Goal: Task Accomplishment & Management: Manage account settings

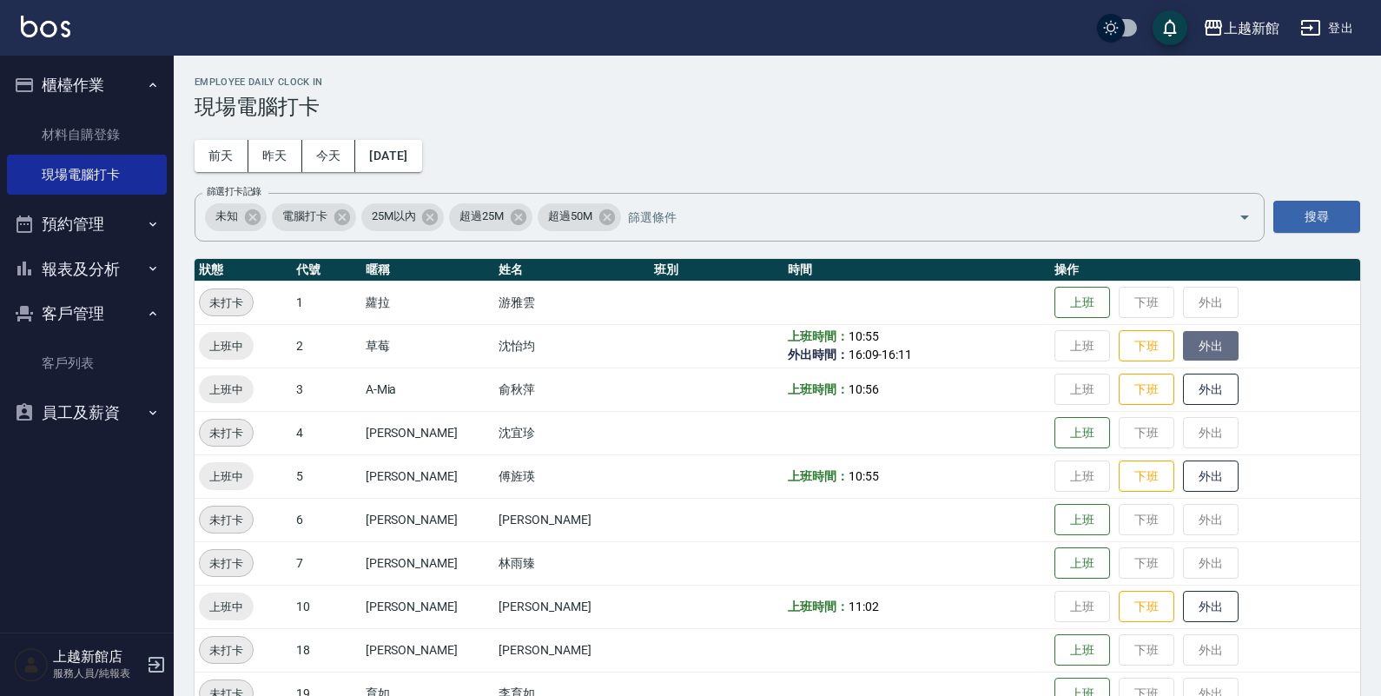
click at [1183, 353] on button "外出" at bounding box center [1211, 346] width 56 height 30
drag, startPoint x: 1195, startPoint y: 604, endPoint x: 1181, endPoint y: 592, distance: 17.2
click at [1184, 598] on button "外出" at bounding box center [1211, 607] width 56 height 30
click at [1183, 595] on button "歸來" at bounding box center [1211, 607] width 56 height 30
click at [167, 659] on div "上越新館店 服務人員/純報表" at bounding box center [87, 664] width 174 height 63
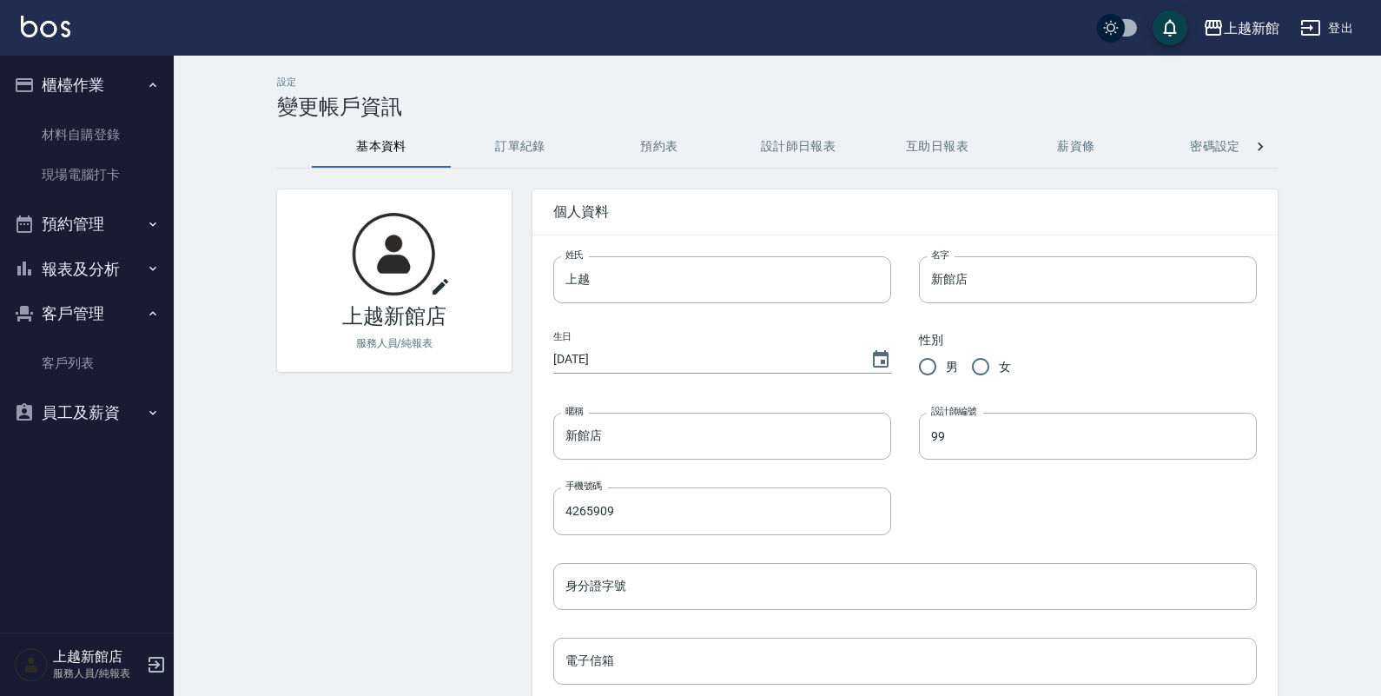
click at [141, 665] on p "服務人員/純報表" at bounding box center [97, 673] width 89 height 16
click at [146, 663] on icon "button" at bounding box center [156, 664] width 21 height 21
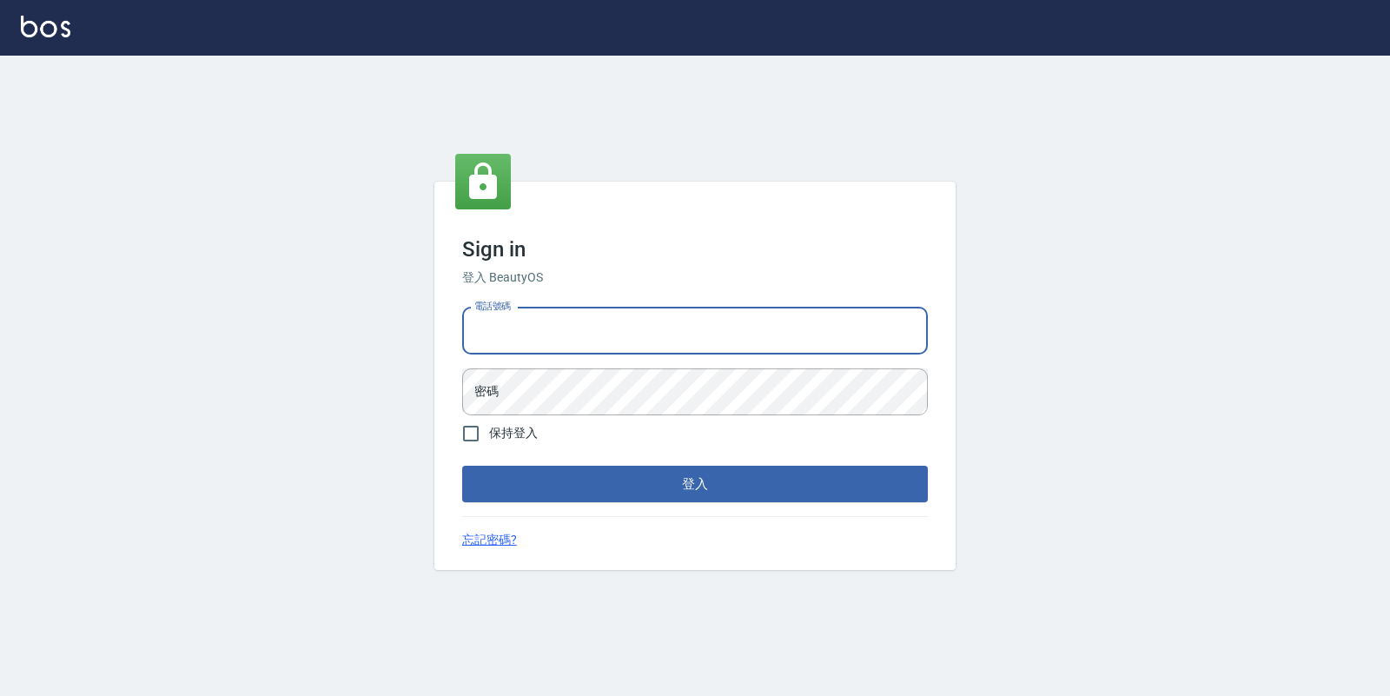
click at [522, 317] on input "電話號碼" at bounding box center [695, 331] width 466 height 47
type input "0974376310"
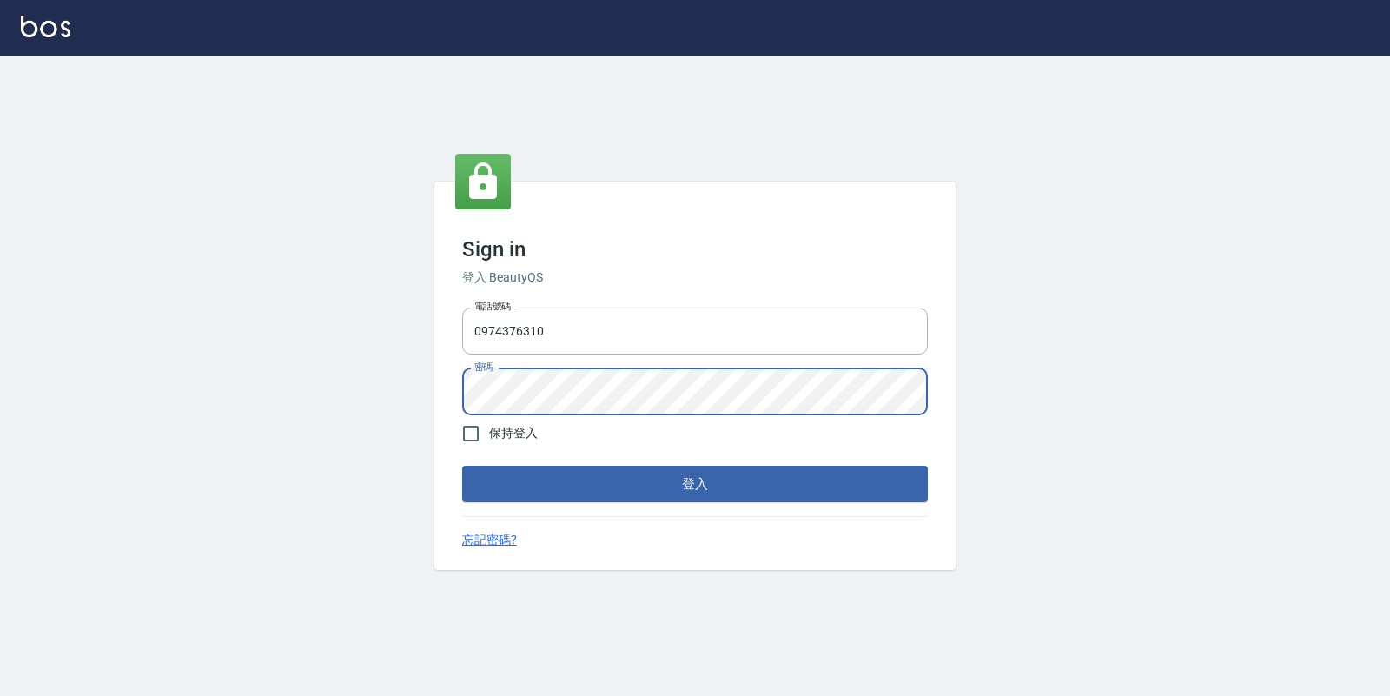
click at [462, 466] on button "登入" at bounding box center [695, 484] width 466 height 36
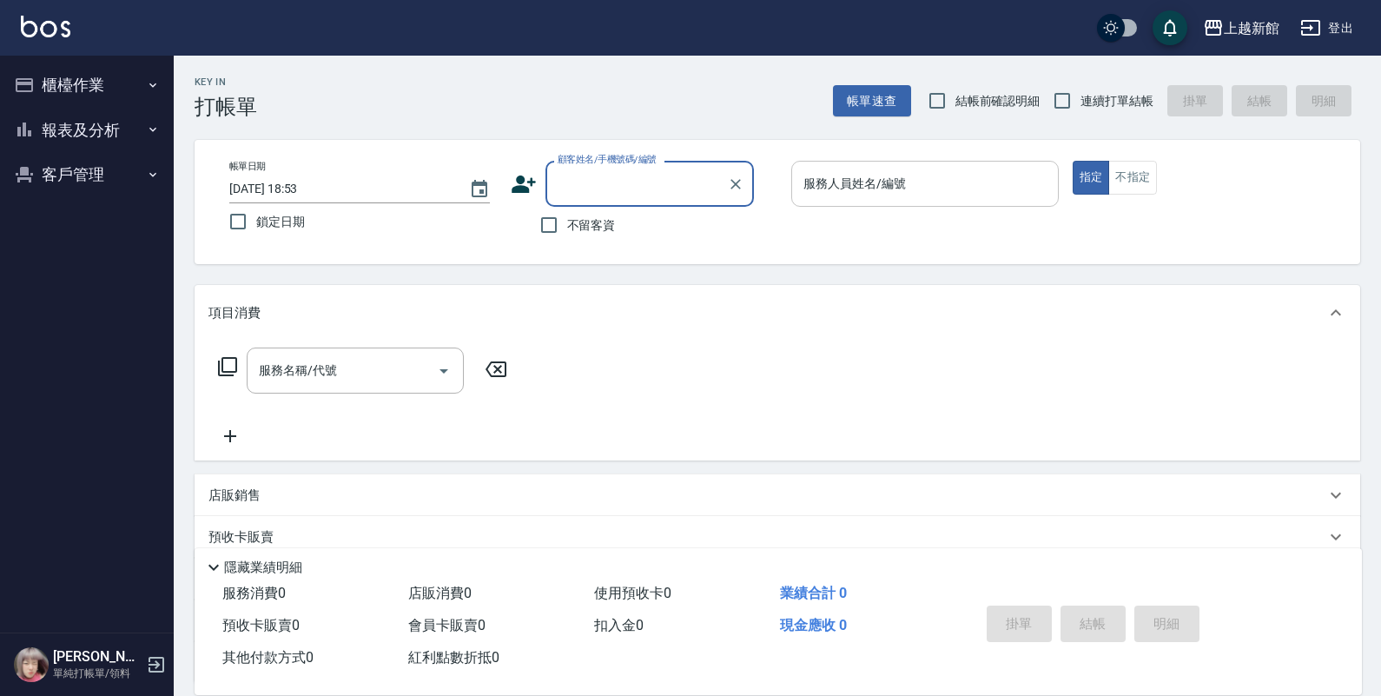
drag, startPoint x: 1057, startPoint y: 94, endPoint x: 837, endPoint y: 182, distance: 237.8
click at [1057, 96] on input "連續打單結帳" at bounding box center [1062, 101] width 36 height 36
checkbox input "true"
click at [717, 192] on input "顧客姓名/手機號碼/編號" at bounding box center [636, 184] width 167 height 30
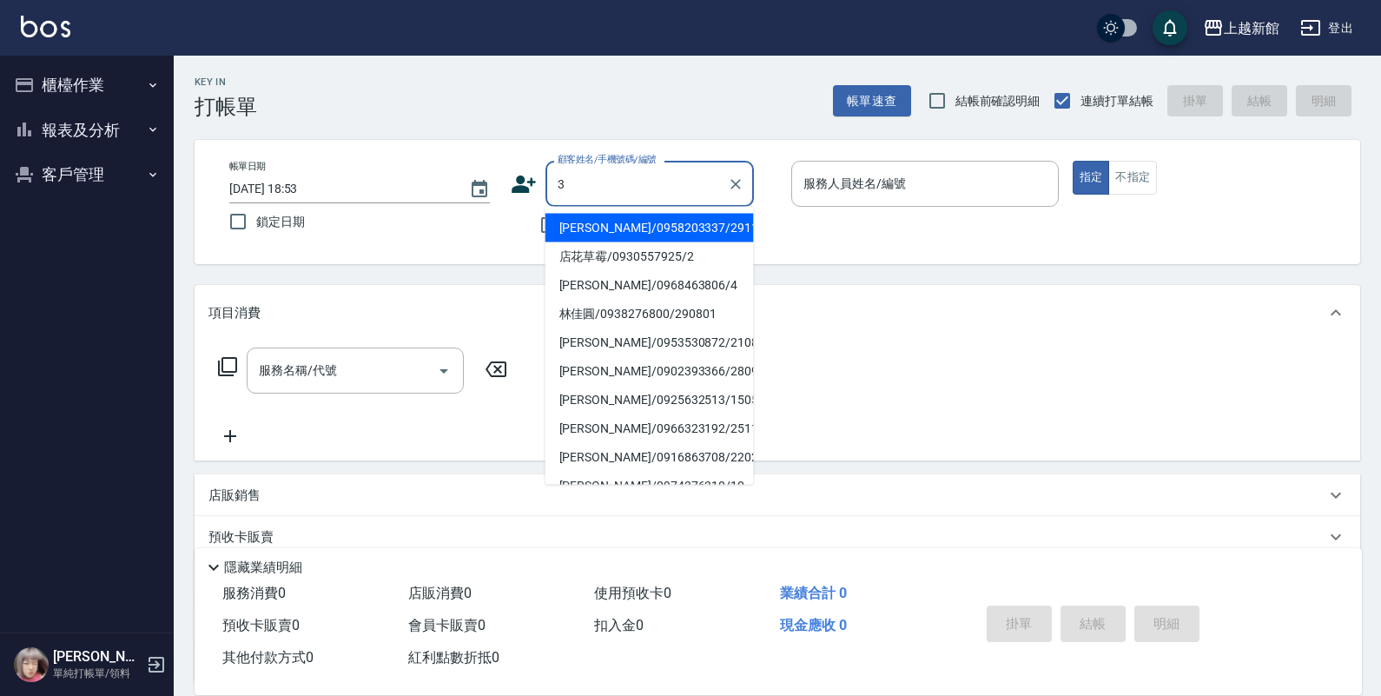
type input "[PERSON_NAME]/0958203337/291126"
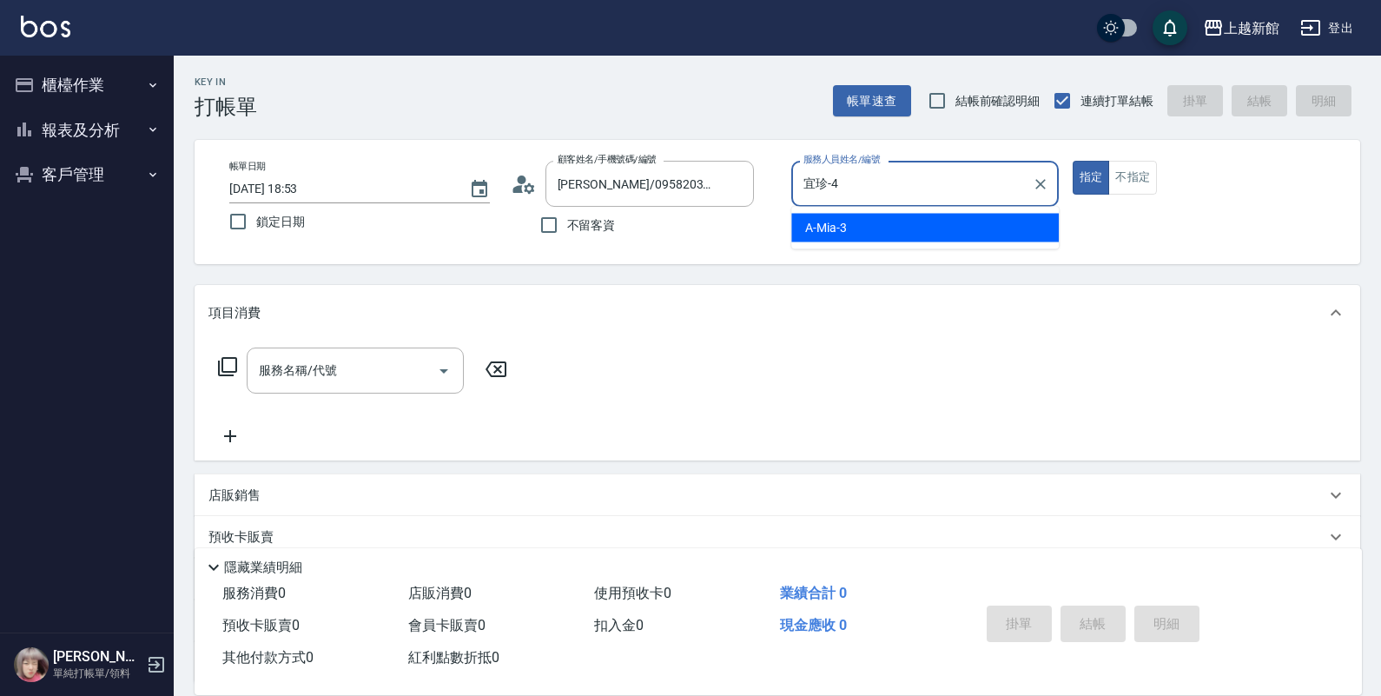
type input "宜珍-4"
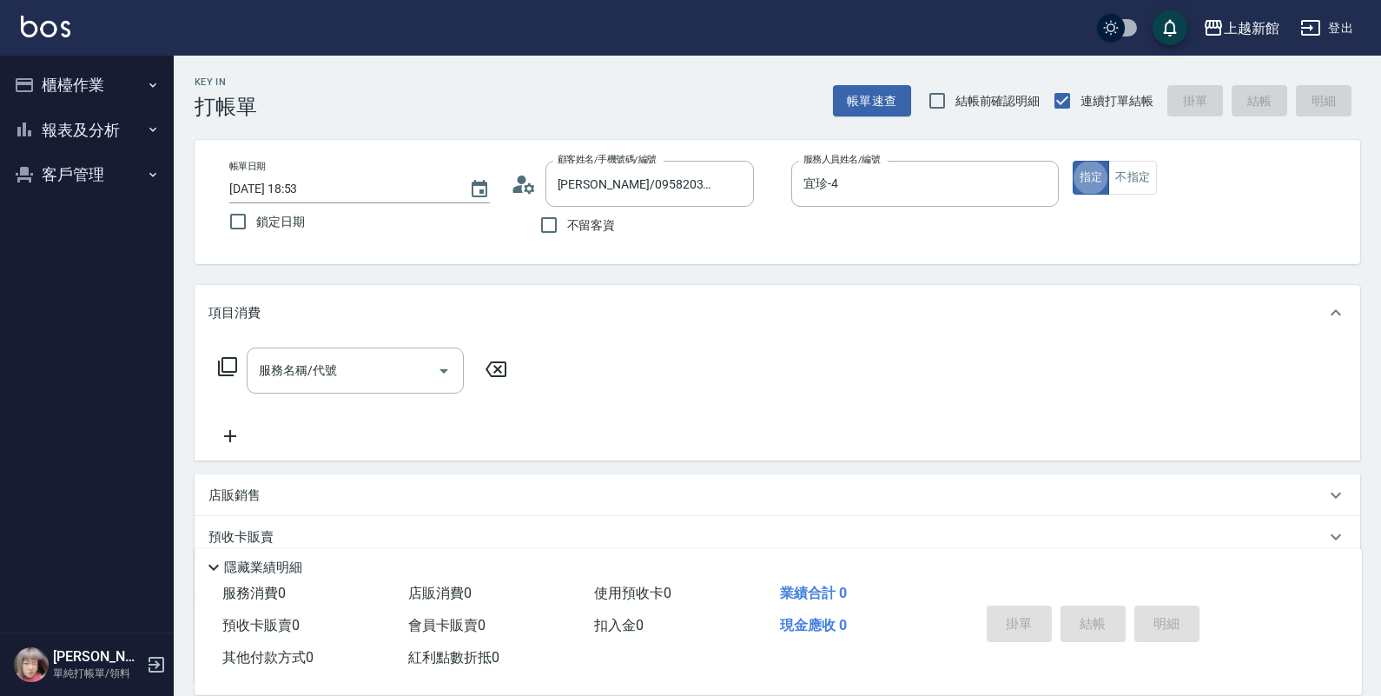
type button "true"
type input "阿咪/3_阿咪/3"
type input "A-Mia -3"
click at [1155, 182] on button "不指定" at bounding box center [1133, 178] width 49 height 34
click at [400, 380] on div "服務名稱/代號" at bounding box center [355, 370] width 217 height 46
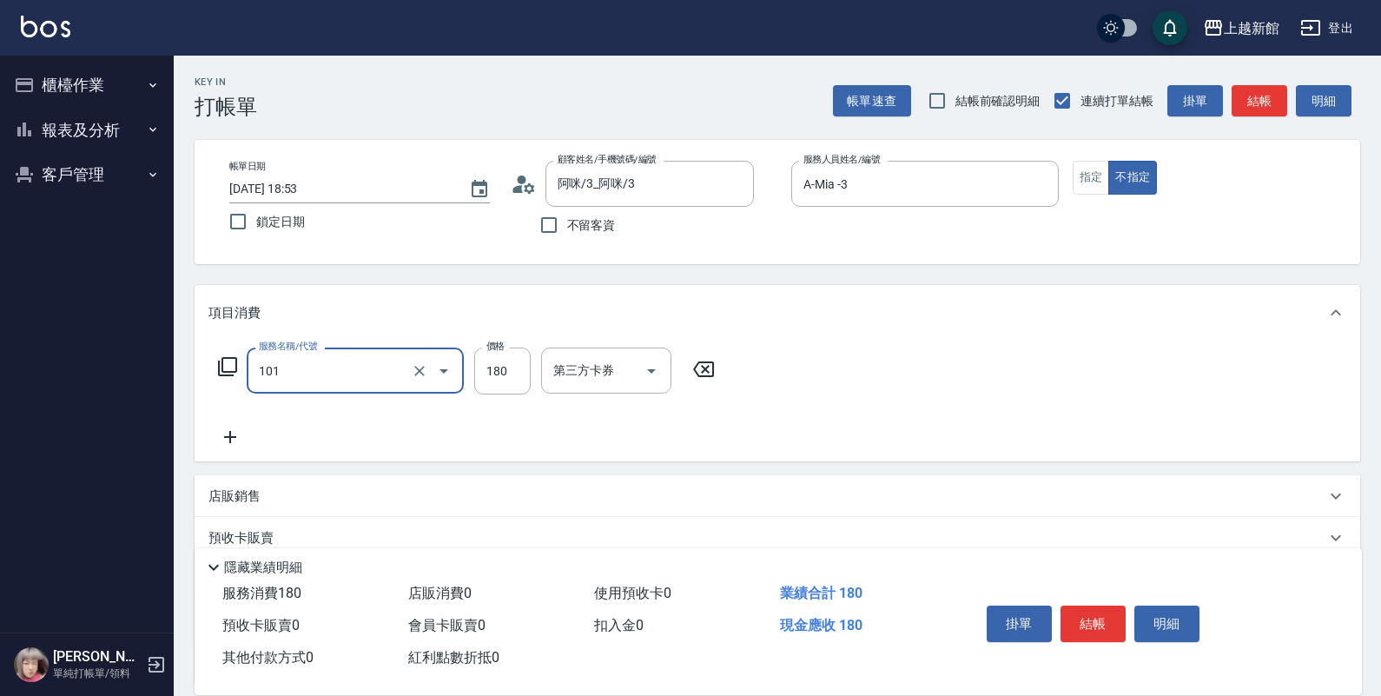
type input "洗髮250(101)"
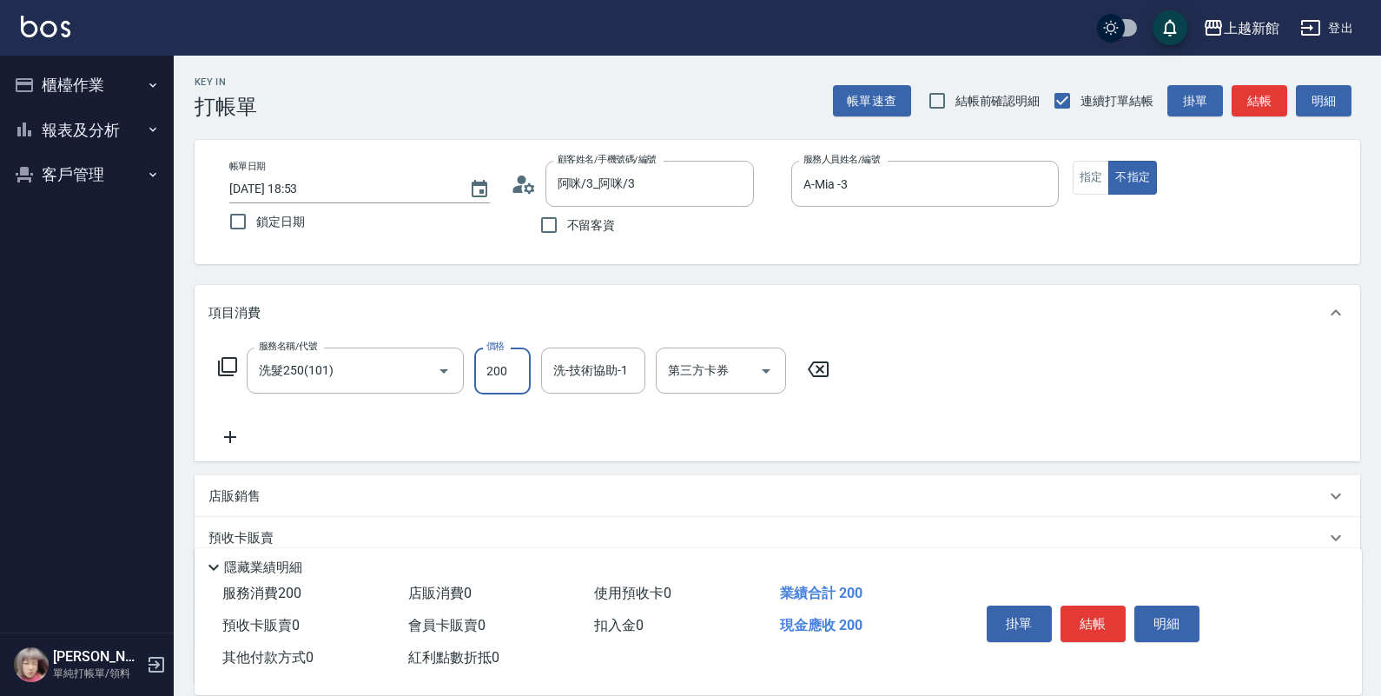
type input "200"
type input "[PERSON_NAME]-24"
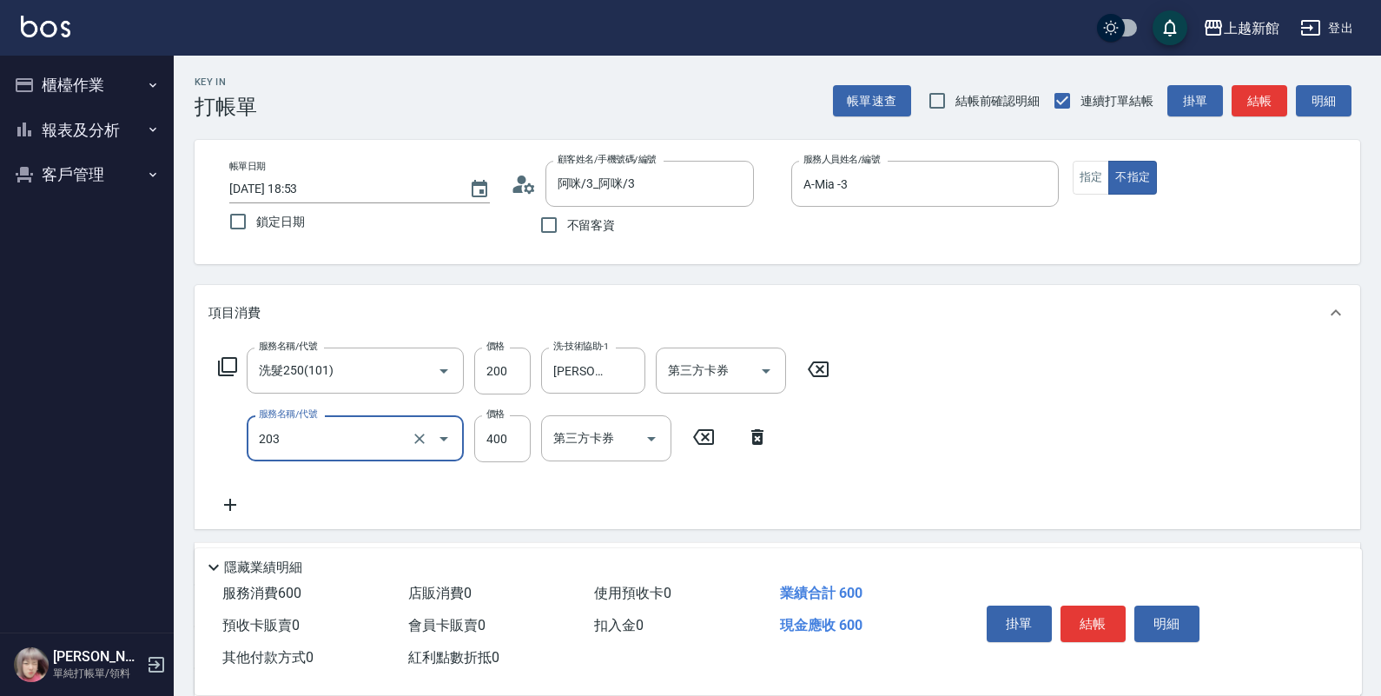
type input "指定單剪(203)"
type input "200"
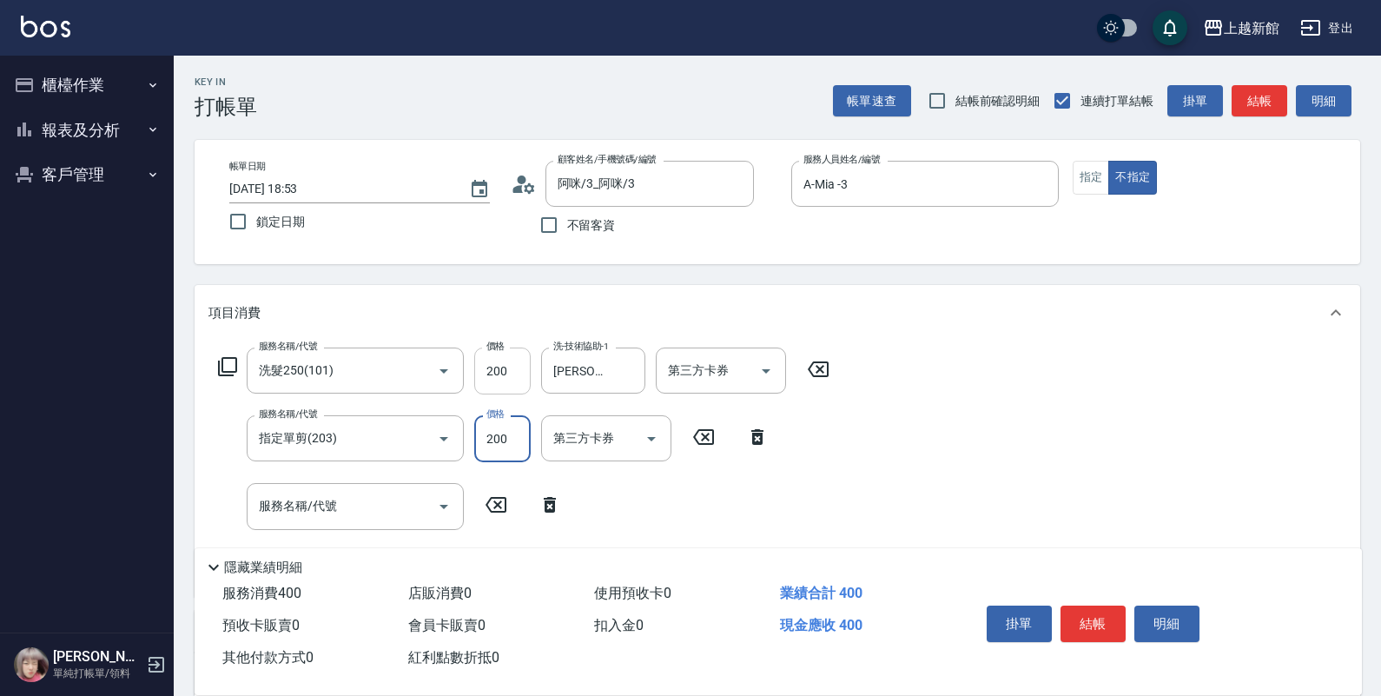
click at [493, 362] on input "200" at bounding box center [502, 370] width 56 height 47
click at [513, 374] on input "200" at bounding box center [502, 370] width 56 height 47
type input "300"
drag, startPoint x: 387, startPoint y: 505, endPoint x: 372, endPoint y: 497, distance: 17.5
click at [381, 502] on input "服務名稱/代號" at bounding box center [342, 506] width 175 height 30
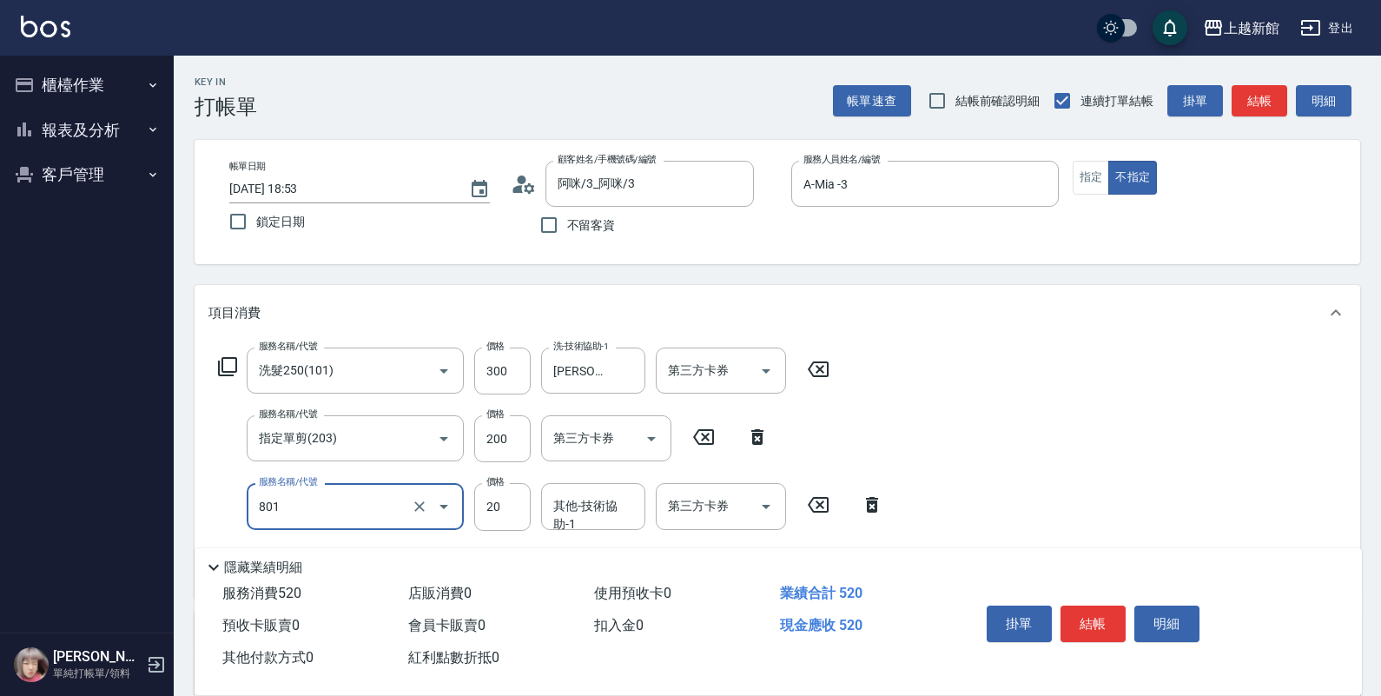
type input "潤絲(801)"
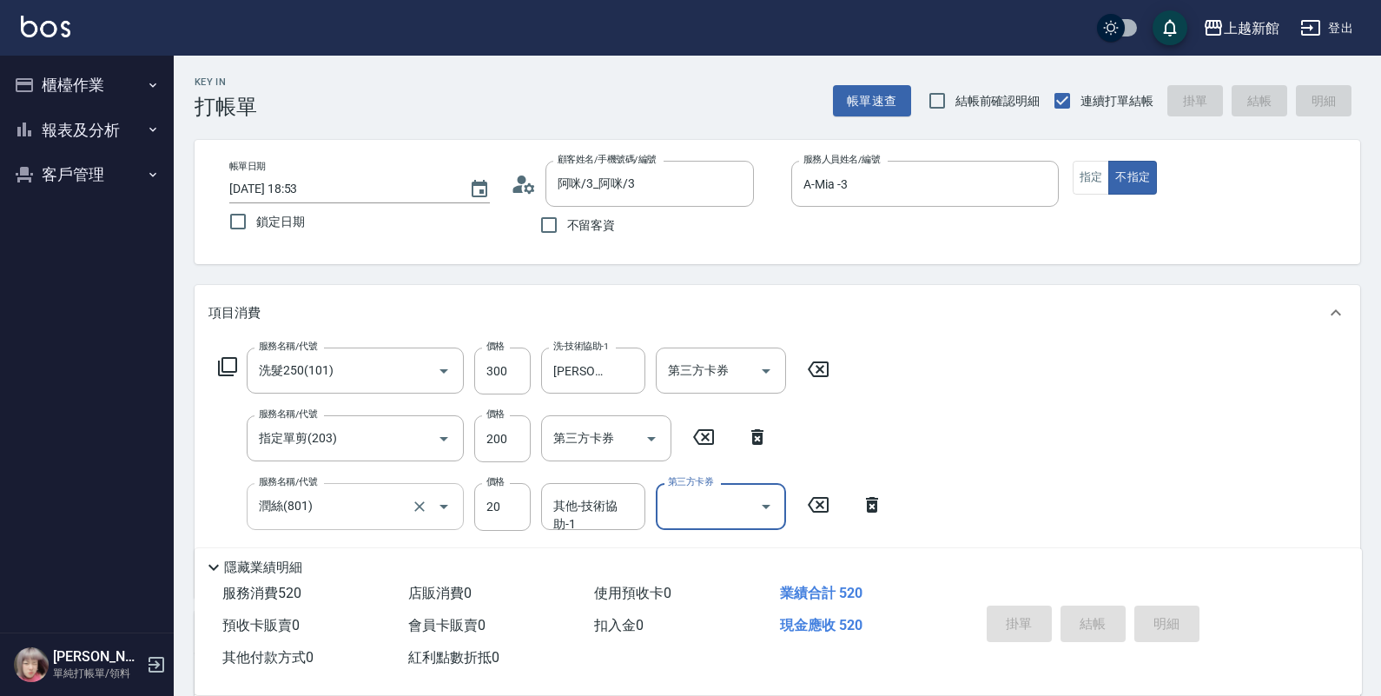
type input "2025/08/18 18:54"
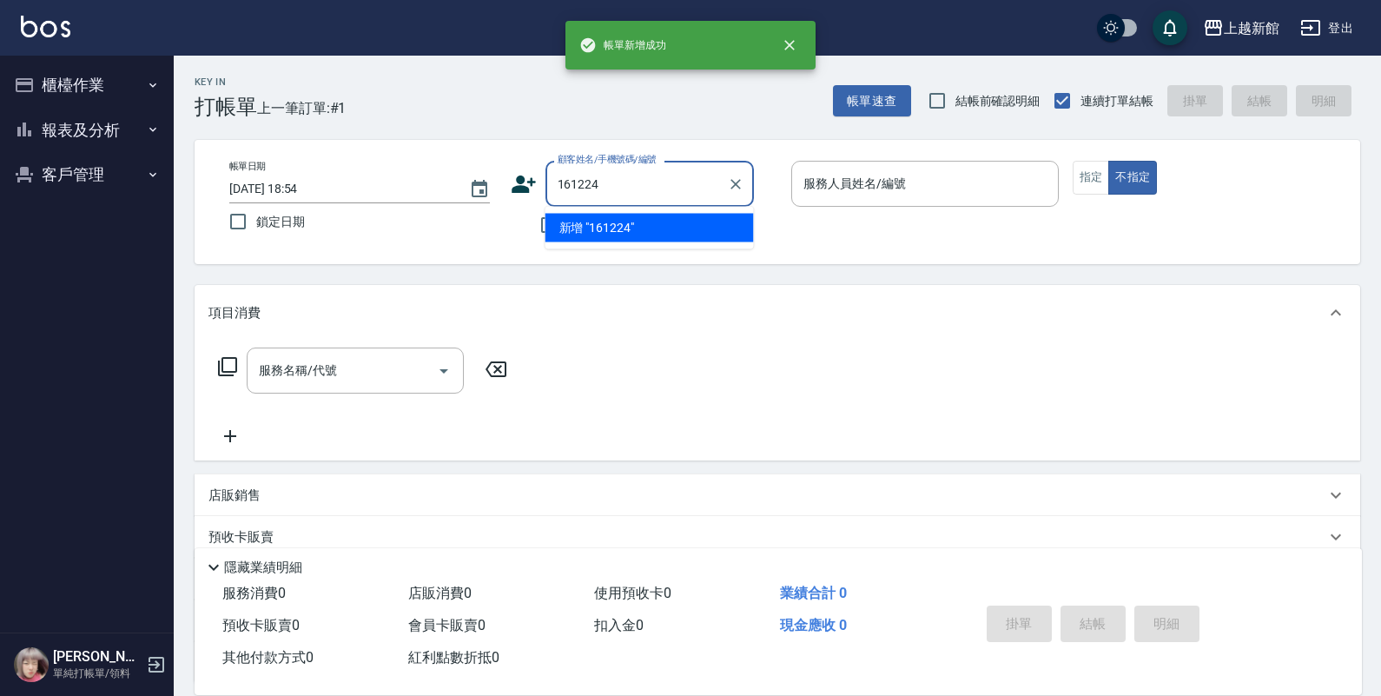
type input "161224"
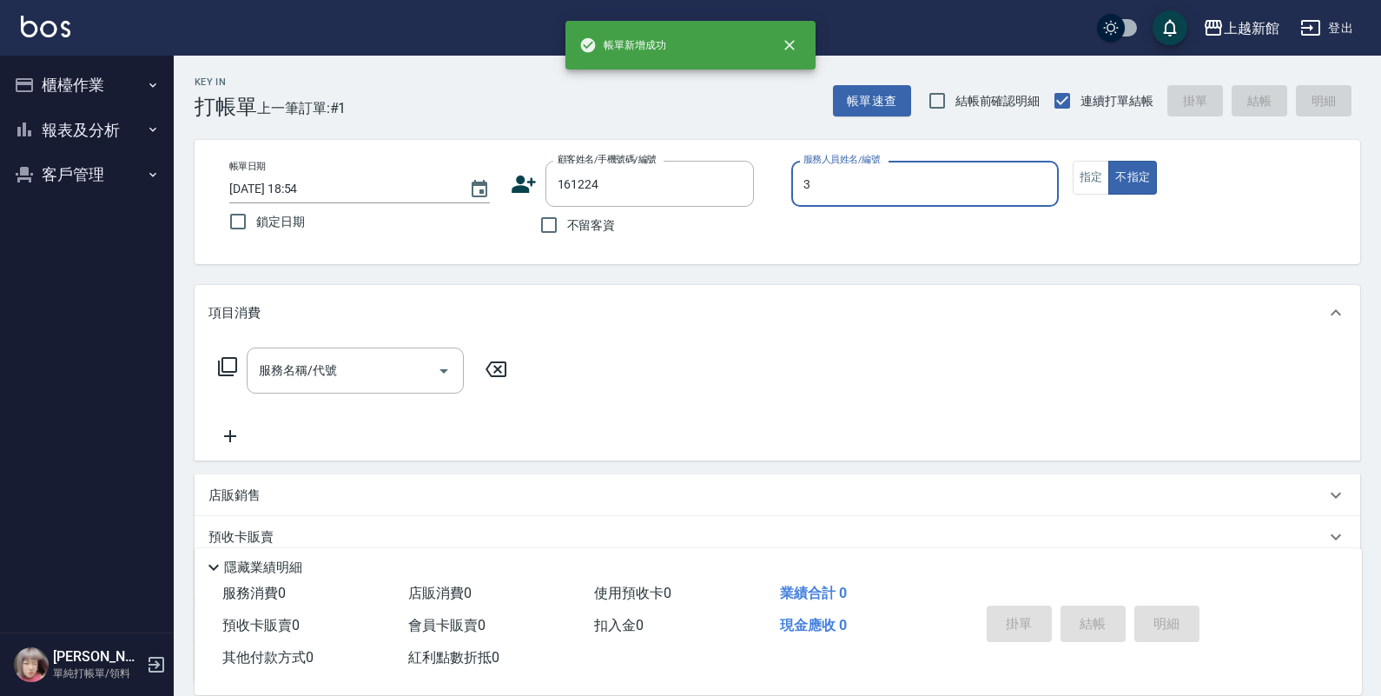
type input "A-Mia -3"
type button "false"
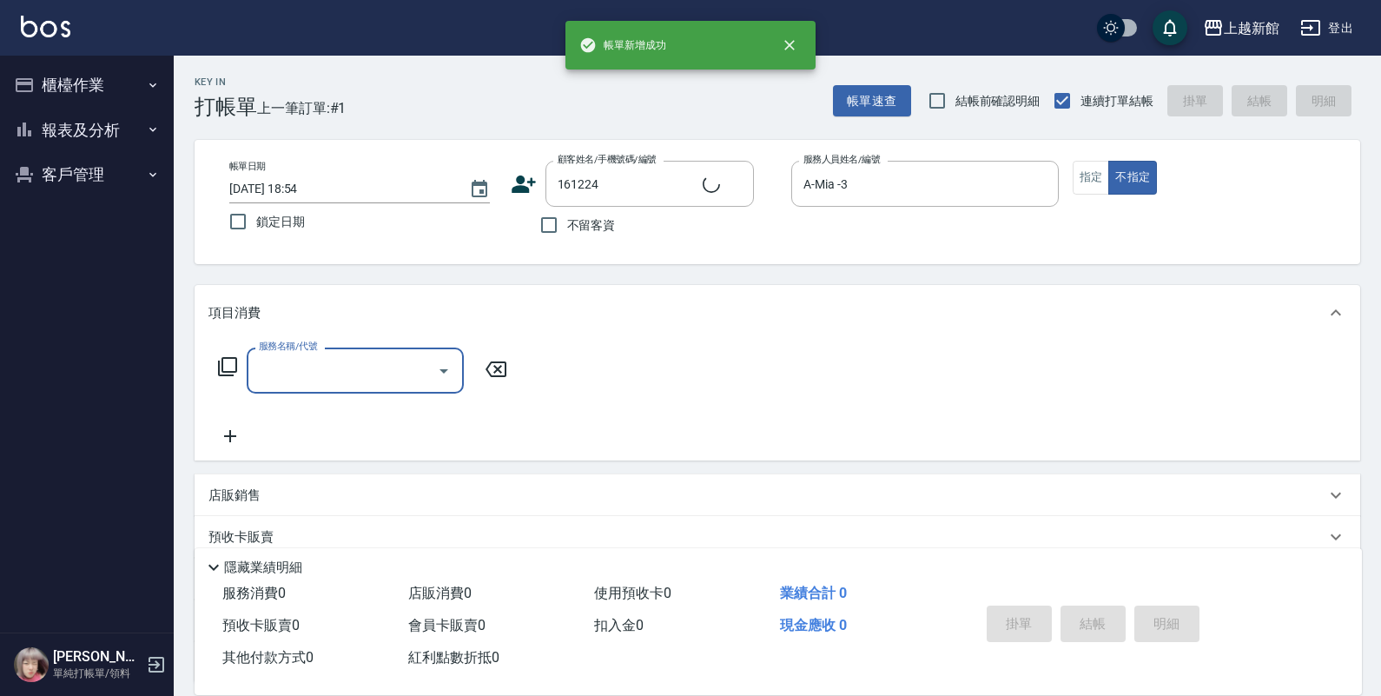
type input "林靜君/0955767957/161224"
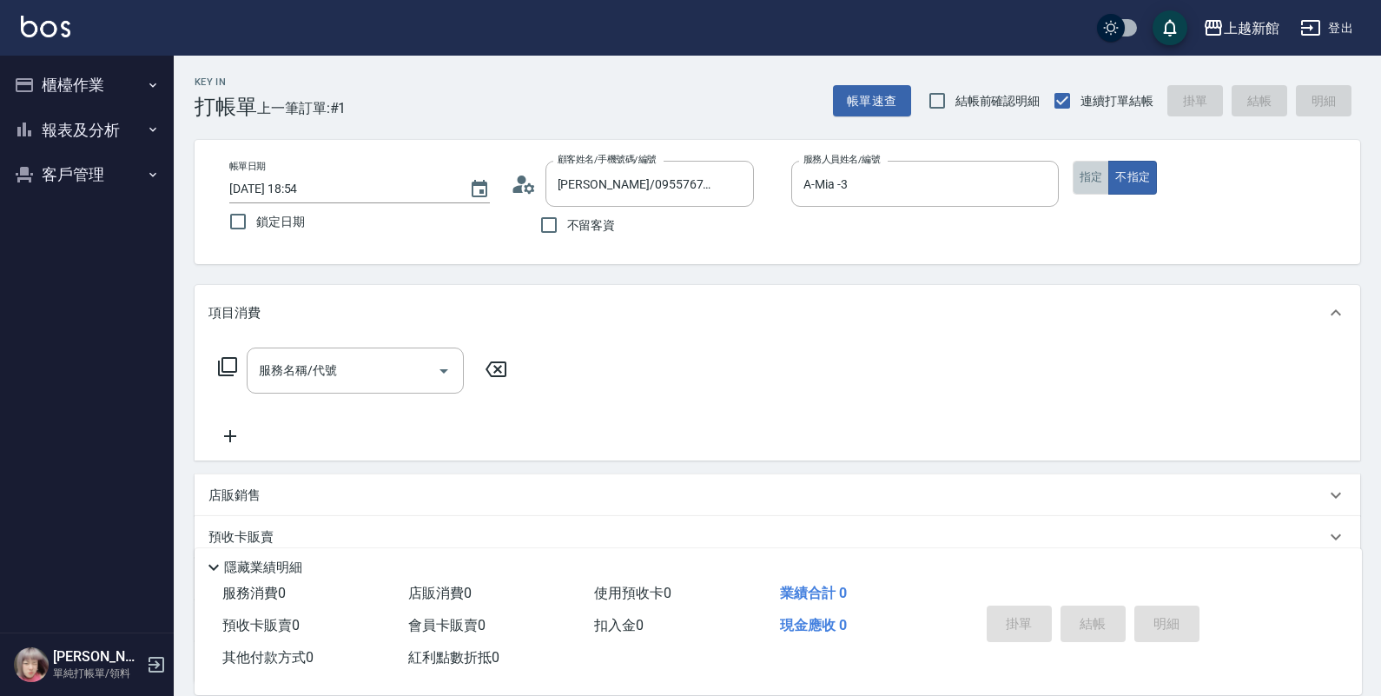
drag, startPoint x: 1089, startPoint y: 182, endPoint x: 818, endPoint y: 279, distance: 286.9
click at [1079, 182] on button "指定" at bounding box center [1091, 178] width 37 height 34
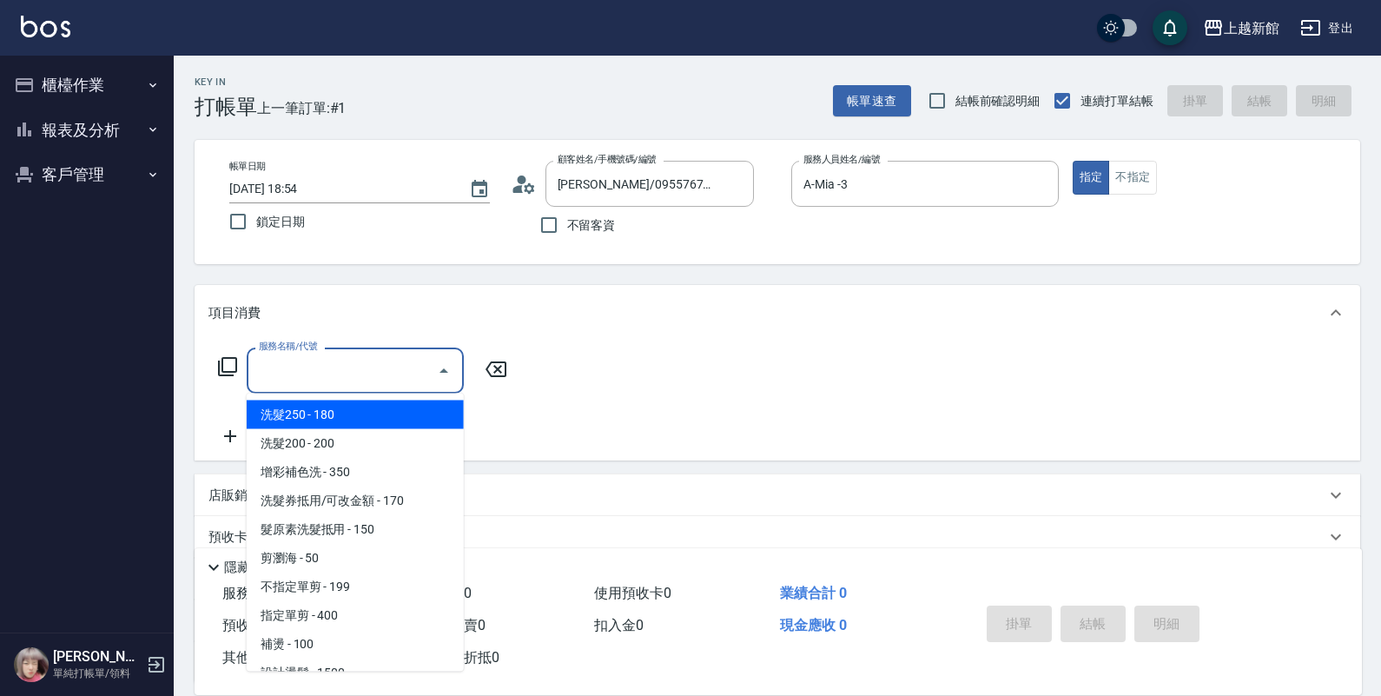
drag, startPoint x: 376, startPoint y: 383, endPoint x: 378, endPoint y: 361, distance: 21.8
click at [374, 376] on input "服務名稱/代號" at bounding box center [342, 370] width 175 height 30
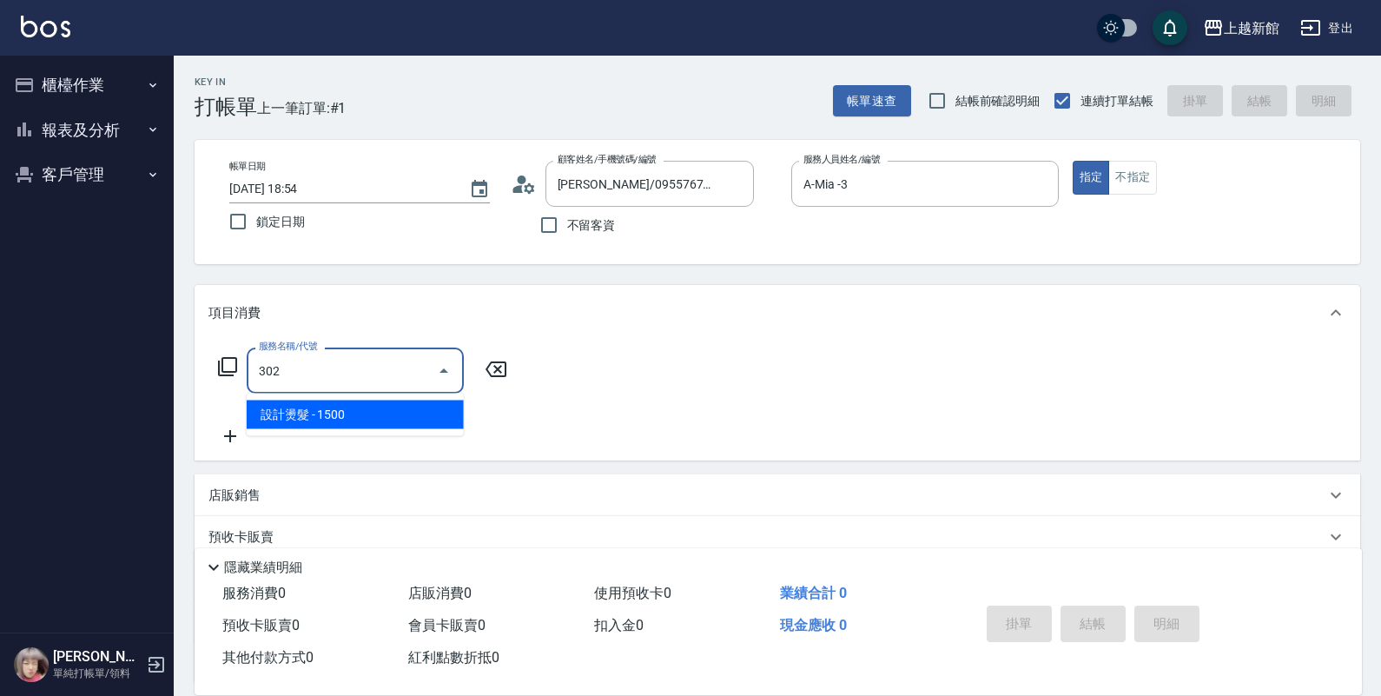
type input "設計燙髮(302)"
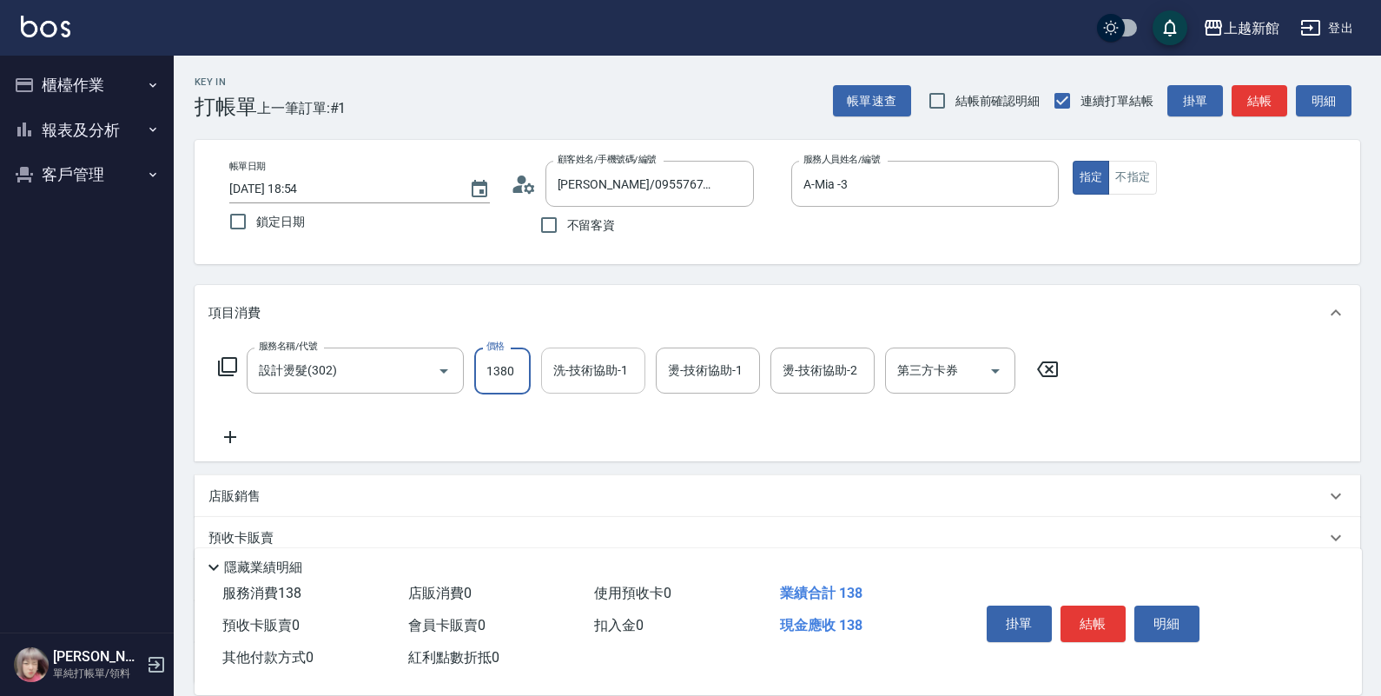
type input "1380"
type input "A-Mia -3"
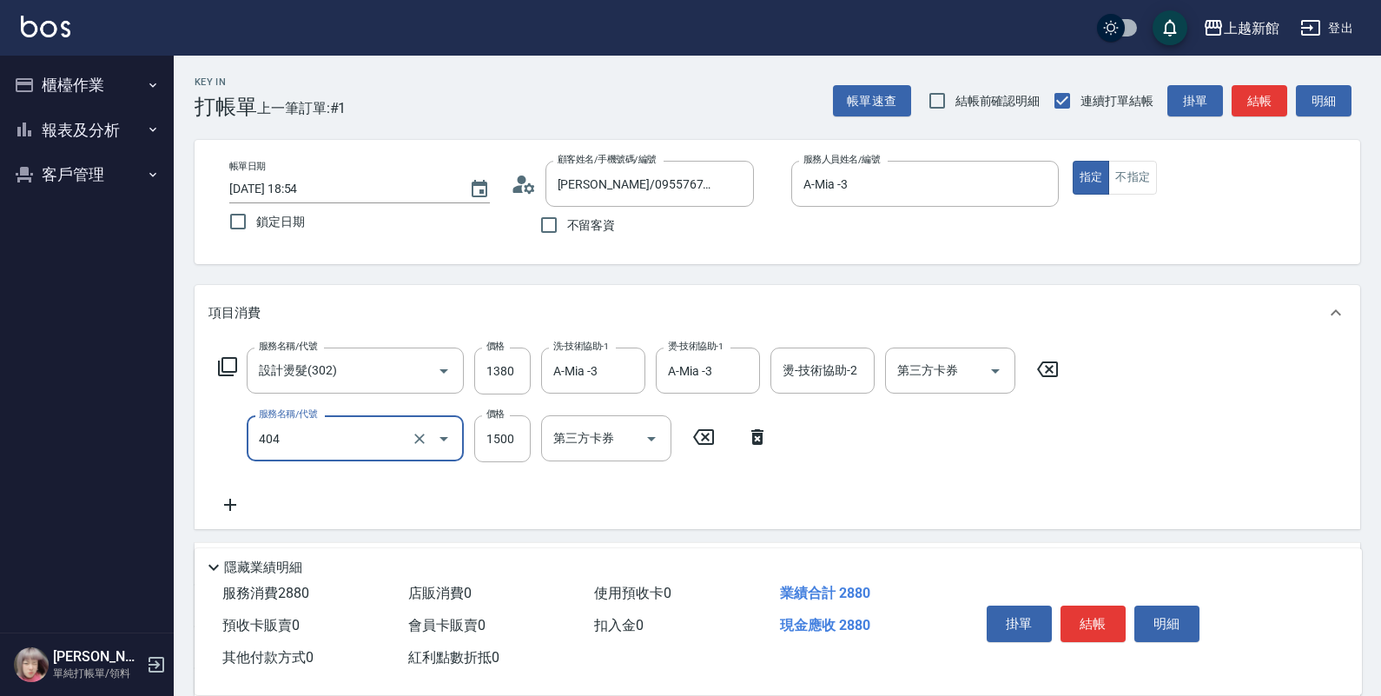
type input "設計染髮(404)"
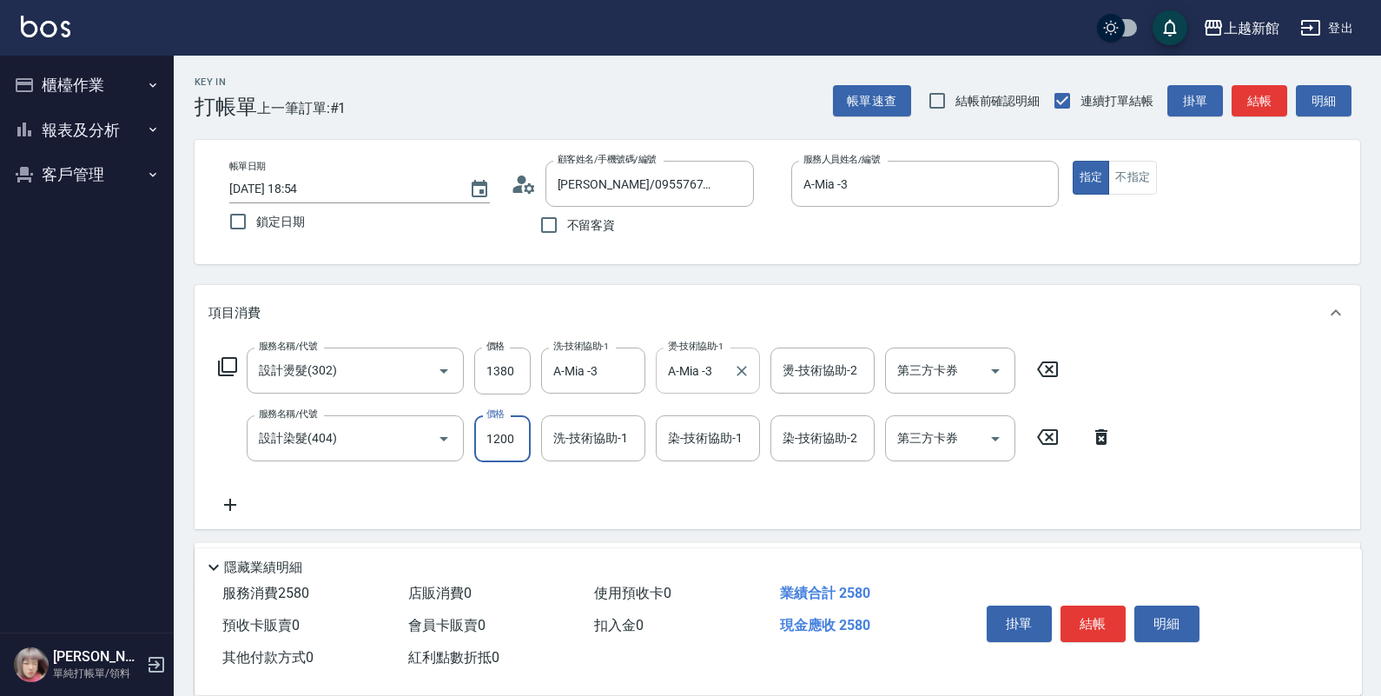
type input "1200"
type input "A-Mia -3"
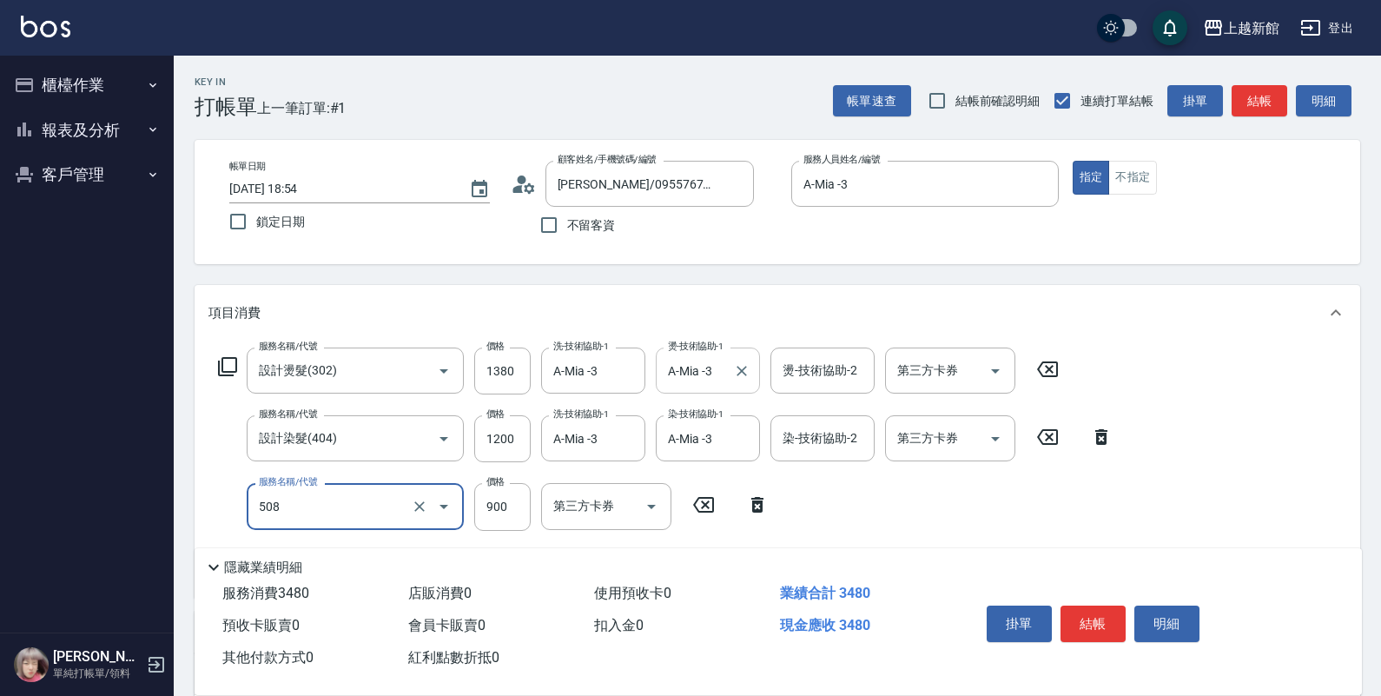
type input "松島再生髮敷護髮(508)"
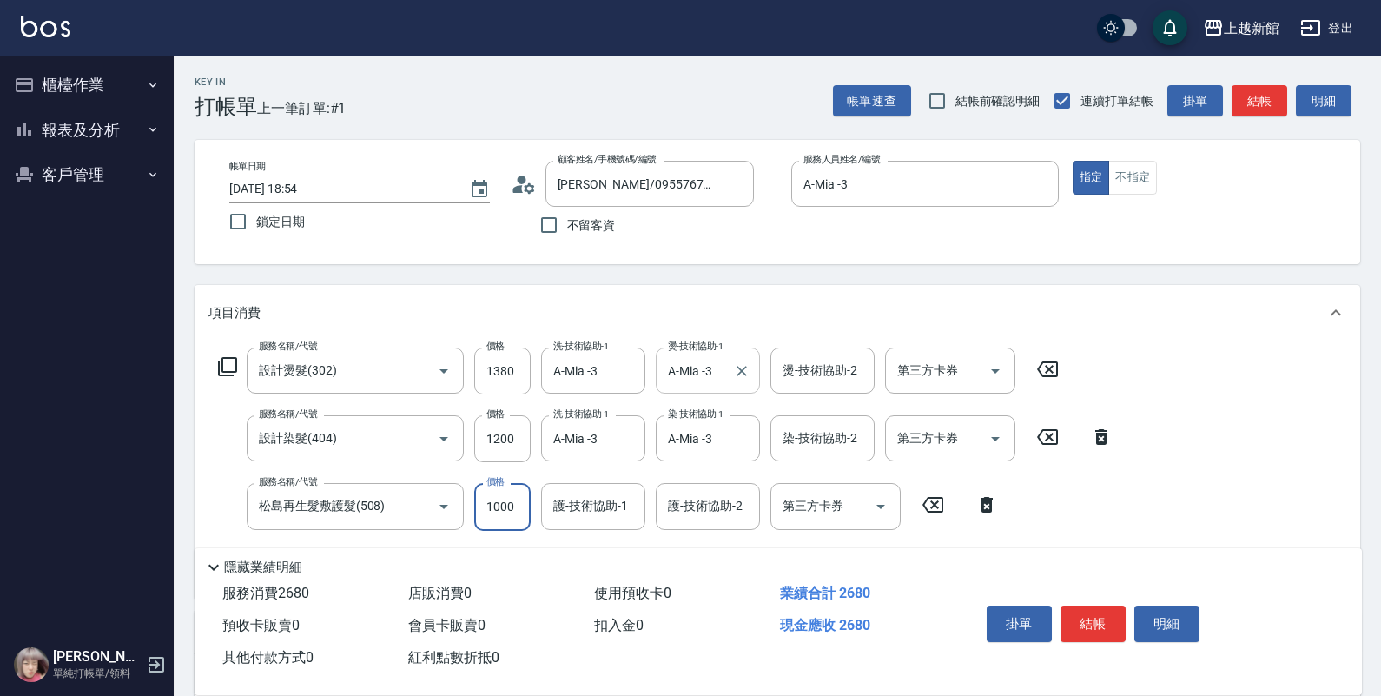
type input "1000"
type input "2"
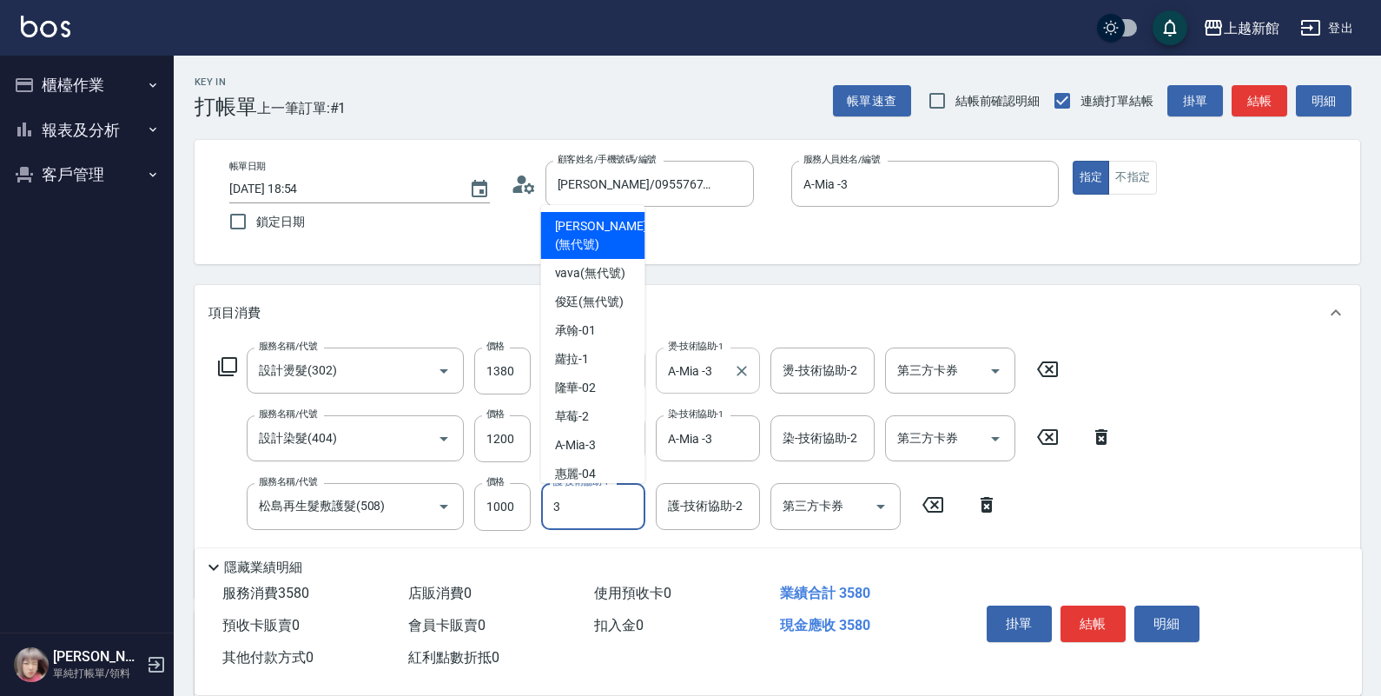
type input "A-Mia -3"
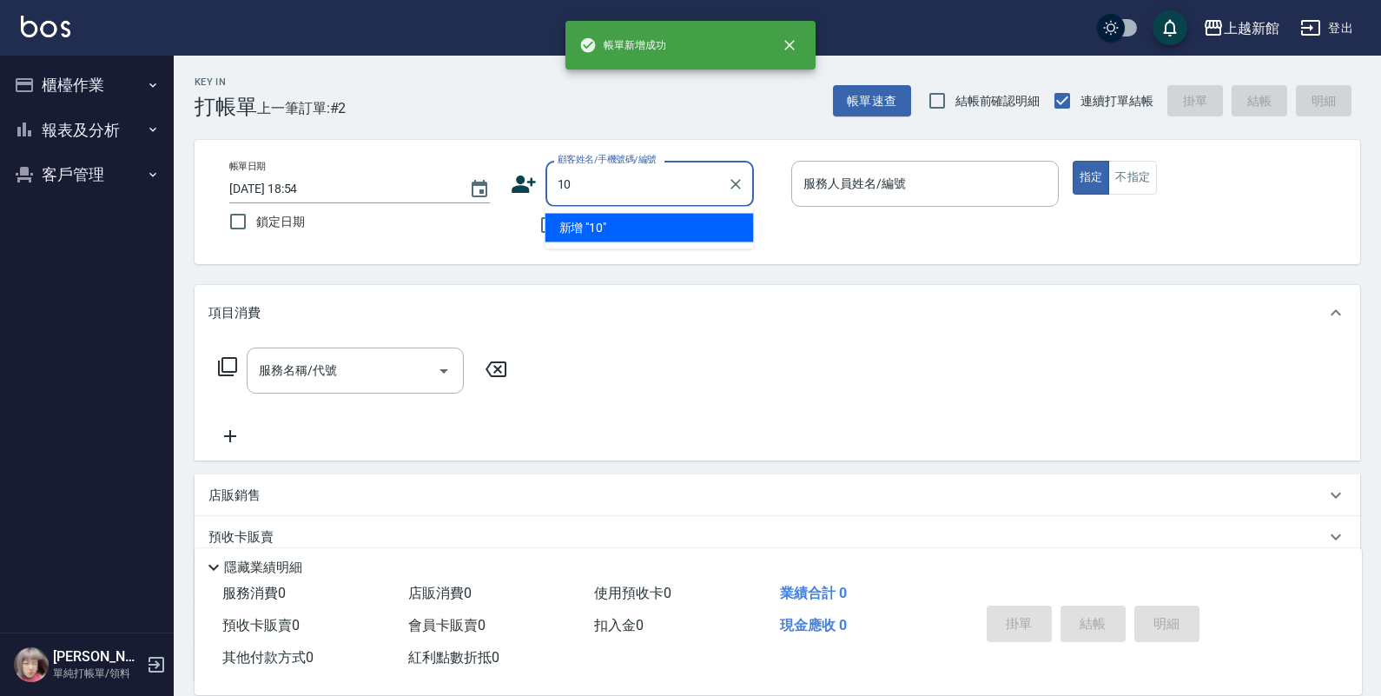
type input "10"
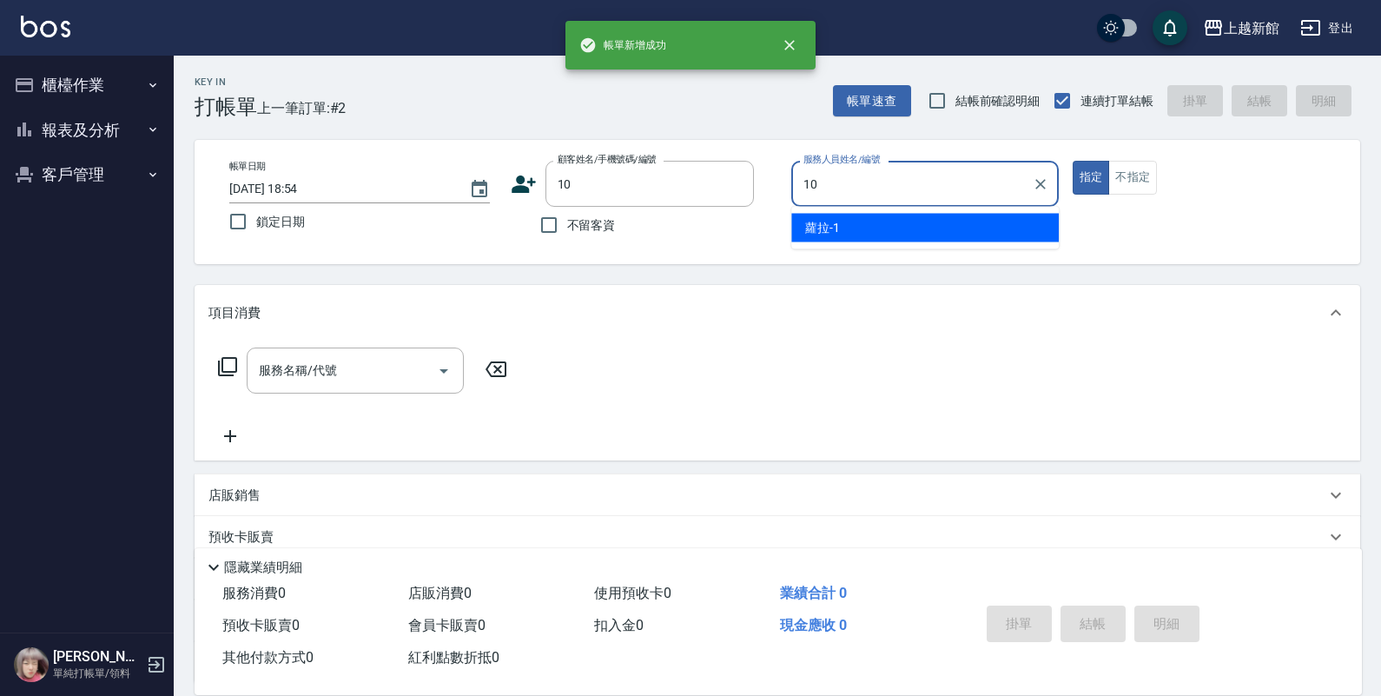
type input "瑪沙-10"
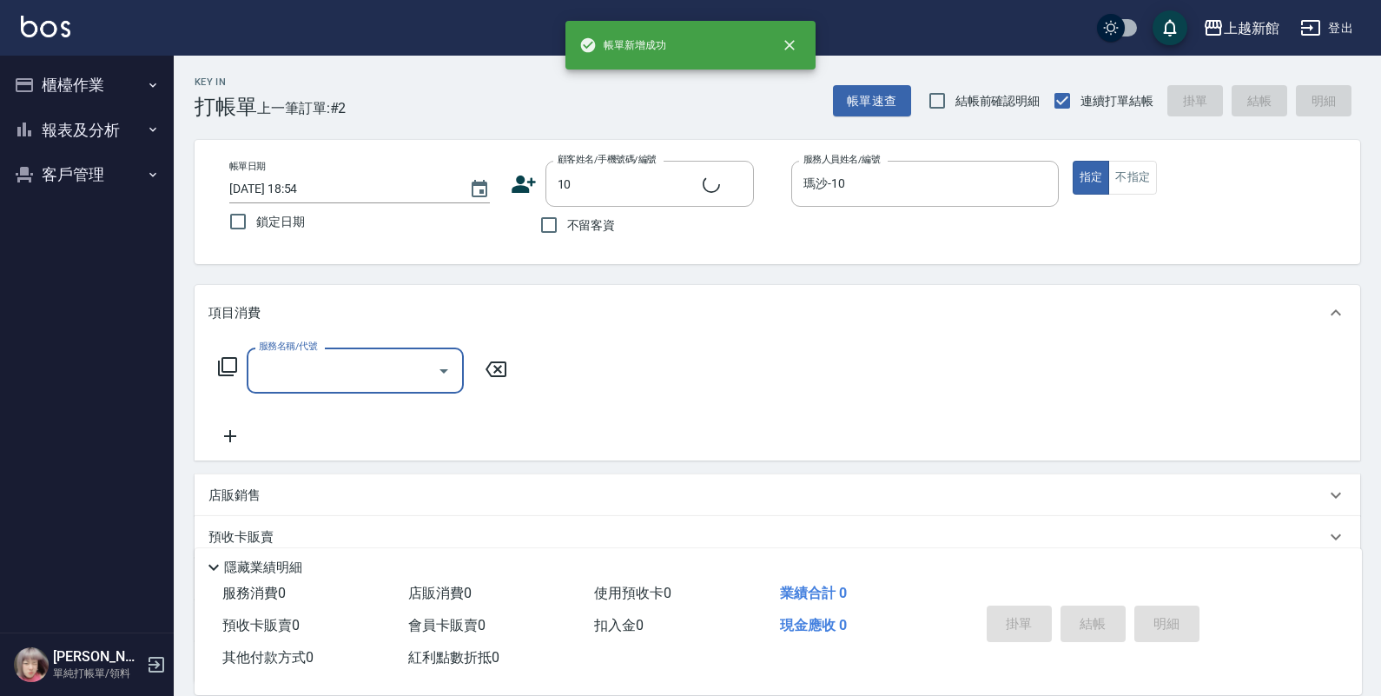
type input "瑪莎/0974376310/10"
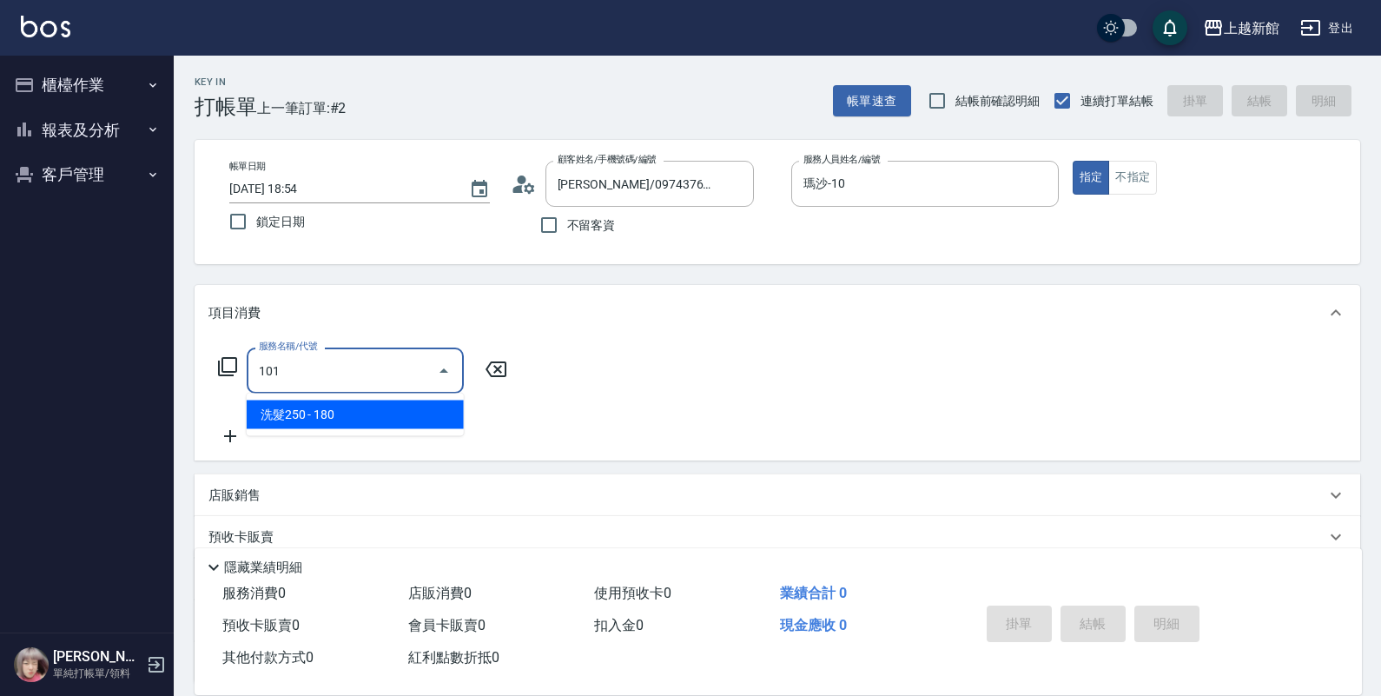
type input "洗髮250(101)"
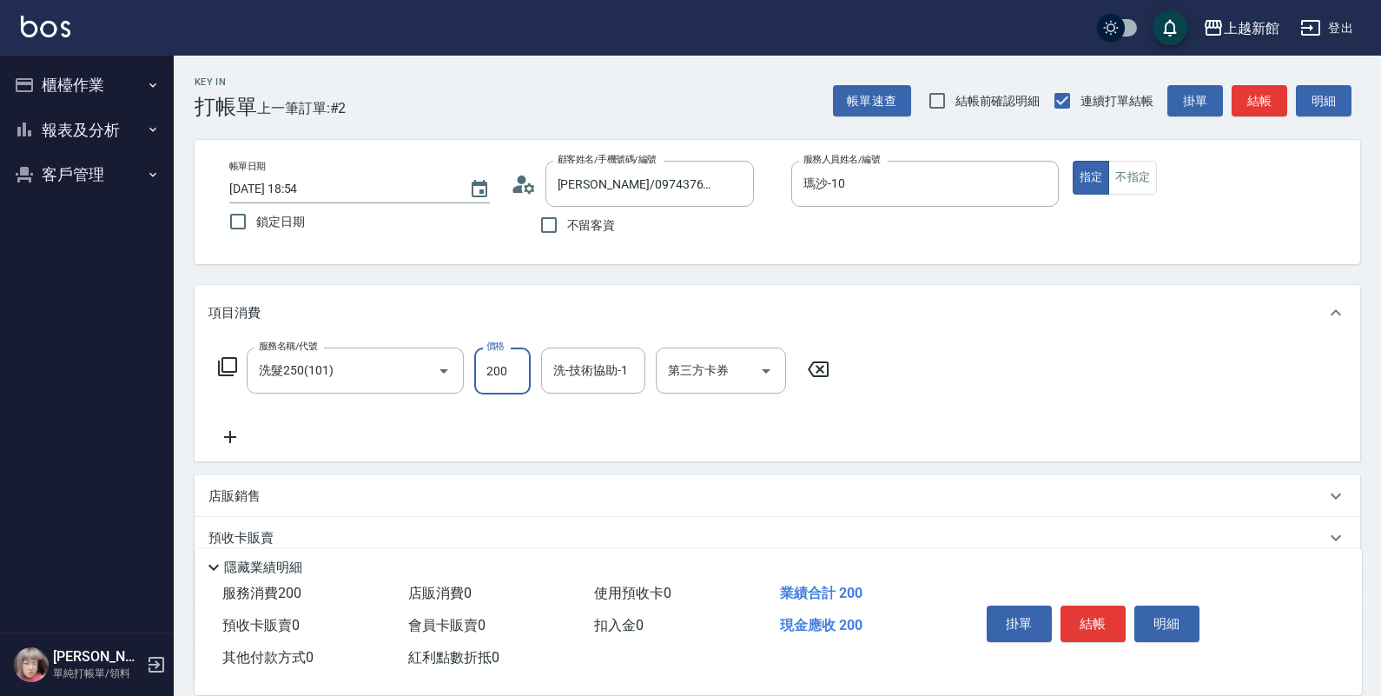
type input "200"
type input "瑪沙-10"
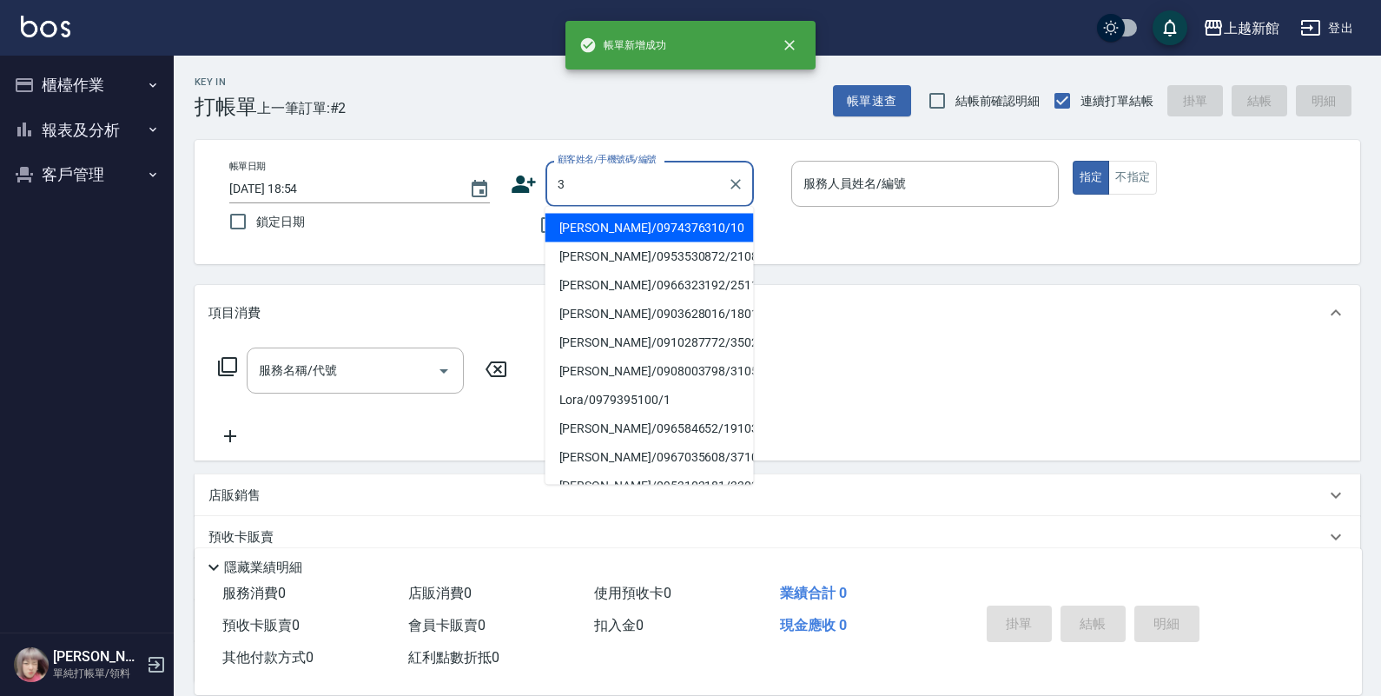
type input "瑪莎/0974376310/10"
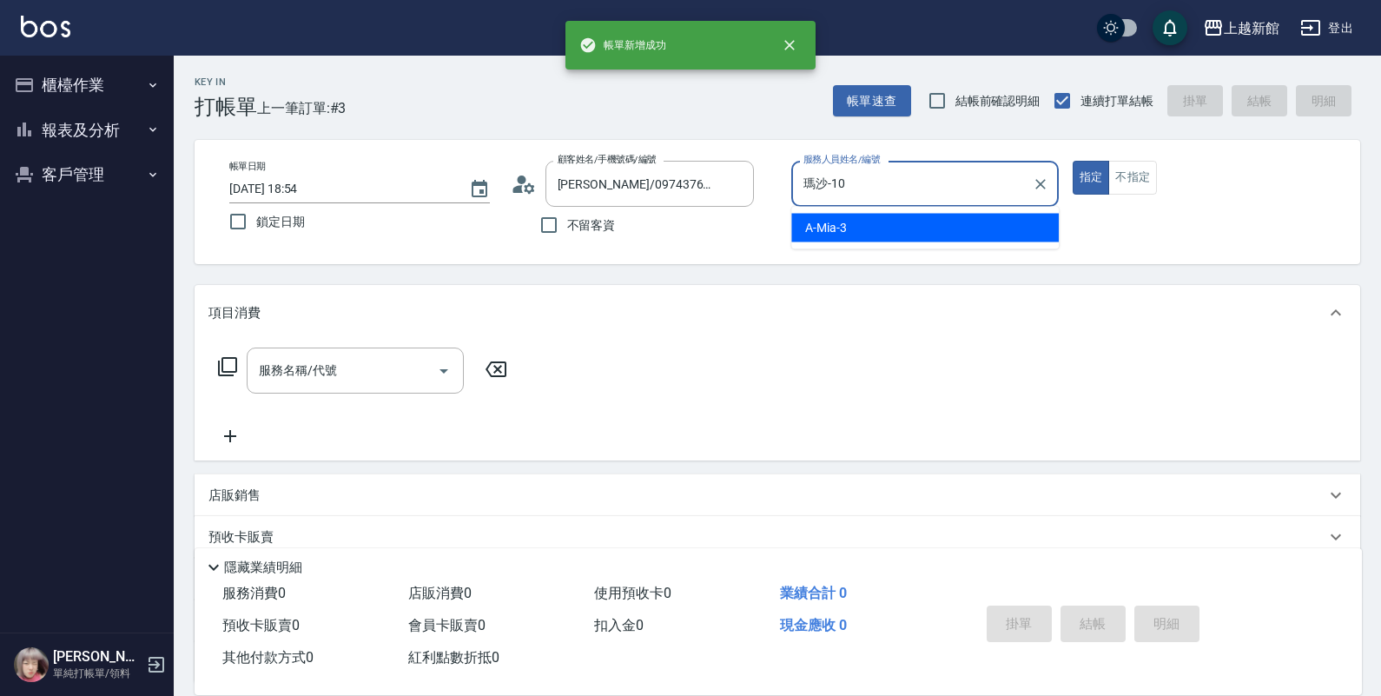
type input "瑪沙-10"
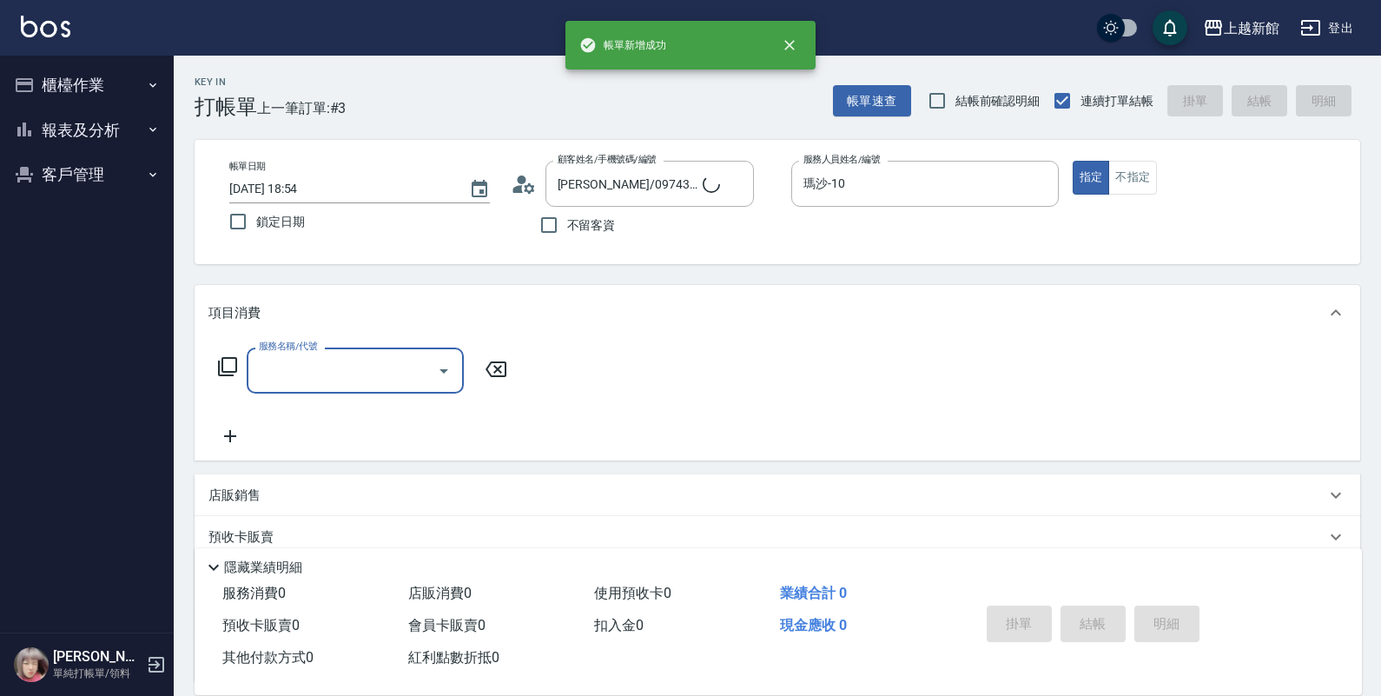
type input "1"
type input "阿咪/3_阿咪/3"
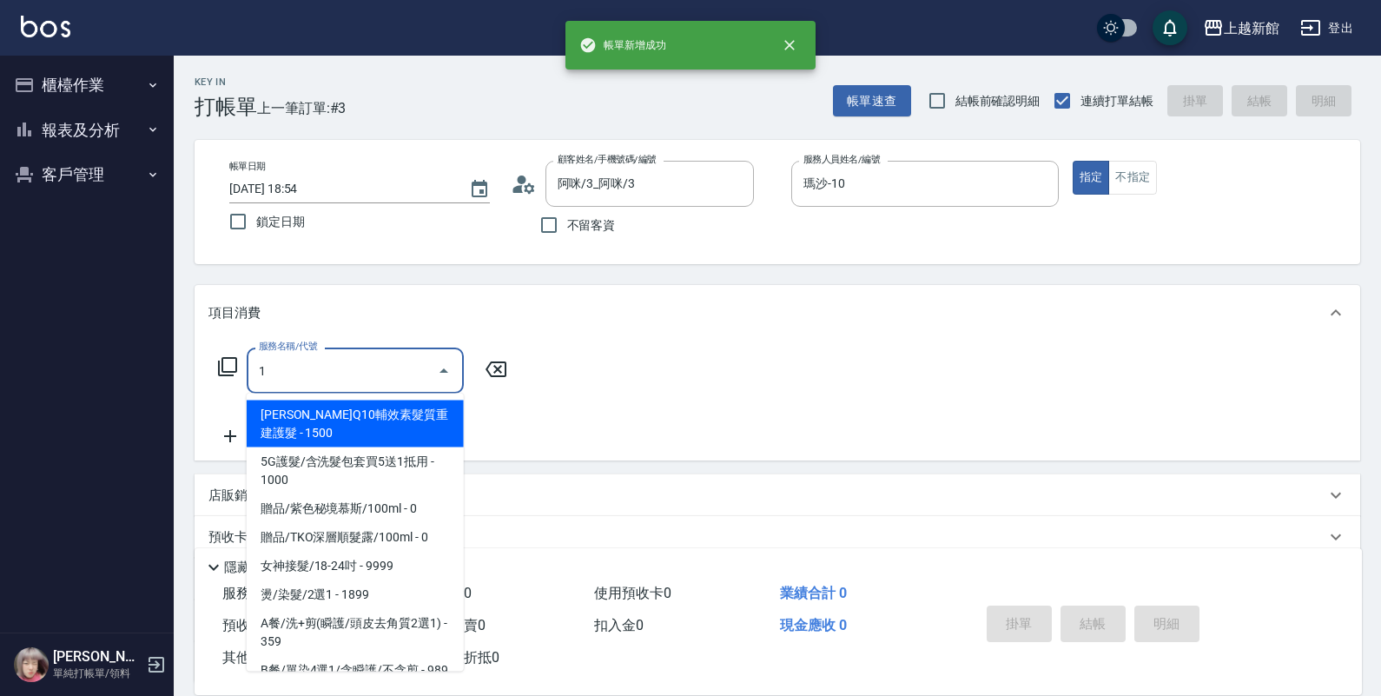
type input "10"
type input "A-Mia -3"
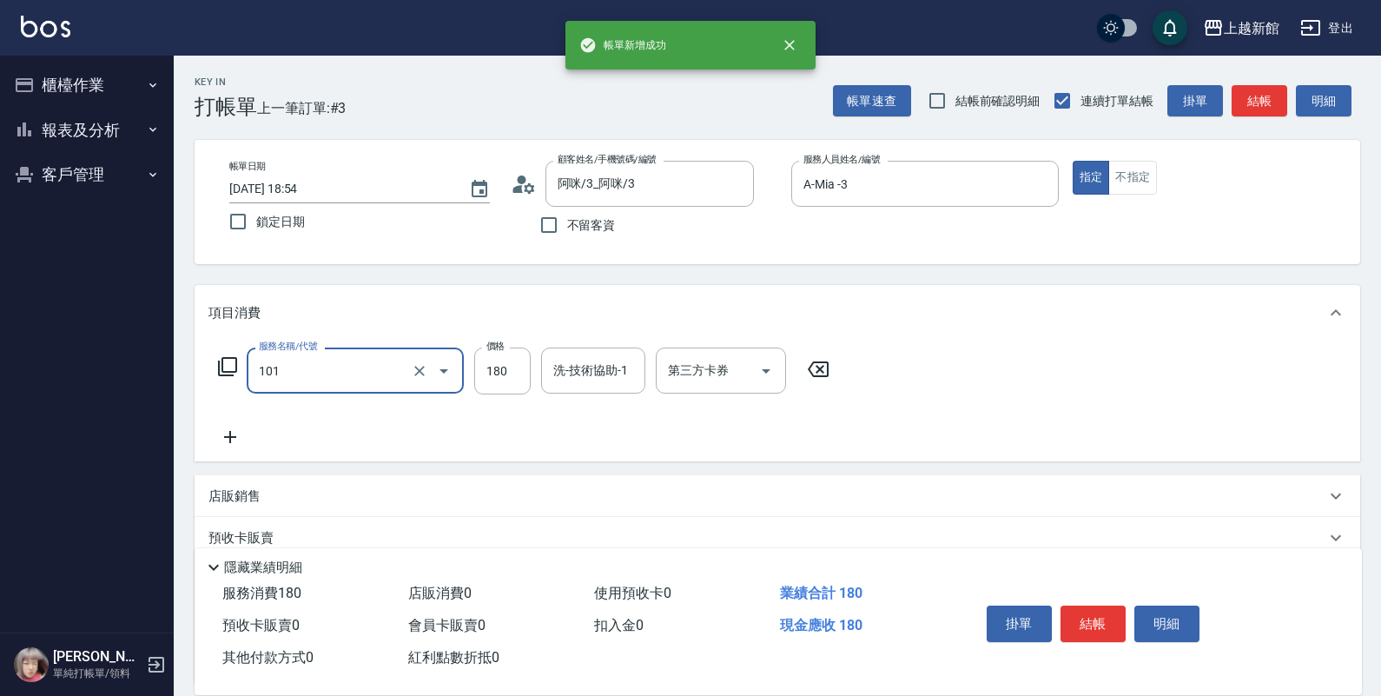
type input "洗髮250(101)"
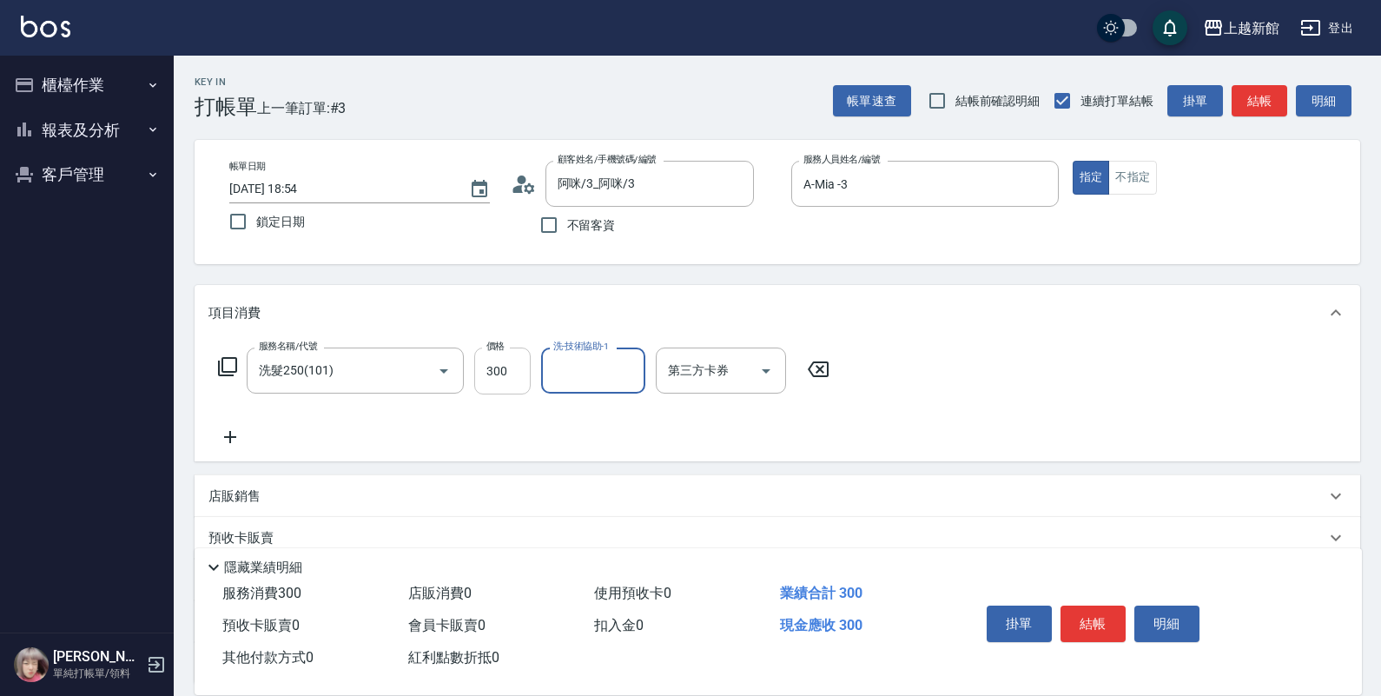
click at [505, 362] on input "300" at bounding box center [502, 370] width 56 height 47
type input "400"
type input "小敏-24"
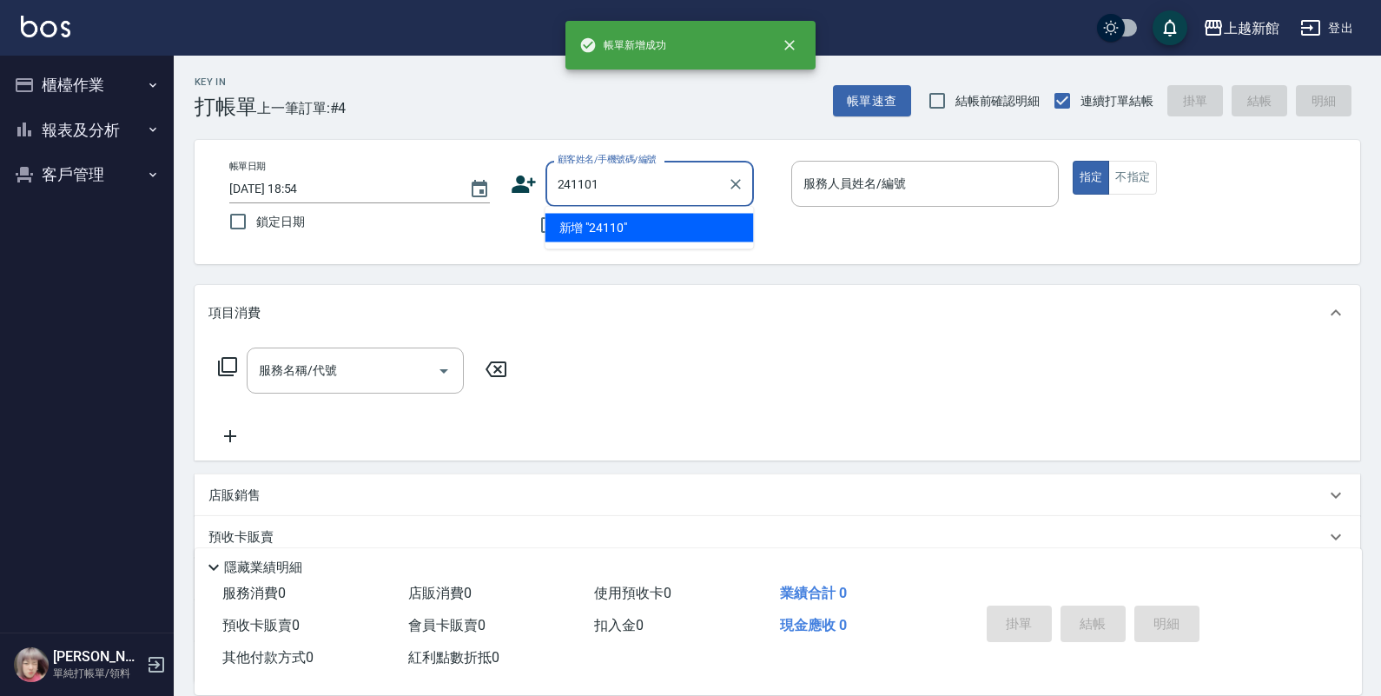
type input "241101"
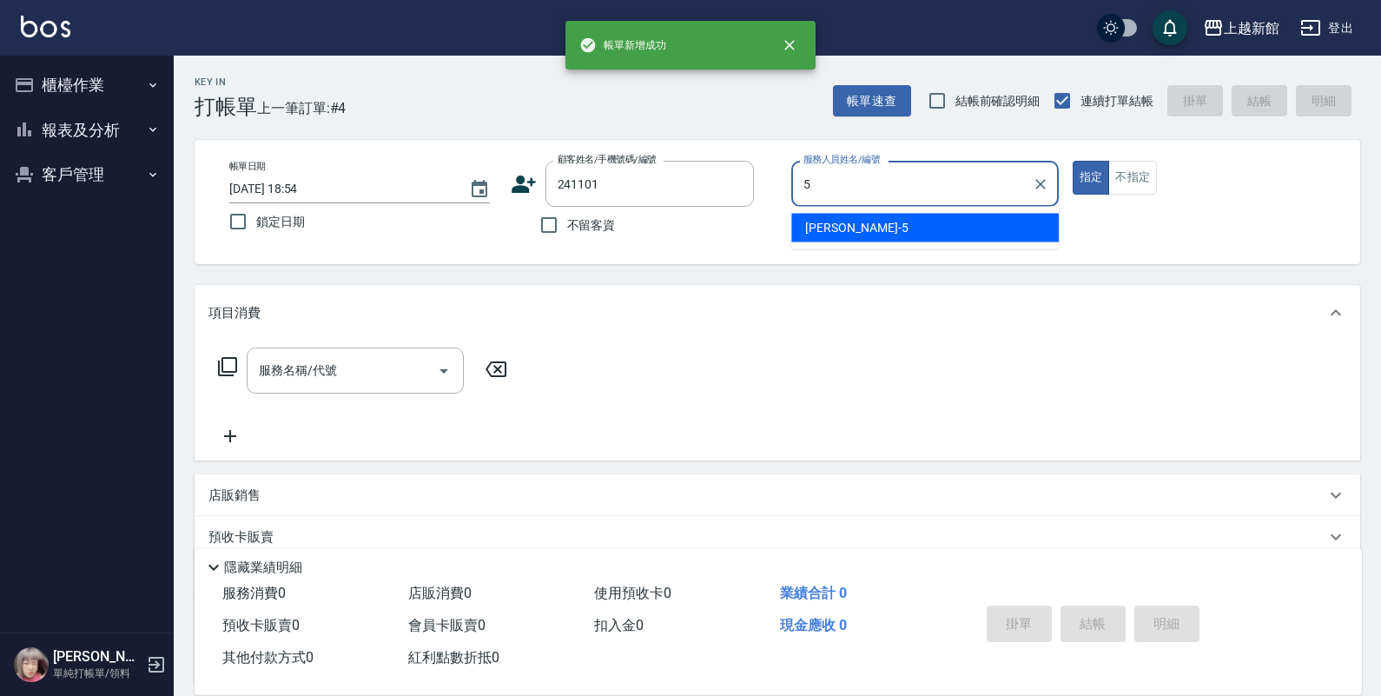
type input "旌瑛-5"
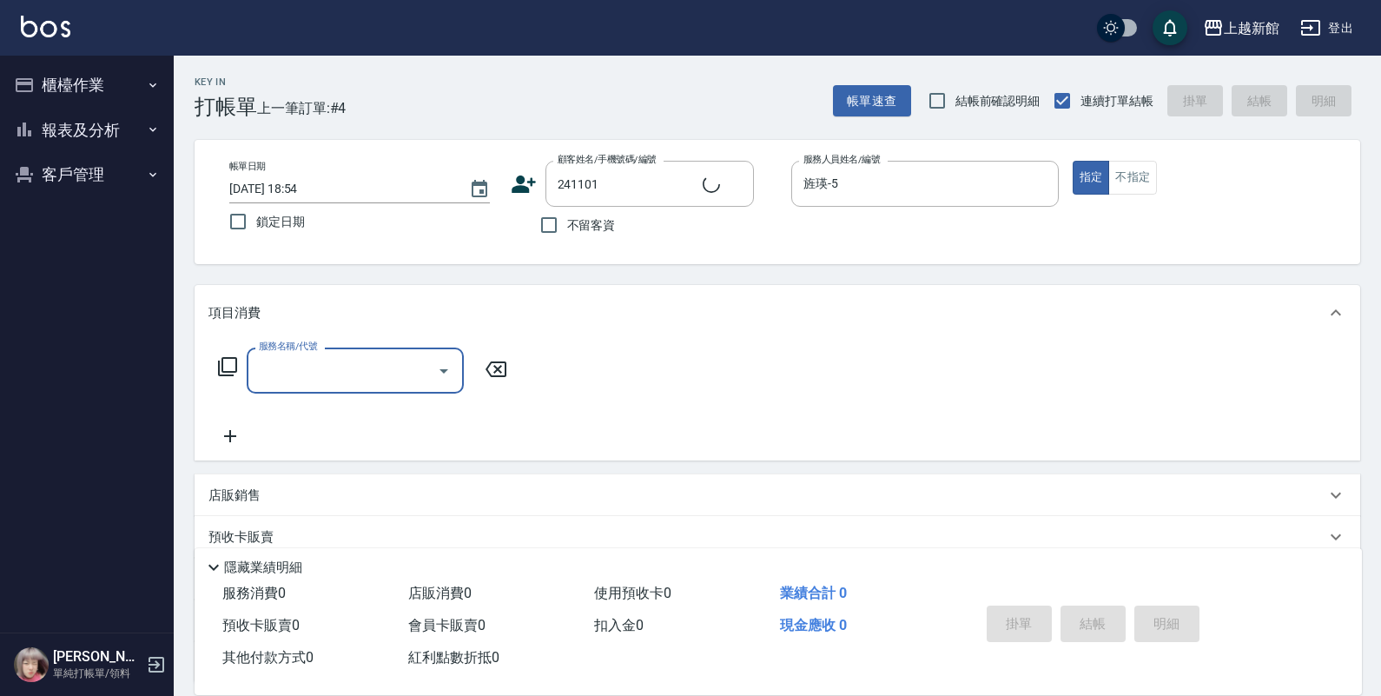
type input "3"
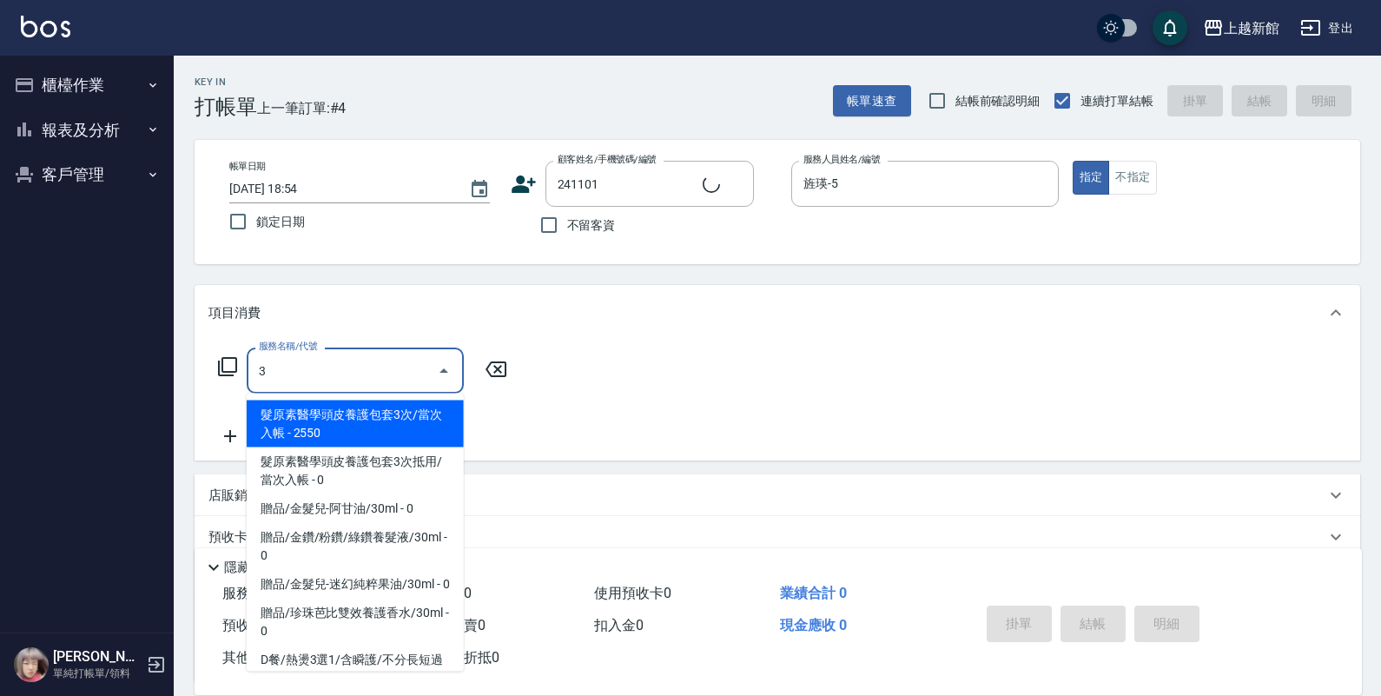
type input "林慧/0968660037/241101"
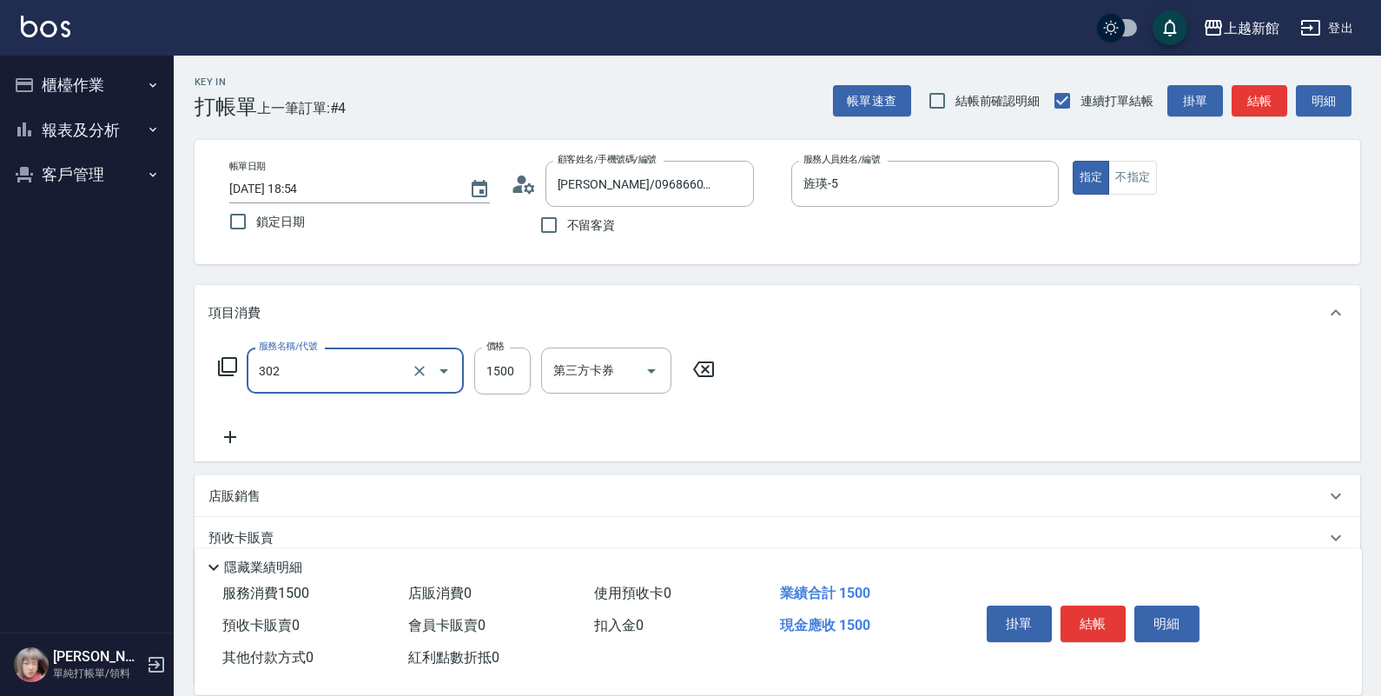
type input "設計燙髮(302)"
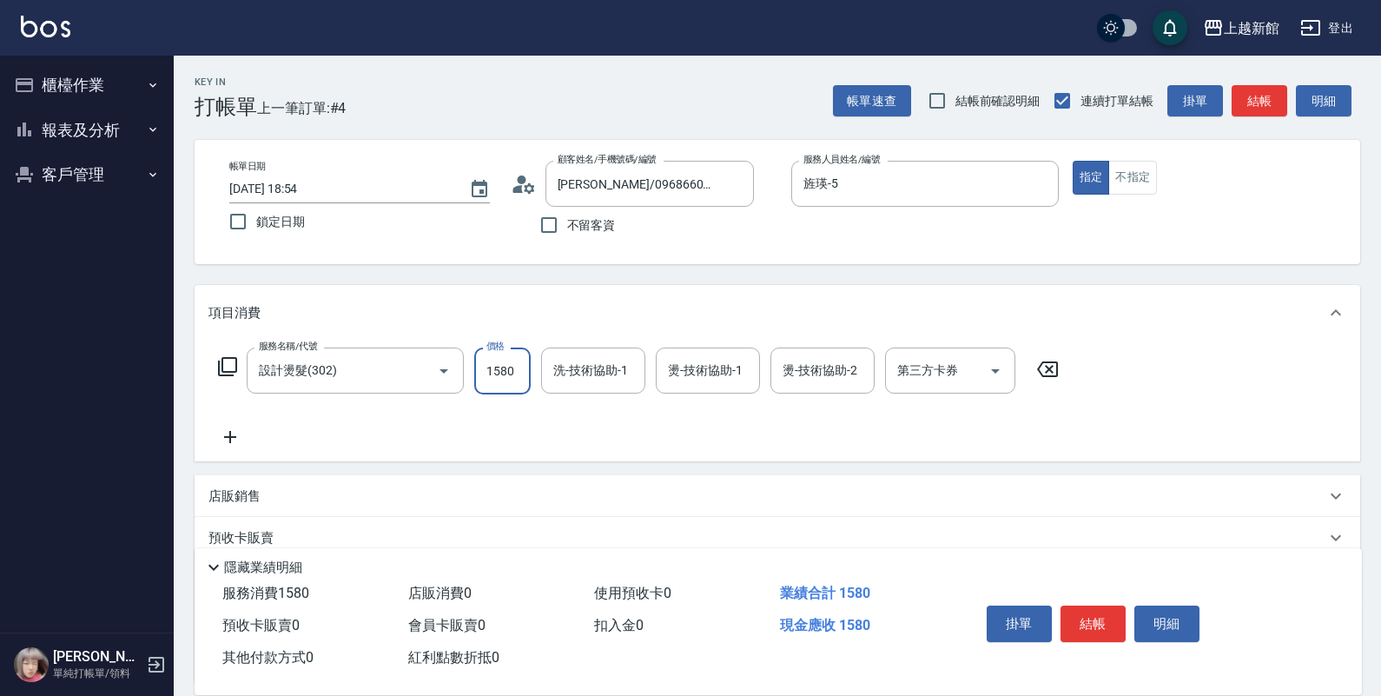
type input "1580"
type input "馨妮-29"
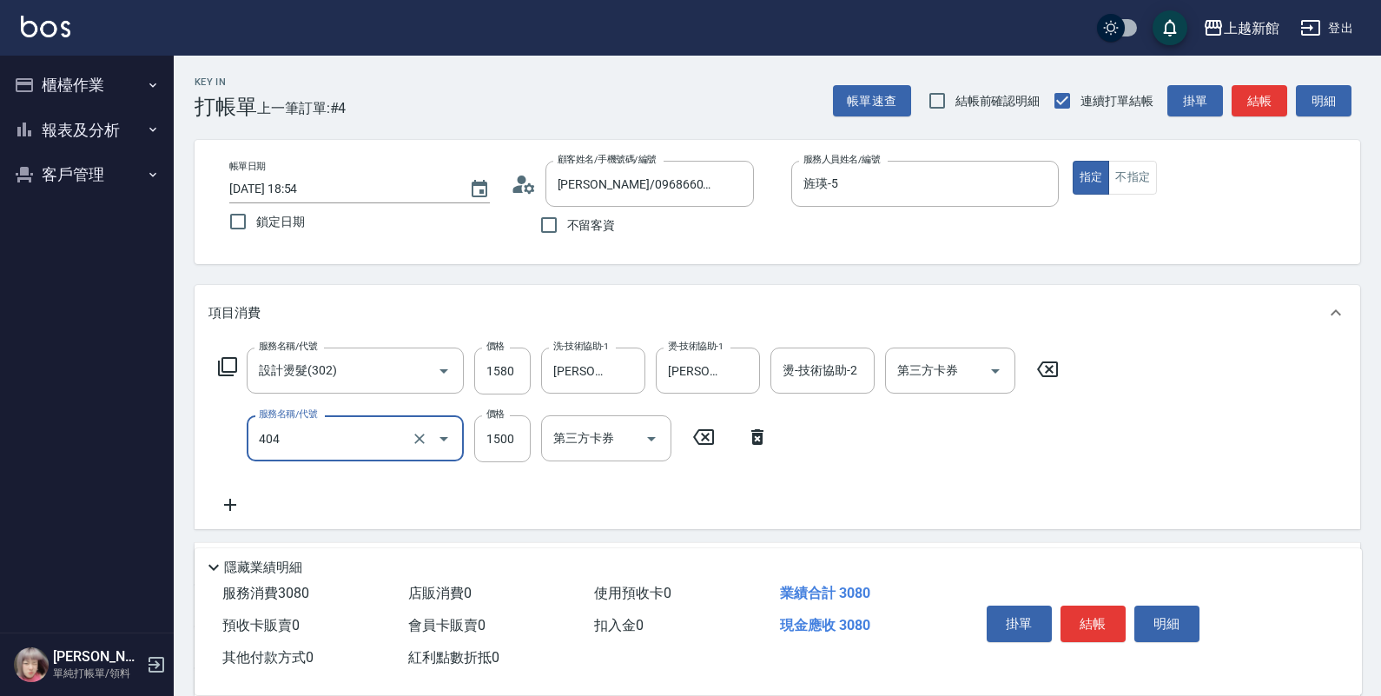
type input "設計染髮(404)"
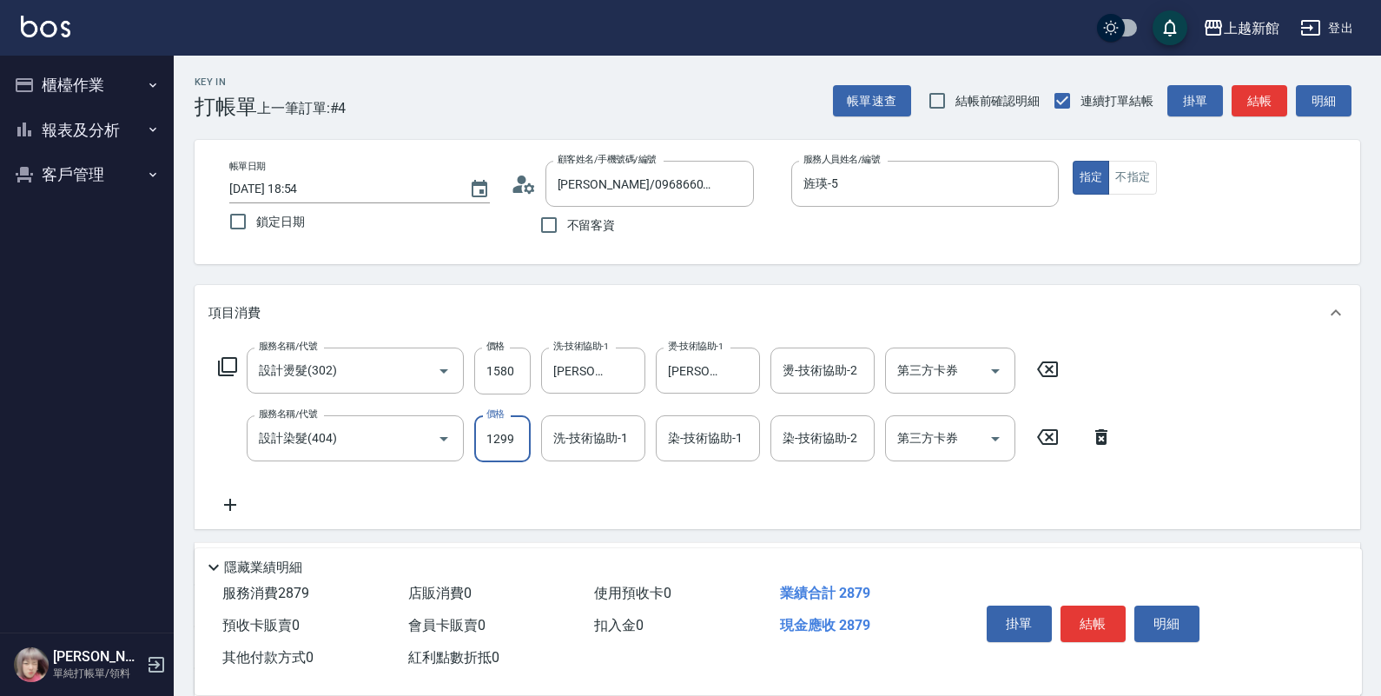
type input "1299"
type input "馨妮-29"
type input "5"
type input "馨妮-29"
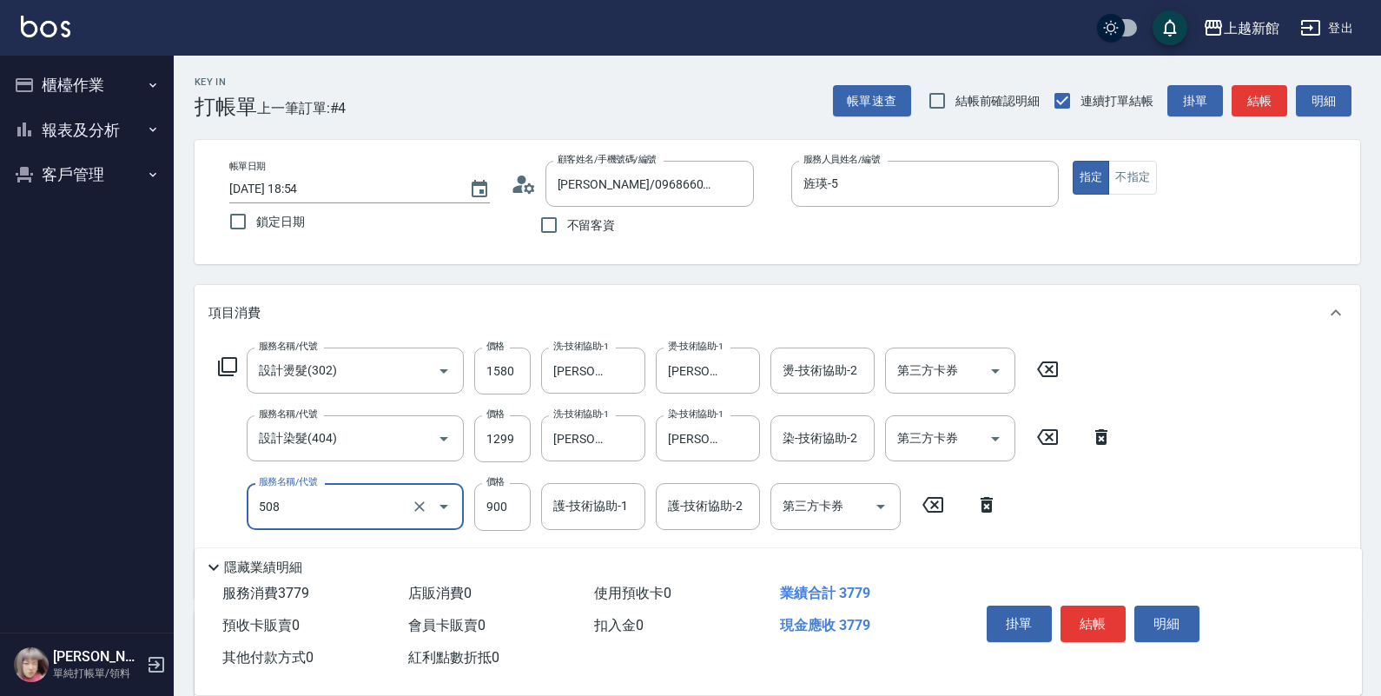
type input "松島再生髮敷護髮(508)"
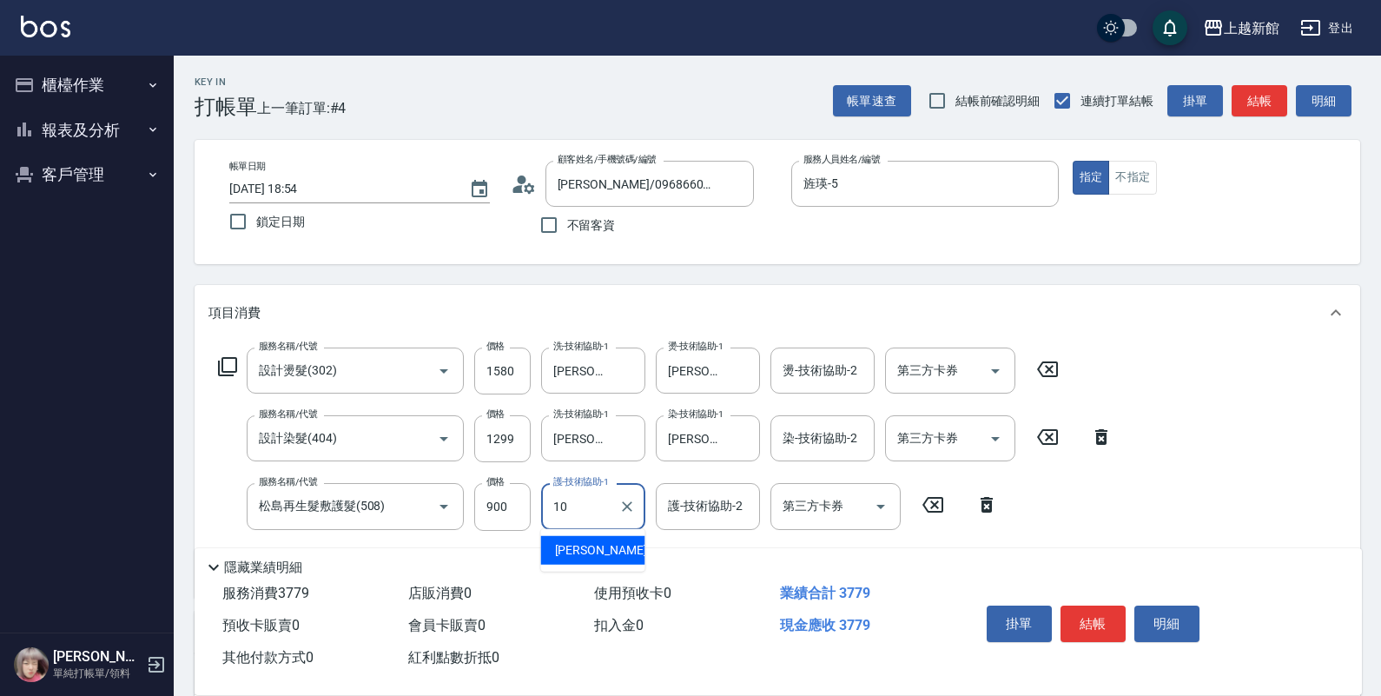
type input "1"
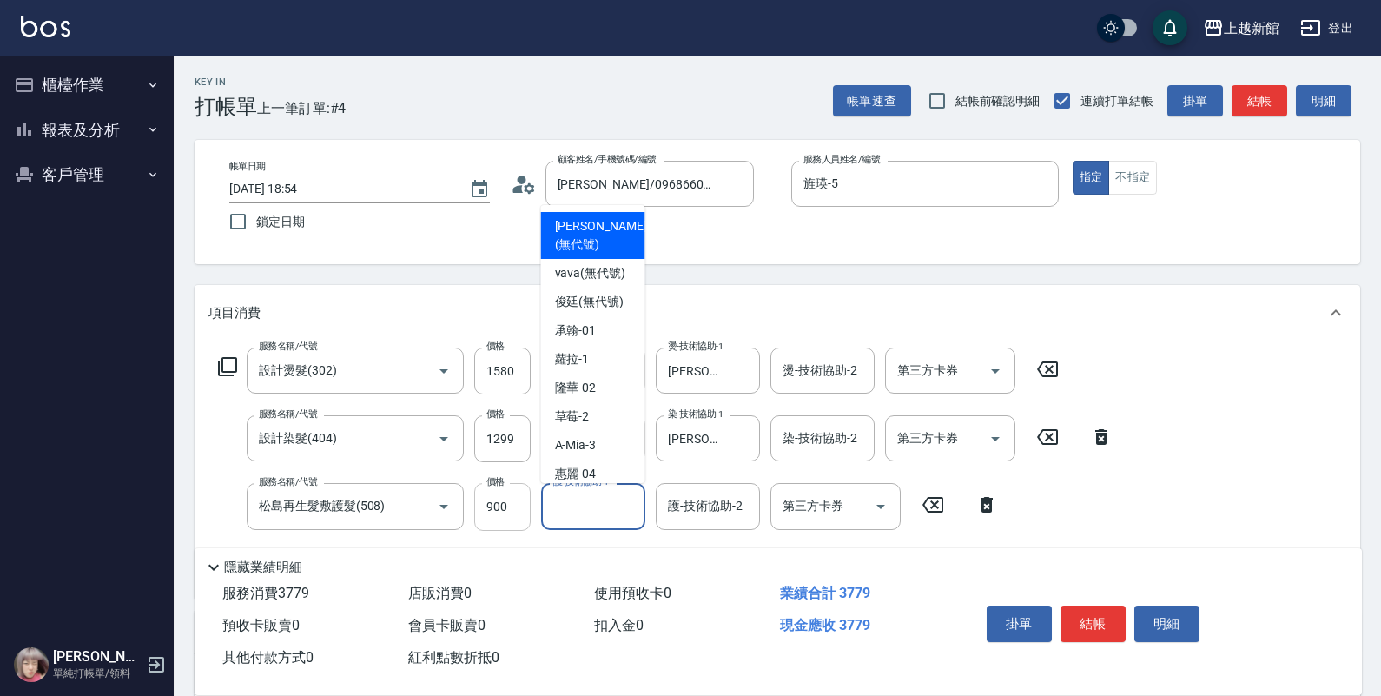
drag, startPoint x: 488, startPoint y: 506, endPoint x: 493, endPoint y: 498, distance: 10.1
click at [488, 506] on input "900" at bounding box center [502, 506] width 56 height 47
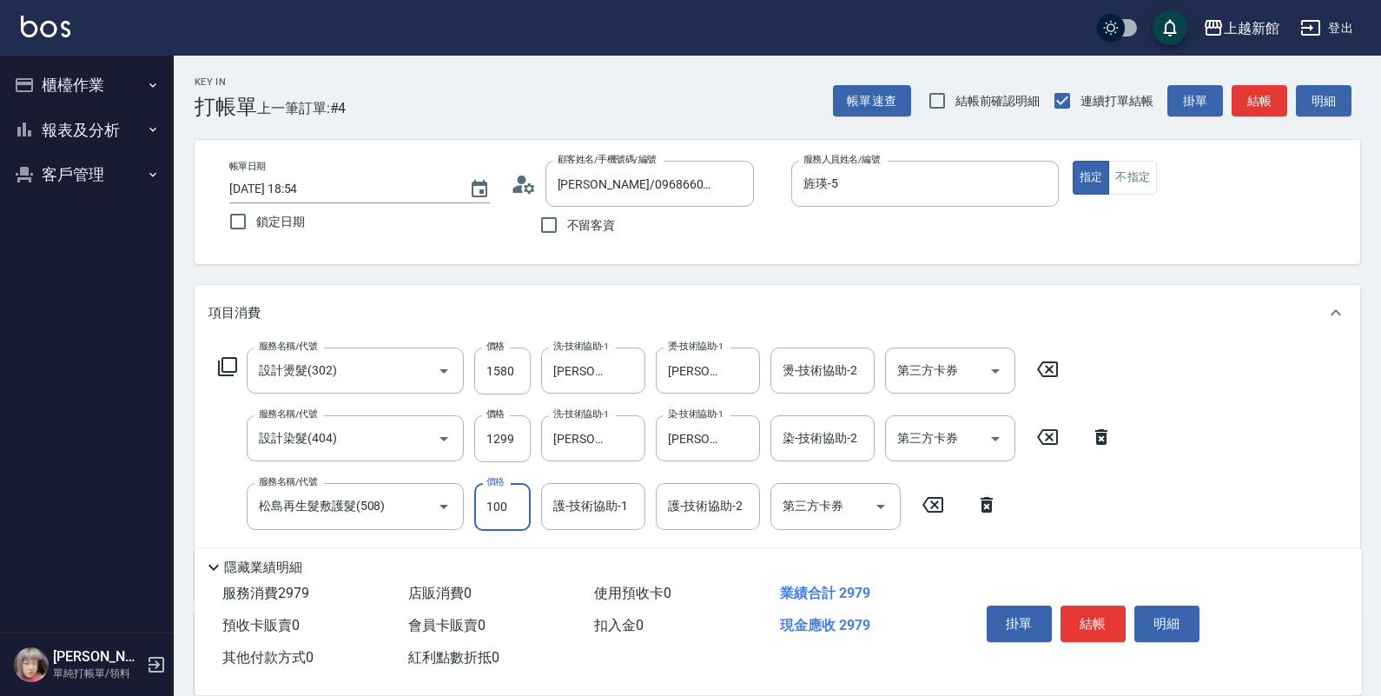
click at [524, 513] on input "100" at bounding box center [502, 506] width 56 height 47
type input "1000"
type input "馨妮-29"
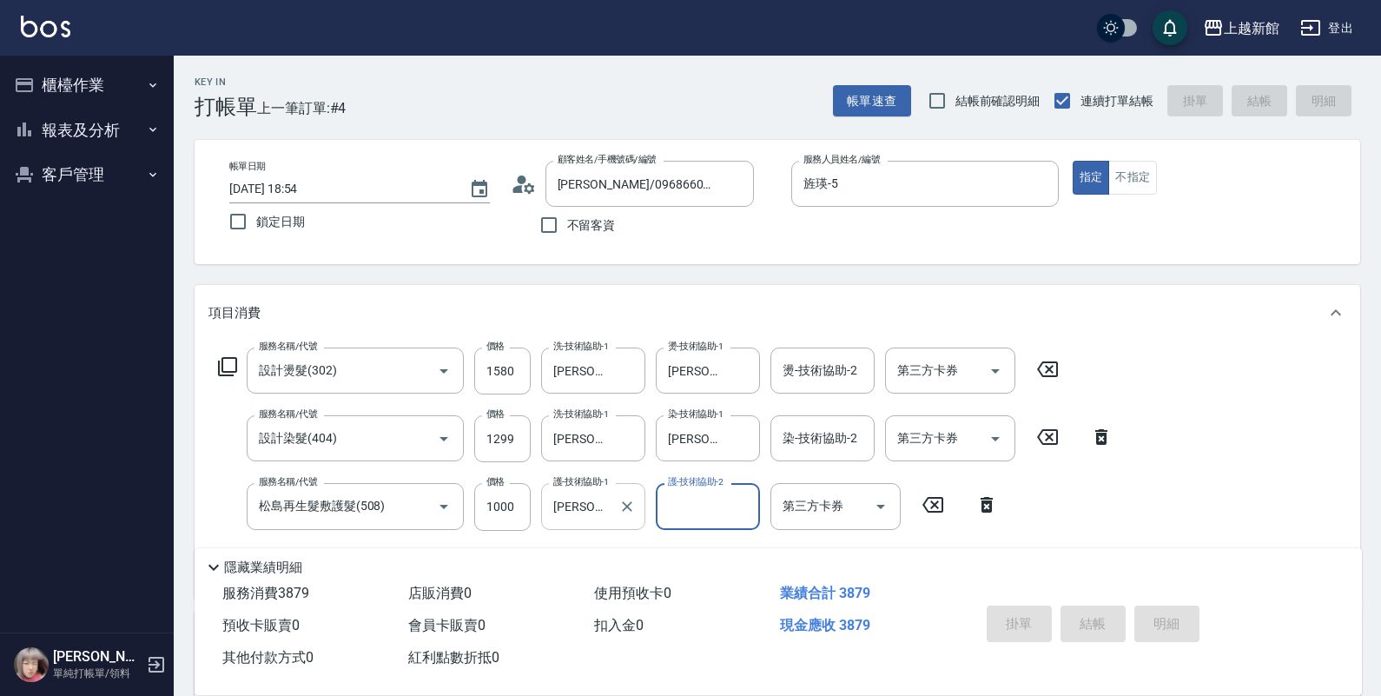
type input "2025/08/18 18:55"
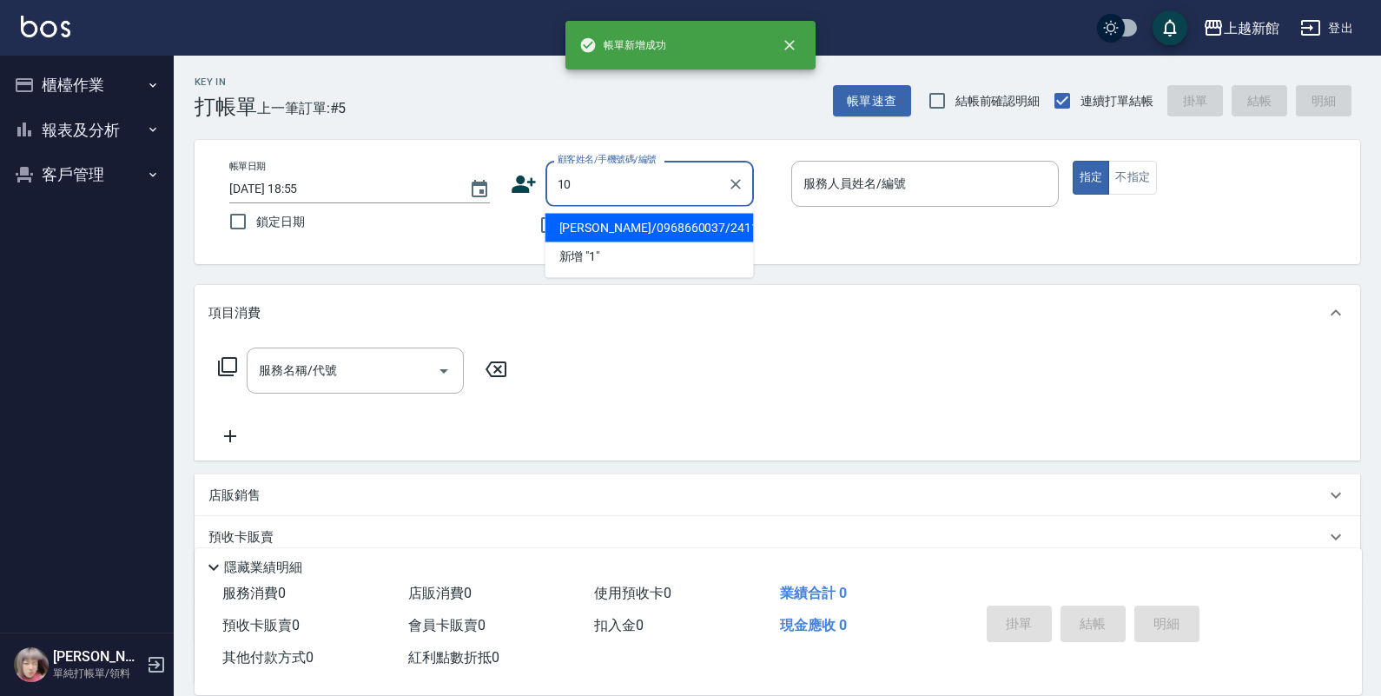
type input "林慧/0968660037/241101"
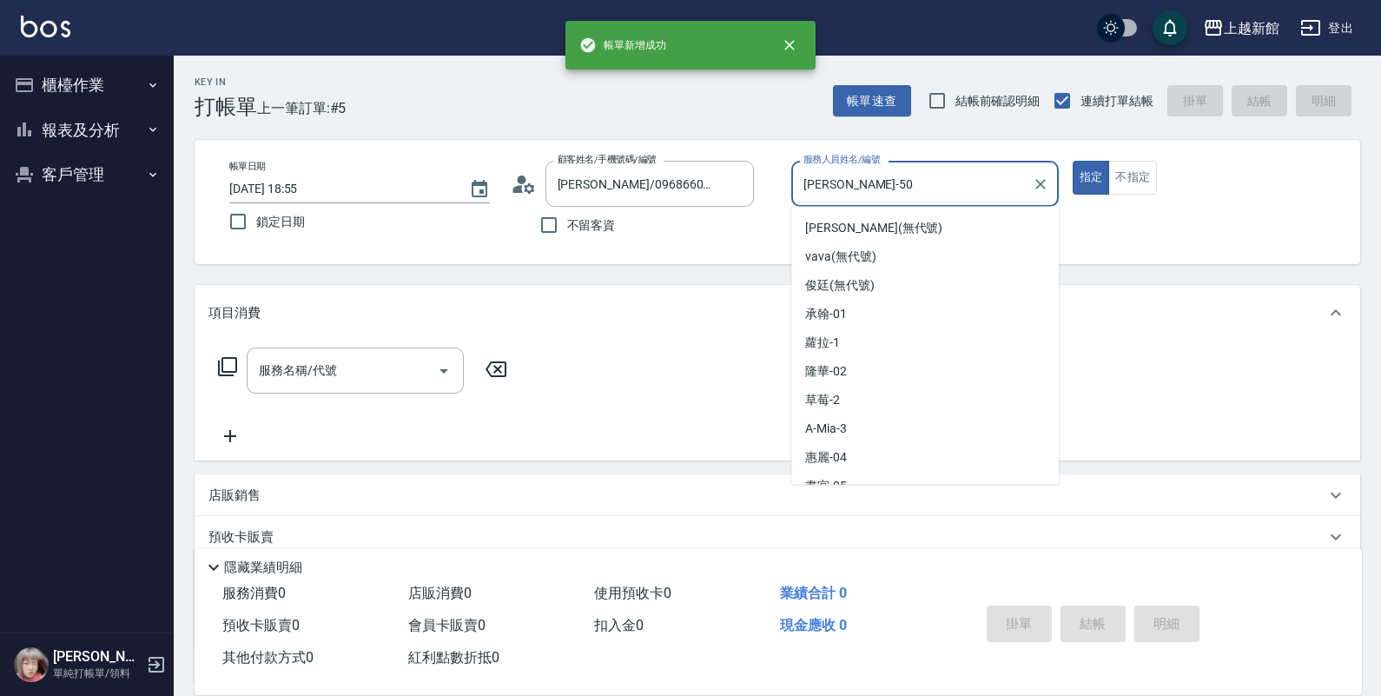
click at [1073, 161] on button "指定" at bounding box center [1091, 178] width 37 height 34
type input "旌瑛-5"
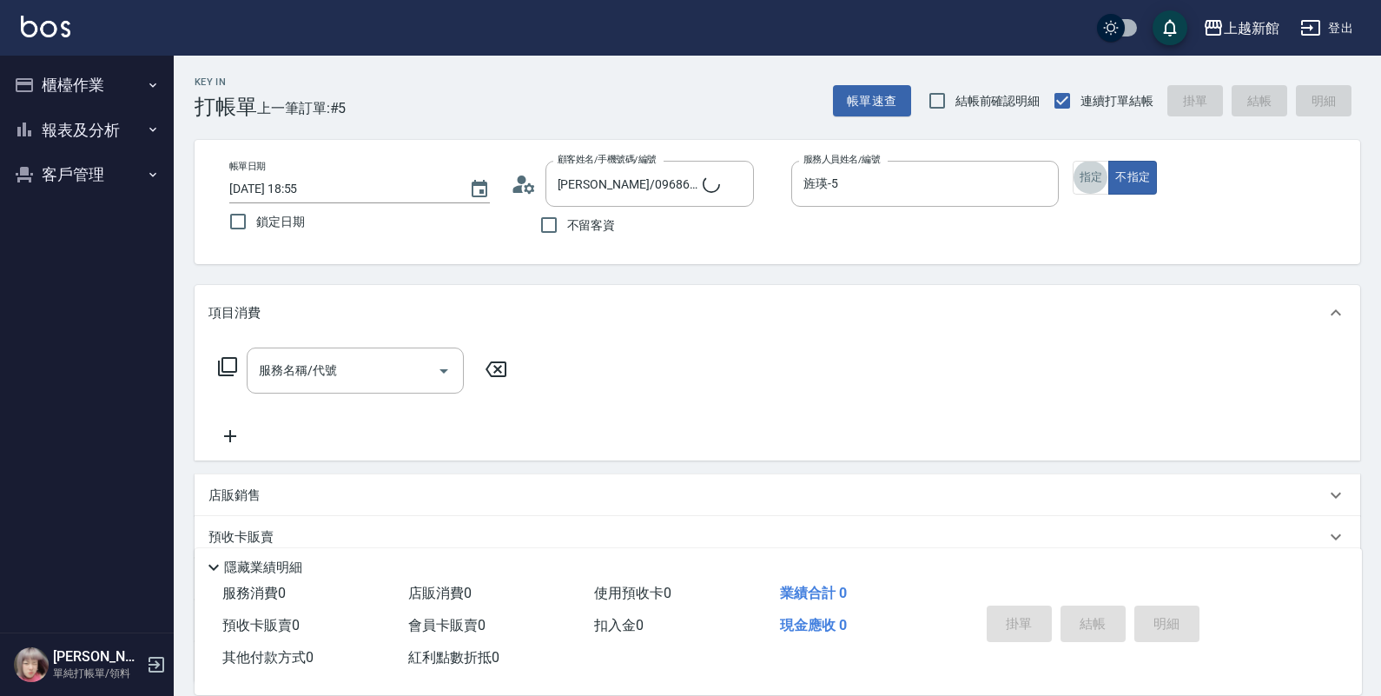
type input "瑪莎/0974376310/10"
type input "瑪沙-10"
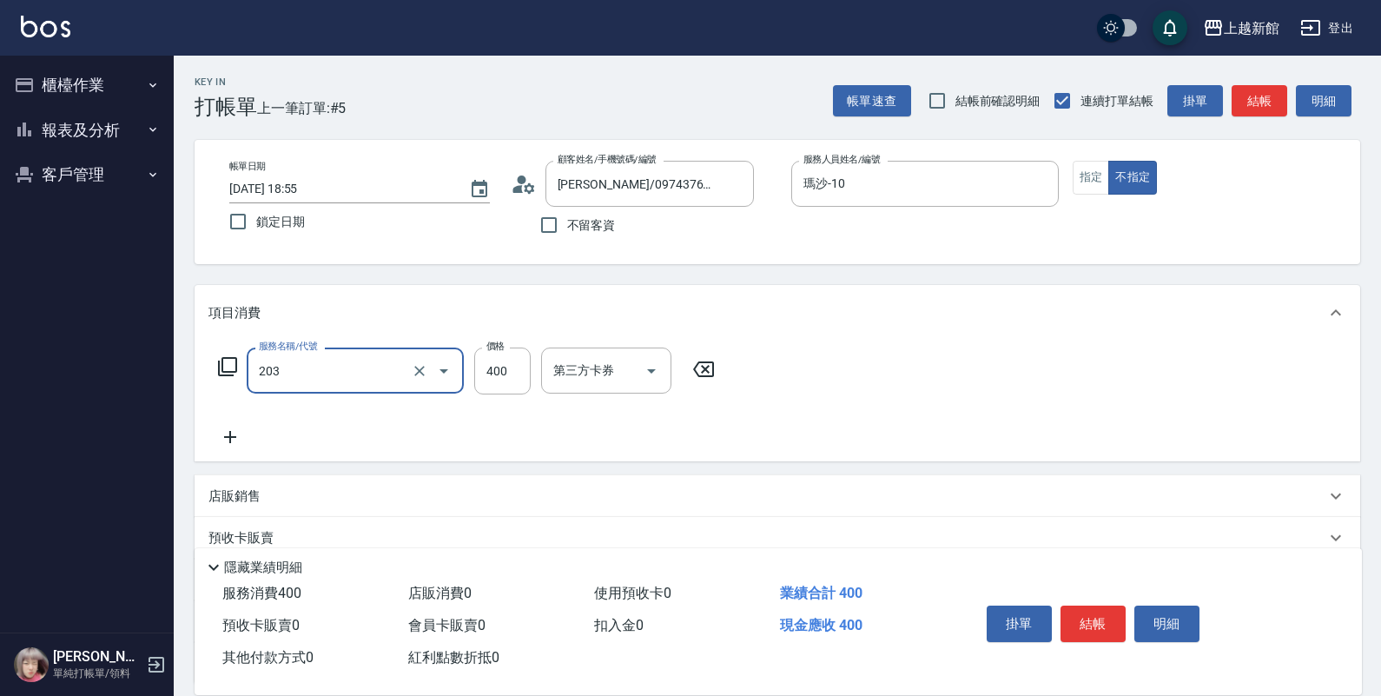
type input "指定單剪(203)"
type input "199"
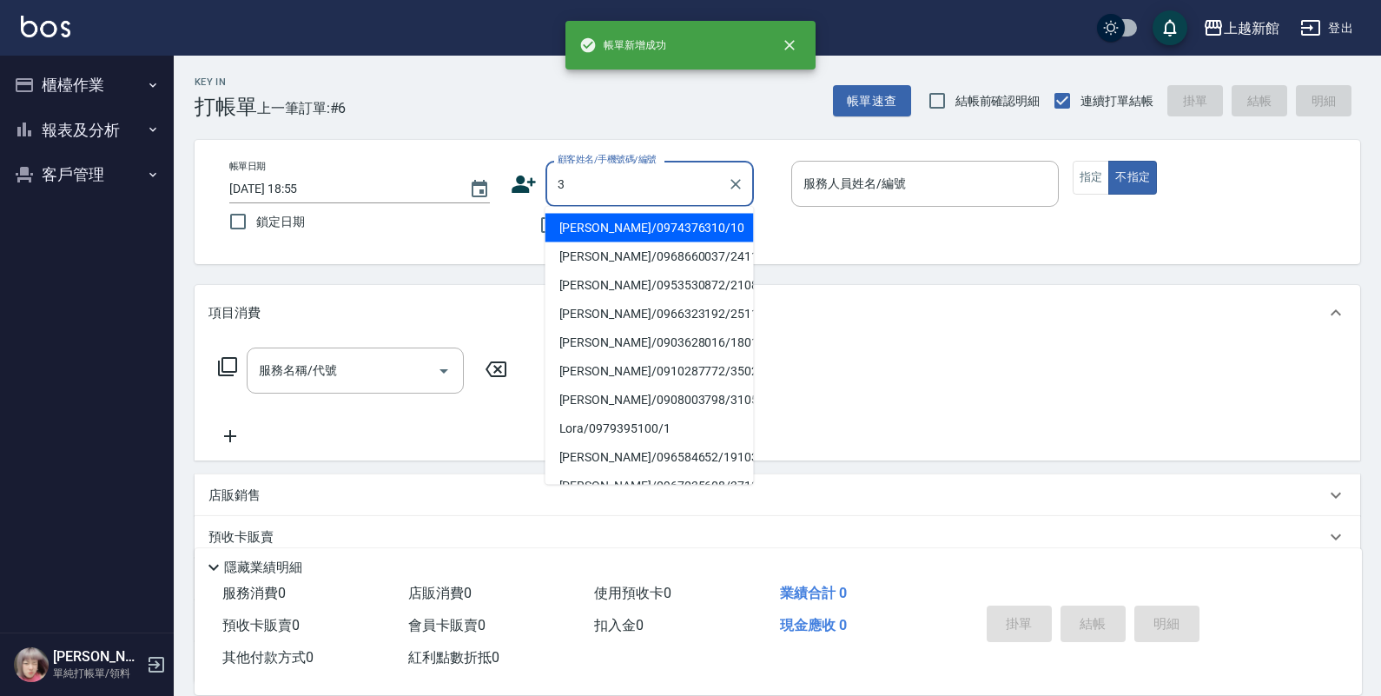
type input "瑪莎/0974376310/10"
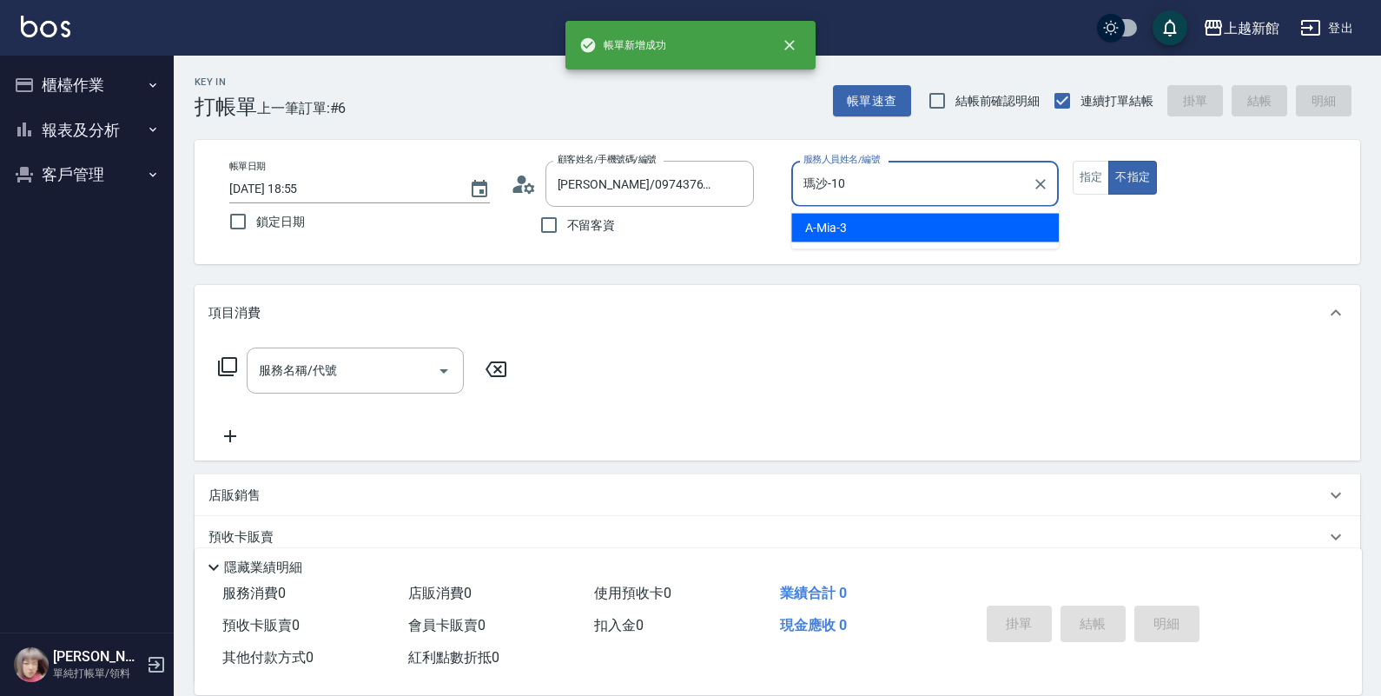
type input "瑪沙-10"
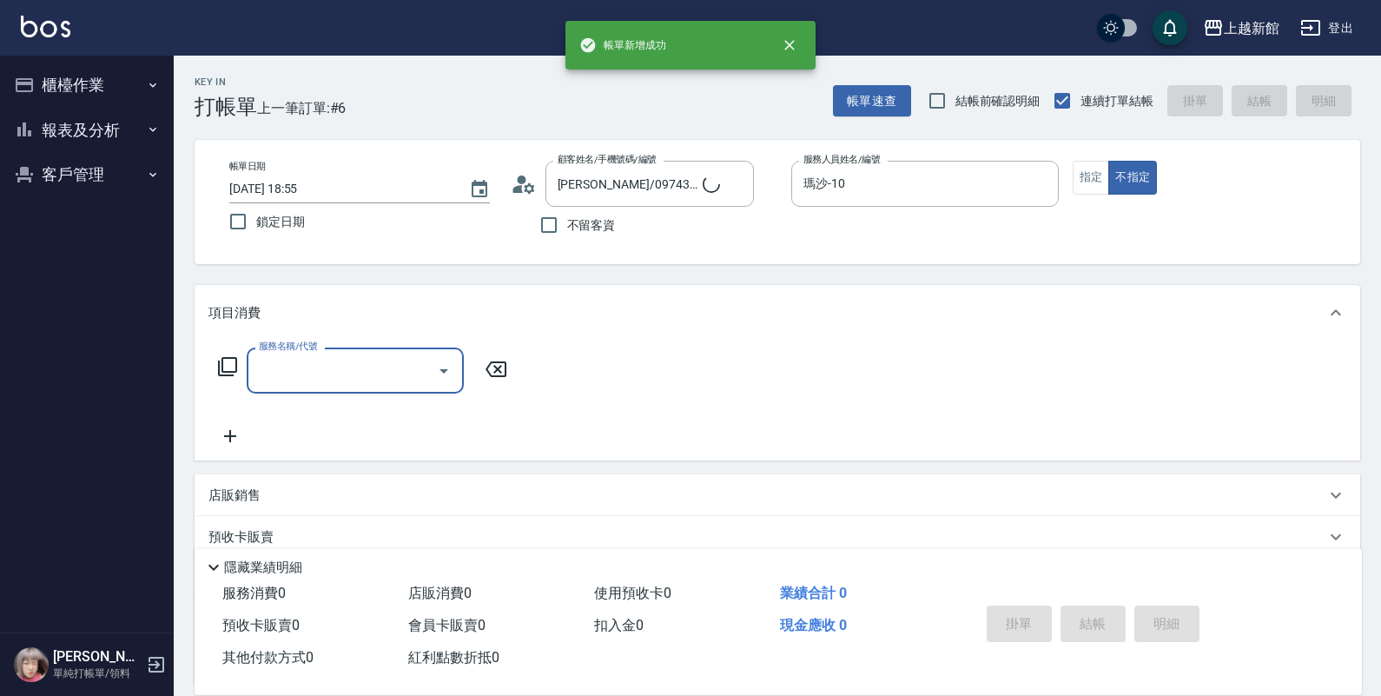
type input "1"
type input "阿咪/3_阿咪/3"
type input "A-Mia -3"
type input "洗髮250(101)"
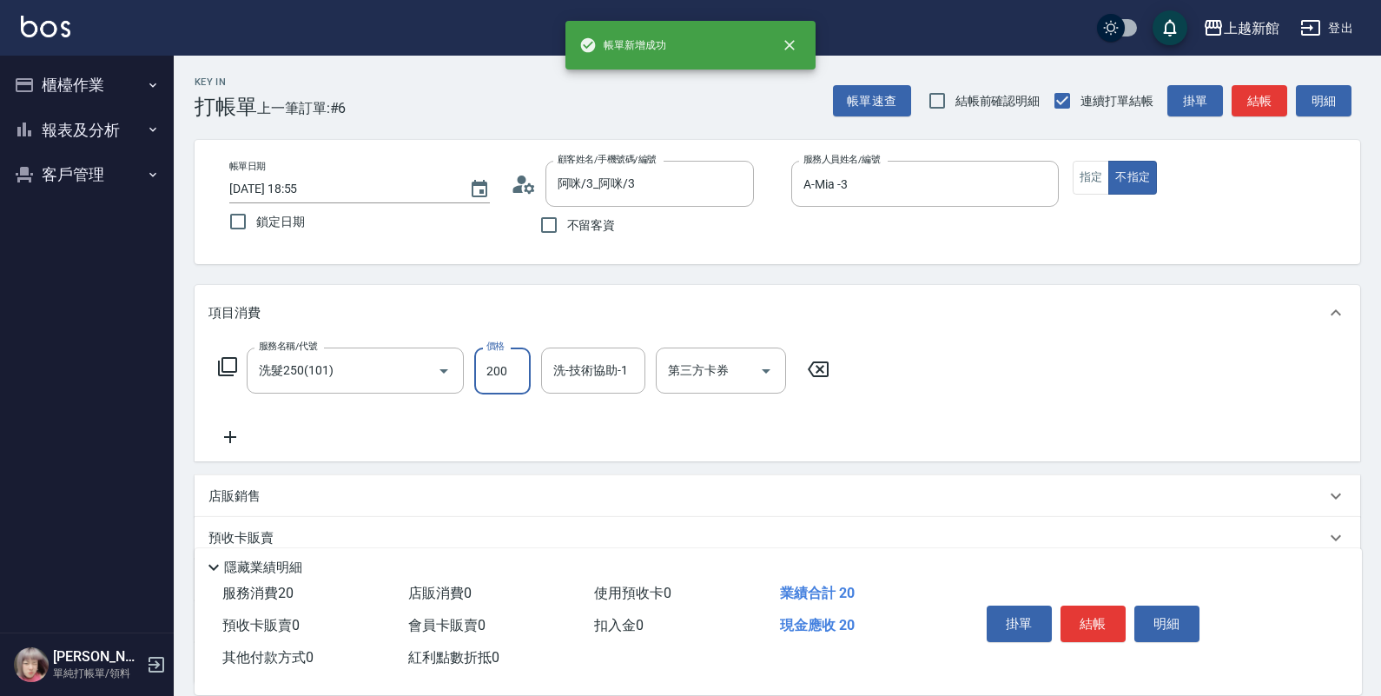
type input "200"
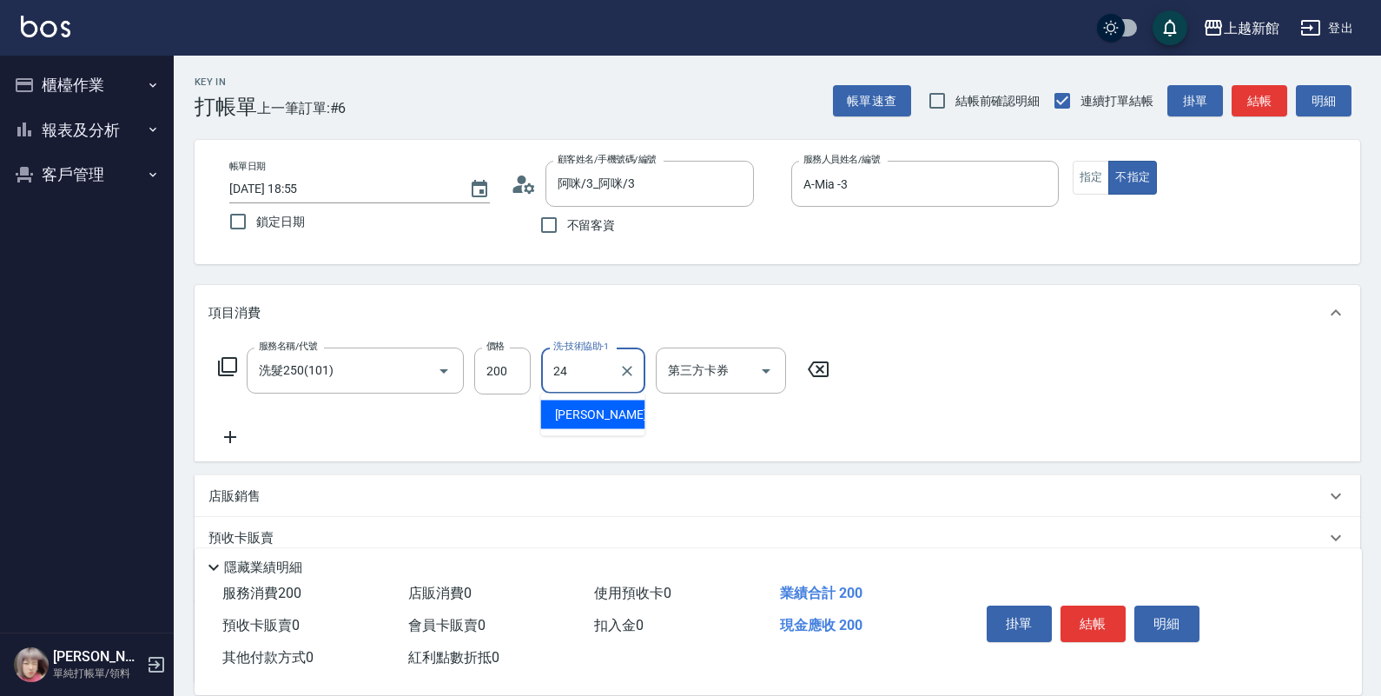
type input "小敏-24"
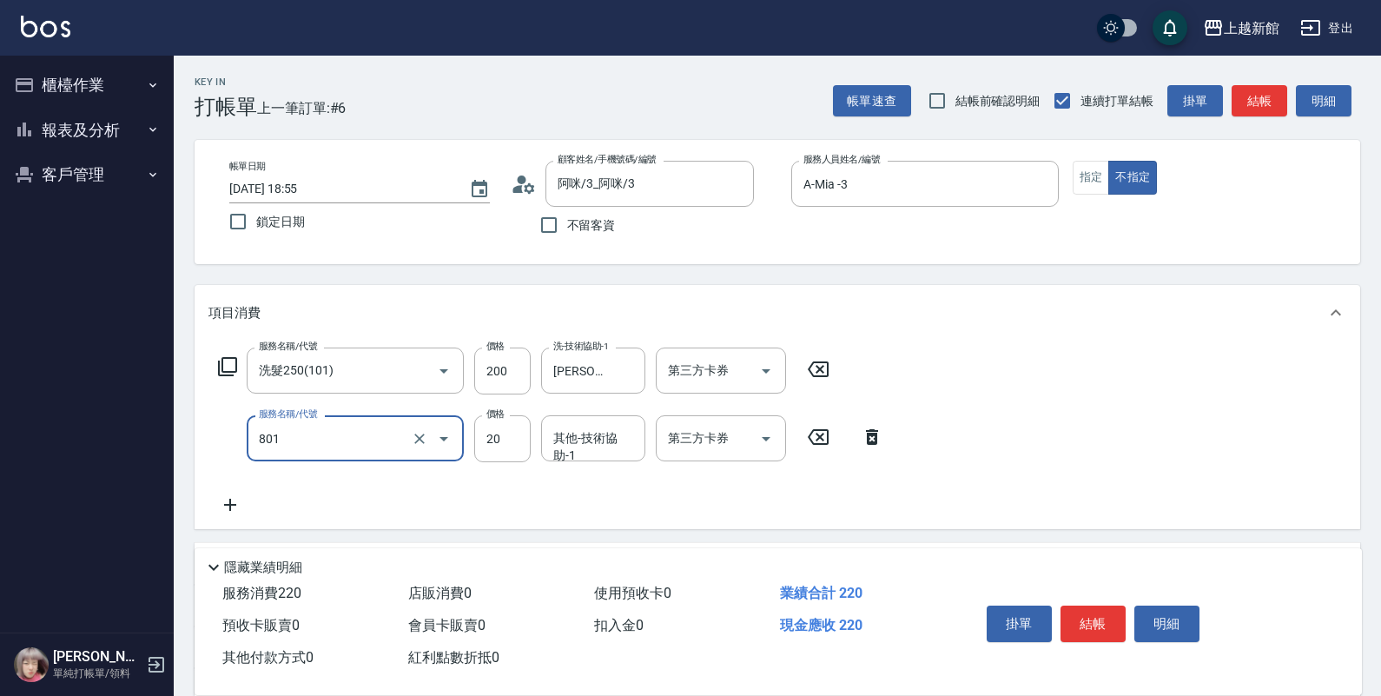
type input "潤絲(801)"
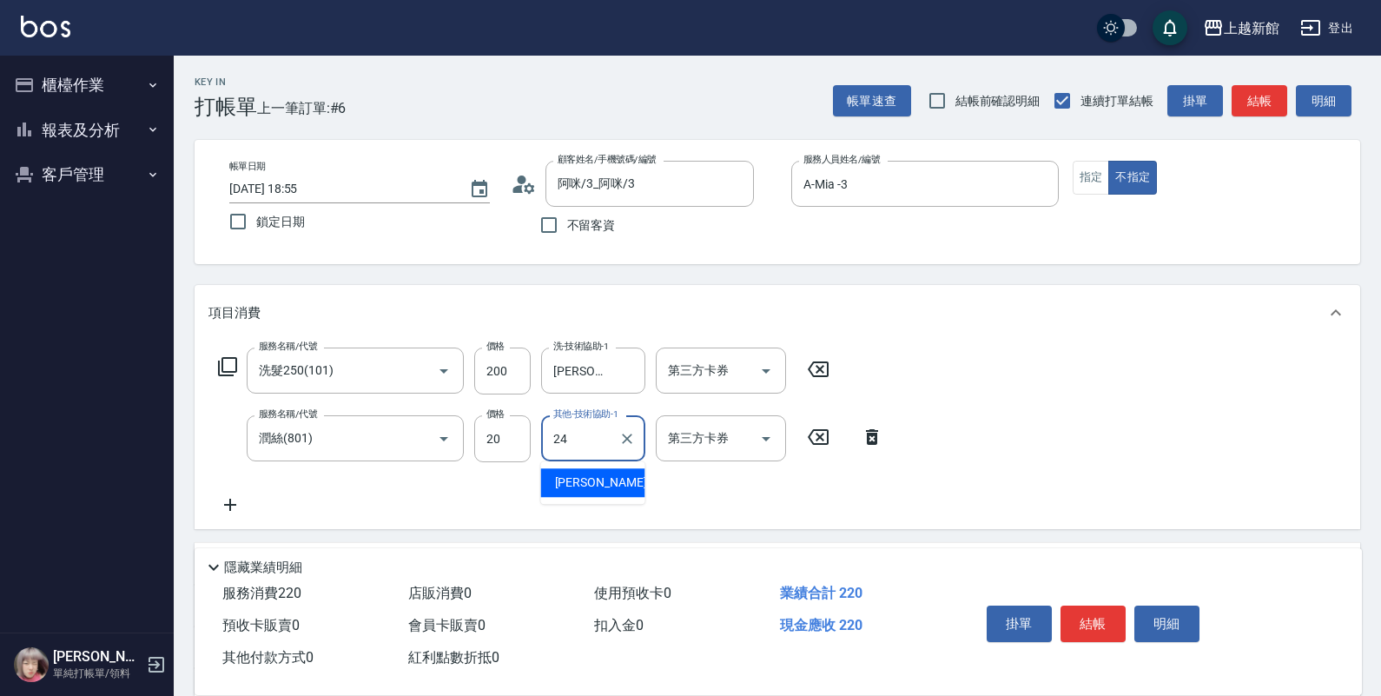
type input "小敏-24"
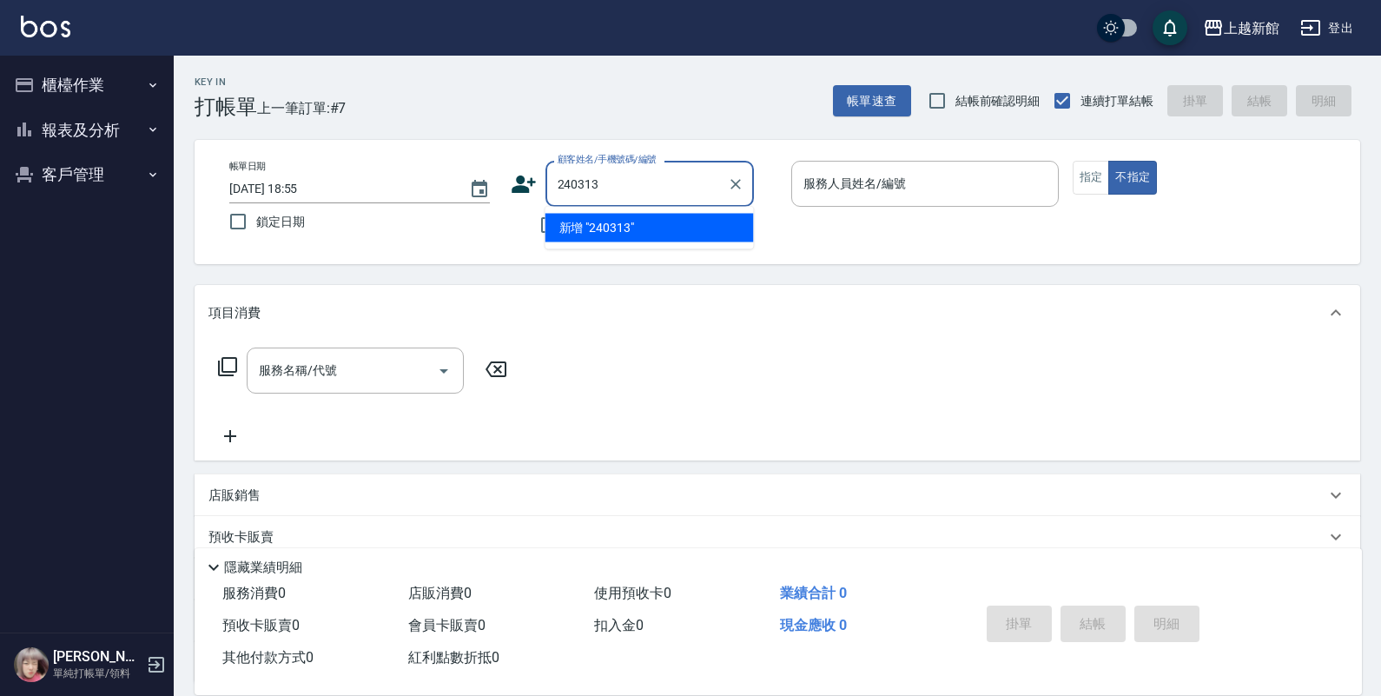
type input "240313"
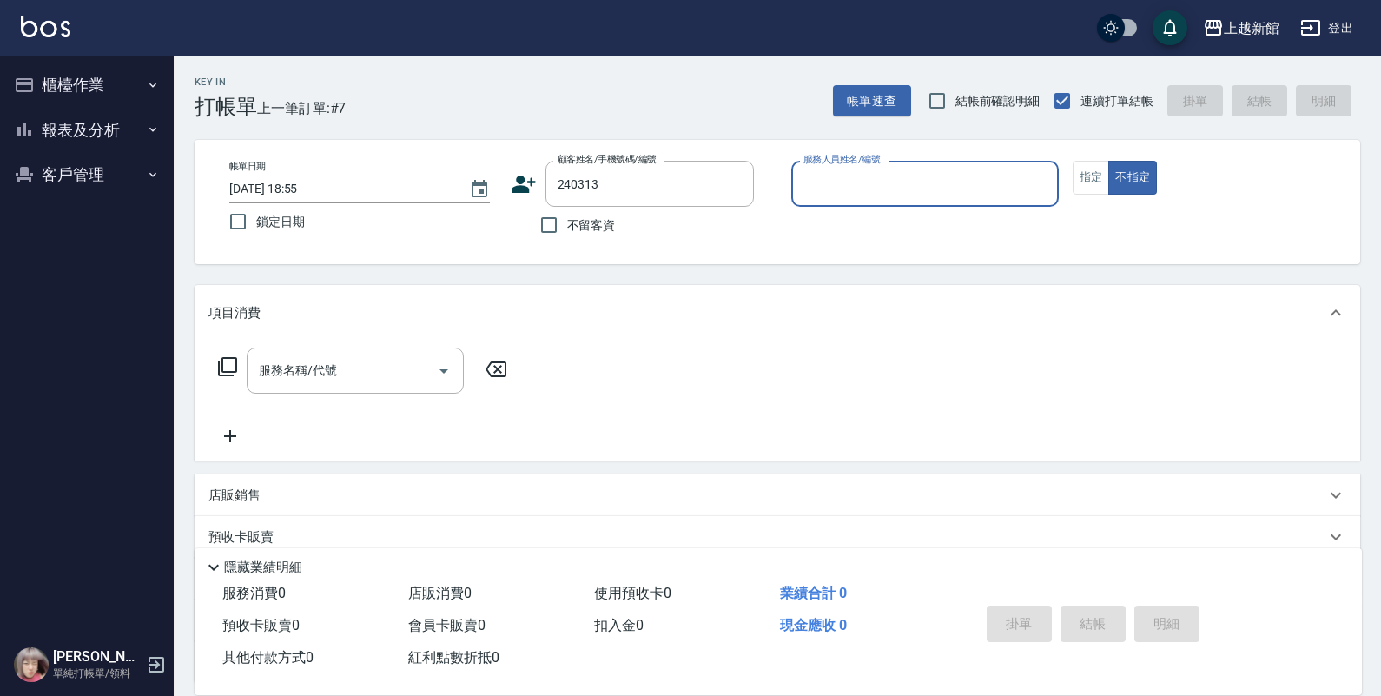
type input "6"
type input "胡志豪/0955366078/240313"
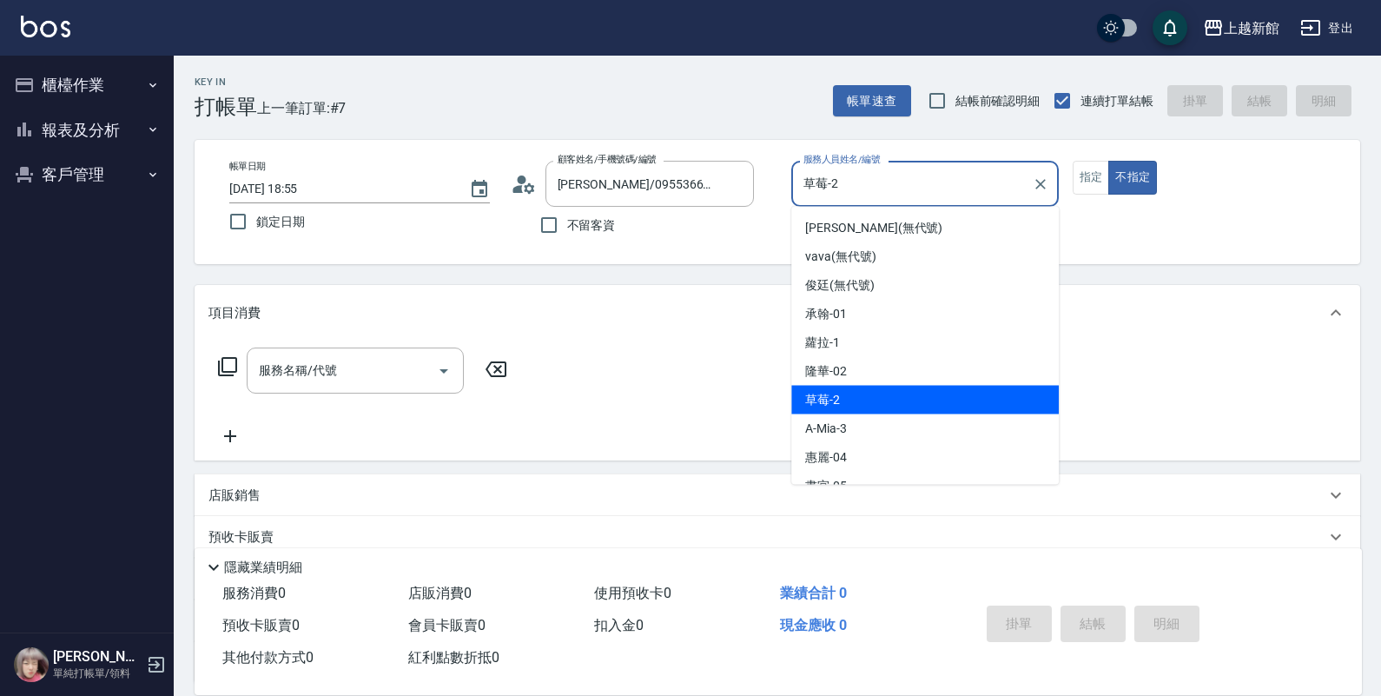
type input "草莓-2"
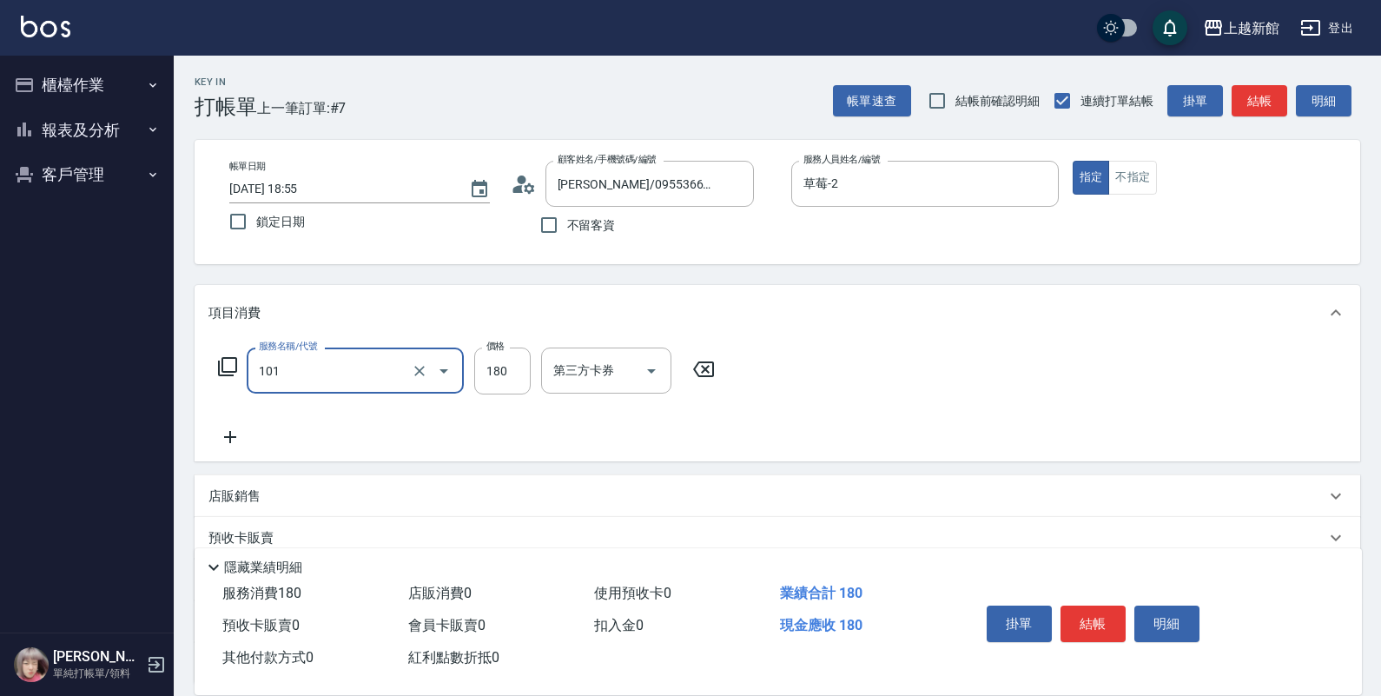
type input "洗髮250(101)"
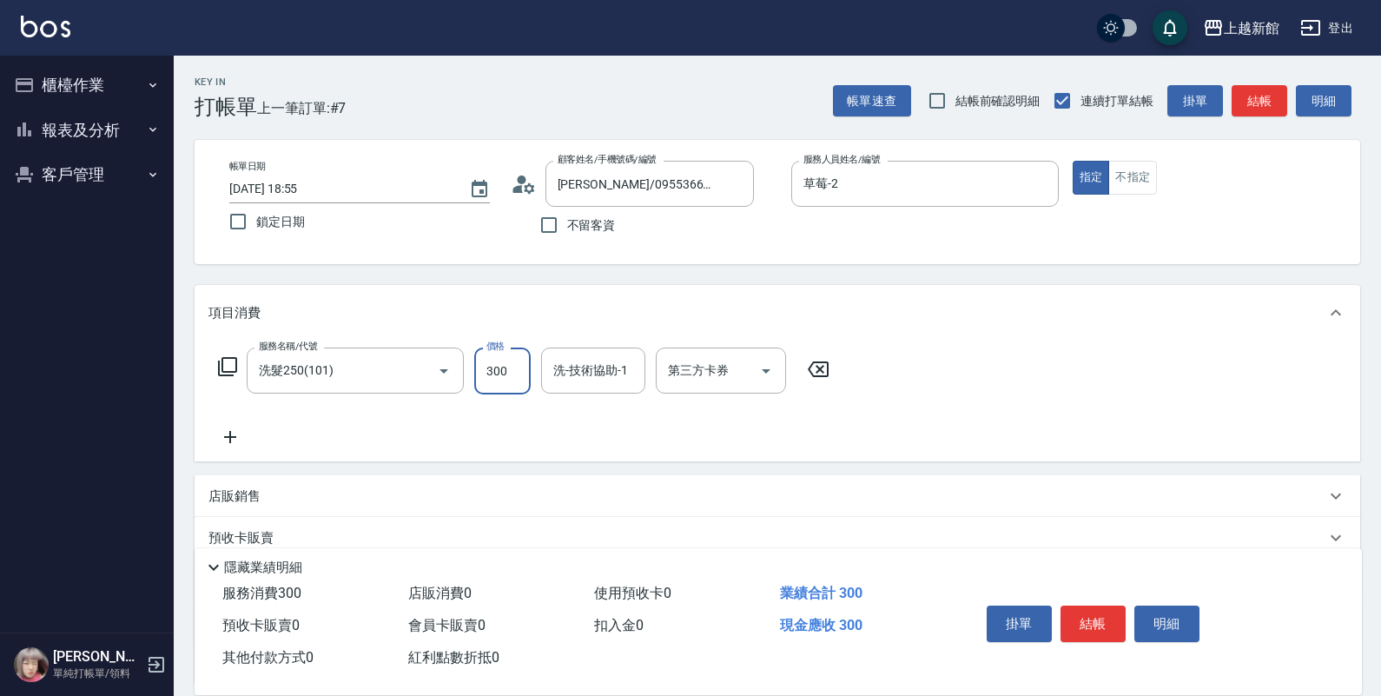
type input "300"
type input "小邱-25"
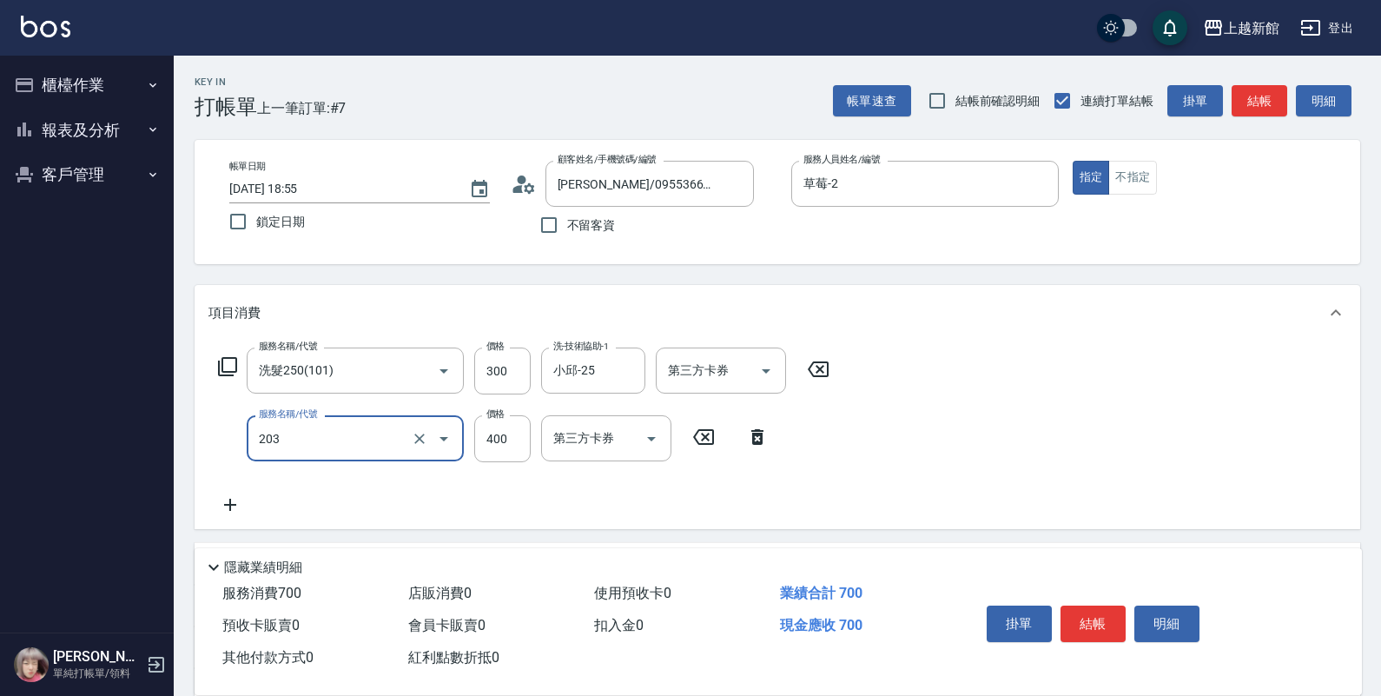
type input "指定單剪(203)"
type input "300"
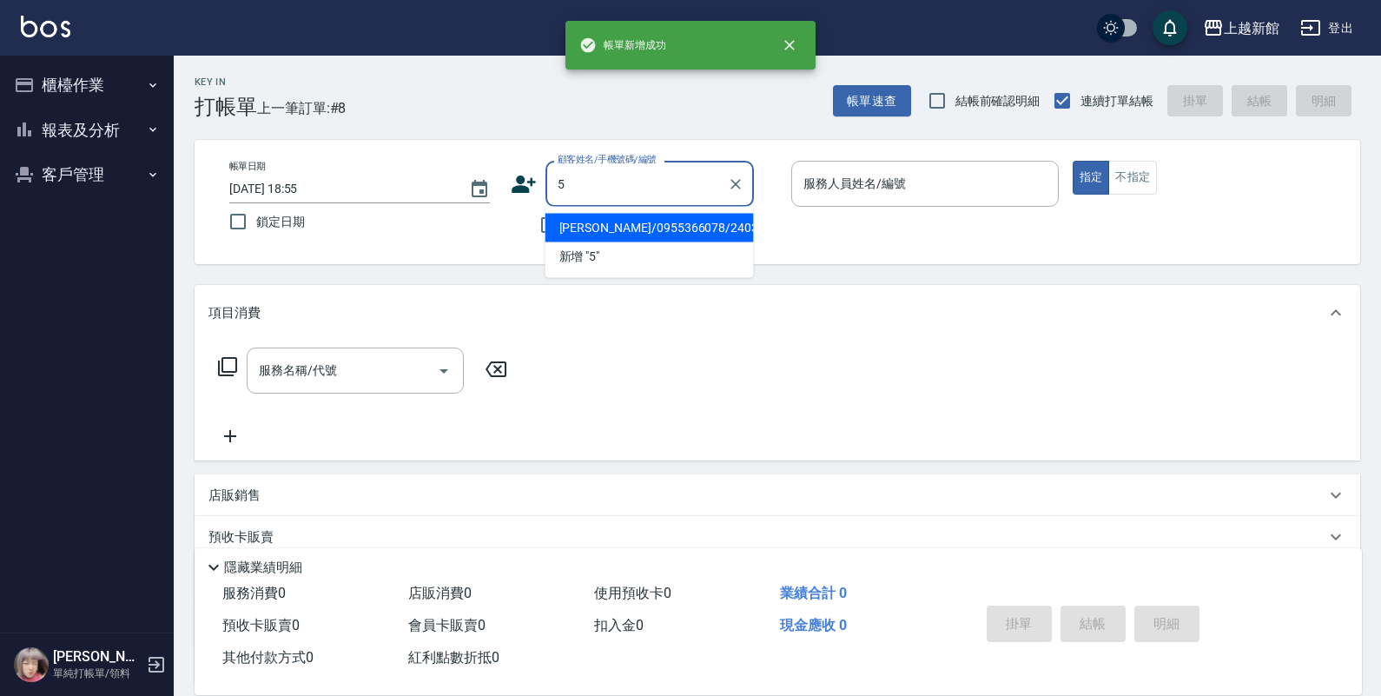
type input "胡志豪/0955366078/240313"
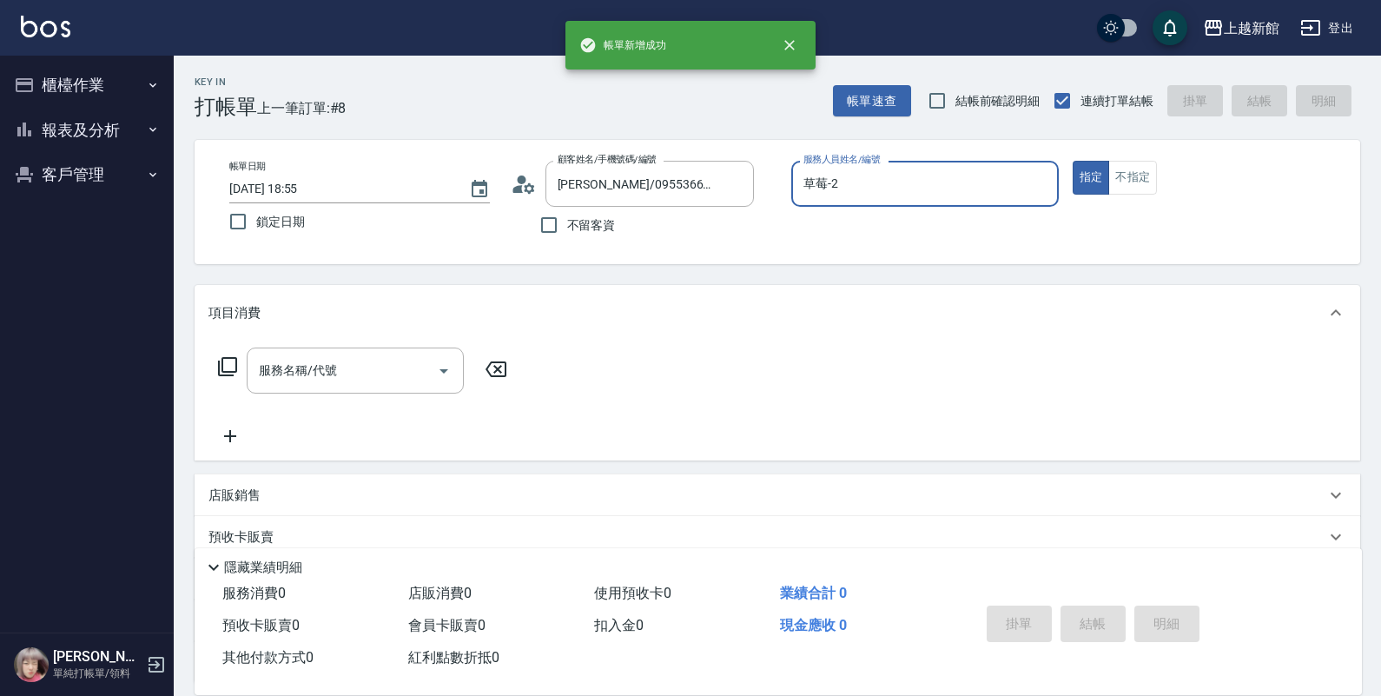
type input "草莓-2"
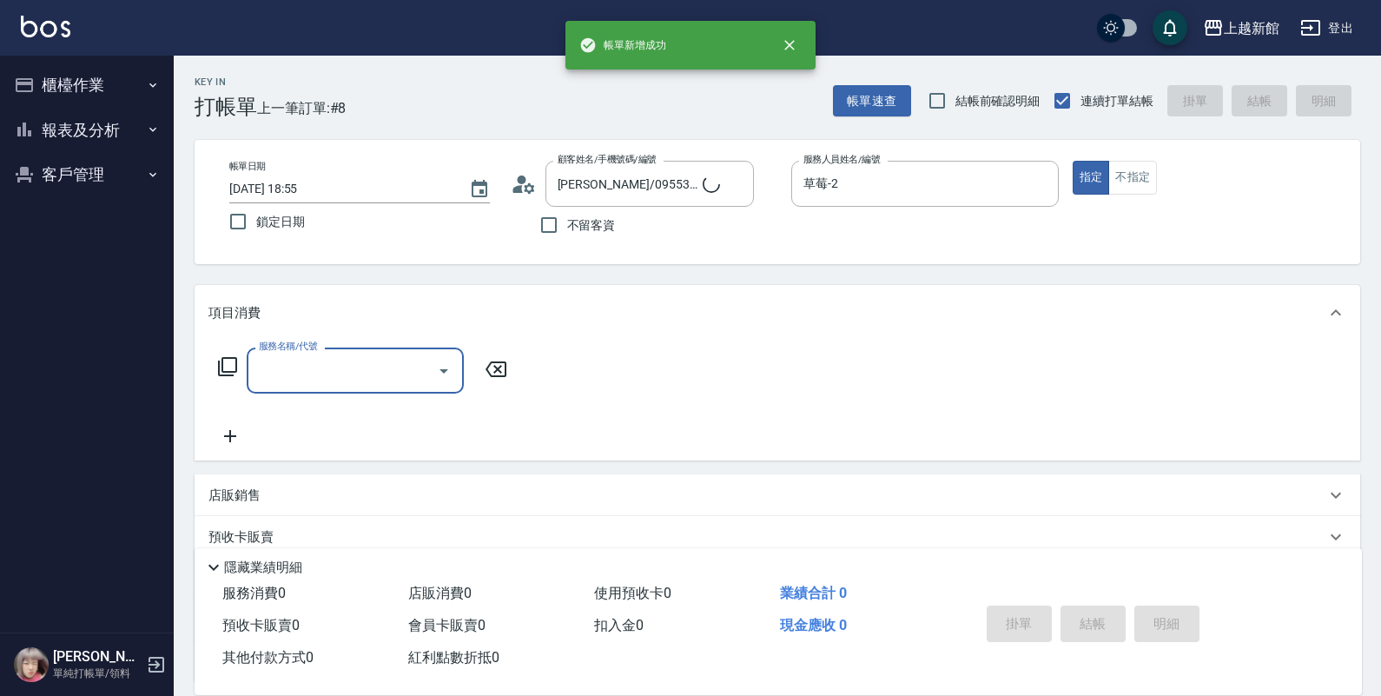
type input "龍蝦/0903917638/5"
type input "旌瑛-5"
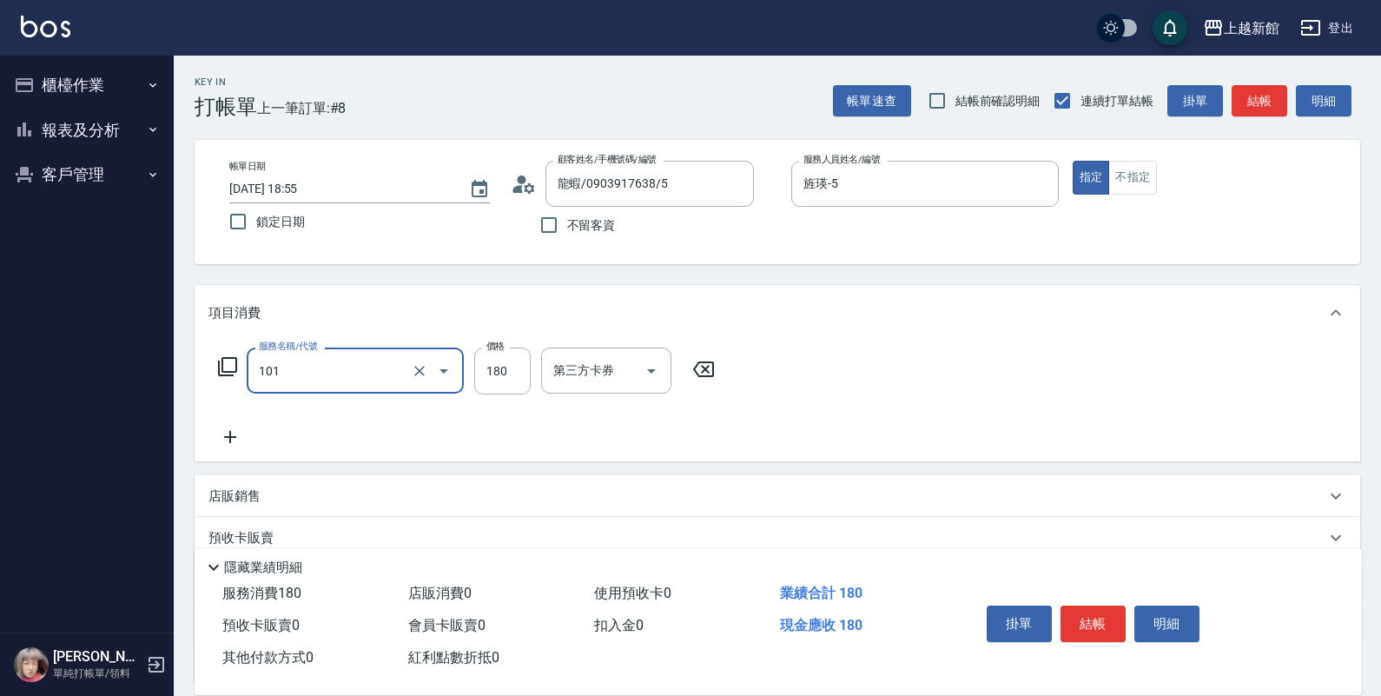
type input "洗髮250(101)"
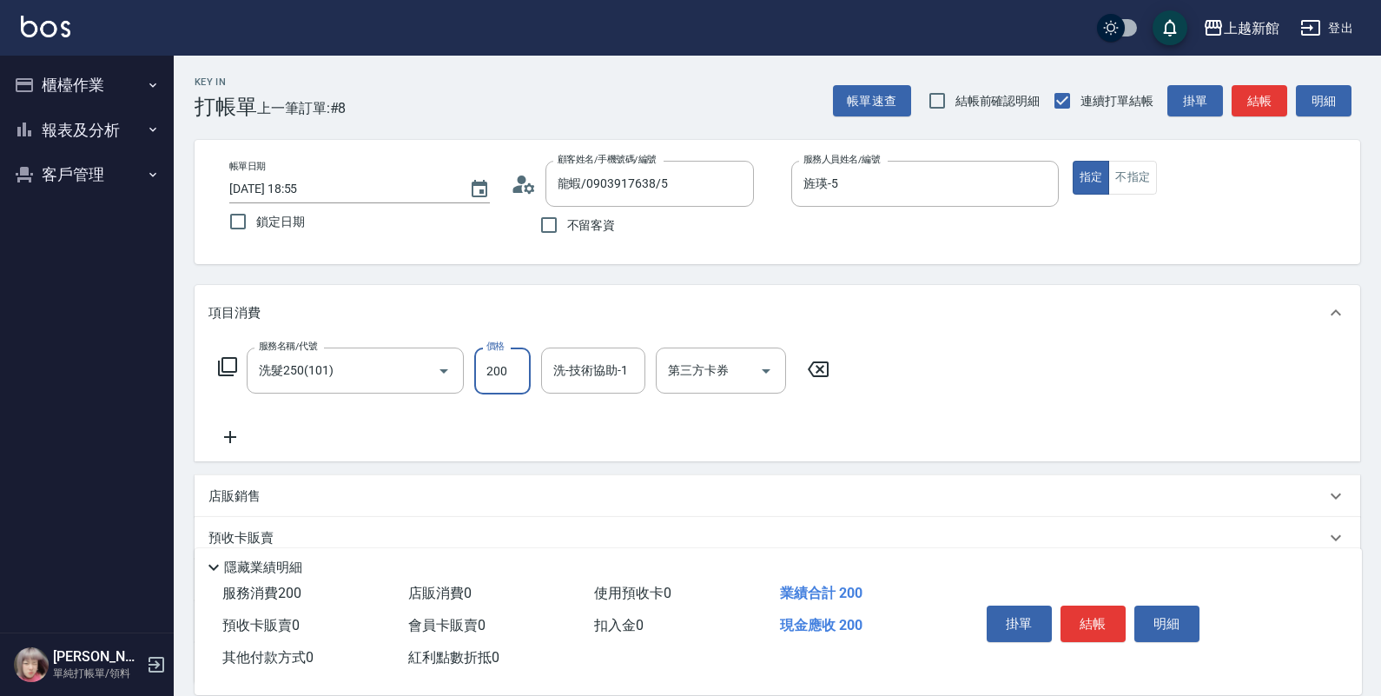
type input "200"
type input "馨妮-29"
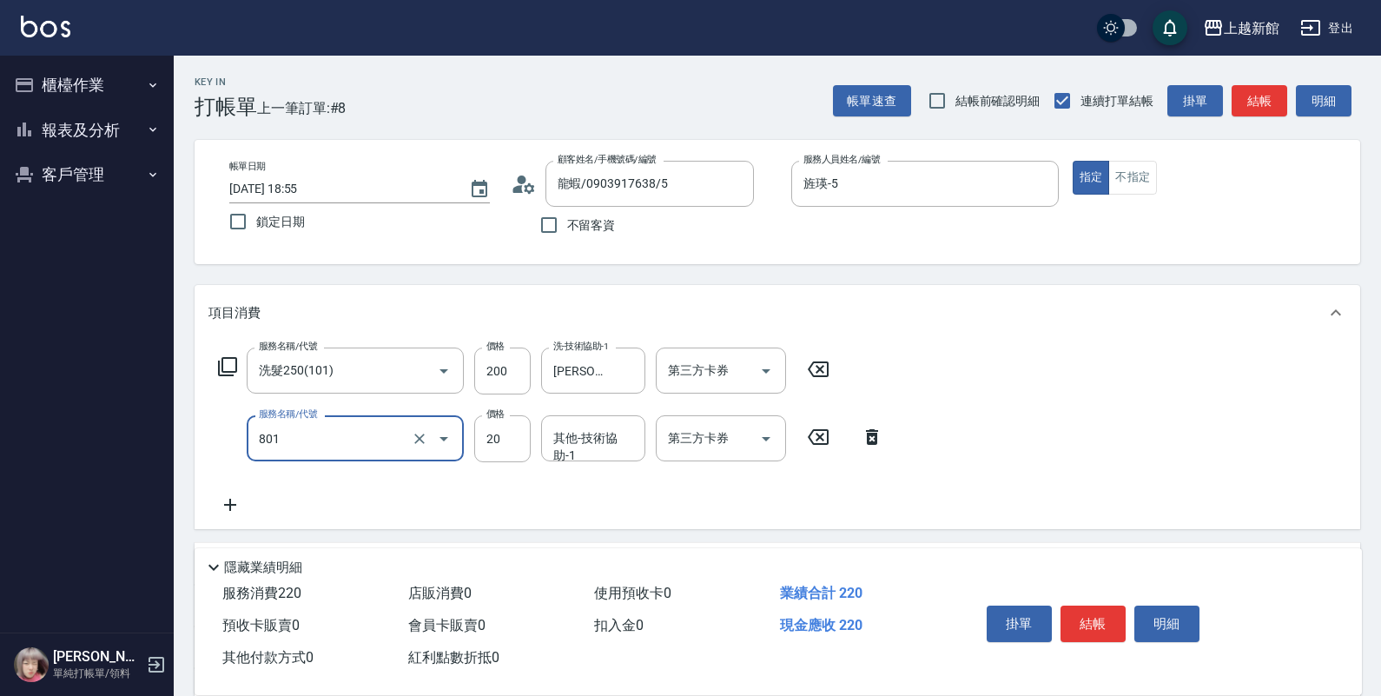
type input "潤絲(801)"
drag, startPoint x: 505, startPoint y: 430, endPoint x: 528, endPoint y: 434, distance: 23.9
click at [505, 431] on input "200" at bounding box center [502, 438] width 56 height 47
type input "20"
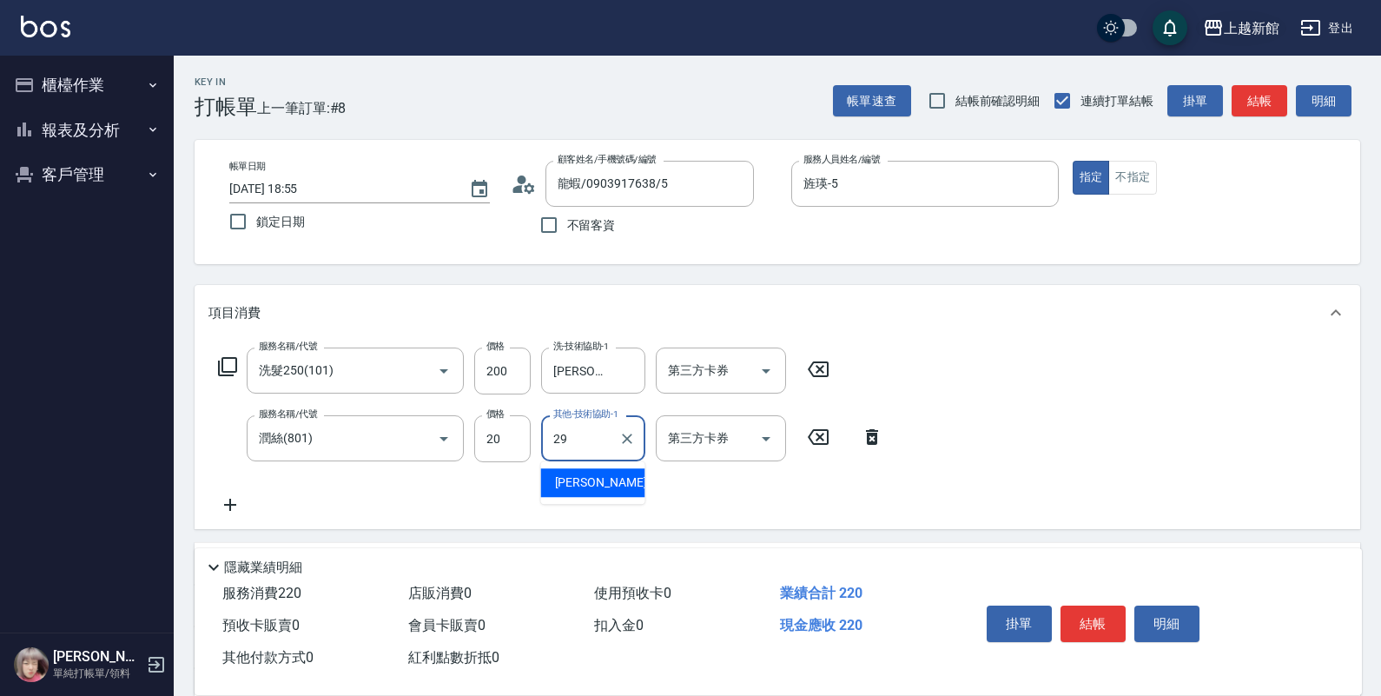
type input "馨妮-29"
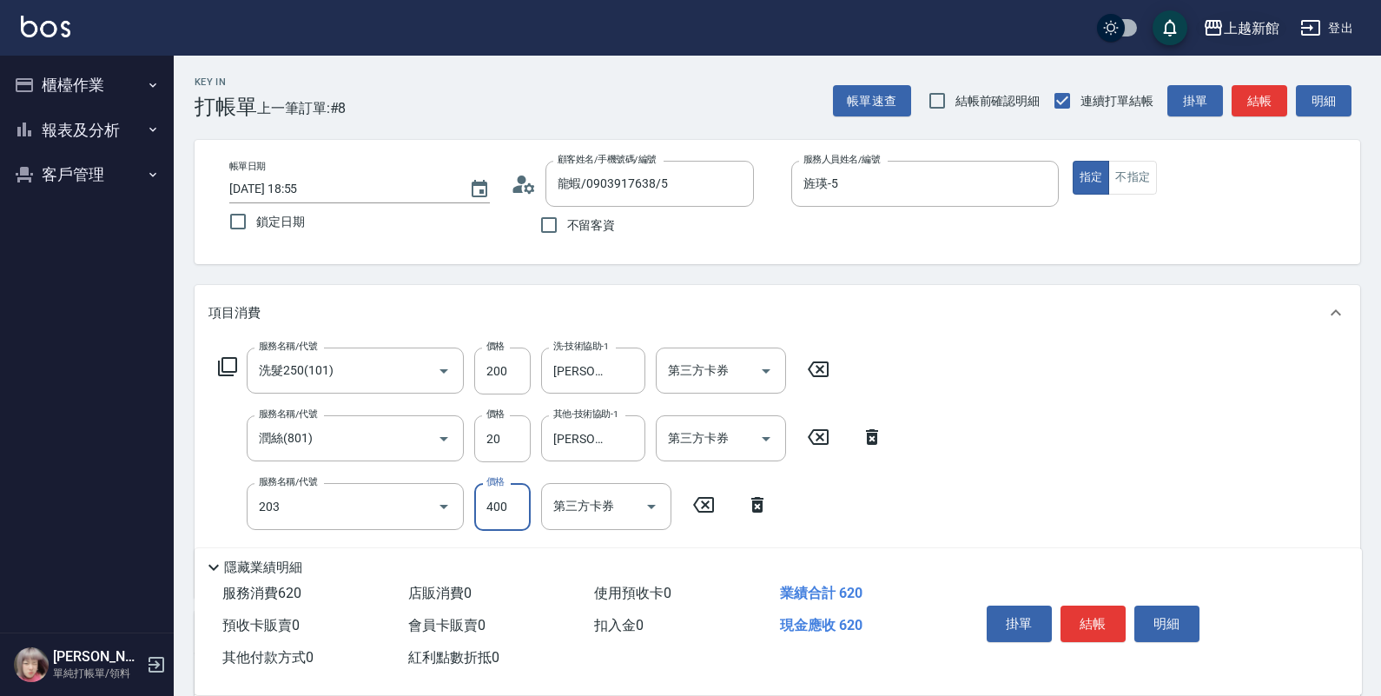
type input "指定單剪(203)"
type input "200"
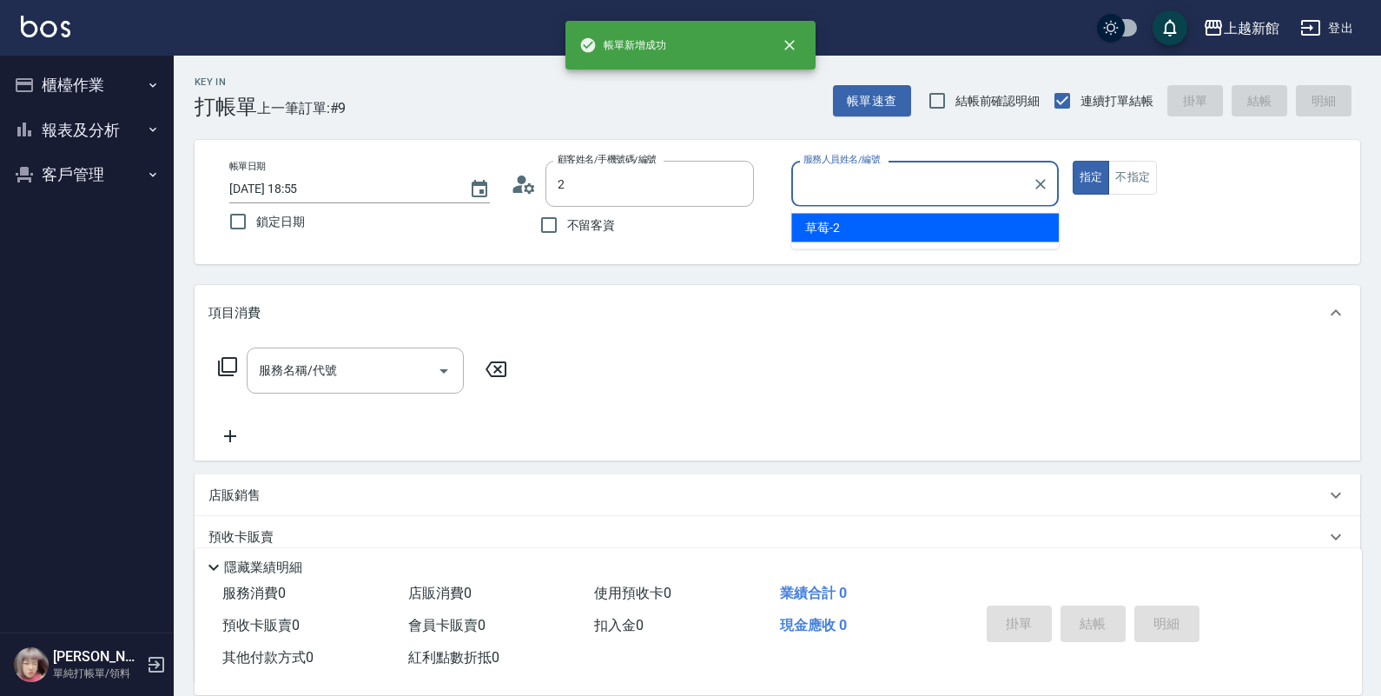
type input "胡志豪/0955366078/240313"
type input "草莓-2"
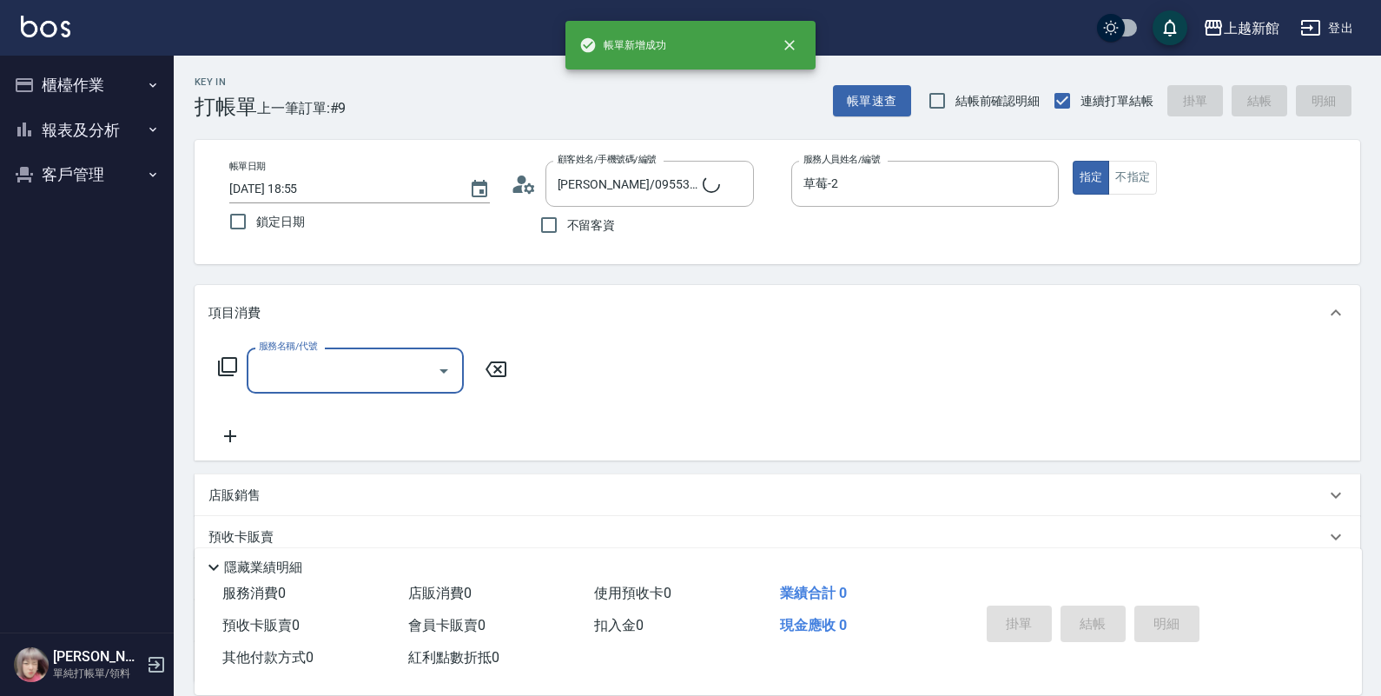
type input "店花草霉/0930557925/2"
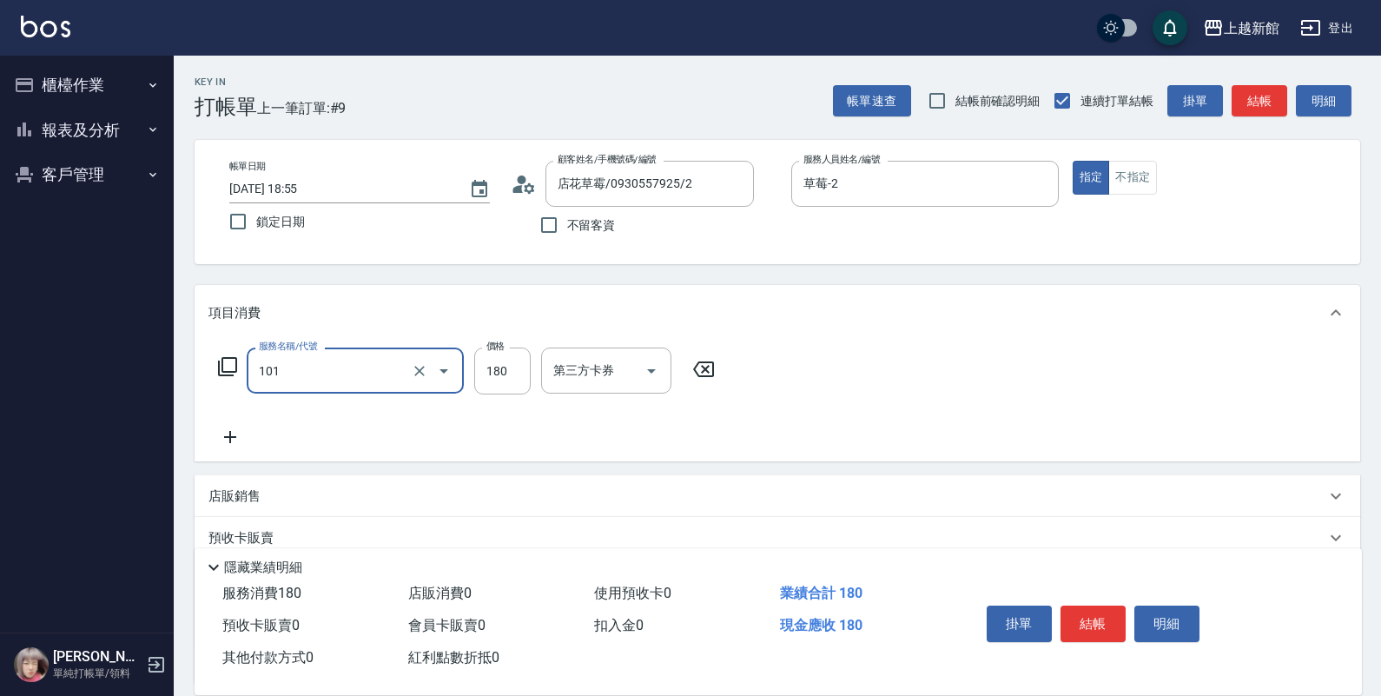
type input "洗髮250(101)"
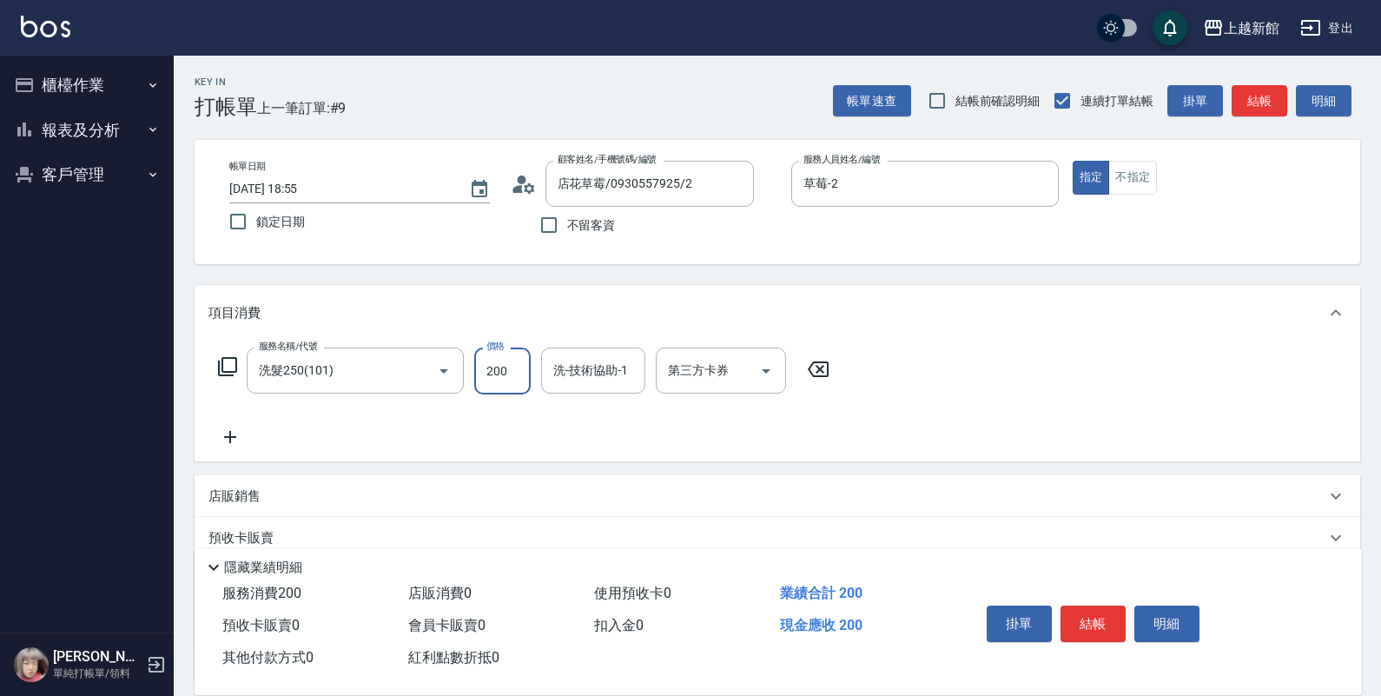
type input "200"
type input "小邱-25"
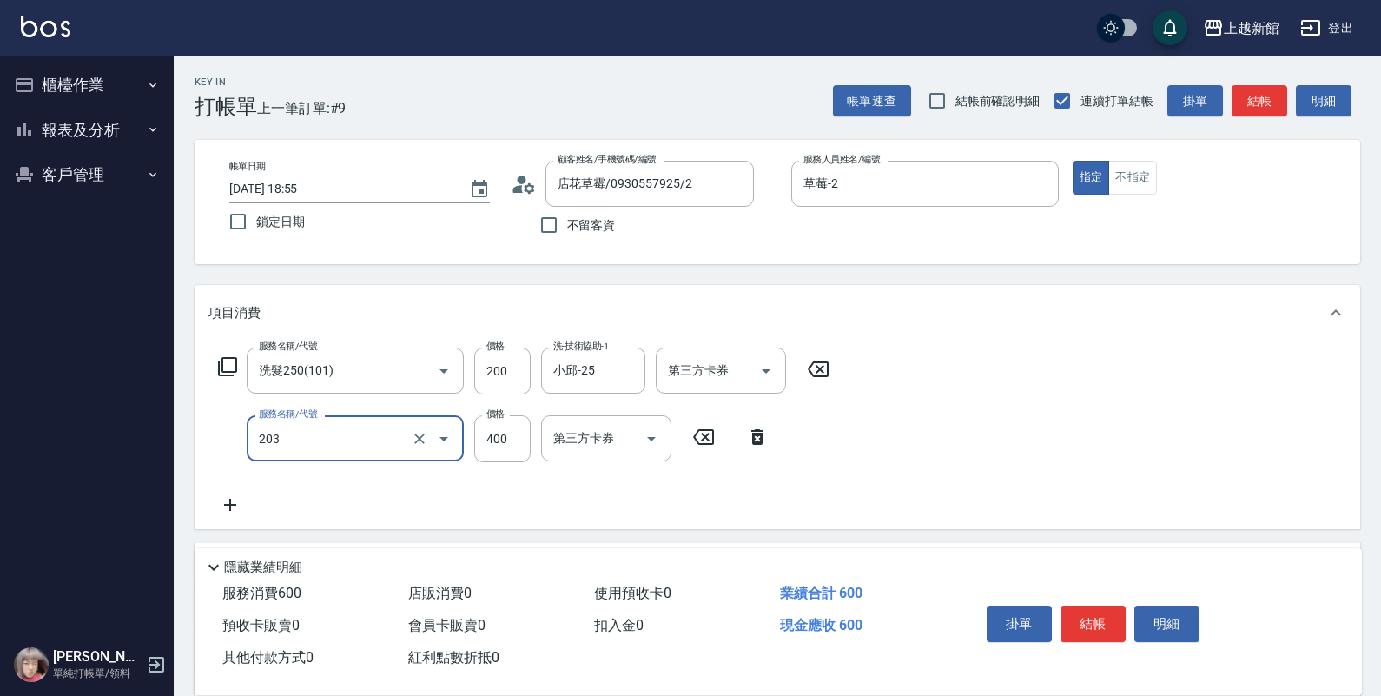
type input "指定單剪(203)"
type input "199"
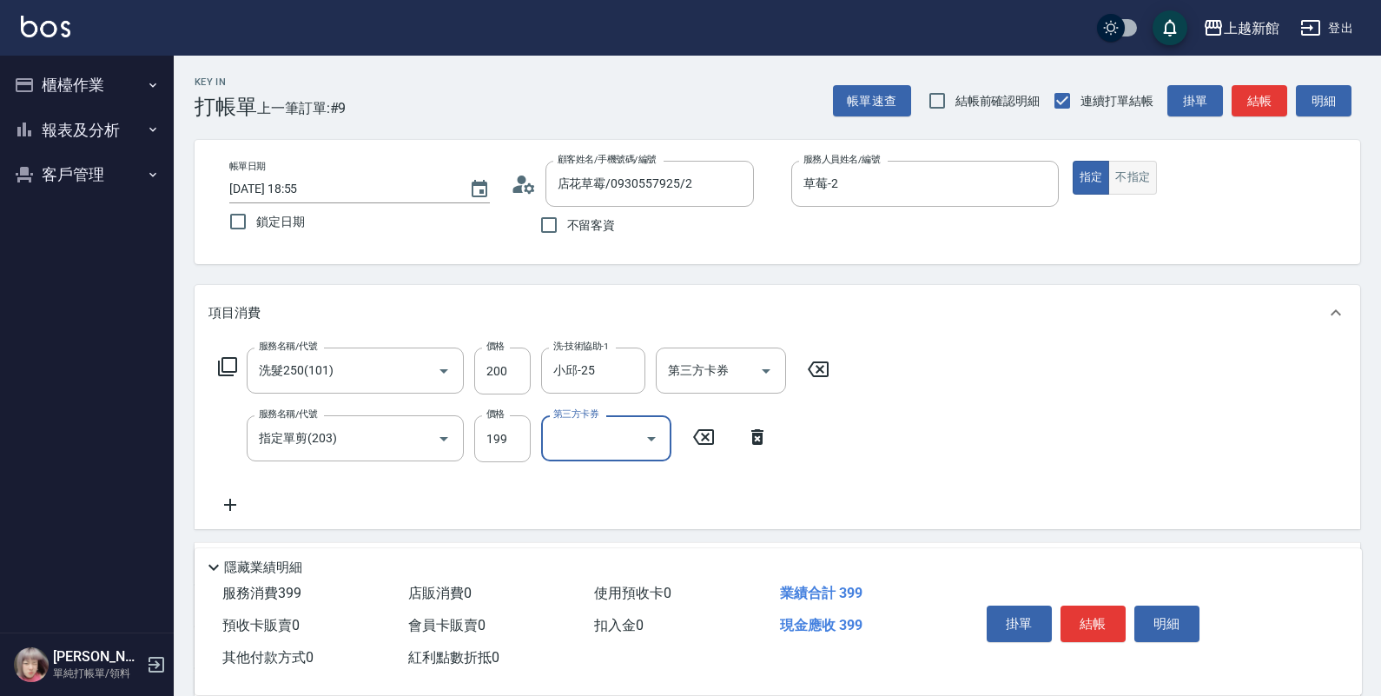
click at [1155, 174] on button "不指定" at bounding box center [1133, 178] width 49 height 34
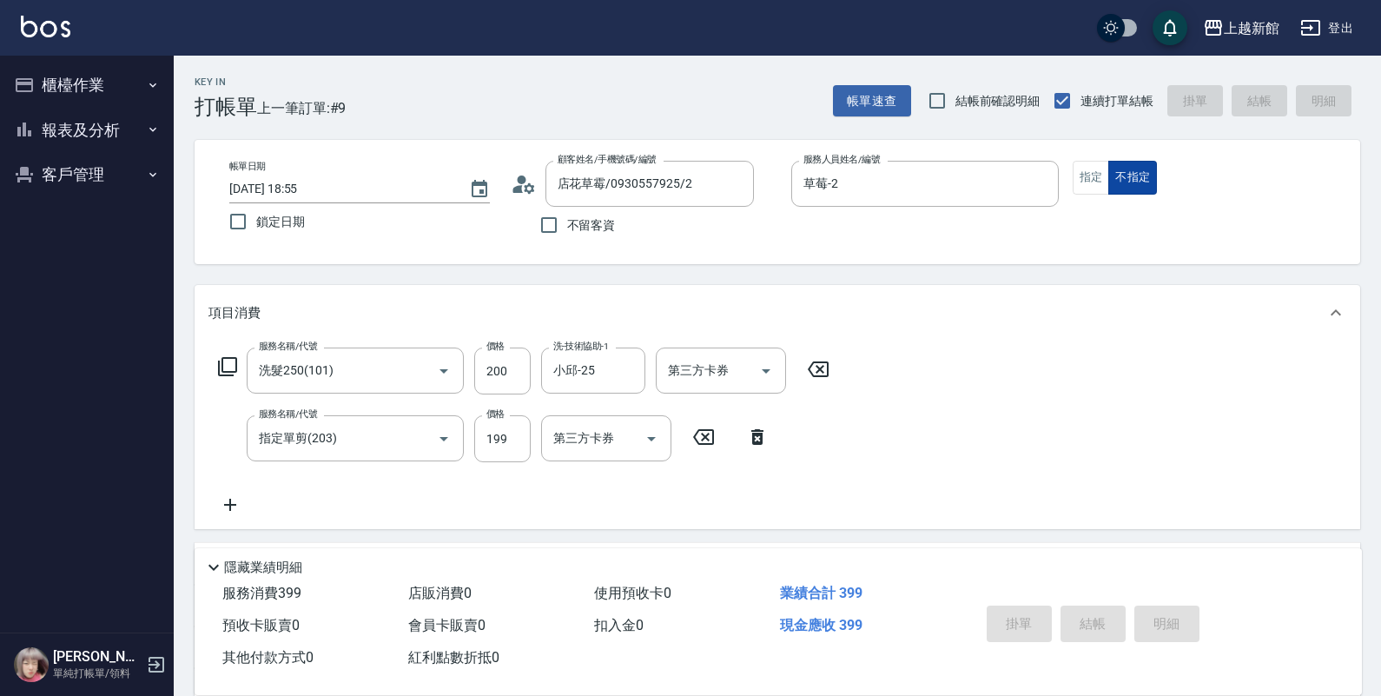
type input "2025/08/18 18:56"
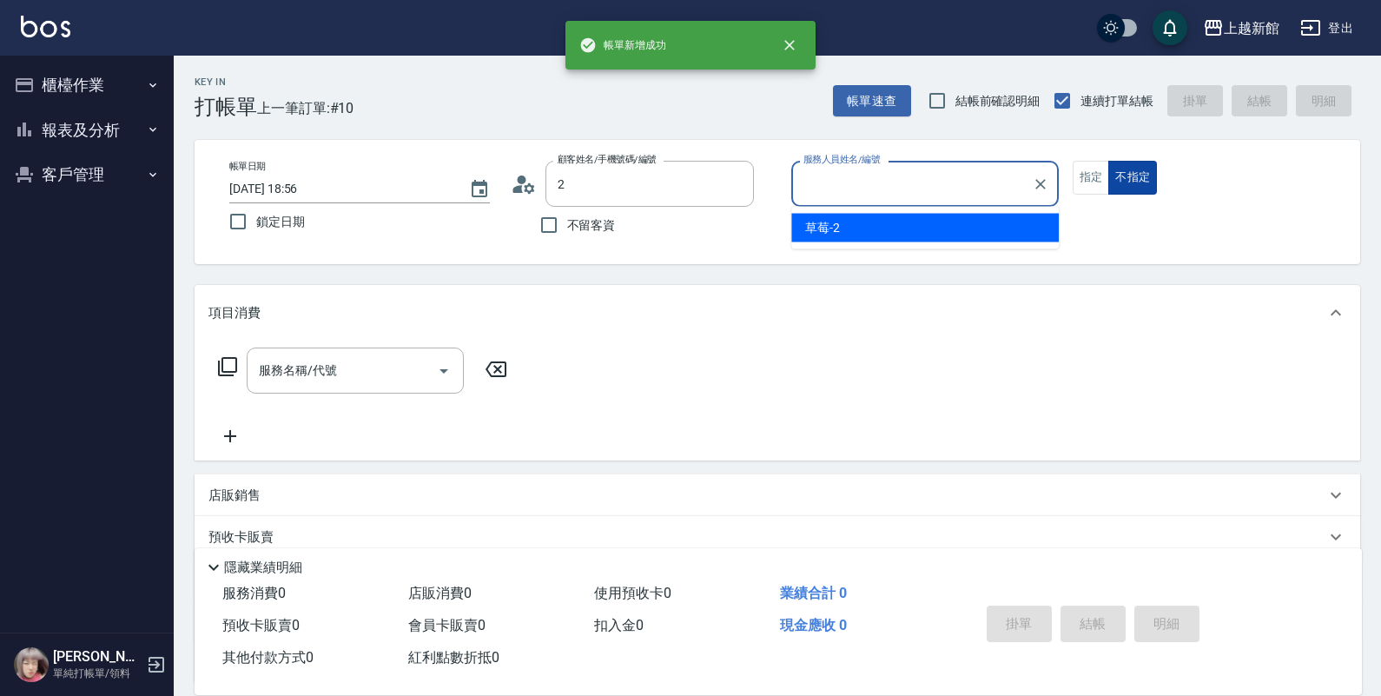
type input "店花草霉/0930557925/2"
type input "草莓-2"
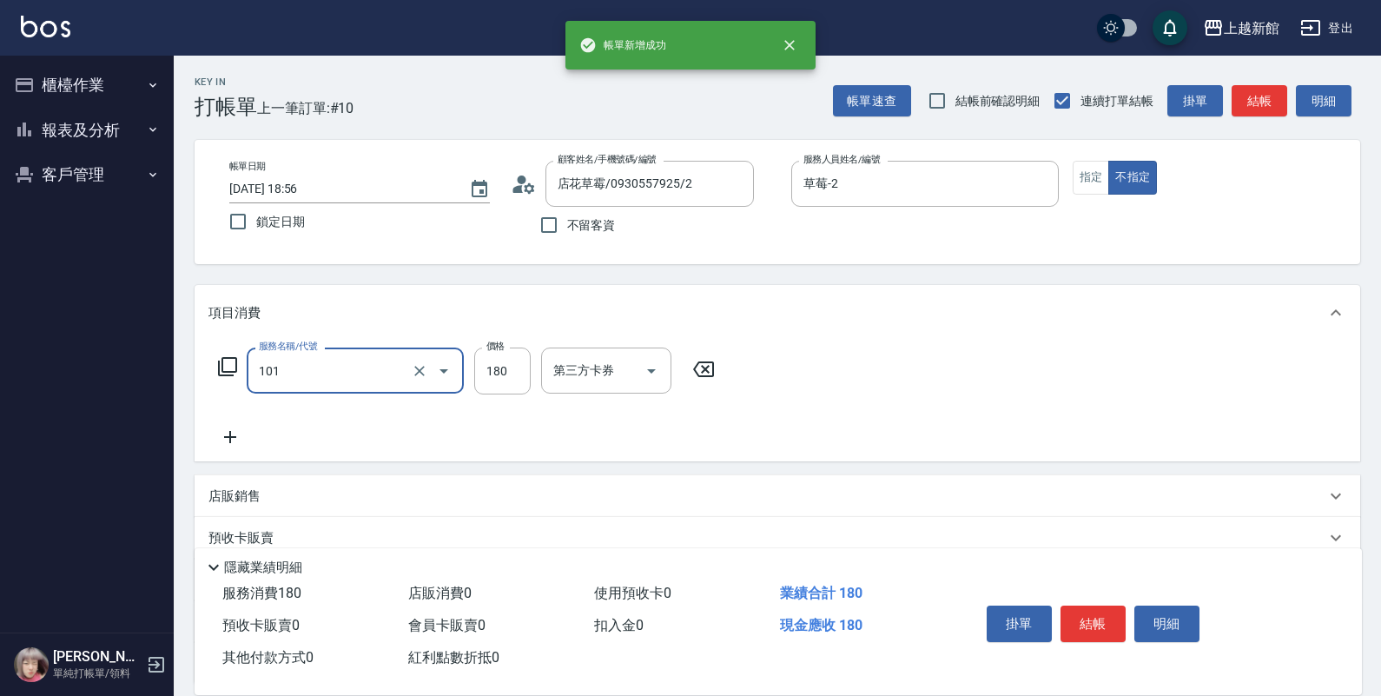
type input "洗髮250(101)"
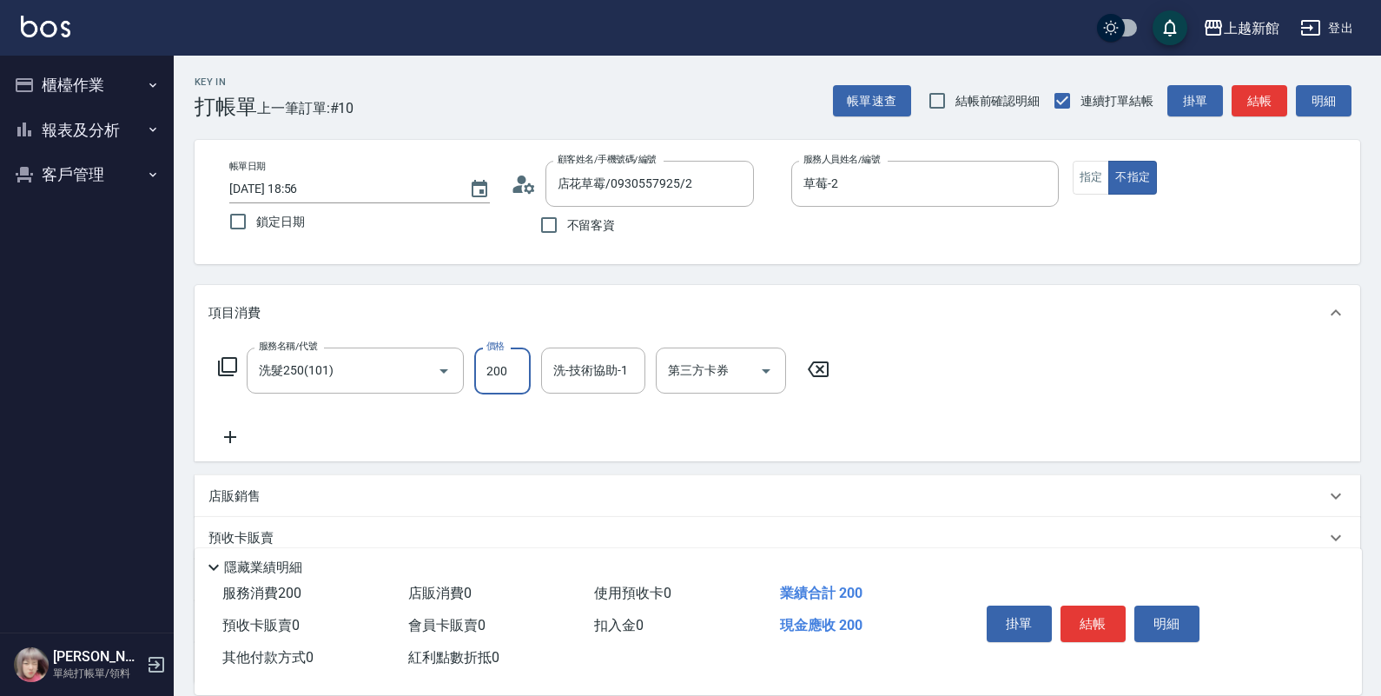
type input "200"
type input "馨妮-29"
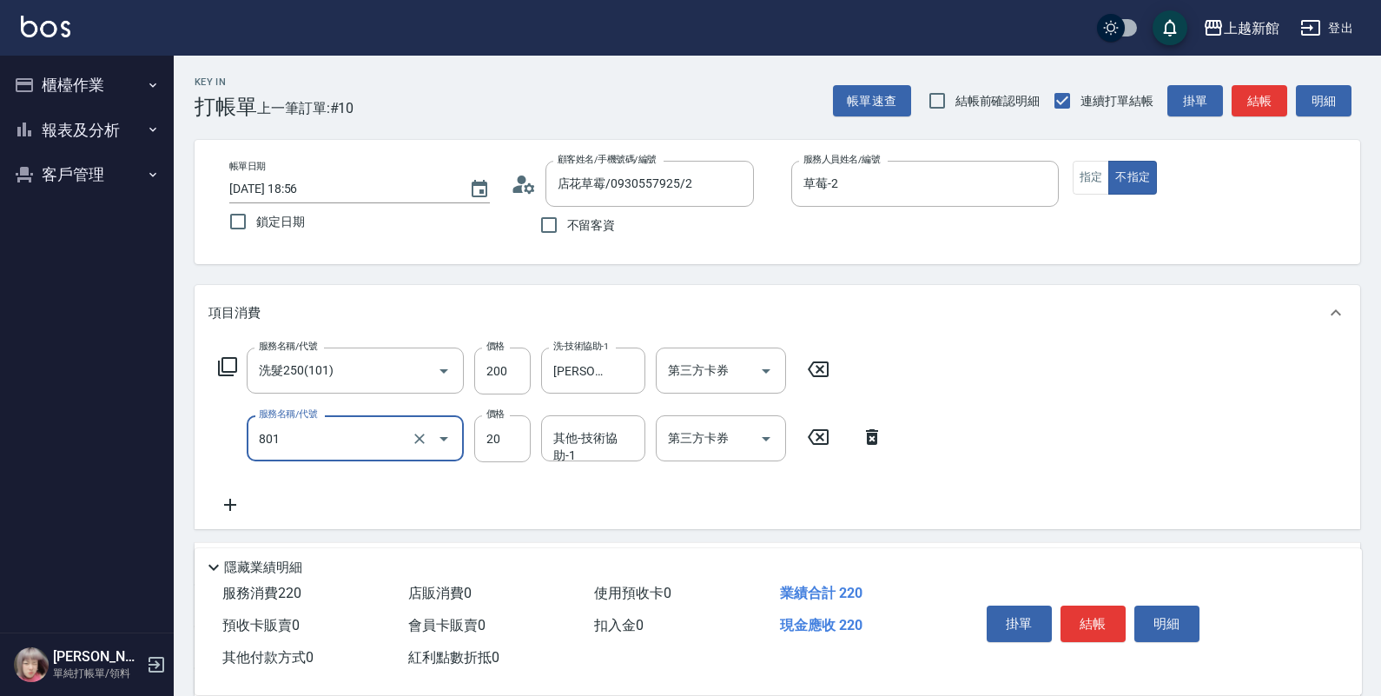
type input "潤絲(801)"
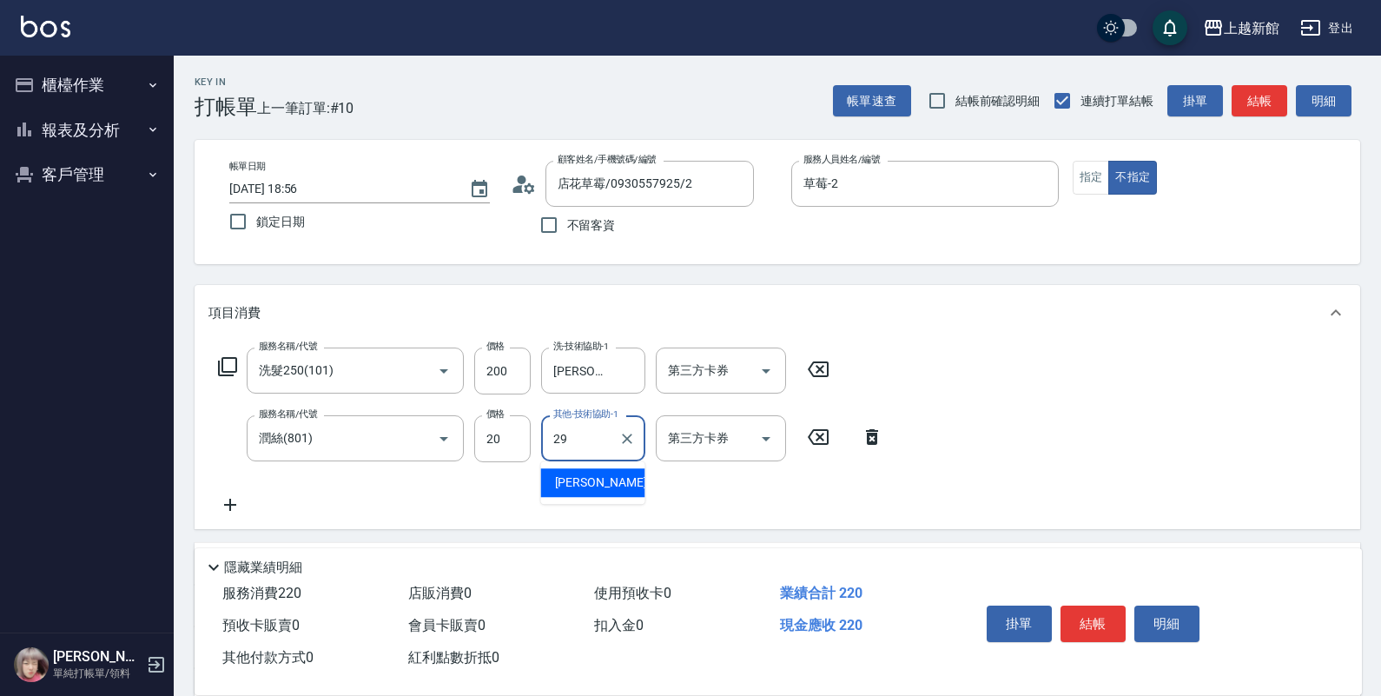
type input "馨妮-29"
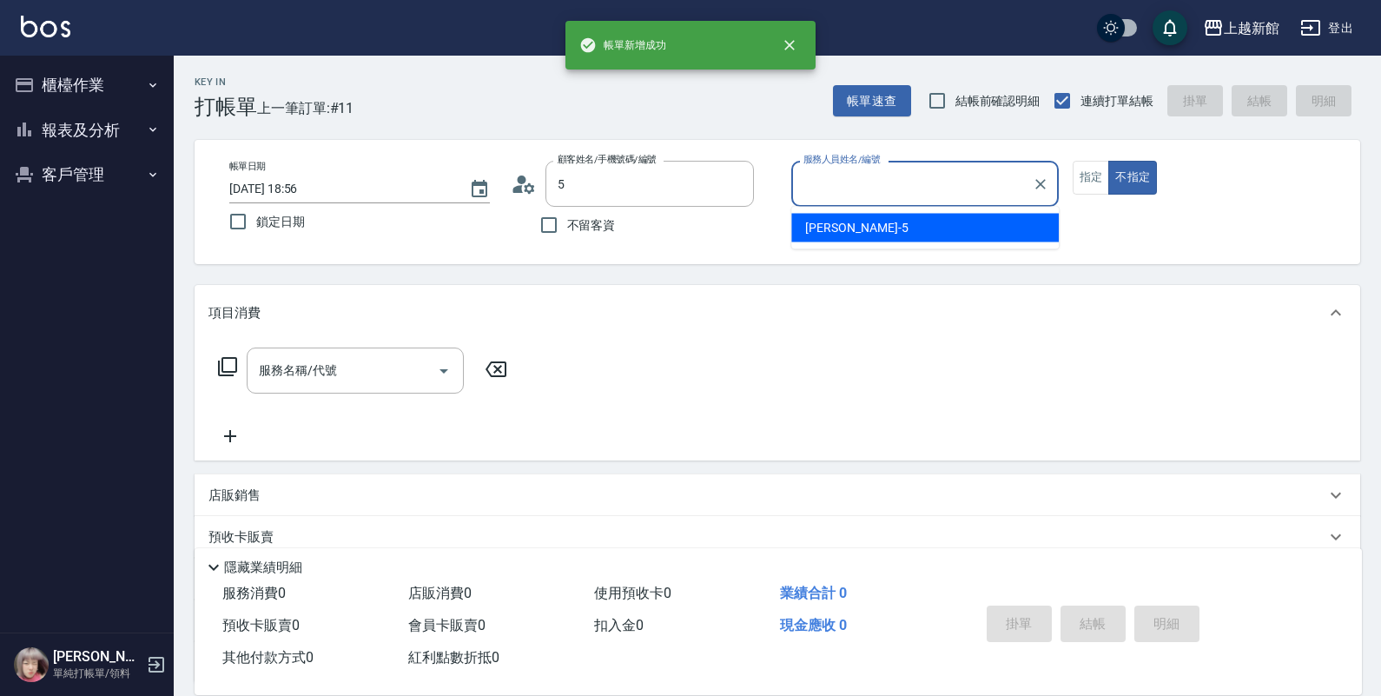
type input "店花草霉/0930557925/2"
type input "草莓-2"
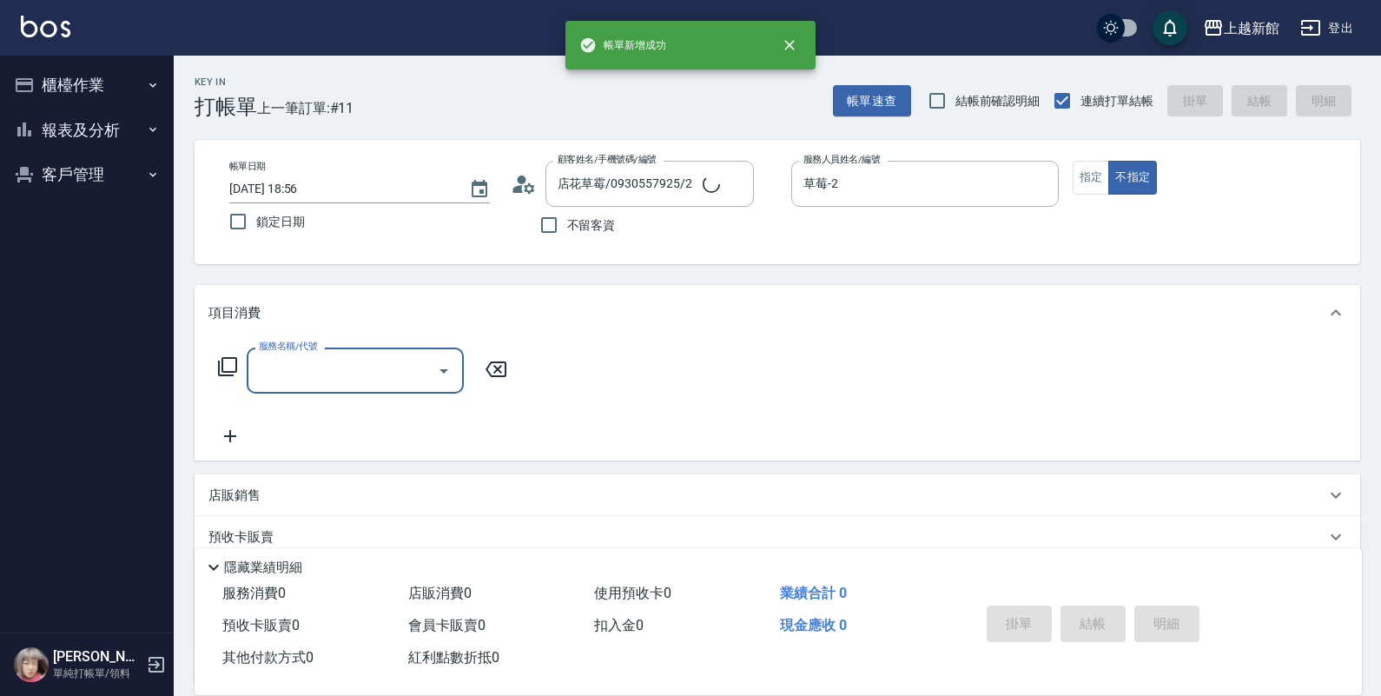
type input "龍蝦/0903917638/5"
type input "旌瑛-5"
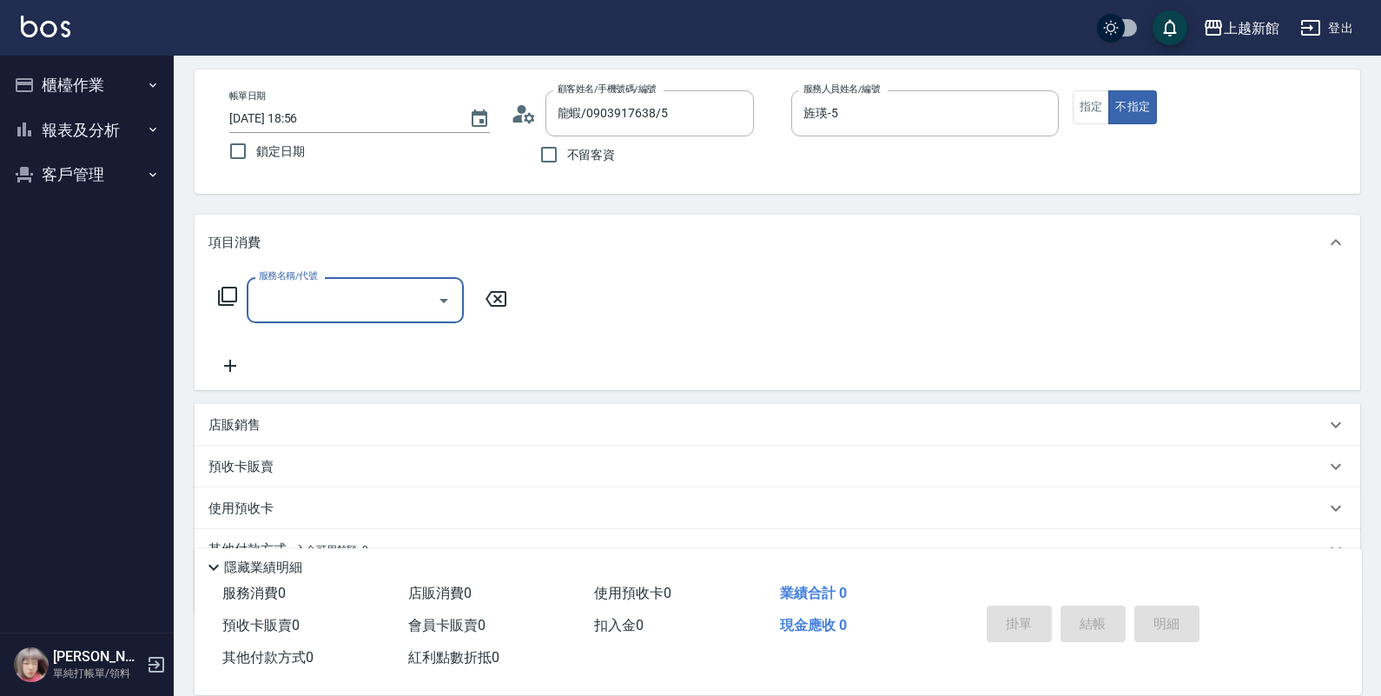
scroll to position [109, 0]
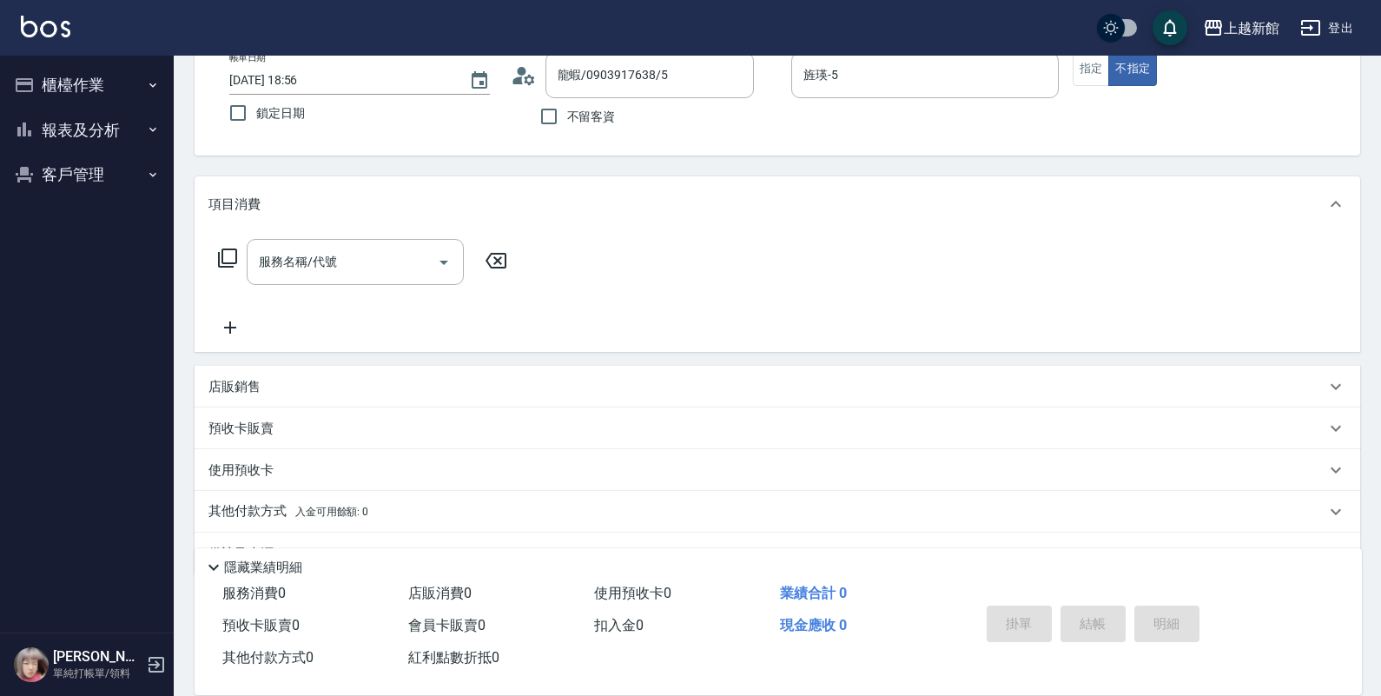
click at [240, 387] on p "店販銷售" at bounding box center [234, 387] width 52 height 18
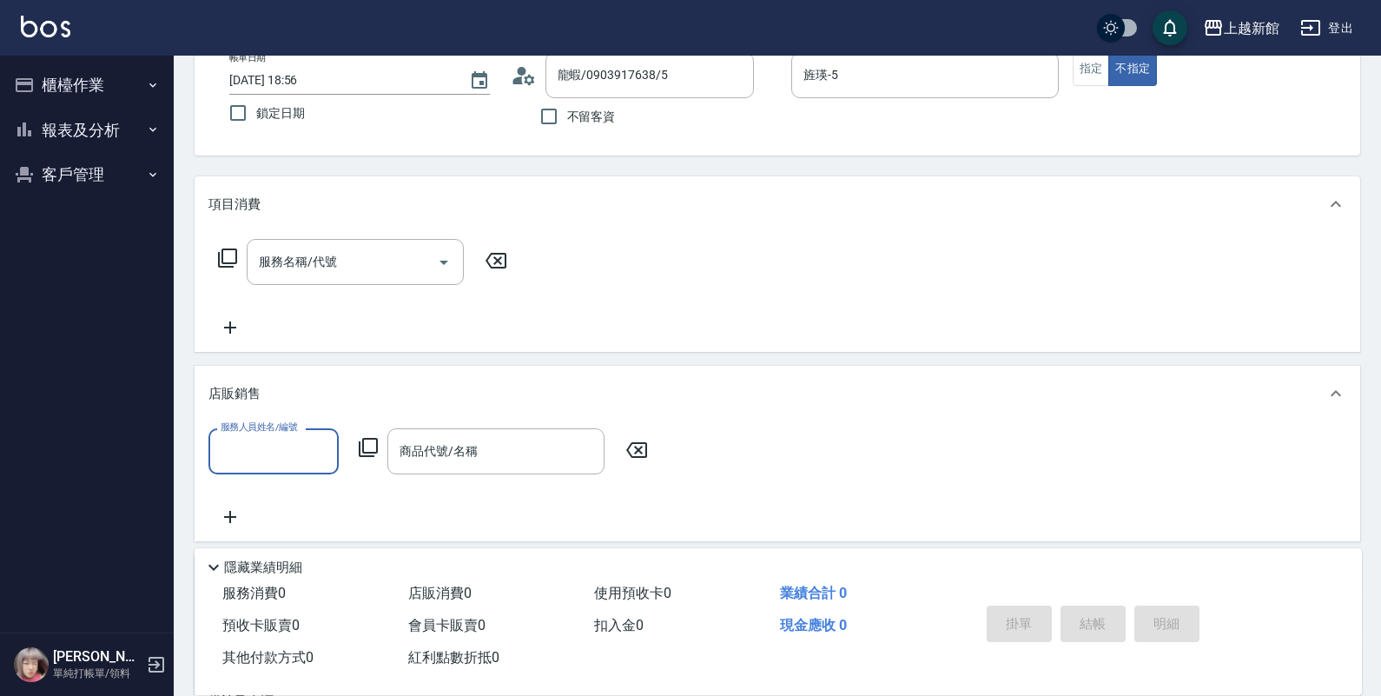
scroll to position [0, 0]
type input "旌瑛-5"
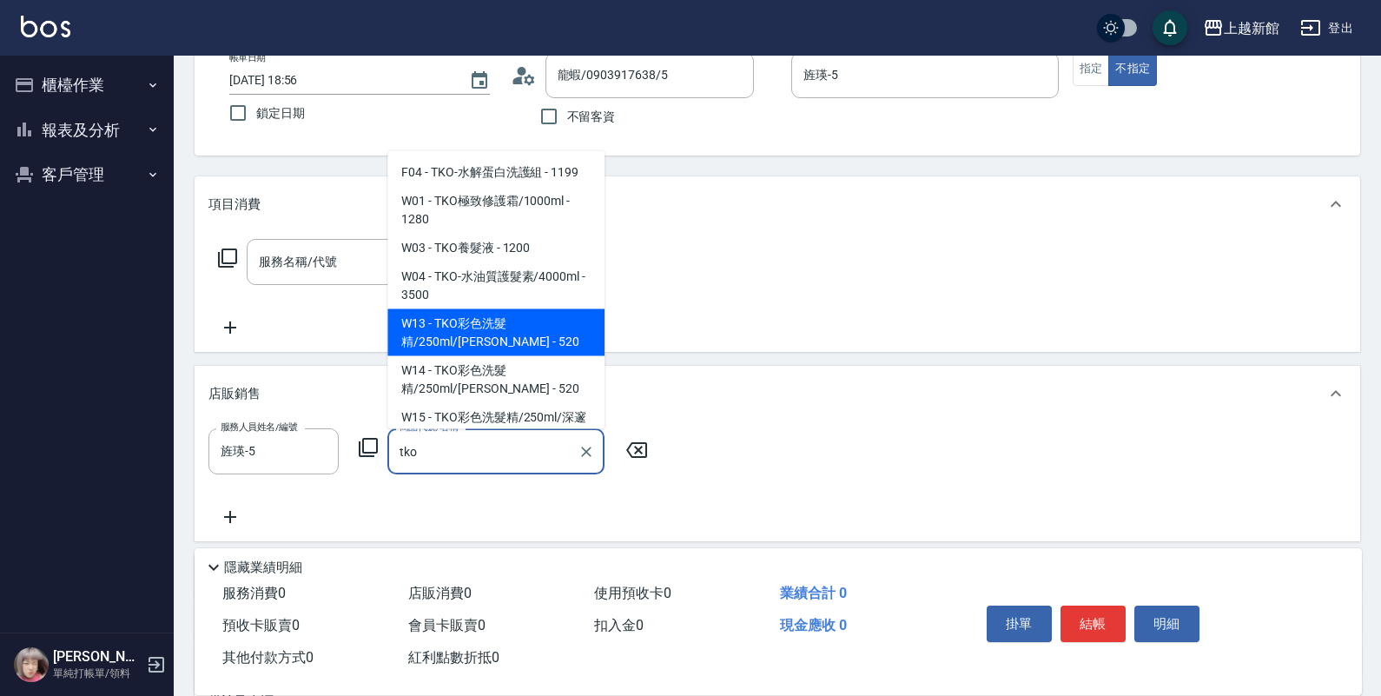
type input "TKO彩色洗髮精/250ml/亮妍紫"
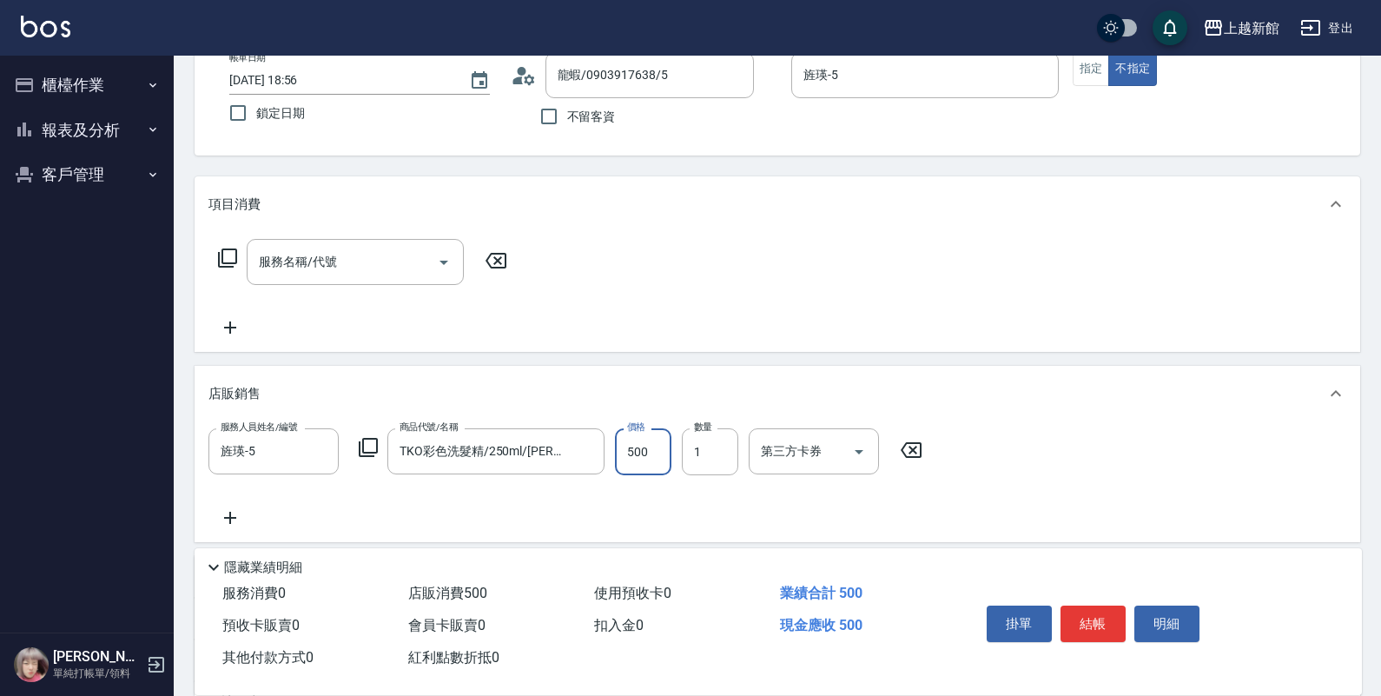
type input "500"
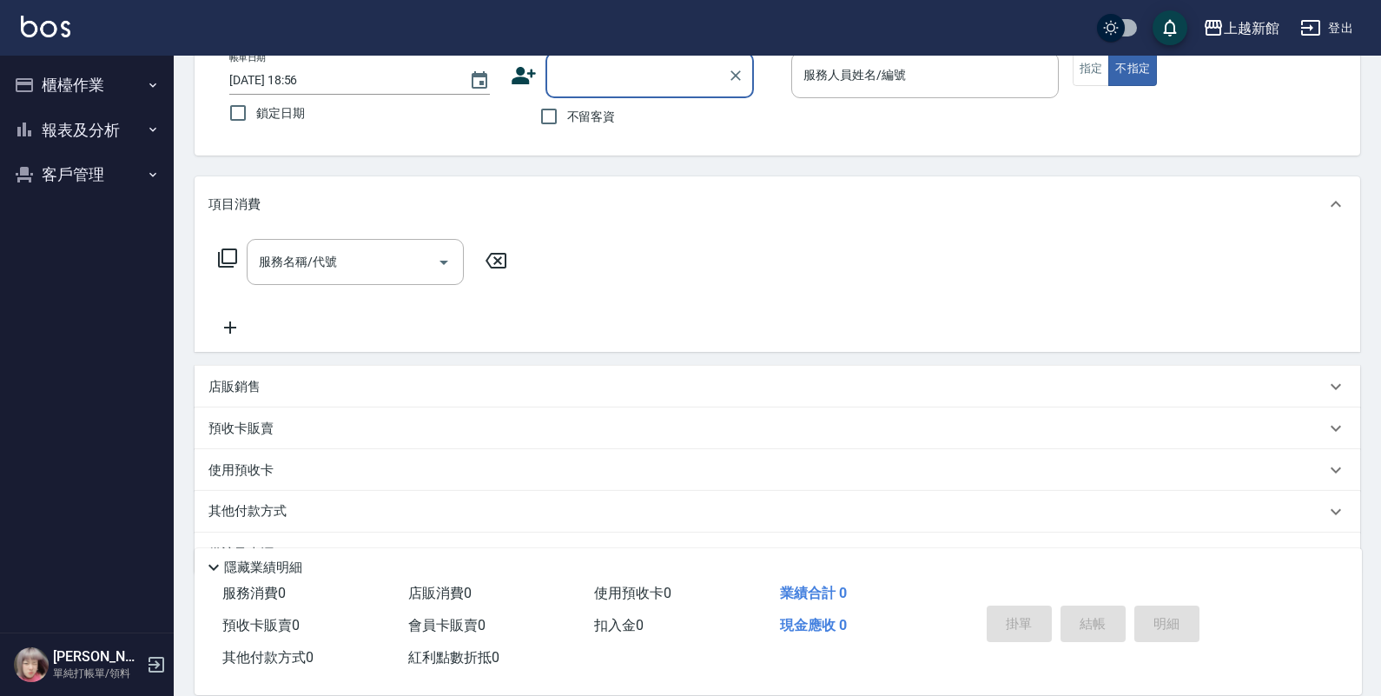
click at [85, 192] on button "客戶管理" at bounding box center [87, 174] width 160 height 45
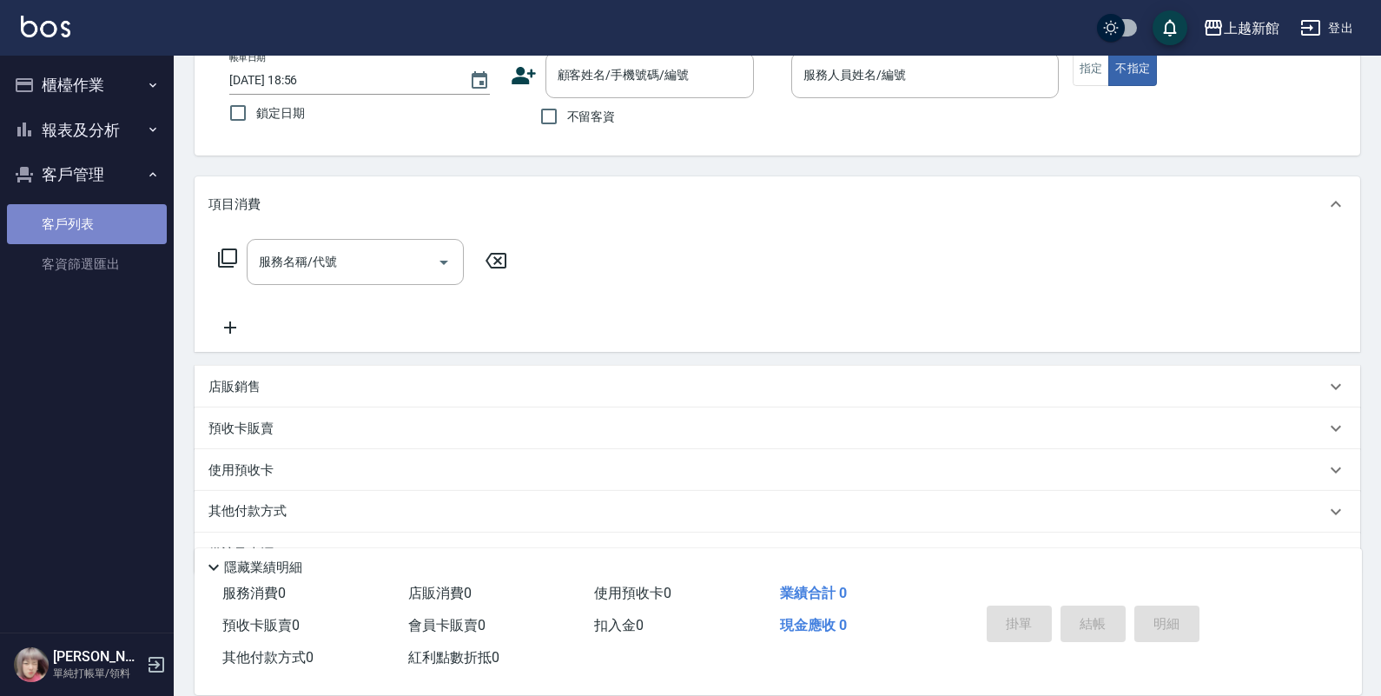
click at [80, 211] on link "客戶列表" at bounding box center [87, 224] width 160 height 40
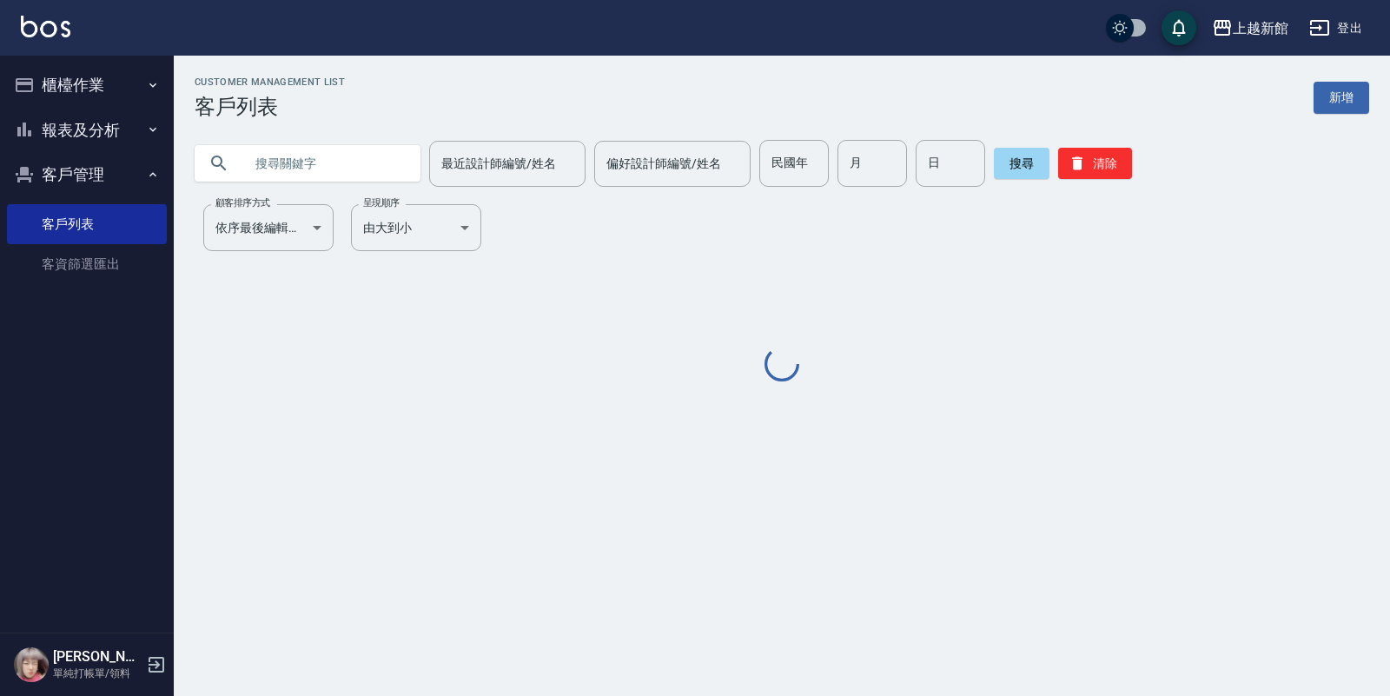
click at [357, 149] on input "text" at bounding box center [324, 163] width 163 height 47
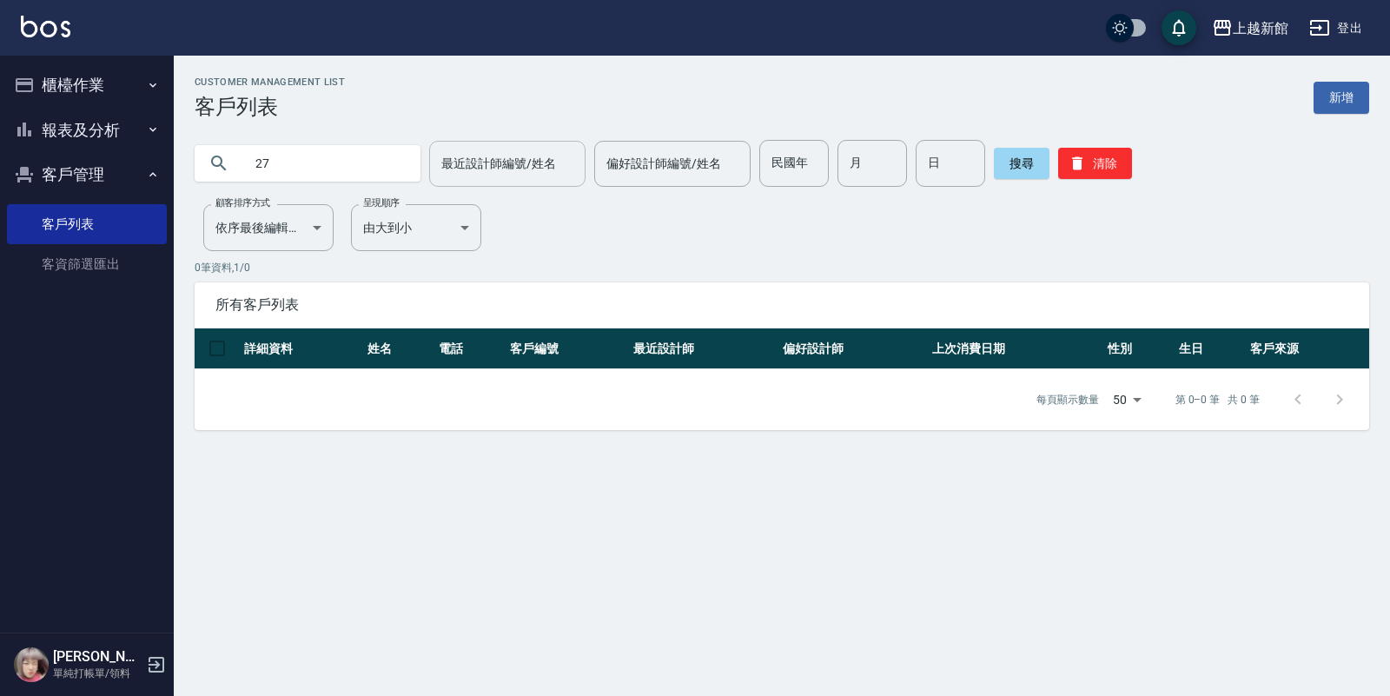
type input "2"
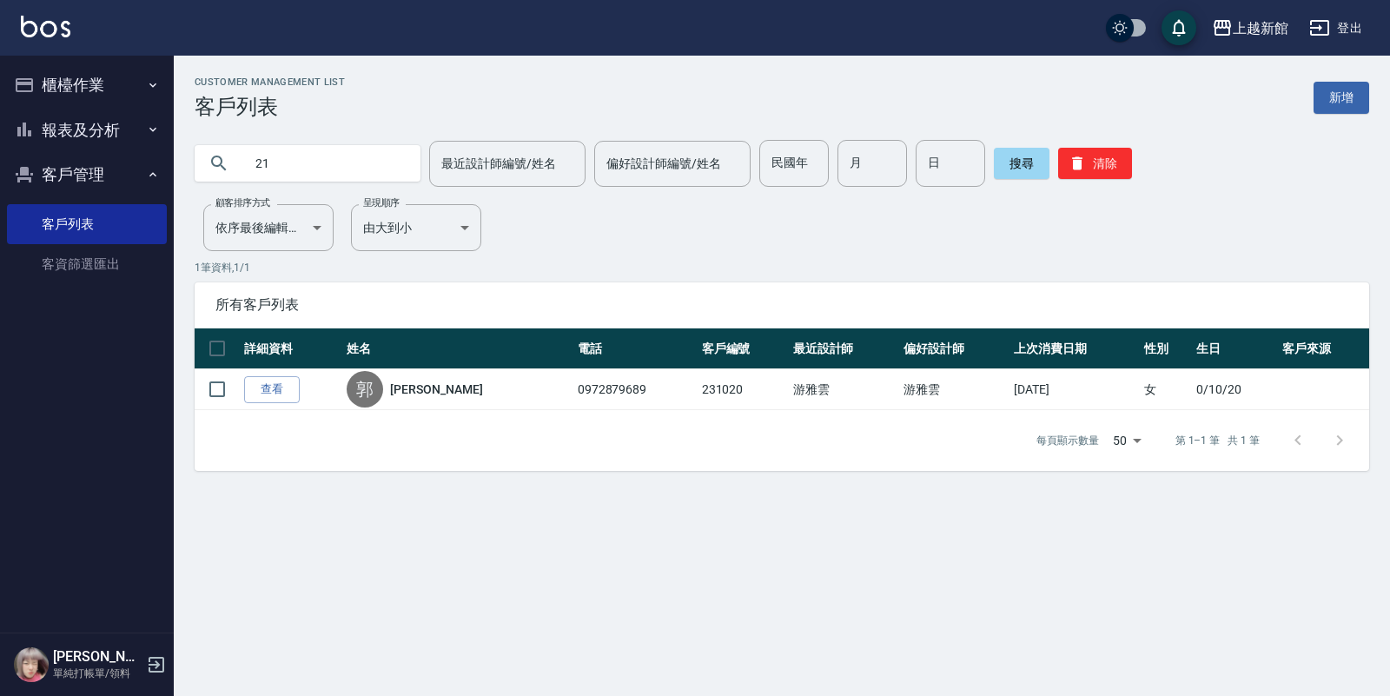
type input "2"
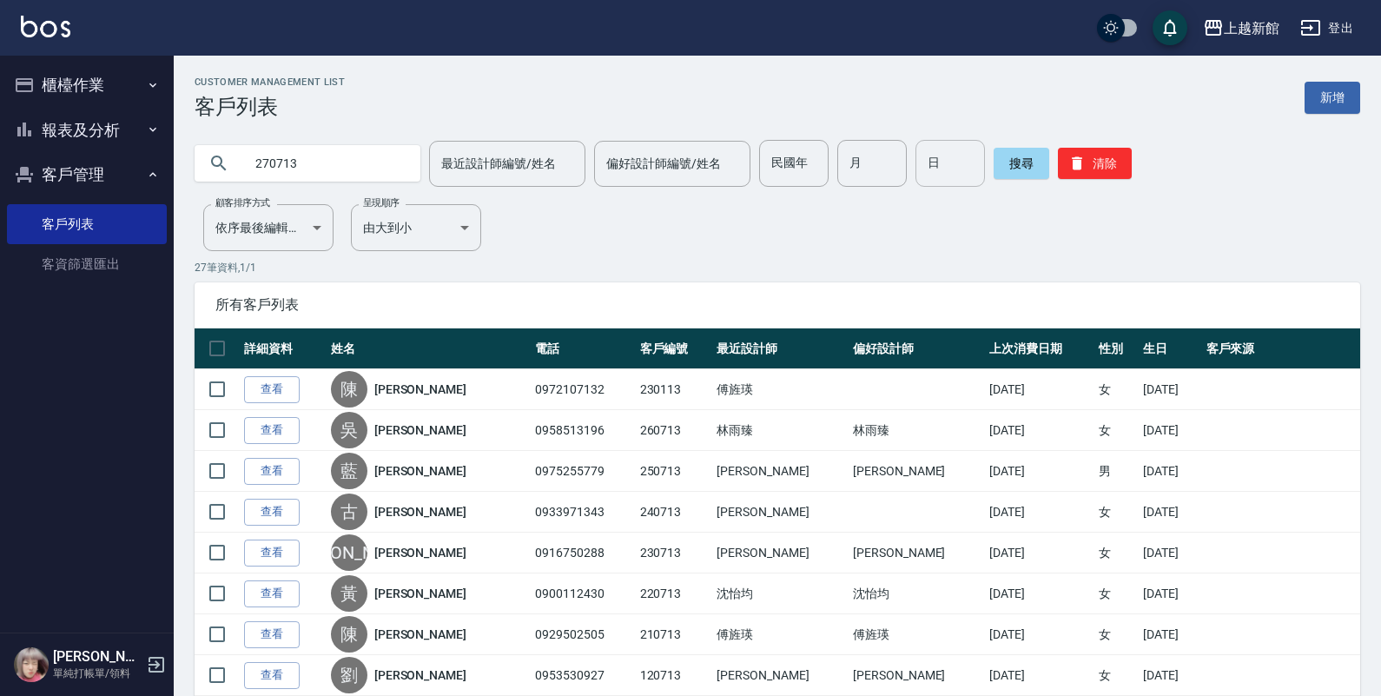
type input "270713"
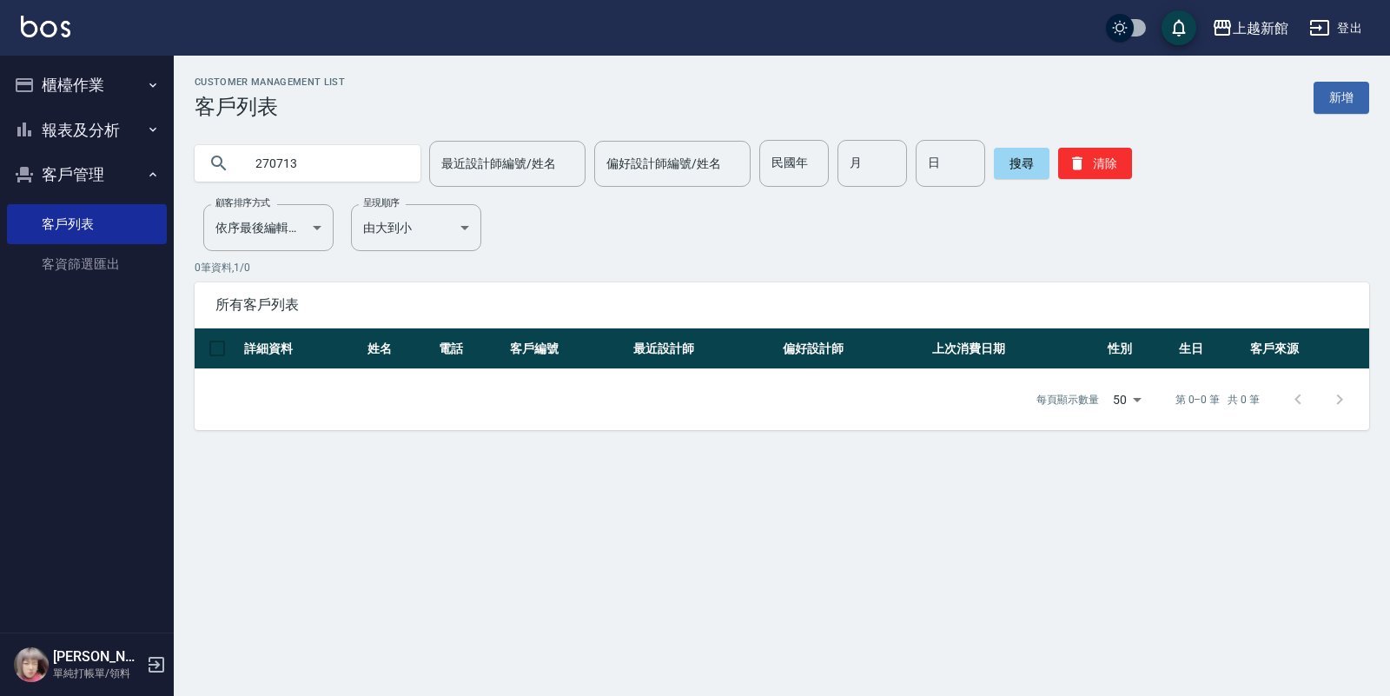
click at [126, 79] on button "櫃檯作業" at bounding box center [87, 85] width 160 height 45
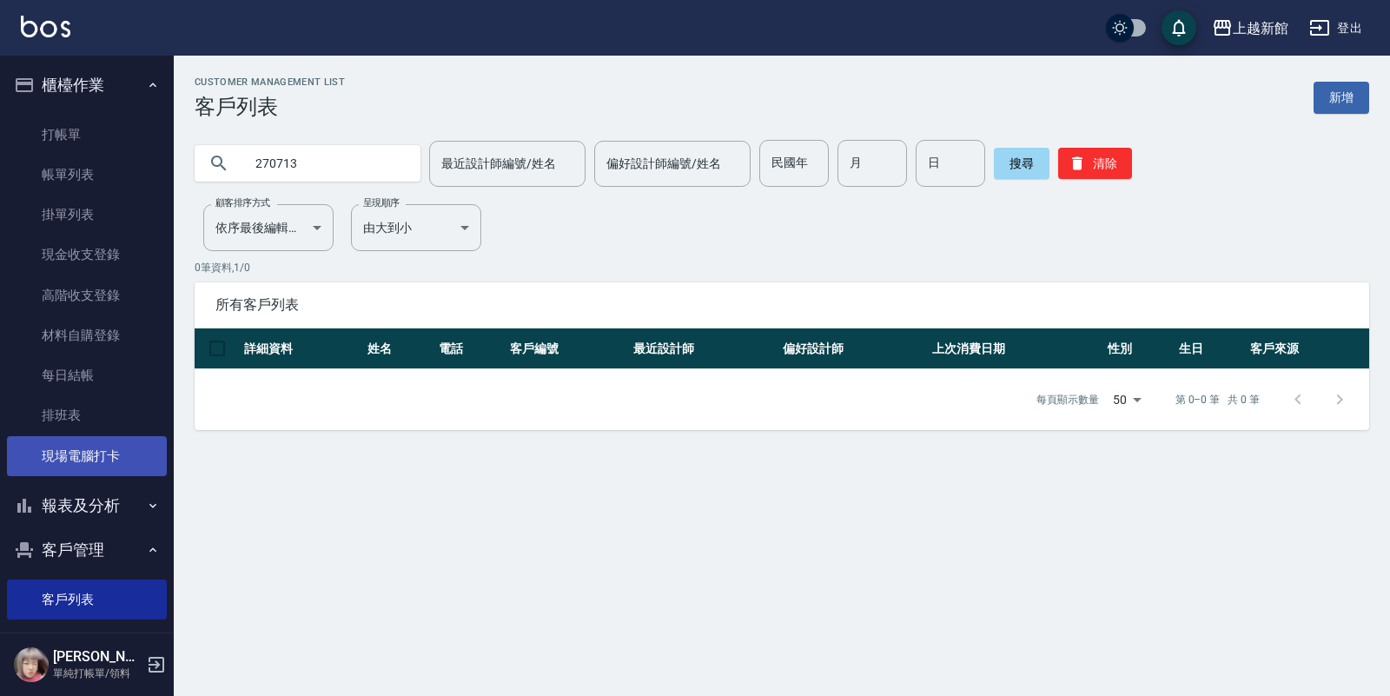
click at [66, 462] on link "現場電腦打卡" at bounding box center [87, 456] width 160 height 40
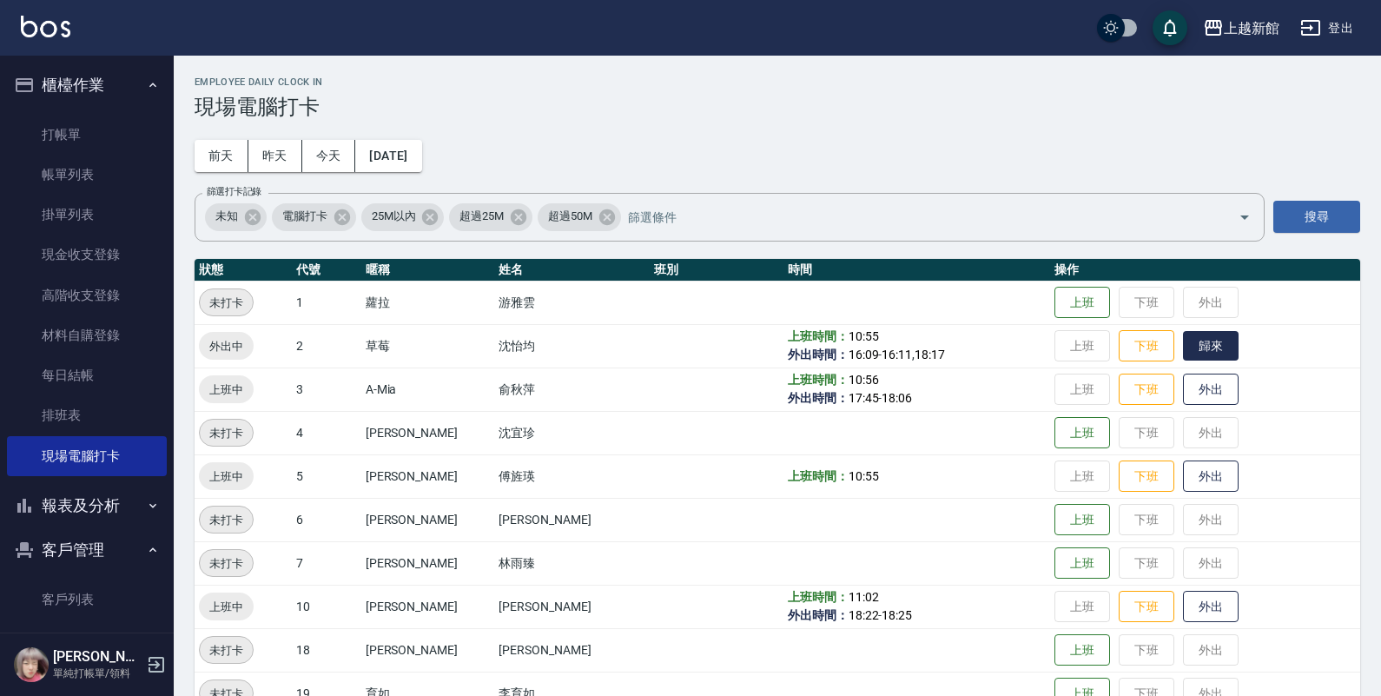
click at [1195, 335] on button "歸來" at bounding box center [1211, 346] width 56 height 30
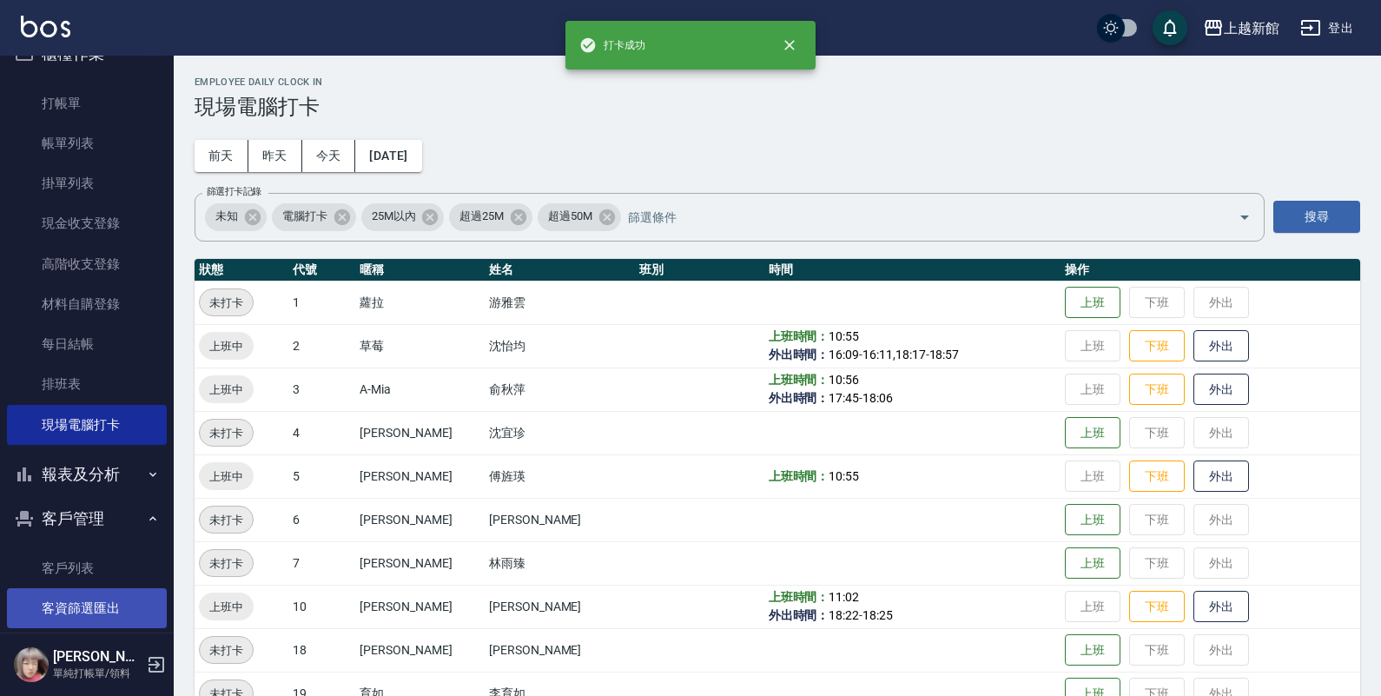
scroll to position [55, 0]
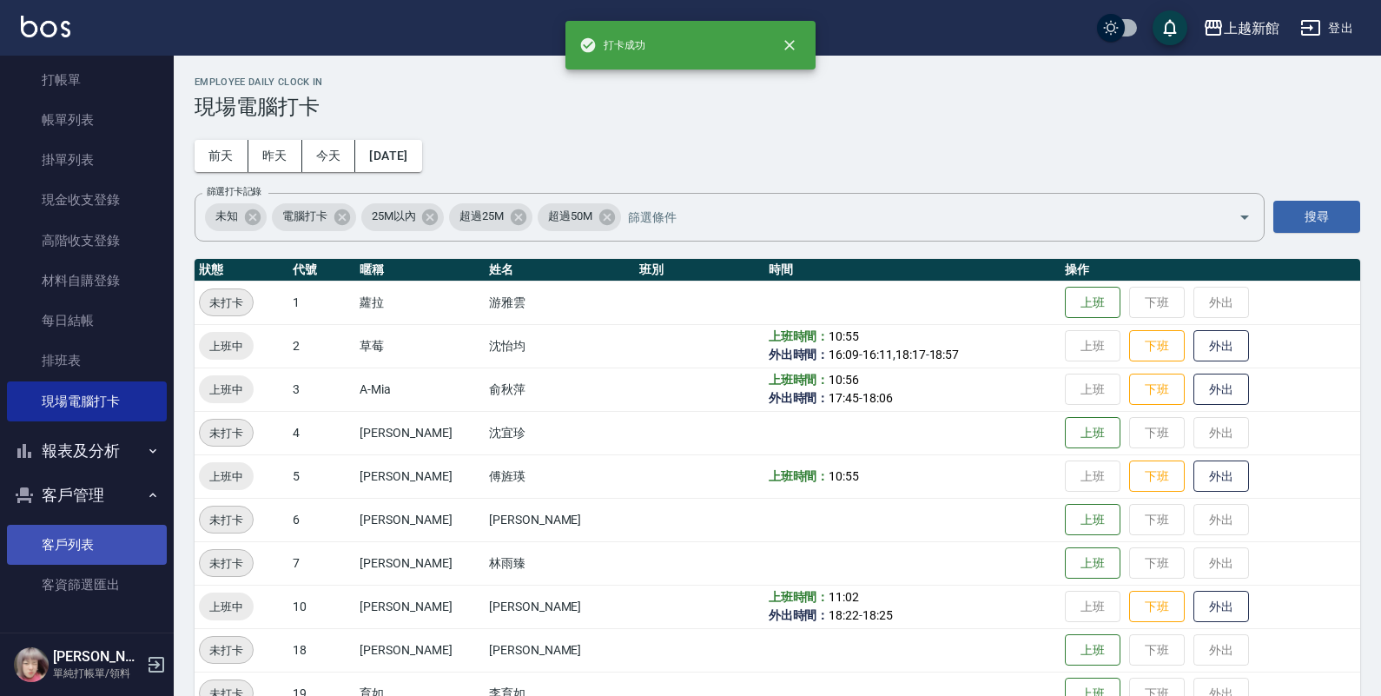
click at [106, 540] on link "客戶列表" at bounding box center [87, 545] width 160 height 40
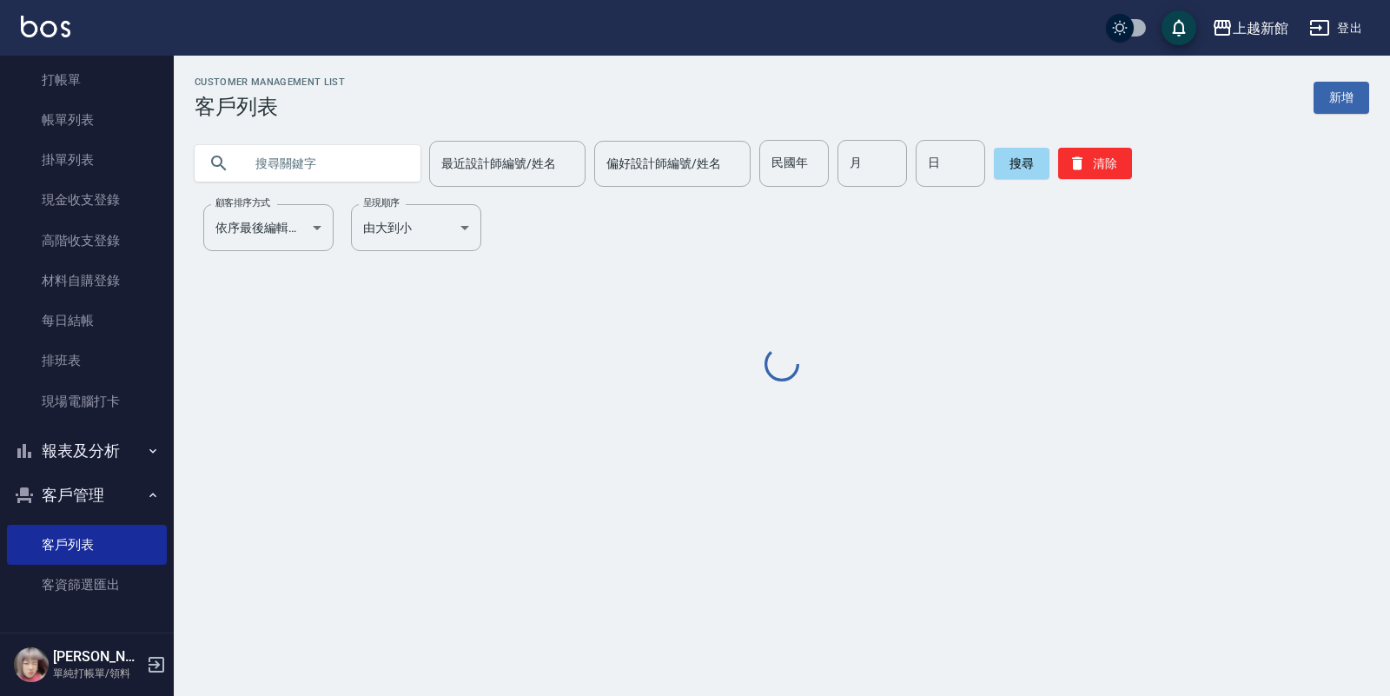
click at [304, 158] on input "text" at bounding box center [324, 163] width 163 height 47
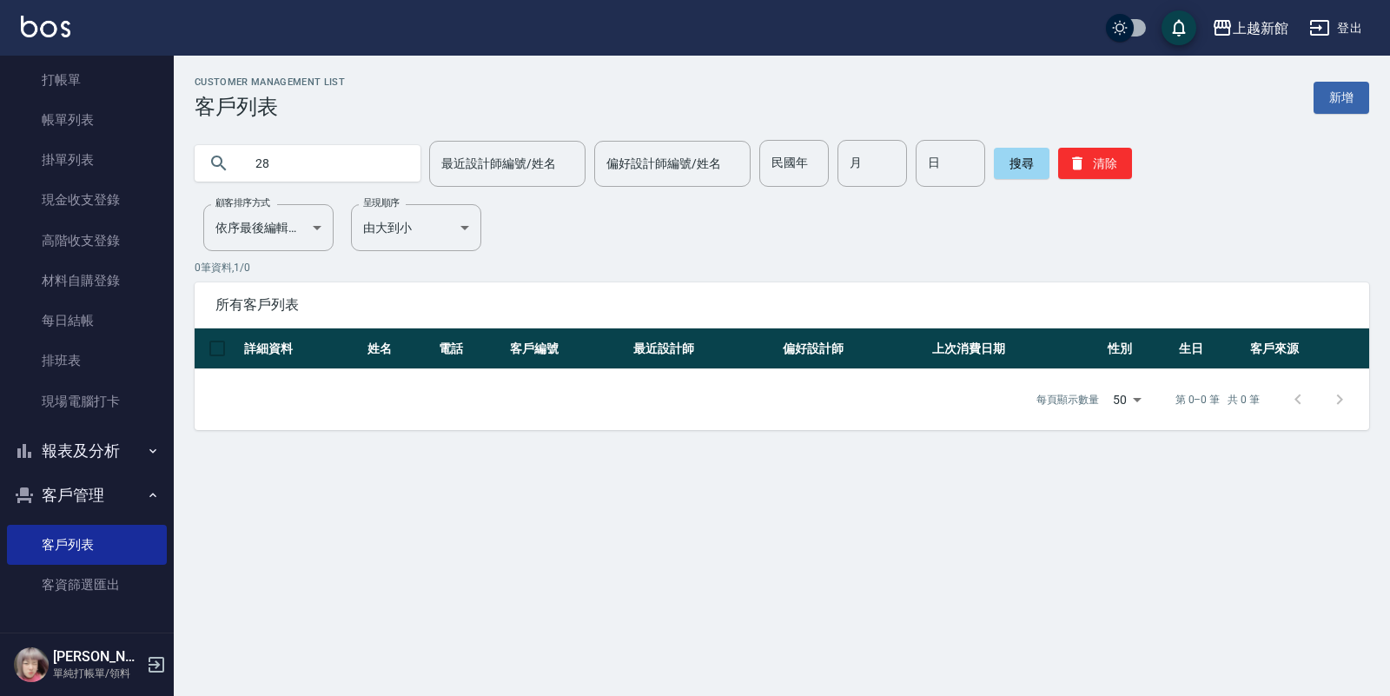
type input "2"
type input "0"
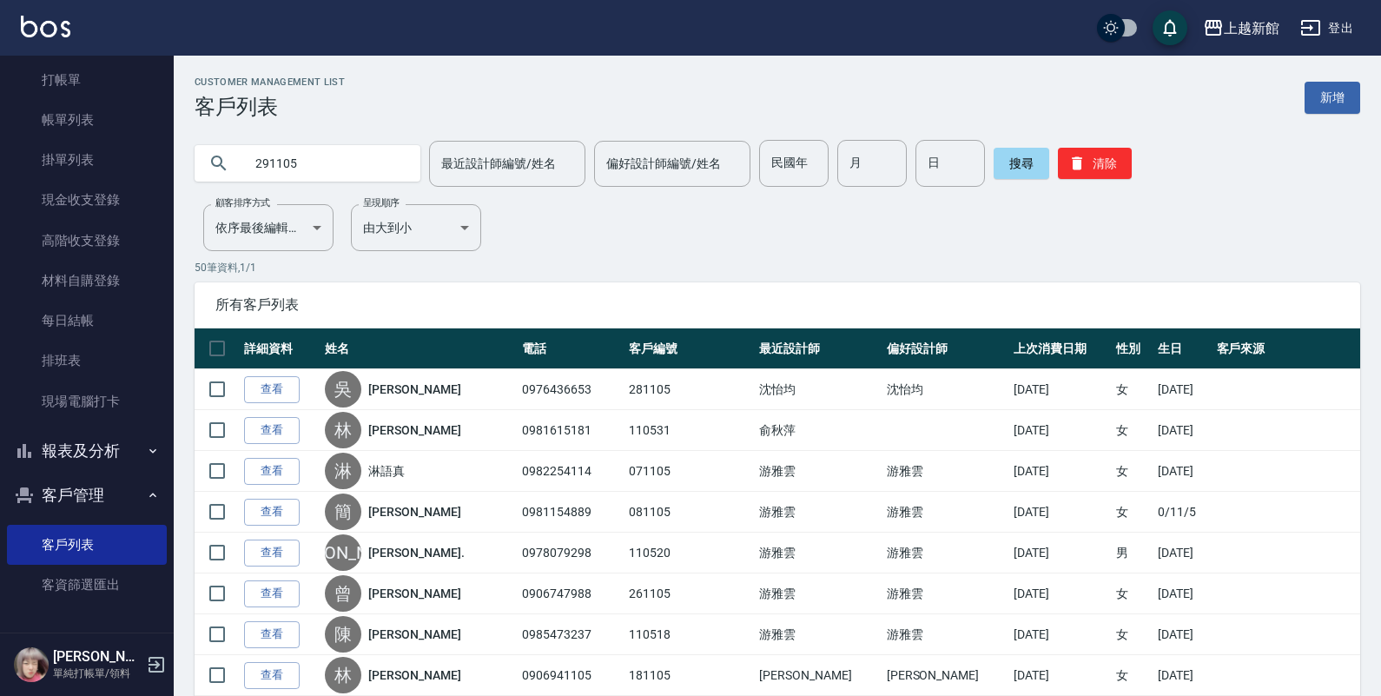
type input "291105"
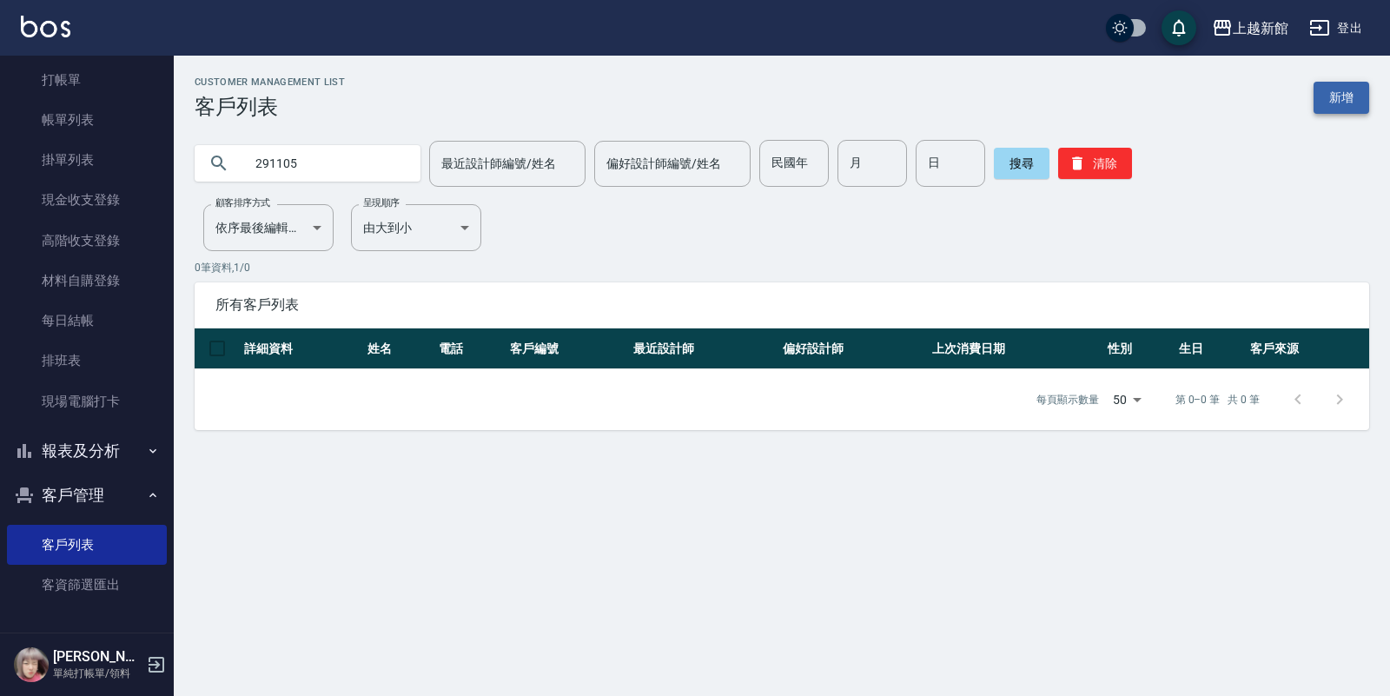
click at [1340, 92] on link "新增" at bounding box center [1342, 98] width 56 height 32
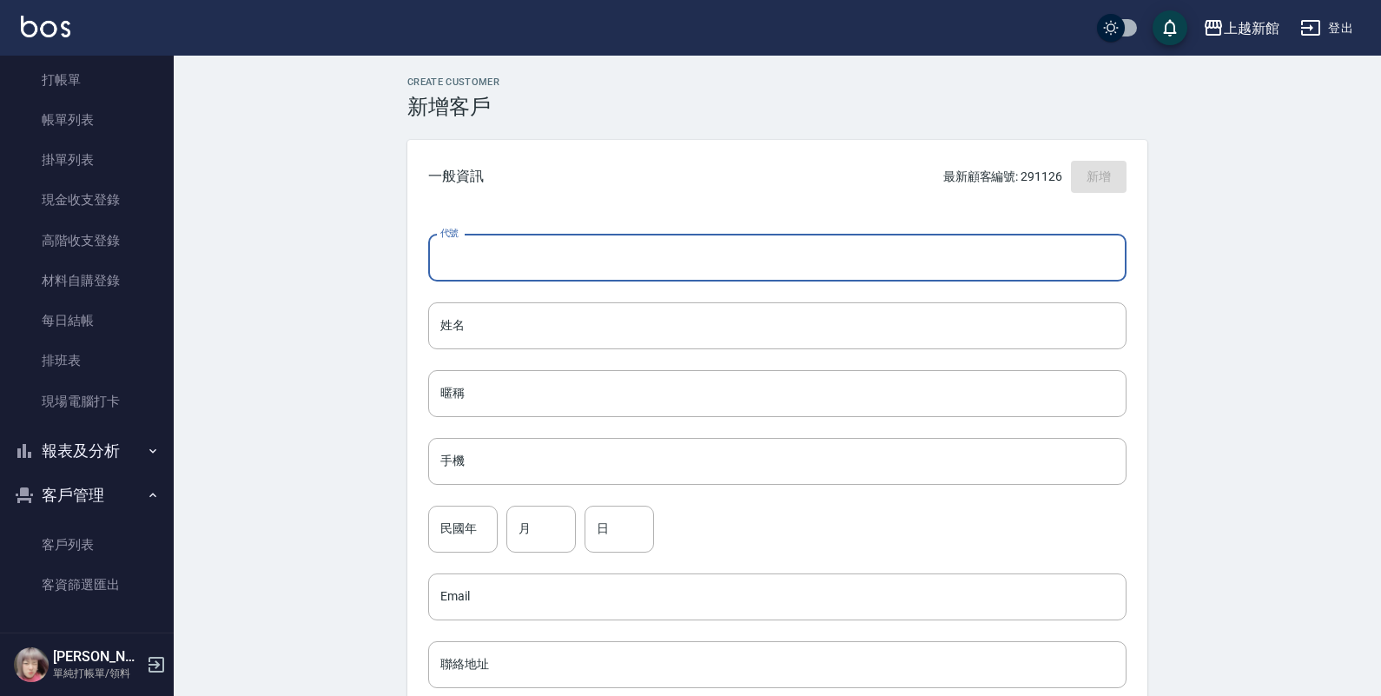
click at [912, 258] on input "代號" at bounding box center [777, 258] width 698 height 47
type input "291105"
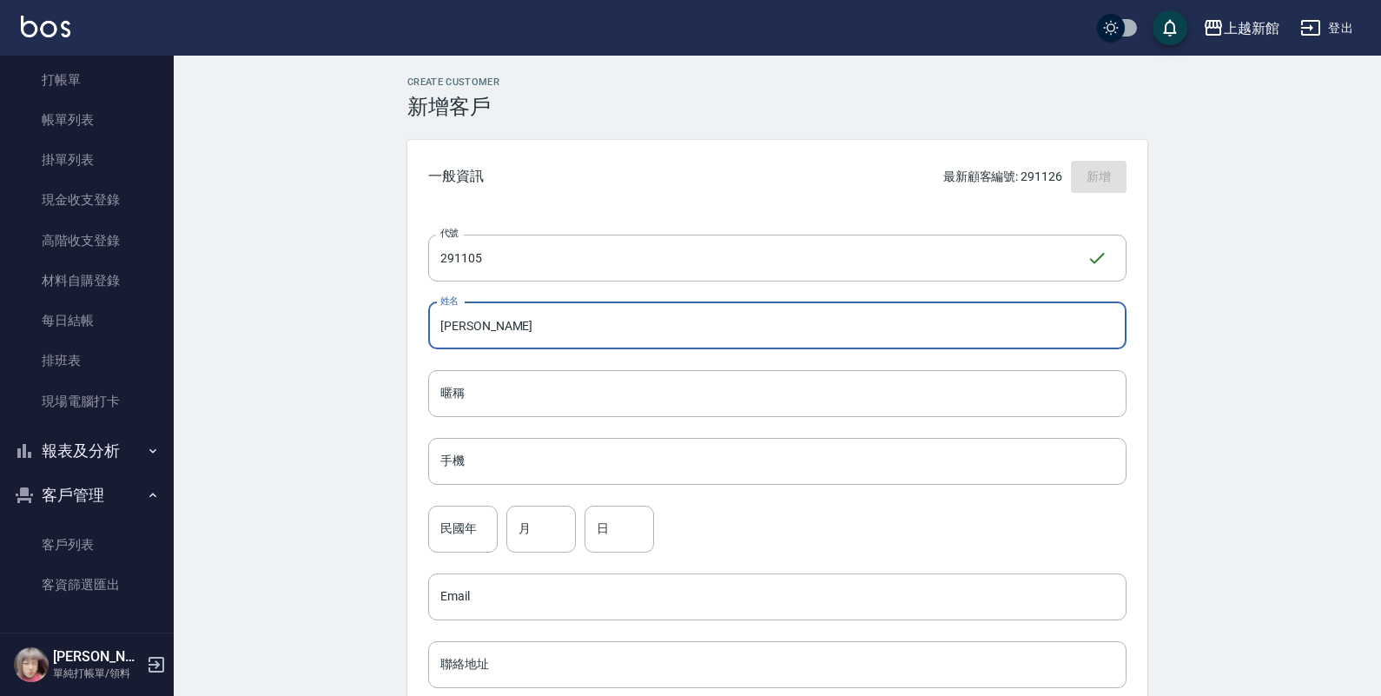
type input "黃惠萍"
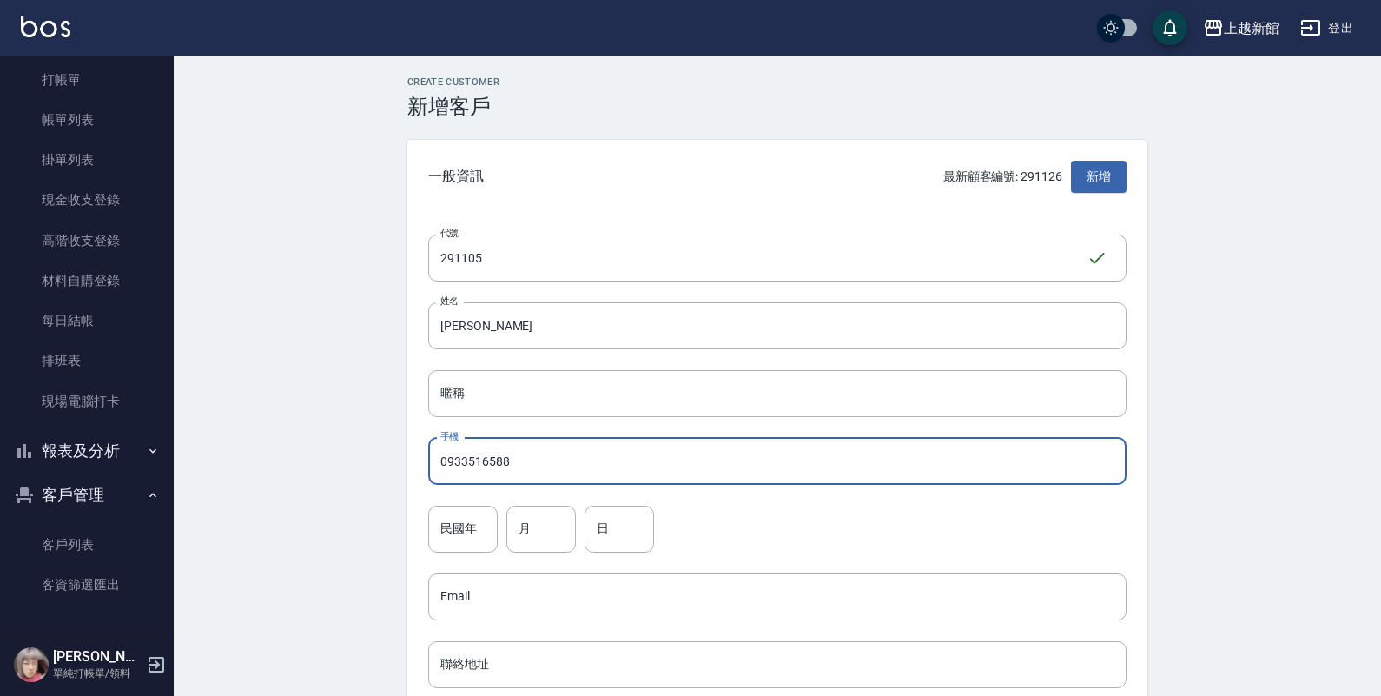
type input "0933516588"
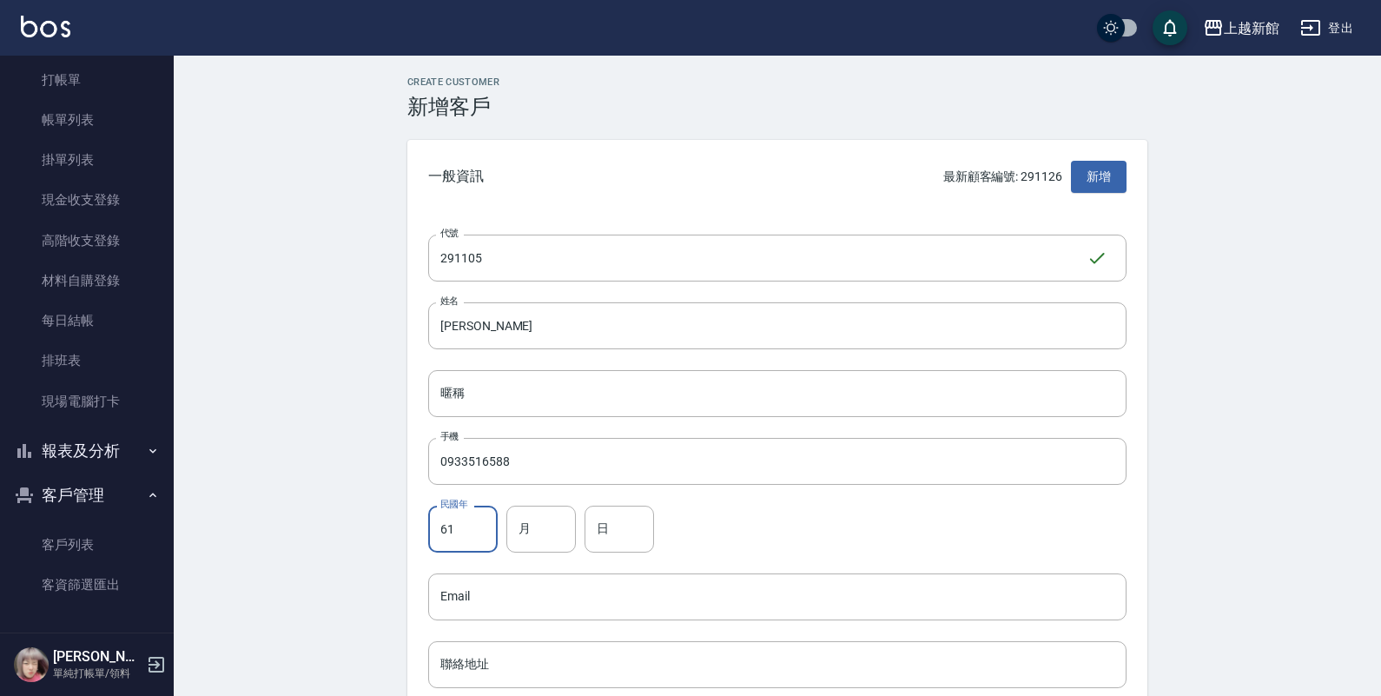
type input "61"
type input "11"
type input "5"
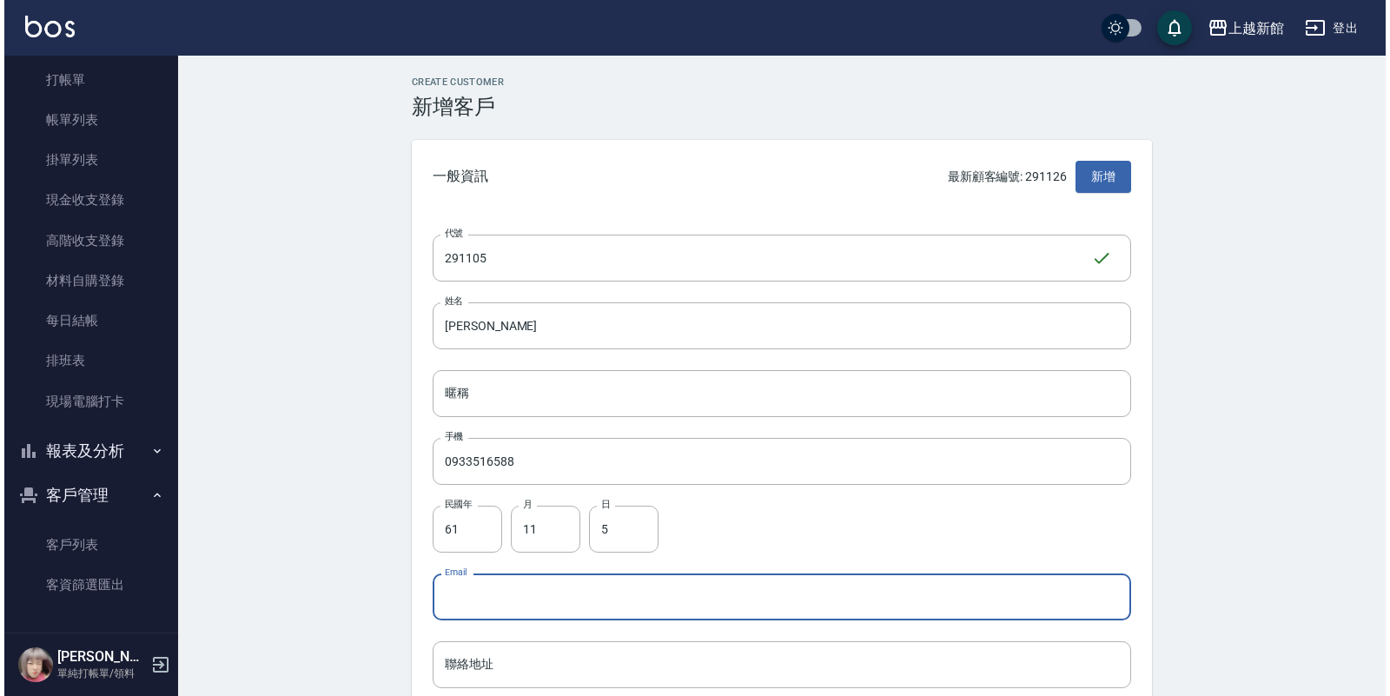
scroll to position [434, 0]
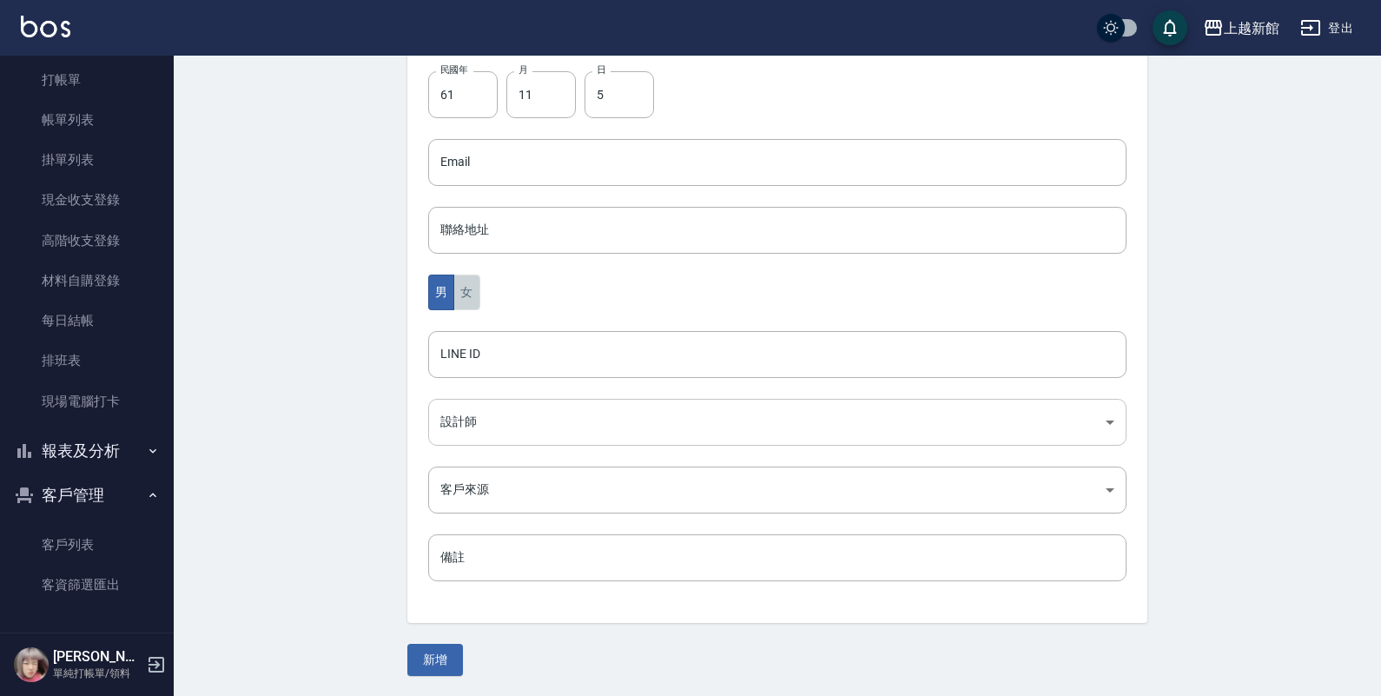
drag, startPoint x: 467, startPoint y: 283, endPoint x: 482, endPoint y: 418, distance: 135.6
click at [467, 288] on button "女" at bounding box center [466, 293] width 26 height 36
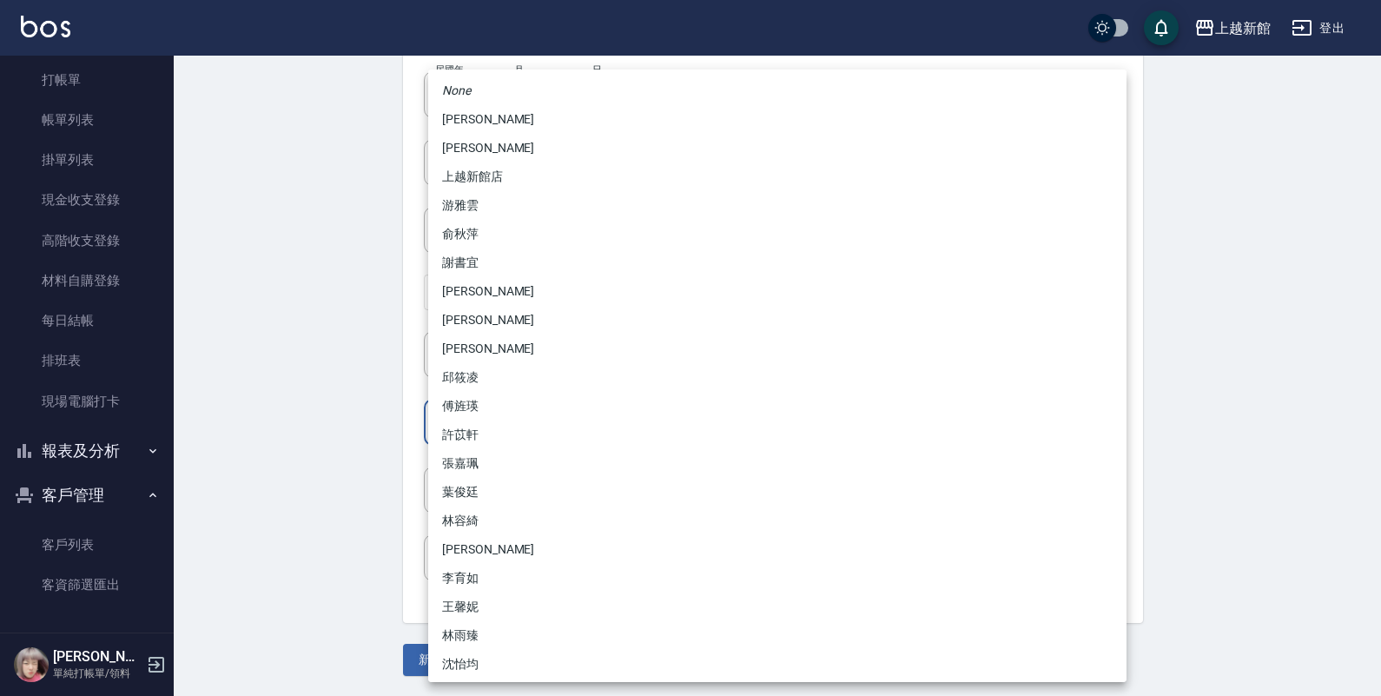
click at [487, 422] on body "上越新館 登出 櫃檯作業 打帳單 帳單列表 掛單列表 現金收支登錄 高階收支登錄 材料自購登錄 每日結帳 排班表 現場電腦打卡 報表及分析 報表目錄 店家日報…" at bounding box center [690, 131] width 1381 height 1131
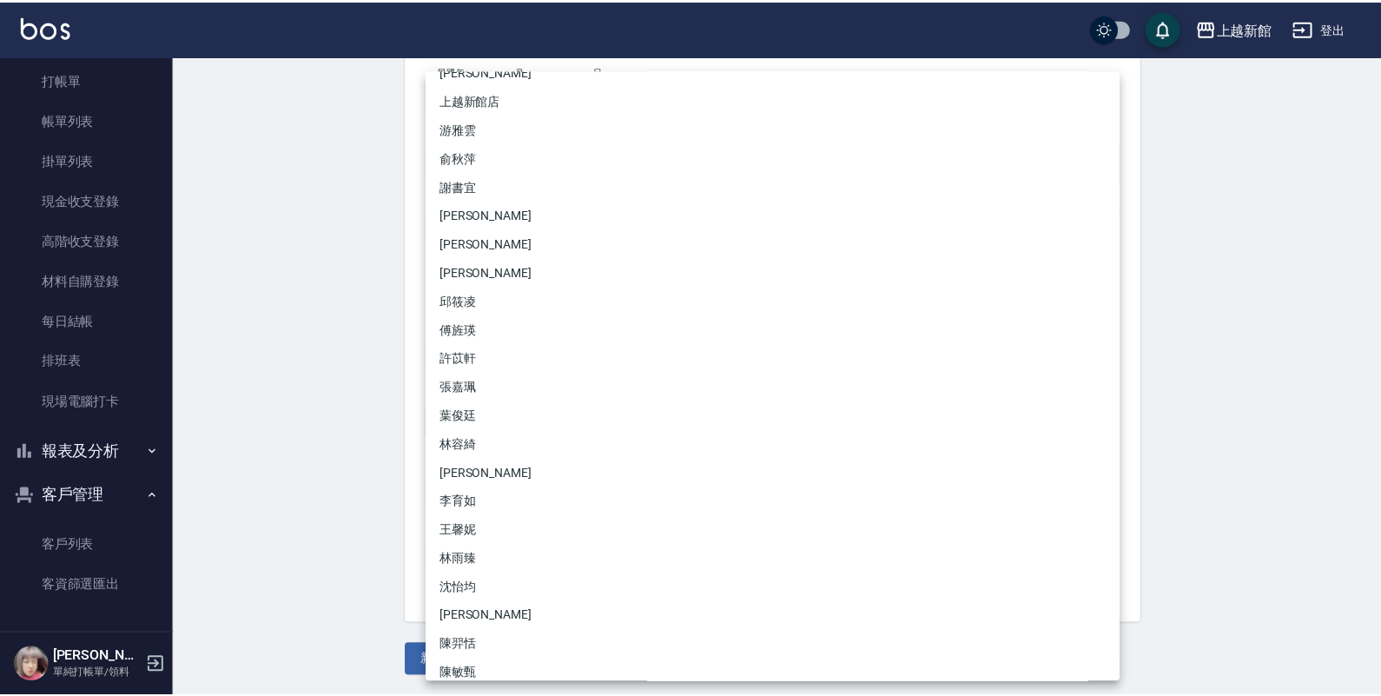
scroll to position [146, 0]
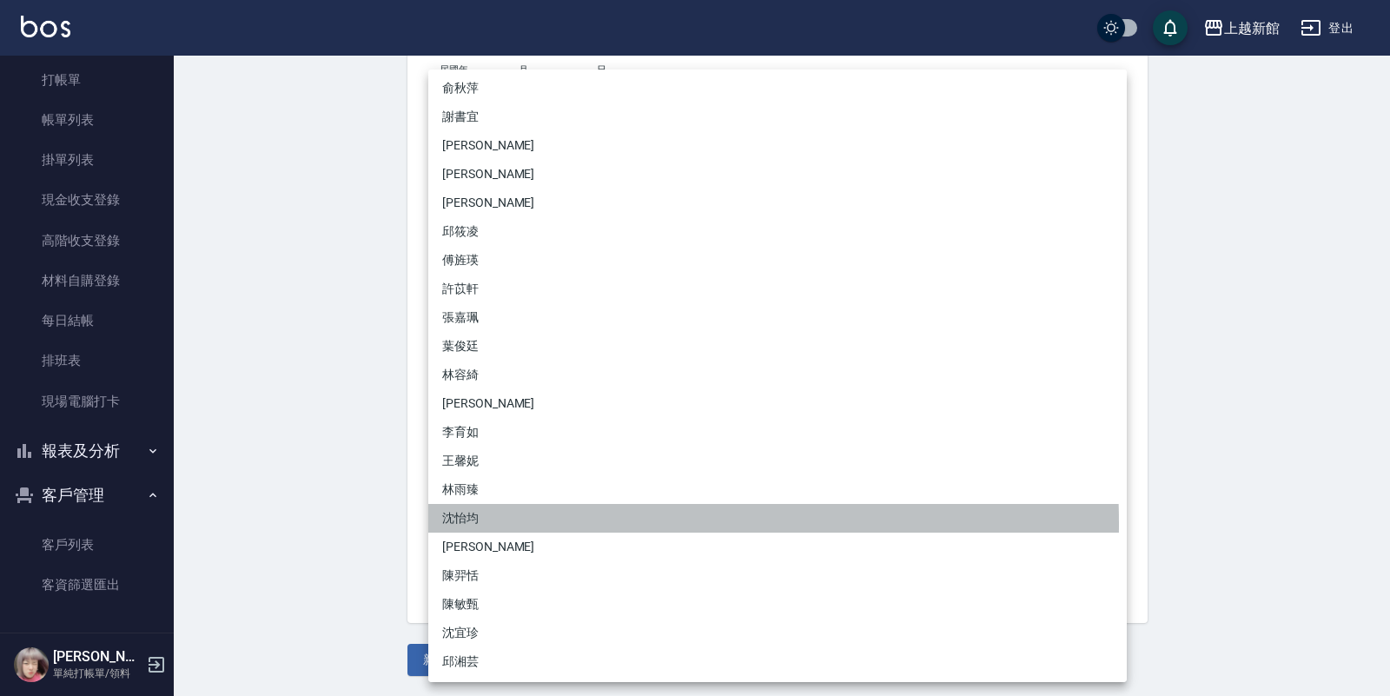
click at [457, 523] on li "沈怡均" at bounding box center [777, 518] width 698 height 29
type input "15a18275-fbb5-4975-8588-eb5da8df17b5"
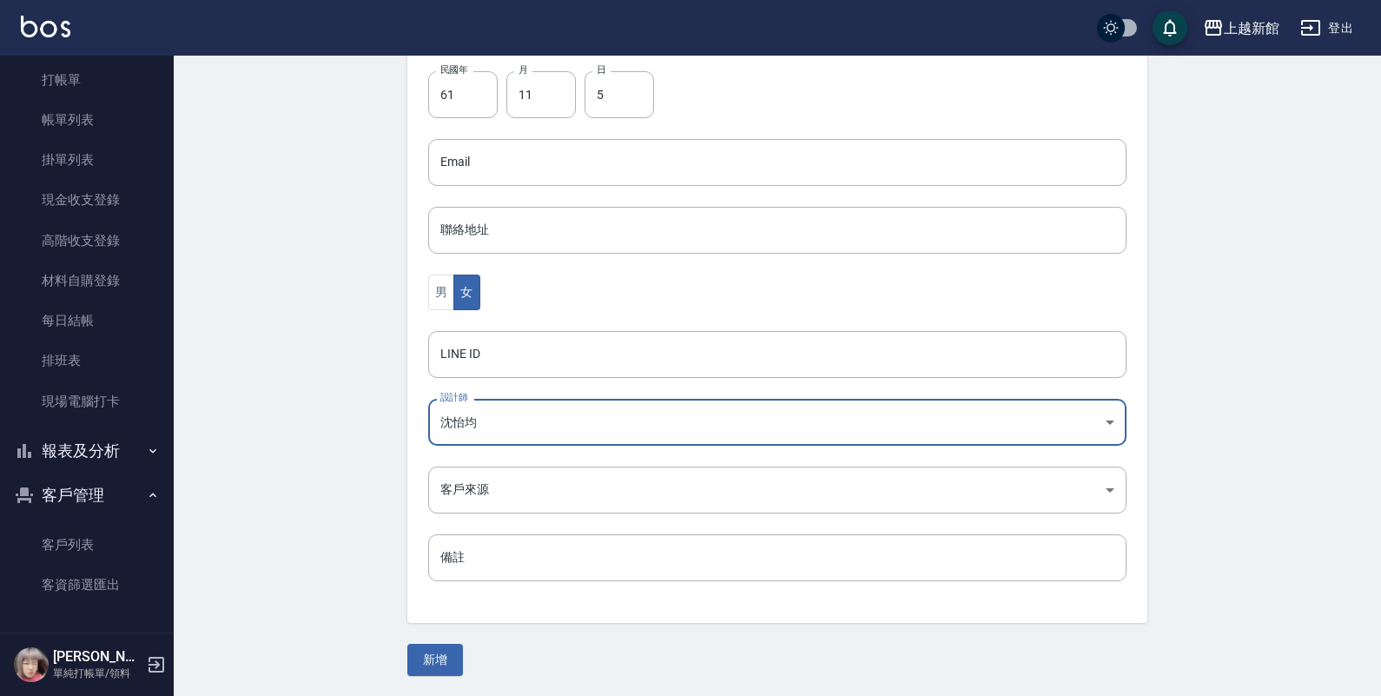
click at [445, 643] on div "Create Customer 新增客戶 一般資訊 最新顧客編號: 291126 新增 代號 291105 ​ 代號 姓名 黃惠萍 姓名 暱稱 暱稱 手機 0…" at bounding box center [778, 159] width 782 height 1034
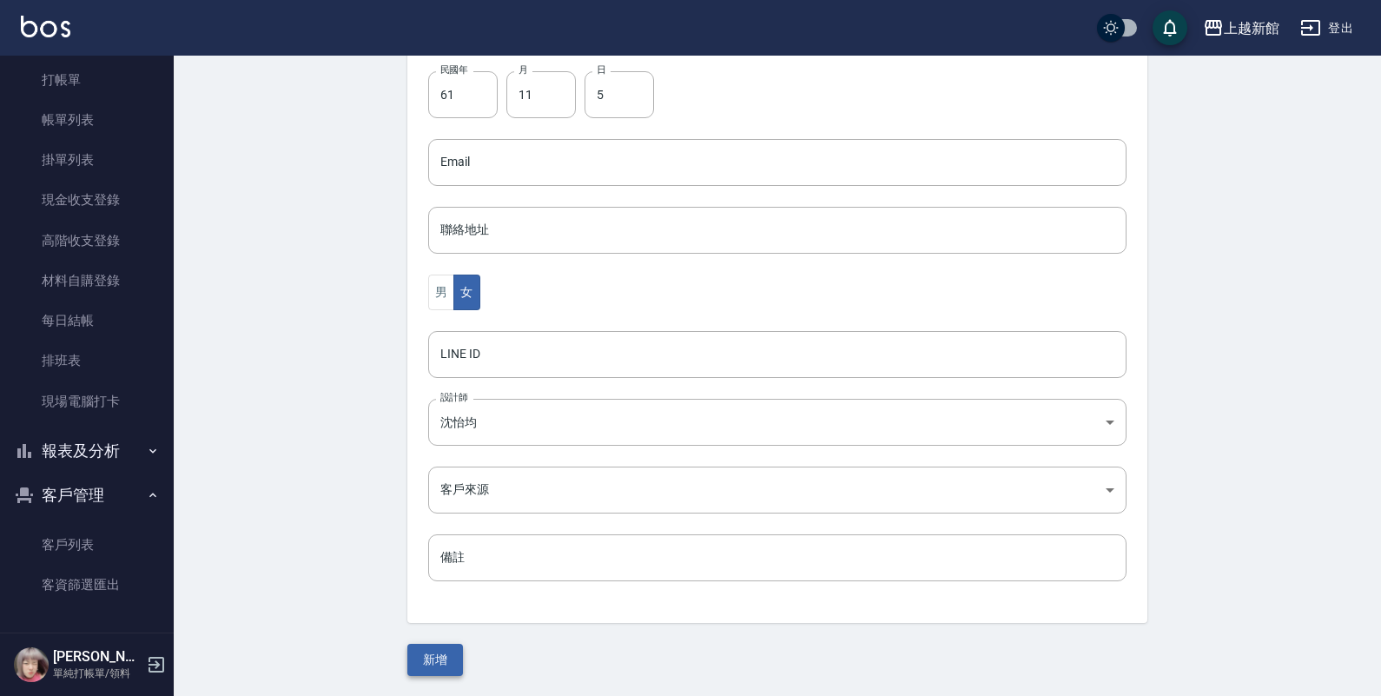
click at [444, 650] on button "新增" at bounding box center [435, 660] width 56 height 32
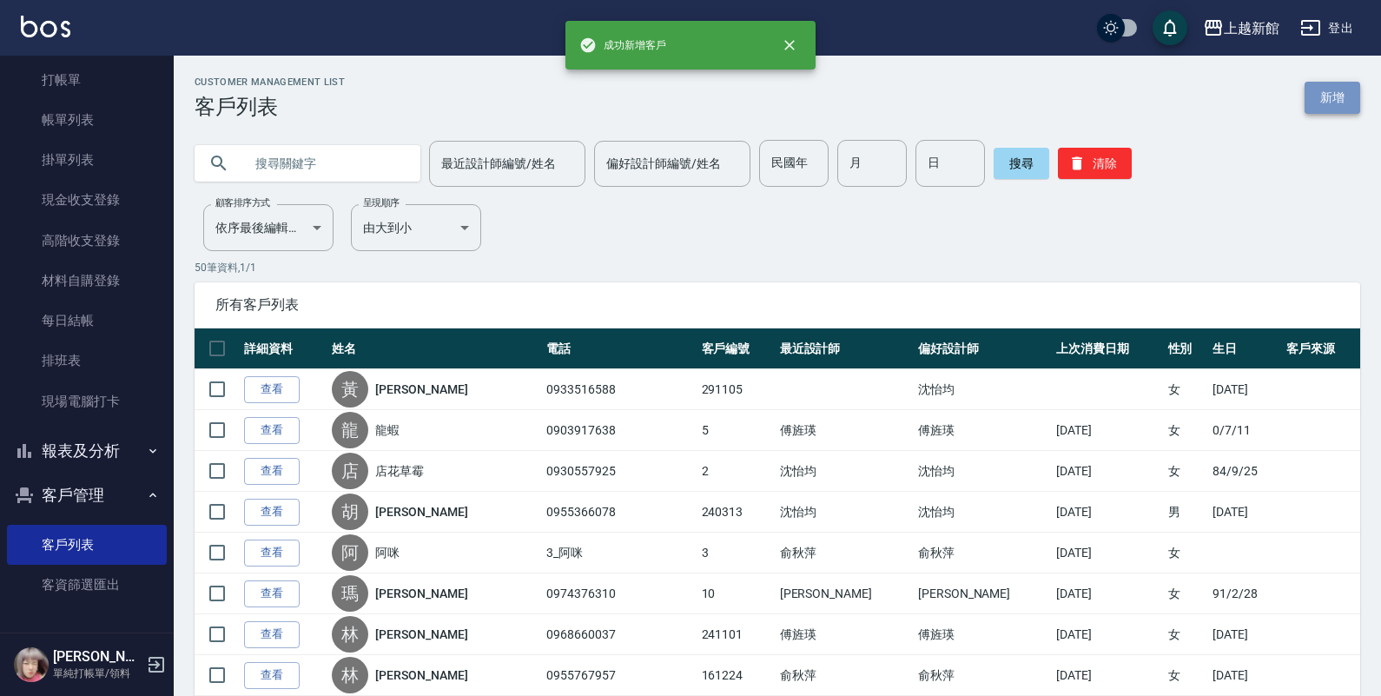
click at [1339, 91] on link "新增" at bounding box center [1333, 98] width 56 height 32
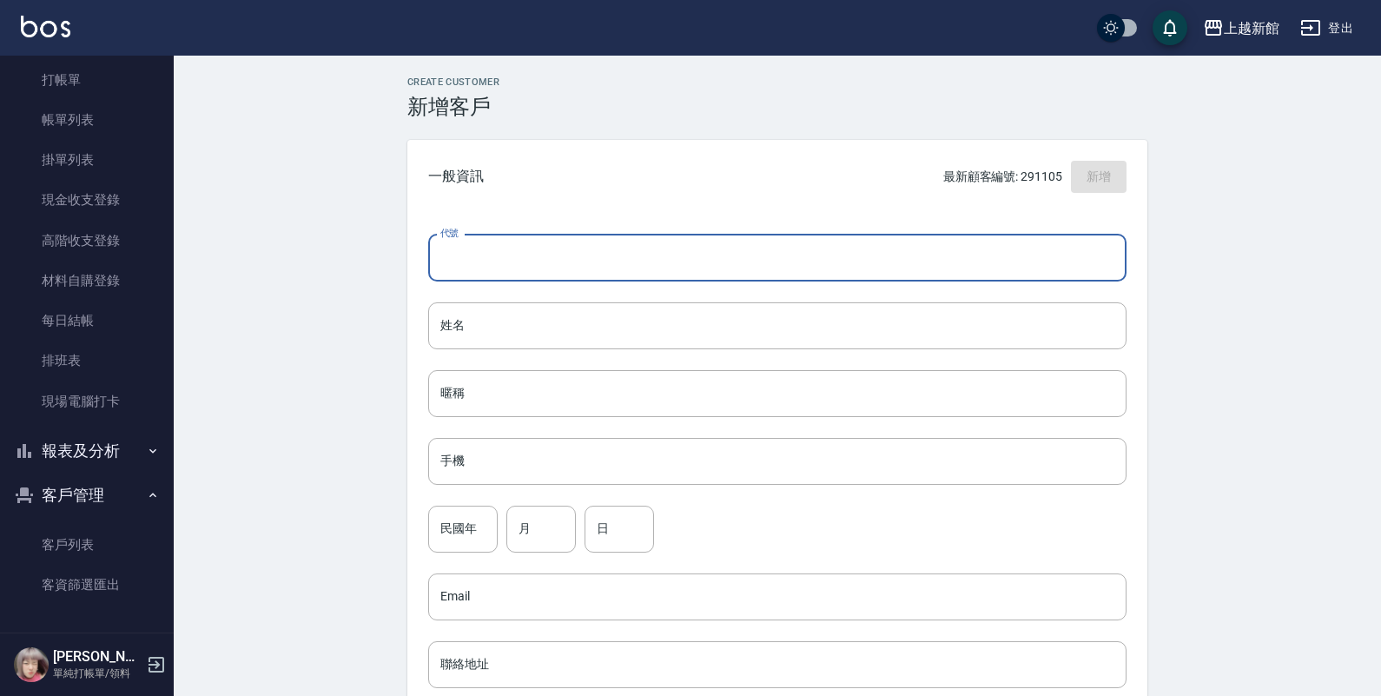
click at [1101, 253] on input "代號" at bounding box center [777, 258] width 698 height 47
type input "280224"
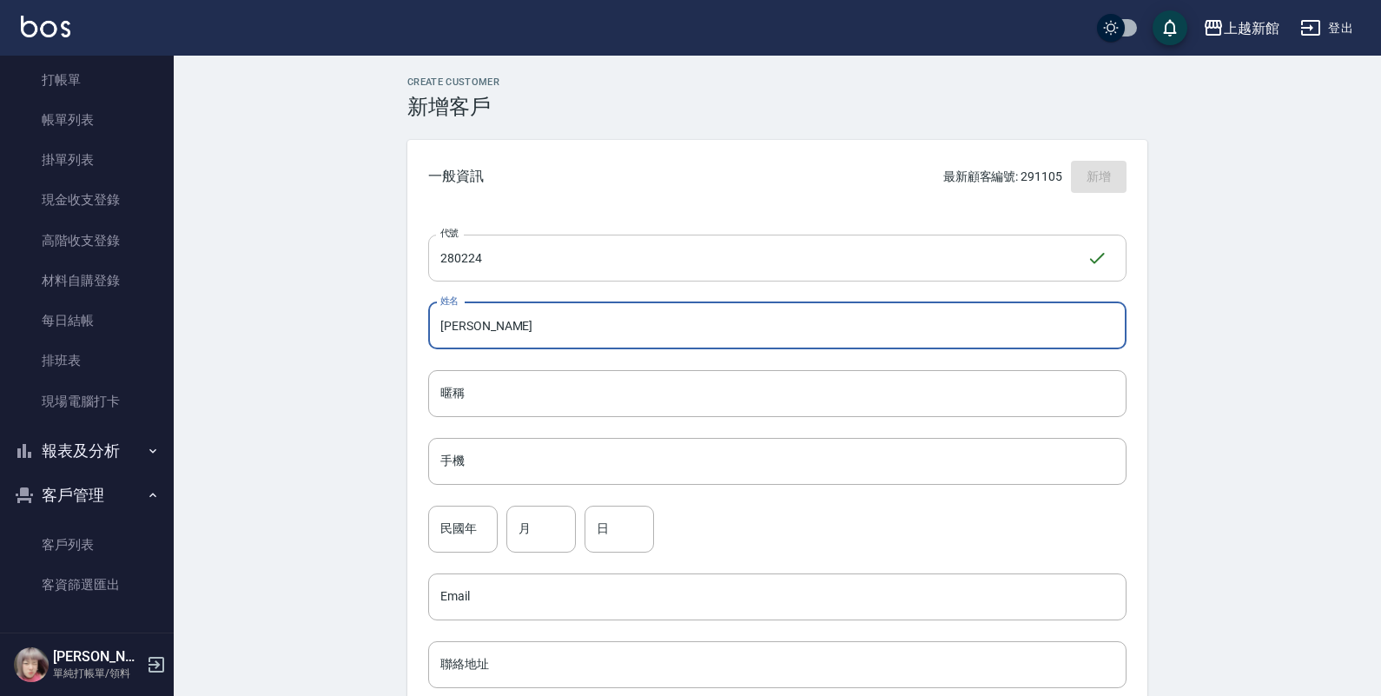
type input "陳雅晴"
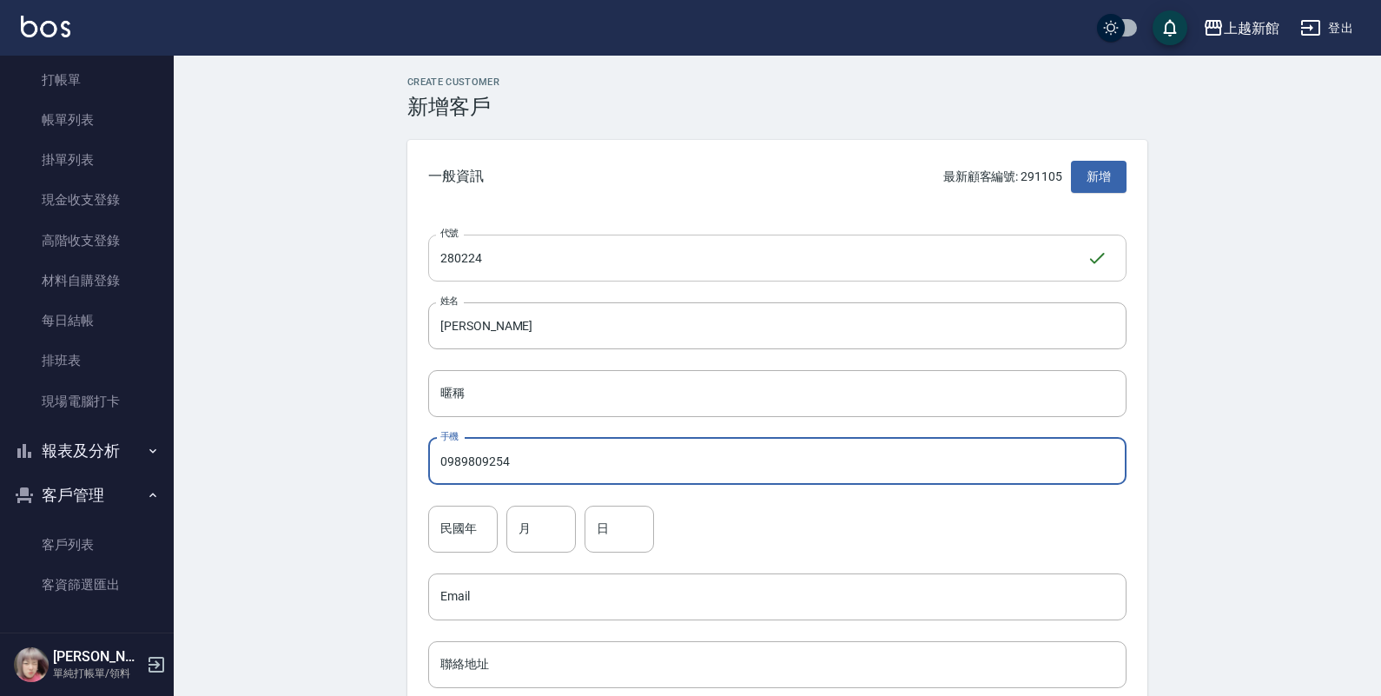
type input "0989809254"
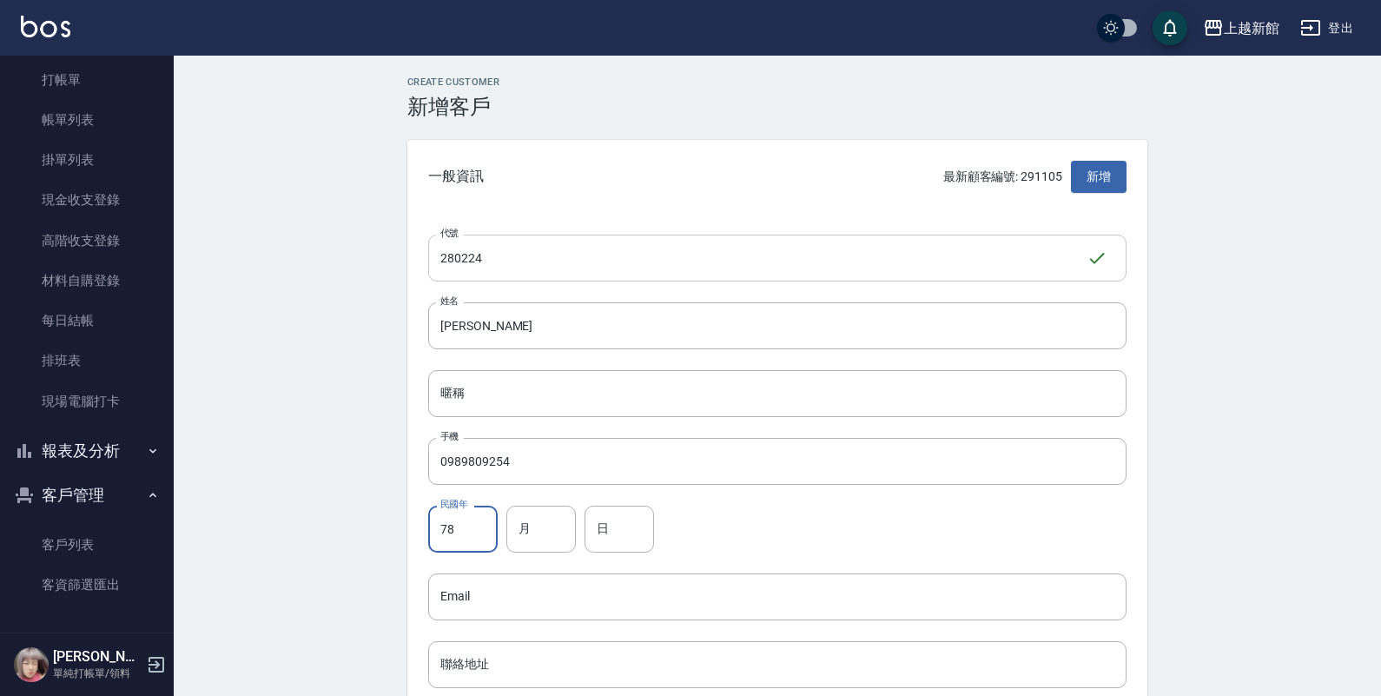
type input "78"
type input "2"
type input "4"
type input "24"
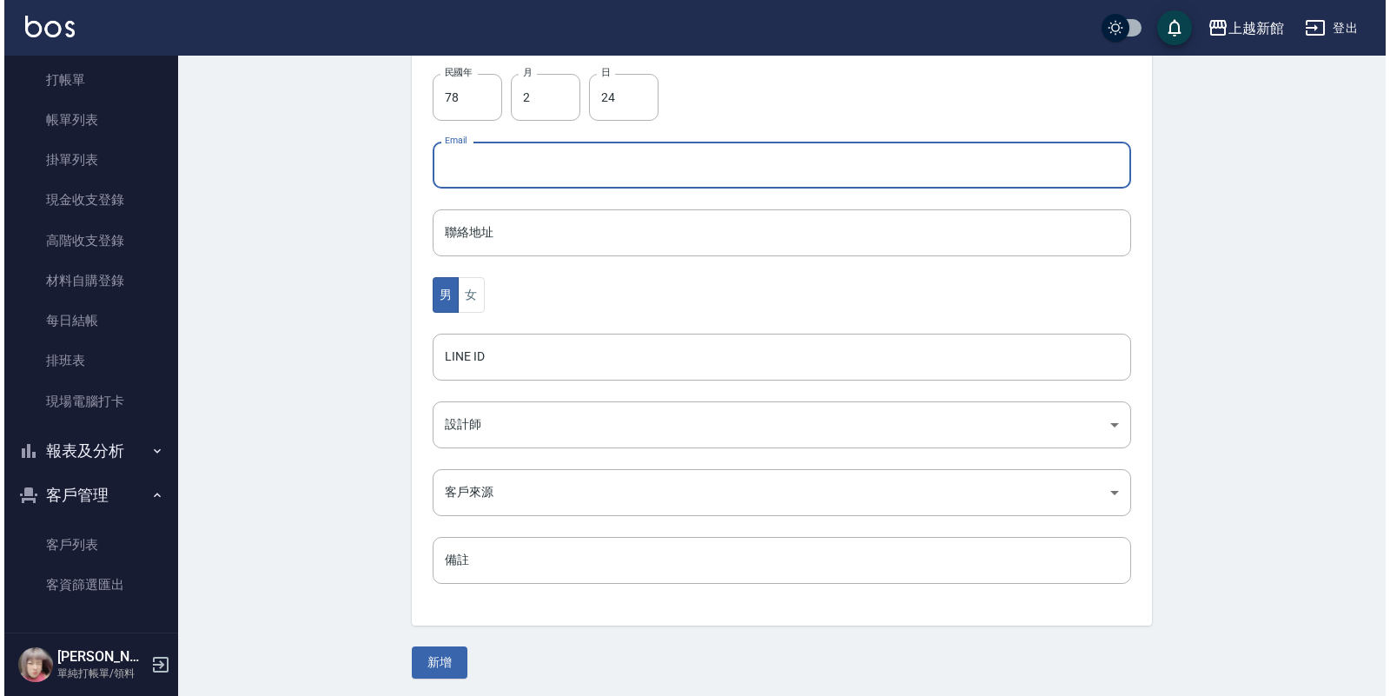
scroll to position [434, 0]
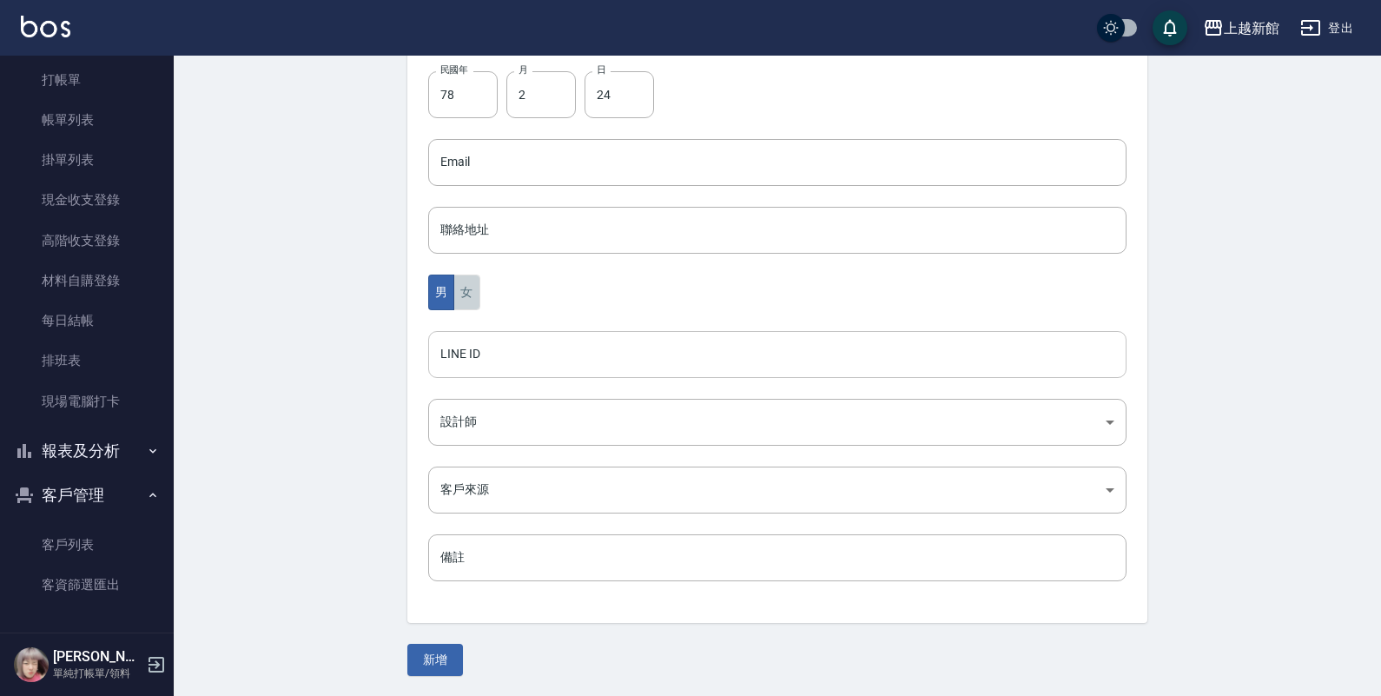
drag, startPoint x: 467, startPoint y: 282, endPoint x: 441, endPoint y: 370, distance: 91.5
click at [466, 295] on button "女" at bounding box center [466, 293] width 26 height 36
click at [444, 402] on body "上越新館 登出 櫃檯作業 打帳單 帳單列表 掛單列表 現金收支登錄 高階收支登錄 材料自購登錄 每日結帳 排班表 現場電腦打卡 報表及分析 報表目錄 店家日報…" at bounding box center [695, 131] width 1390 height 1131
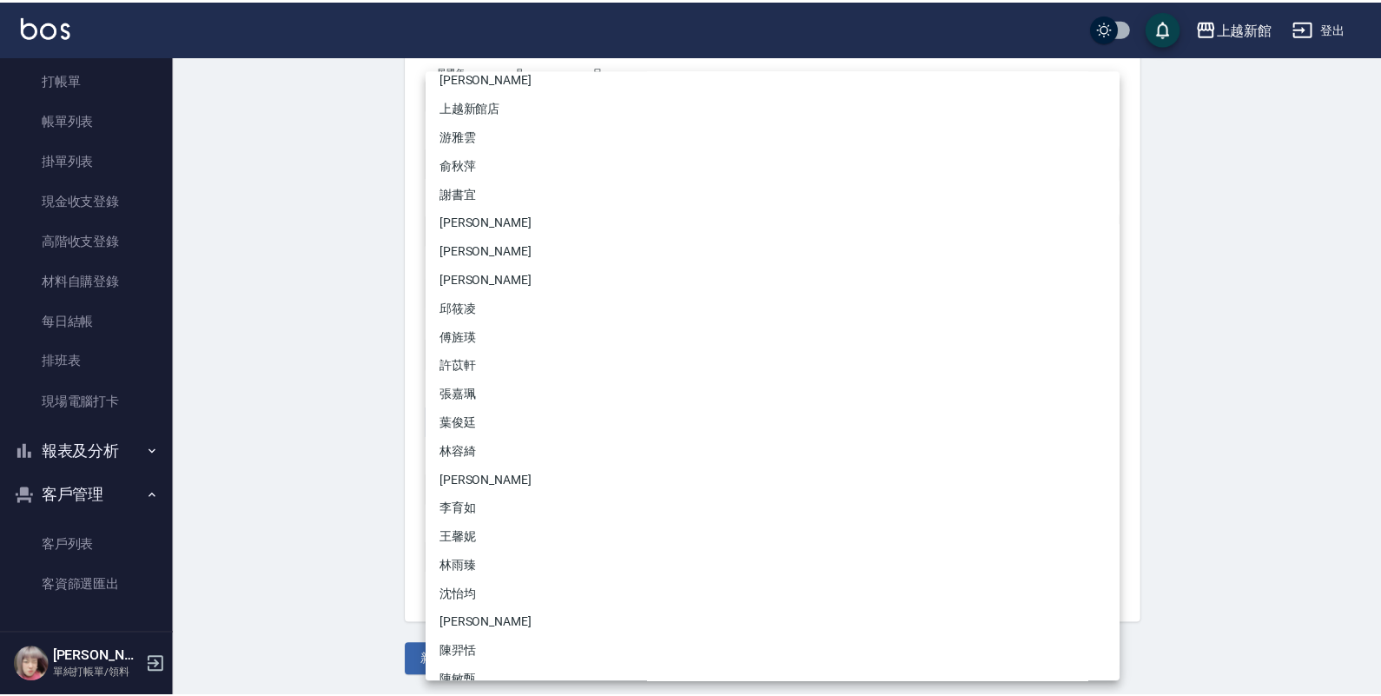
scroll to position [146, 0]
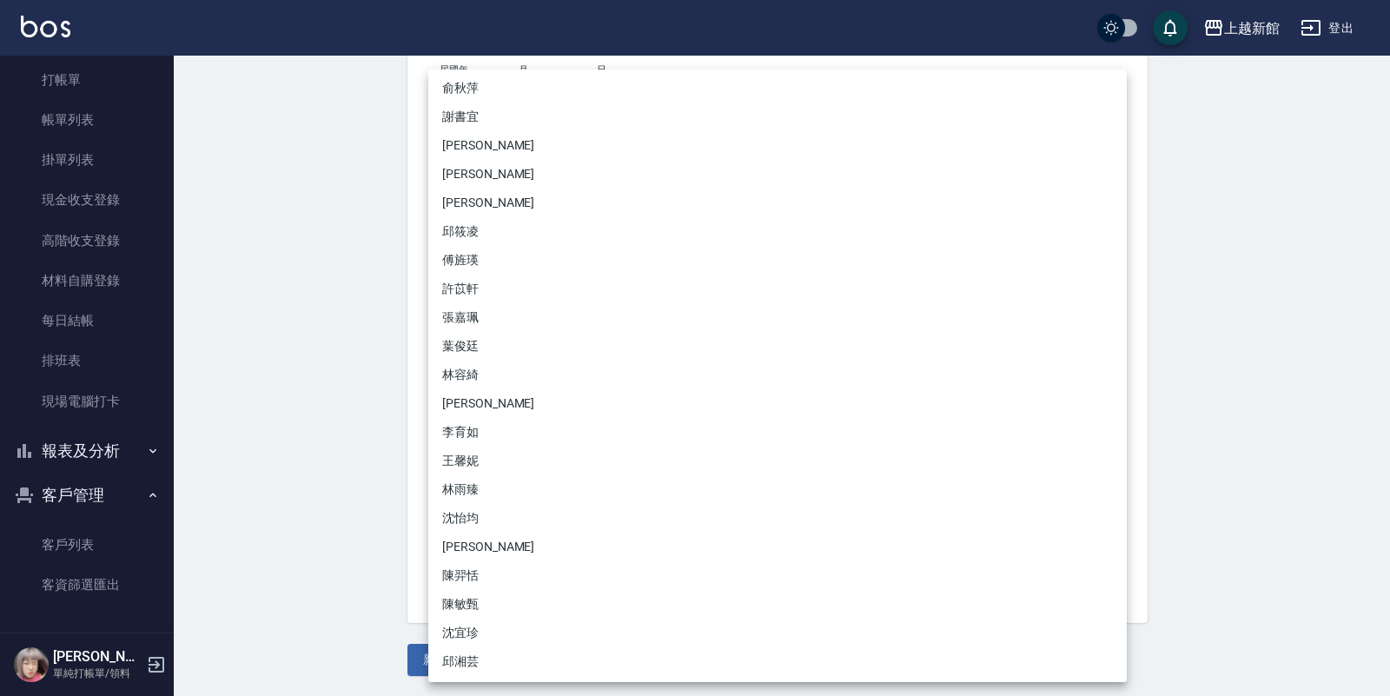
click at [467, 514] on li "沈怡均" at bounding box center [777, 518] width 698 height 29
type input "15a18275-fbb5-4975-8588-eb5da8df17b5"
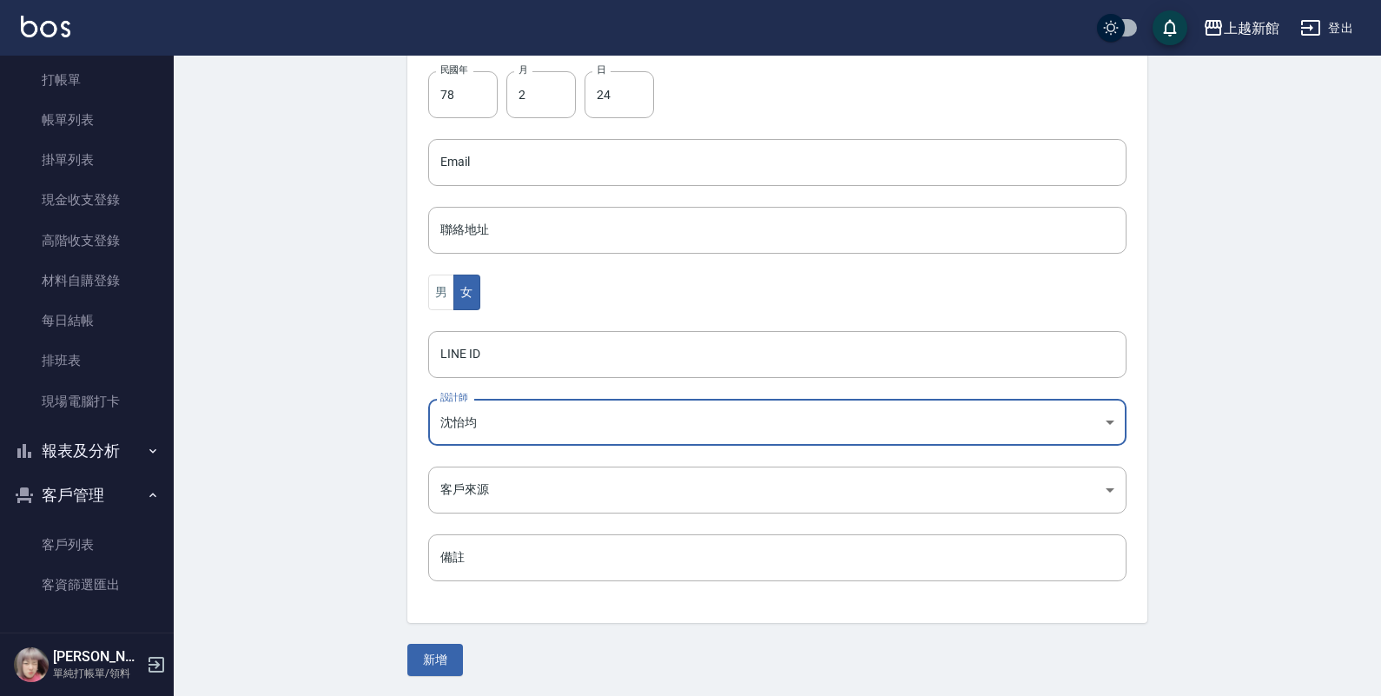
click at [424, 670] on button "新增" at bounding box center [435, 660] width 56 height 32
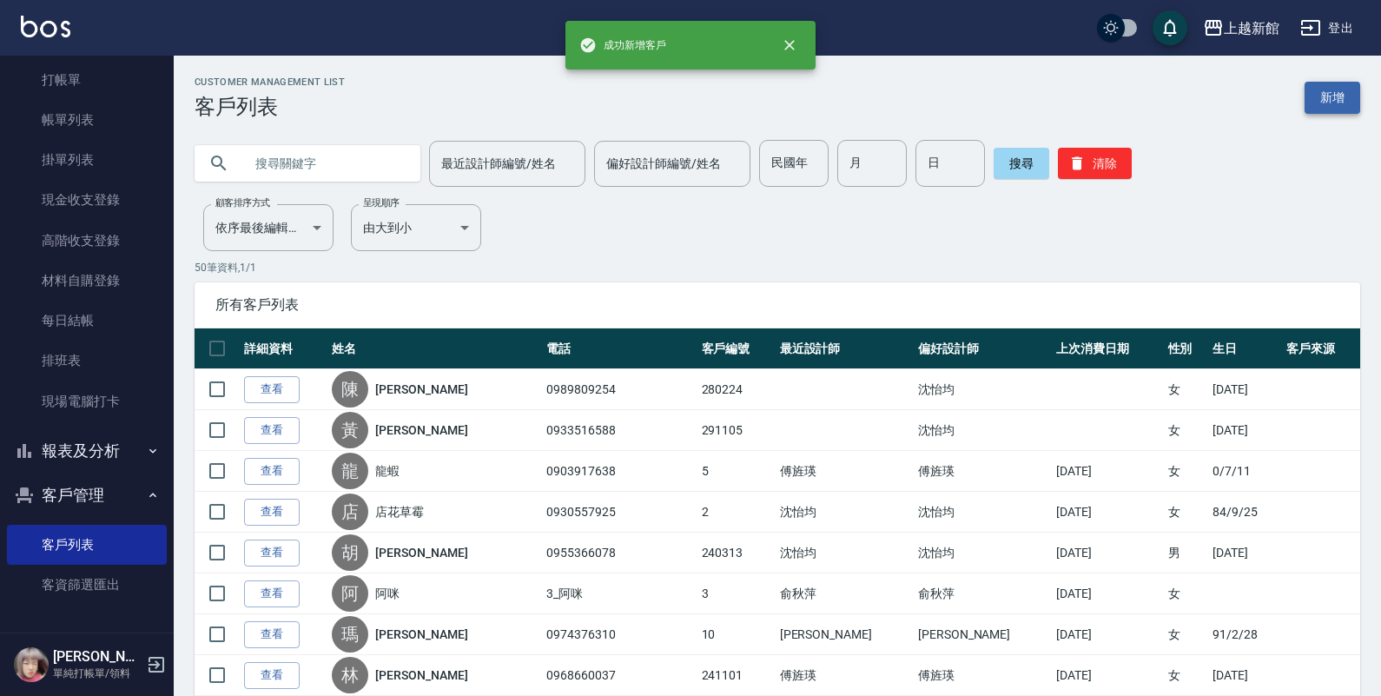
click at [1318, 113] on div "Customer Management List 客戶列表 新增" at bounding box center [778, 97] width 1166 height 43
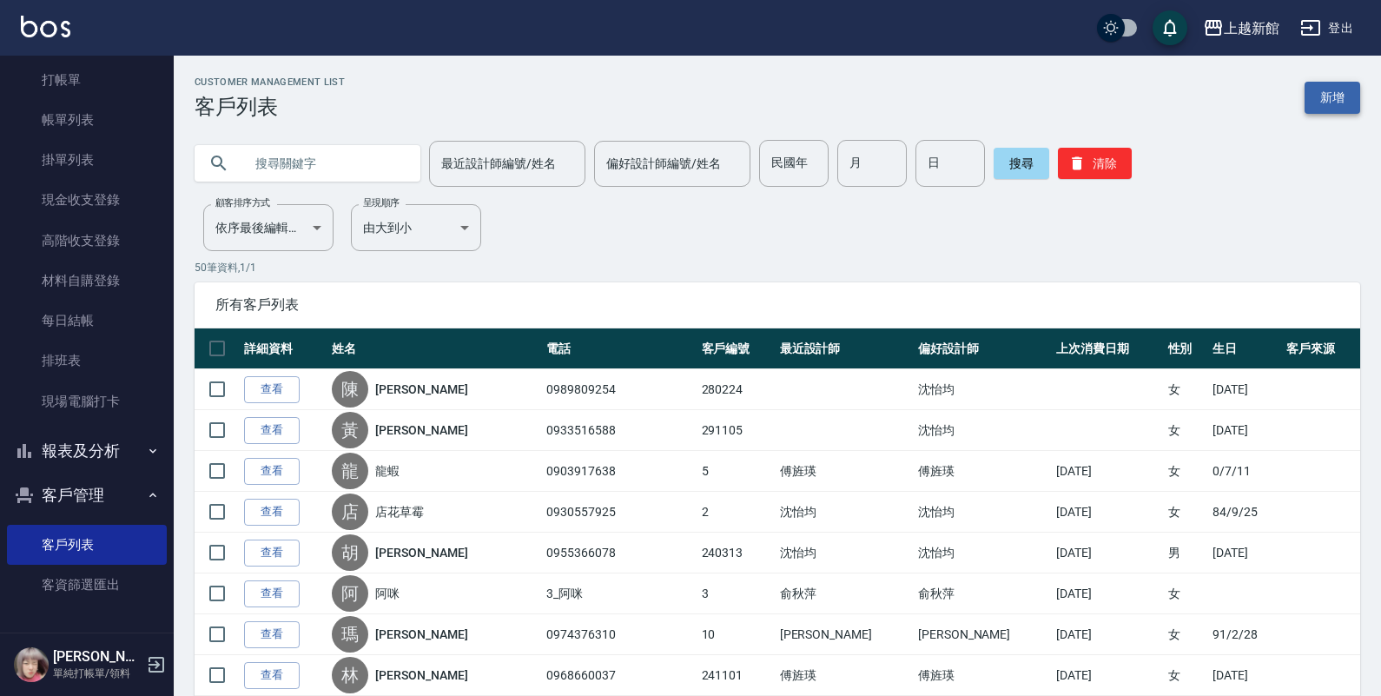
click at [1318, 106] on link "新增" at bounding box center [1333, 98] width 56 height 32
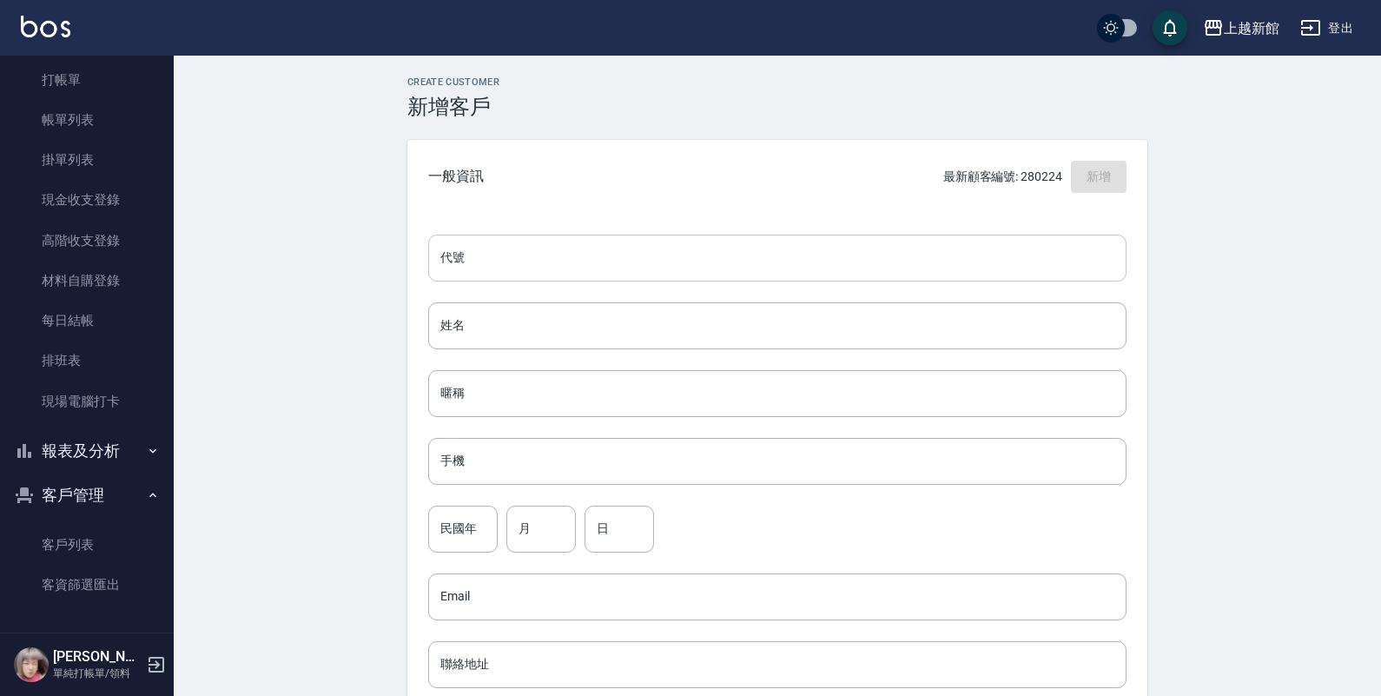
click at [957, 268] on input "代號" at bounding box center [777, 258] width 698 height 47
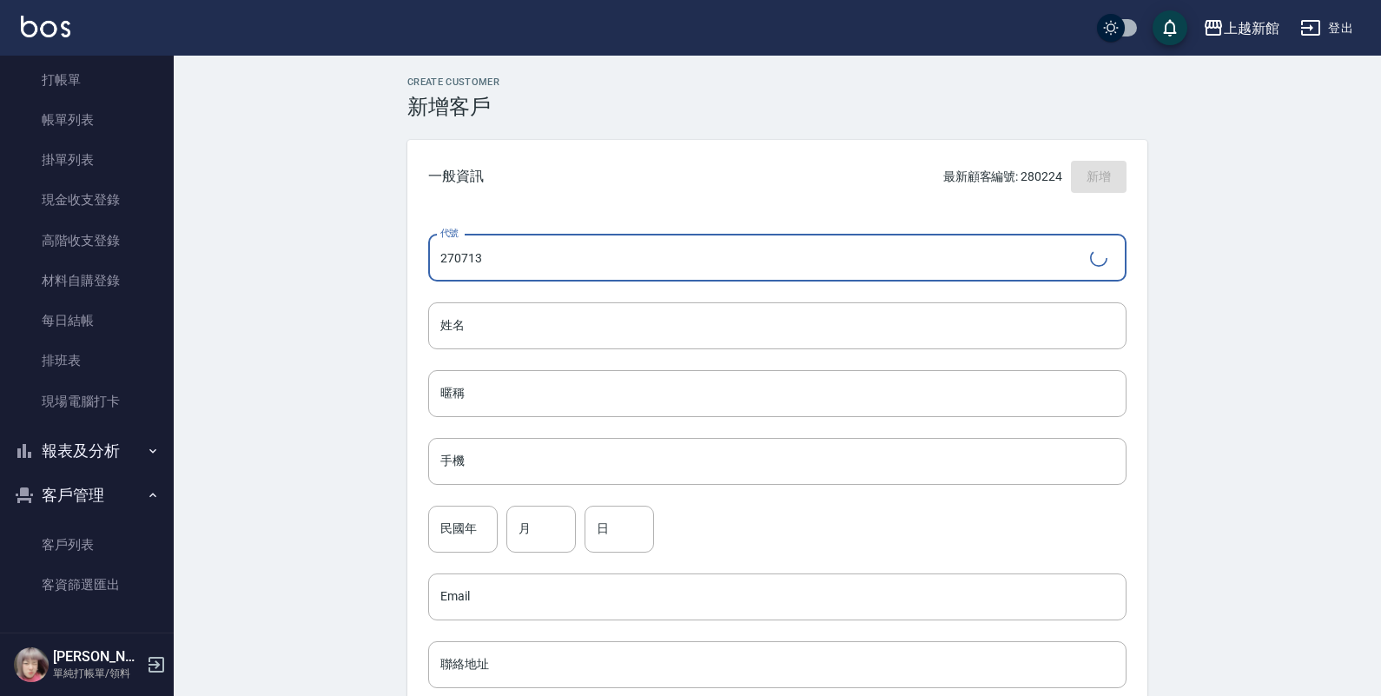
type input "270713"
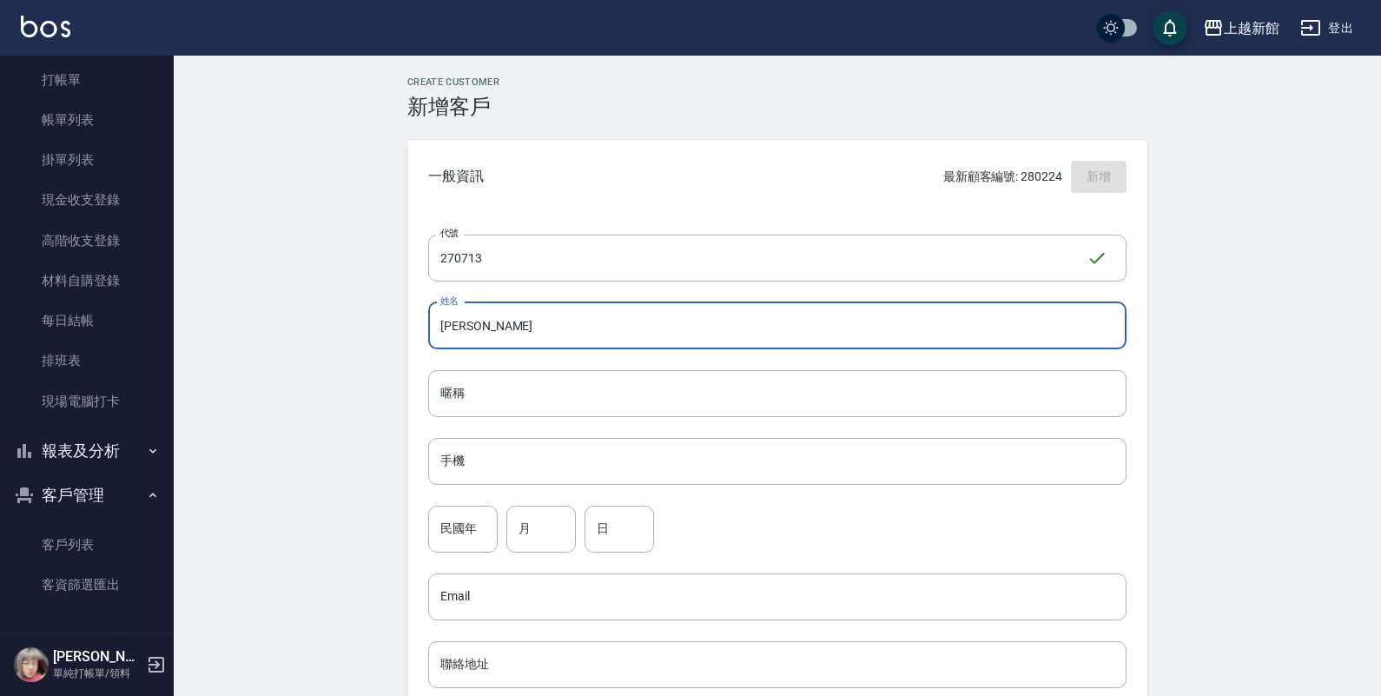
type input "張雅評"
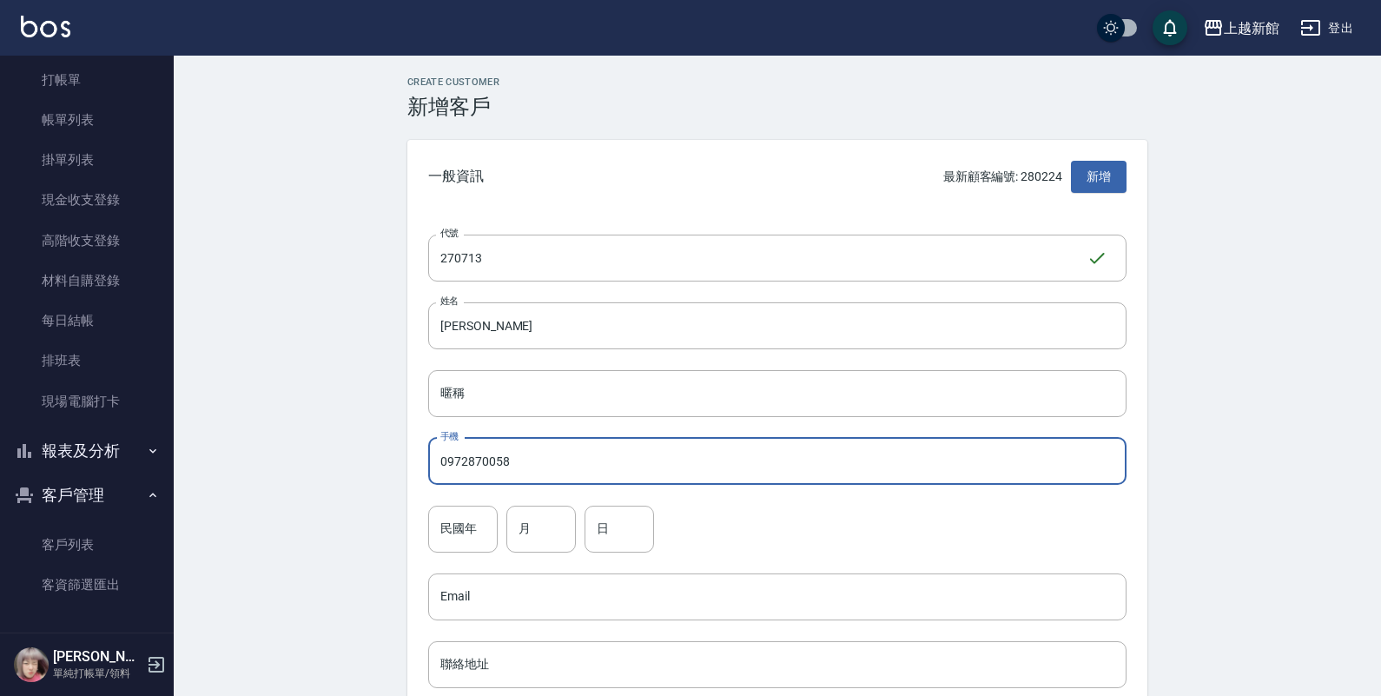
type input "0972870058"
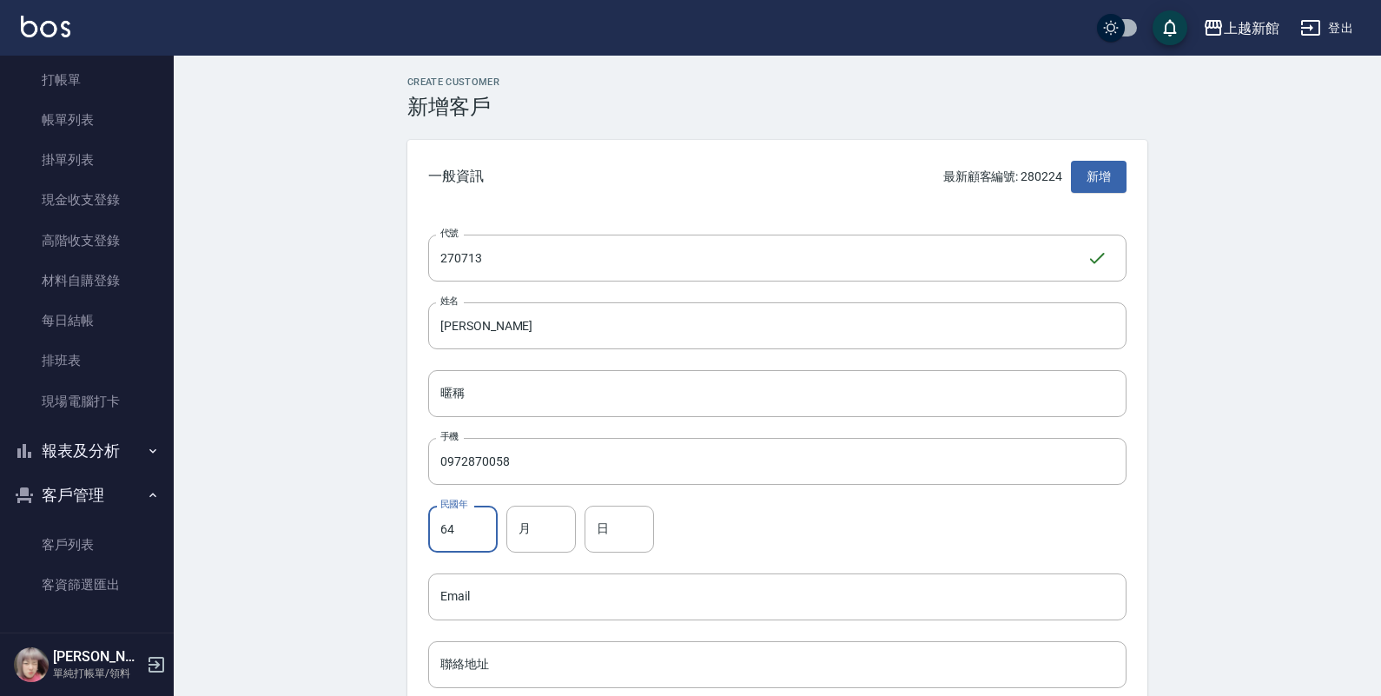
type input "64"
type input "7"
type input "13"
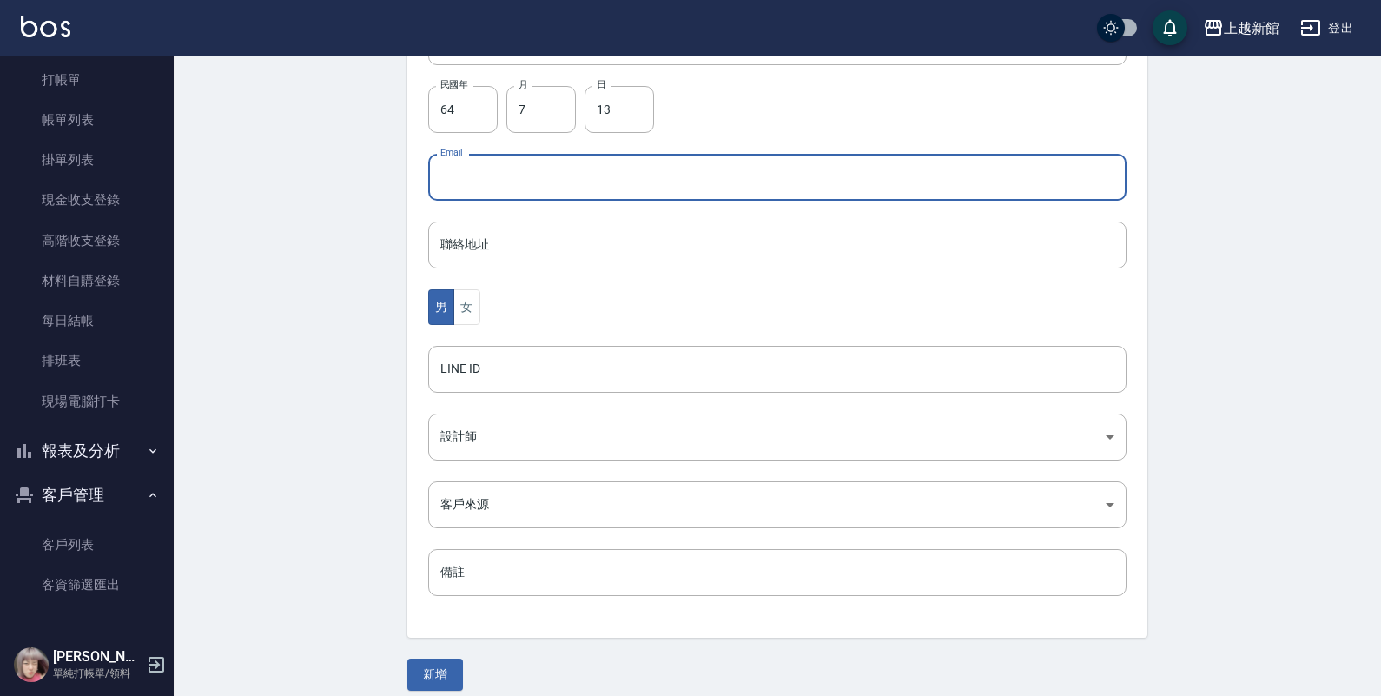
scroll to position [434, 0]
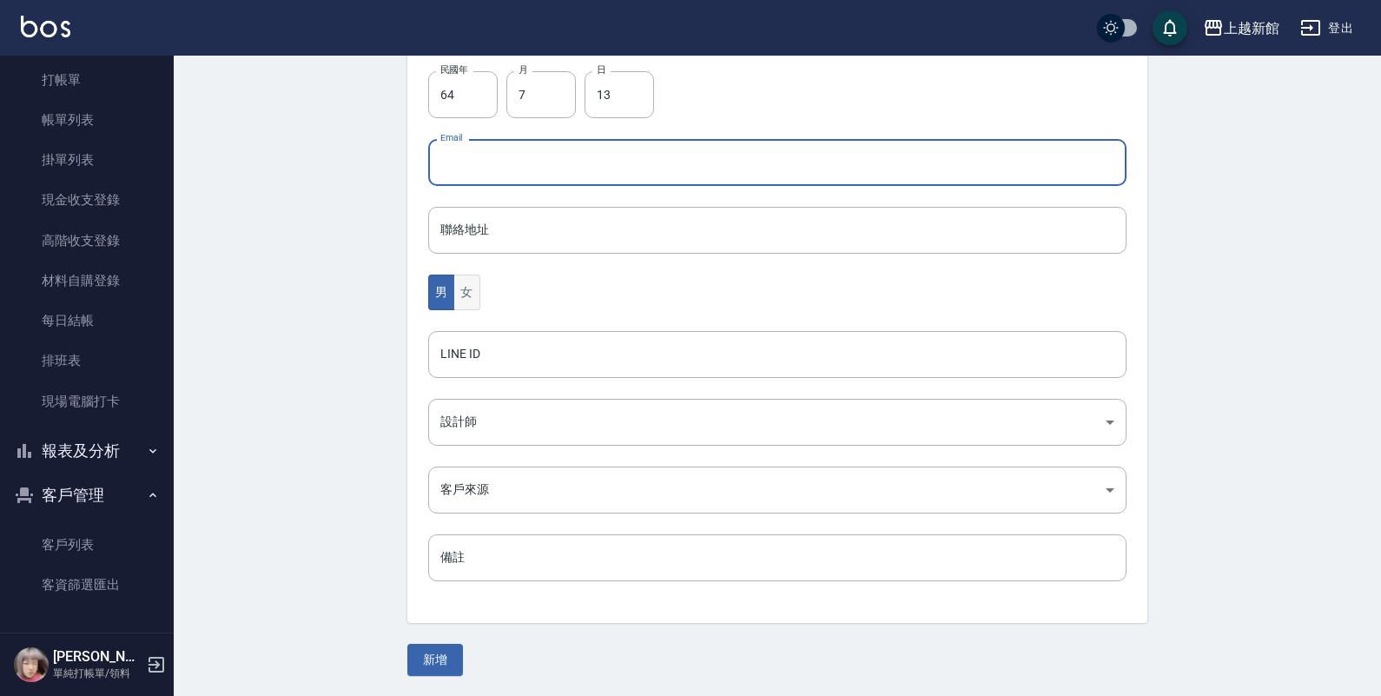
click at [460, 283] on button "女" at bounding box center [466, 293] width 26 height 36
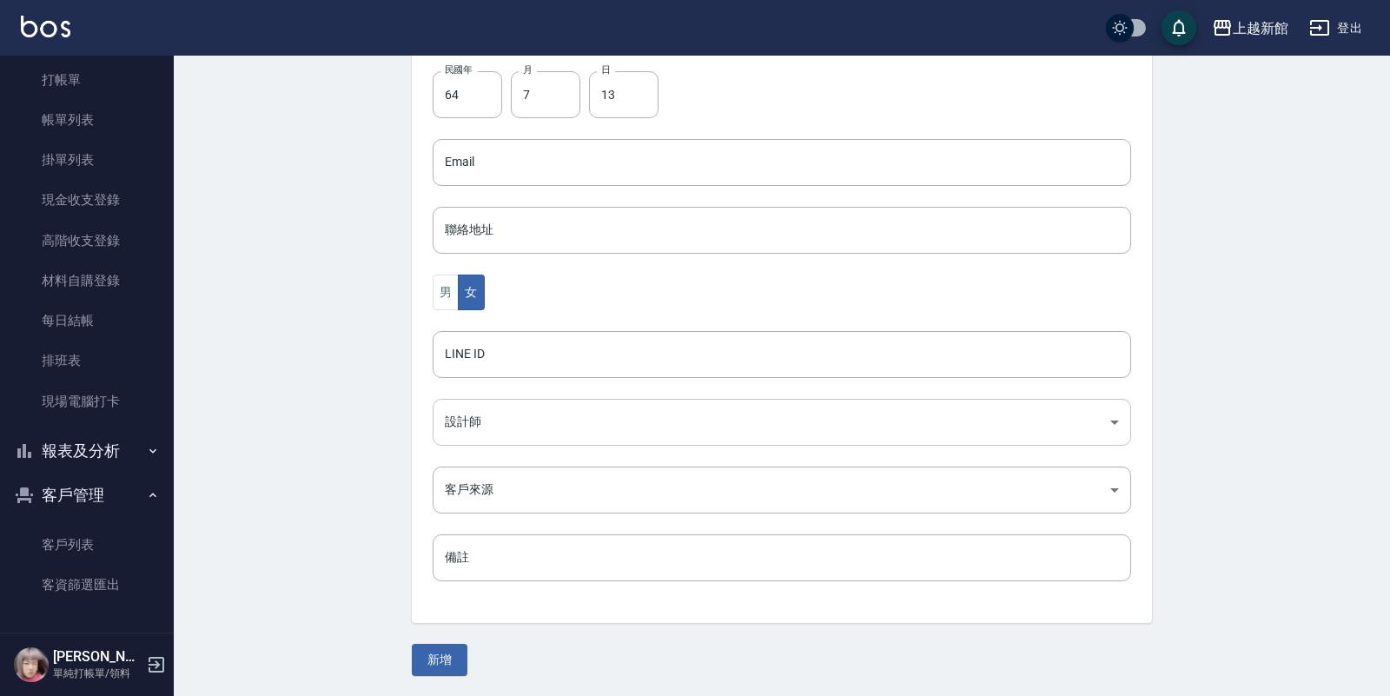
click at [492, 414] on body "上越新館 登出 櫃檯作業 打帳單 帳單列表 掛單列表 現金收支登錄 高階收支登錄 材料自購登錄 每日結帳 排班表 現場電腦打卡 報表及分析 報表目錄 店家日報…" at bounding box center [695, 131] width 1390 height 1131
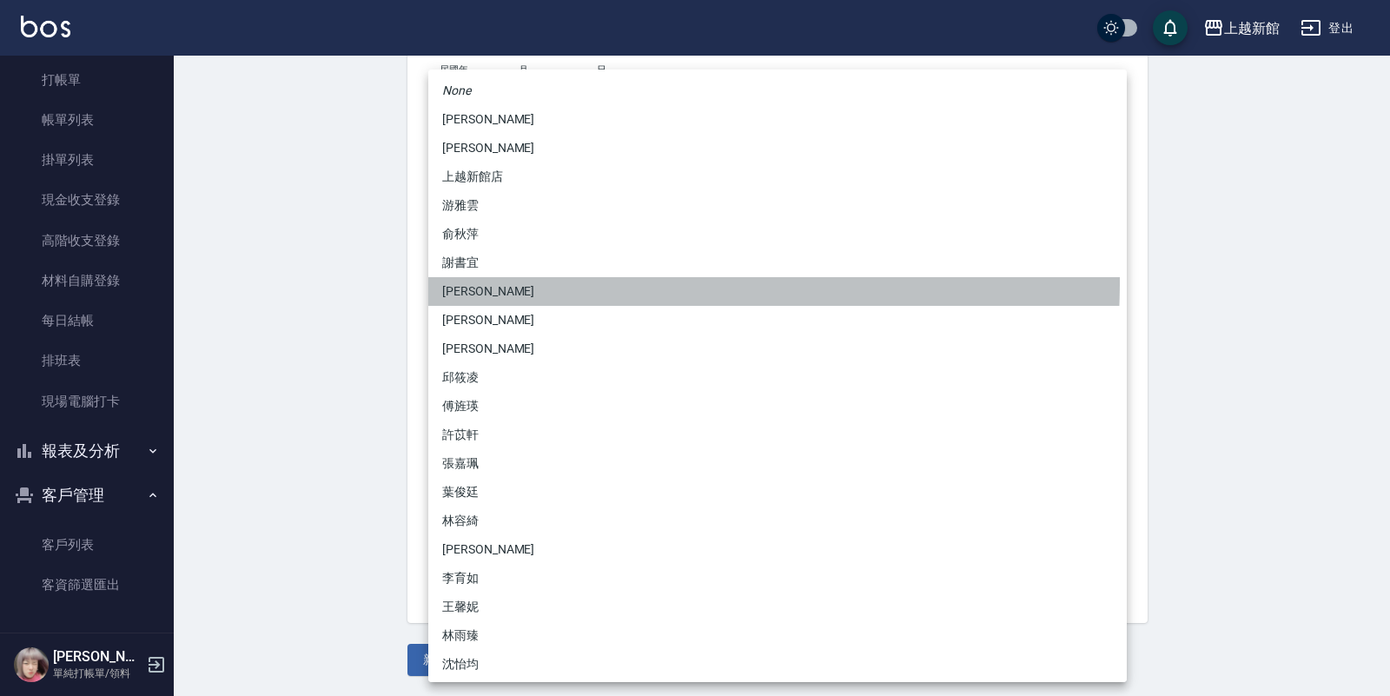
click at [476, 281] on li "劉名儀" at bounding box center [777, 291] width 698 height 29
type input "f2df2d98-d013-4630-b475-e8e0bdc1e845"
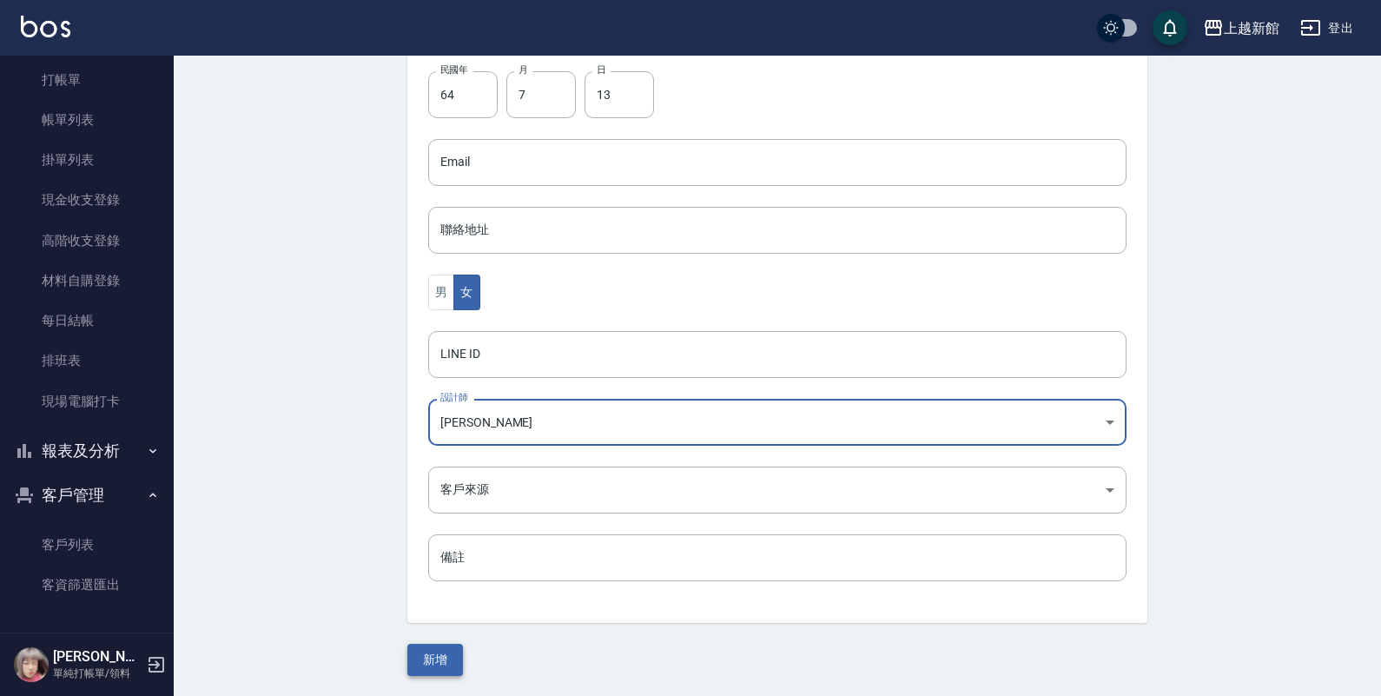
click at [428, 647] on button "新增" at bounding box center [435, 660] width 56 height 32
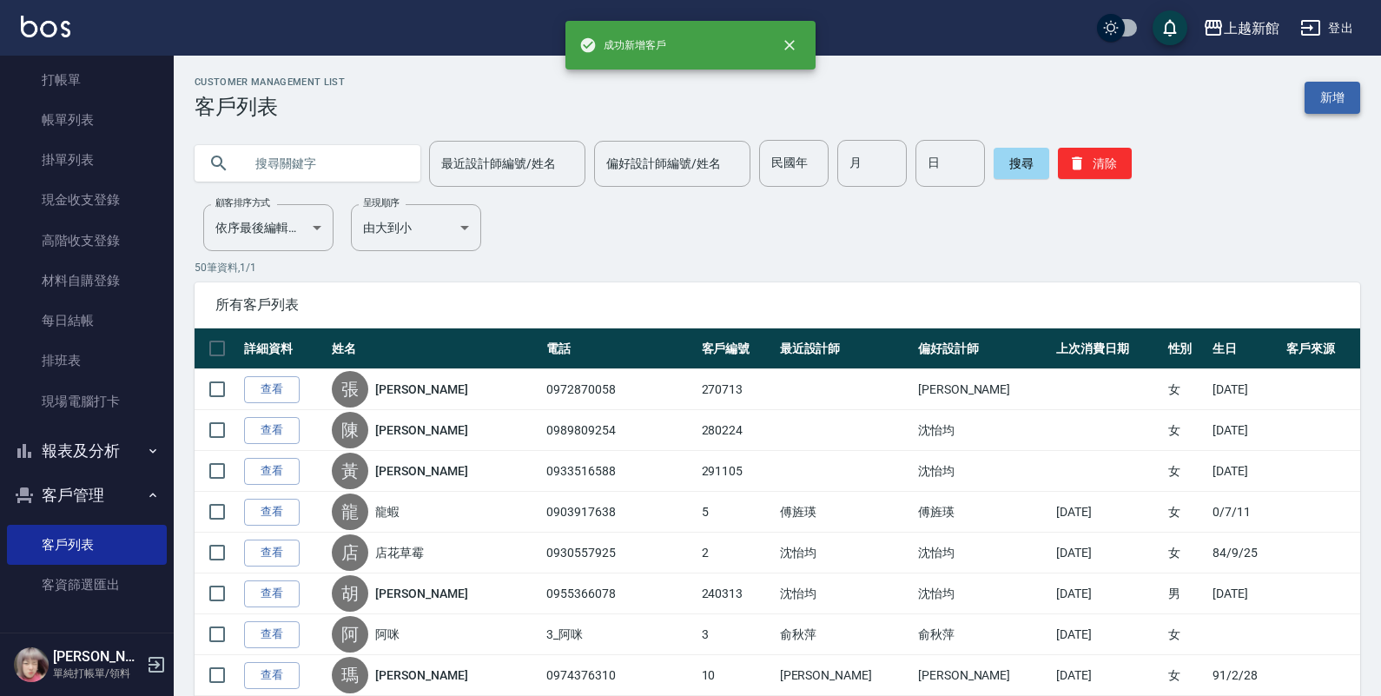
click at [1349, 89] on link "新增" at bounding box center [1333, 98] width 56 height 32
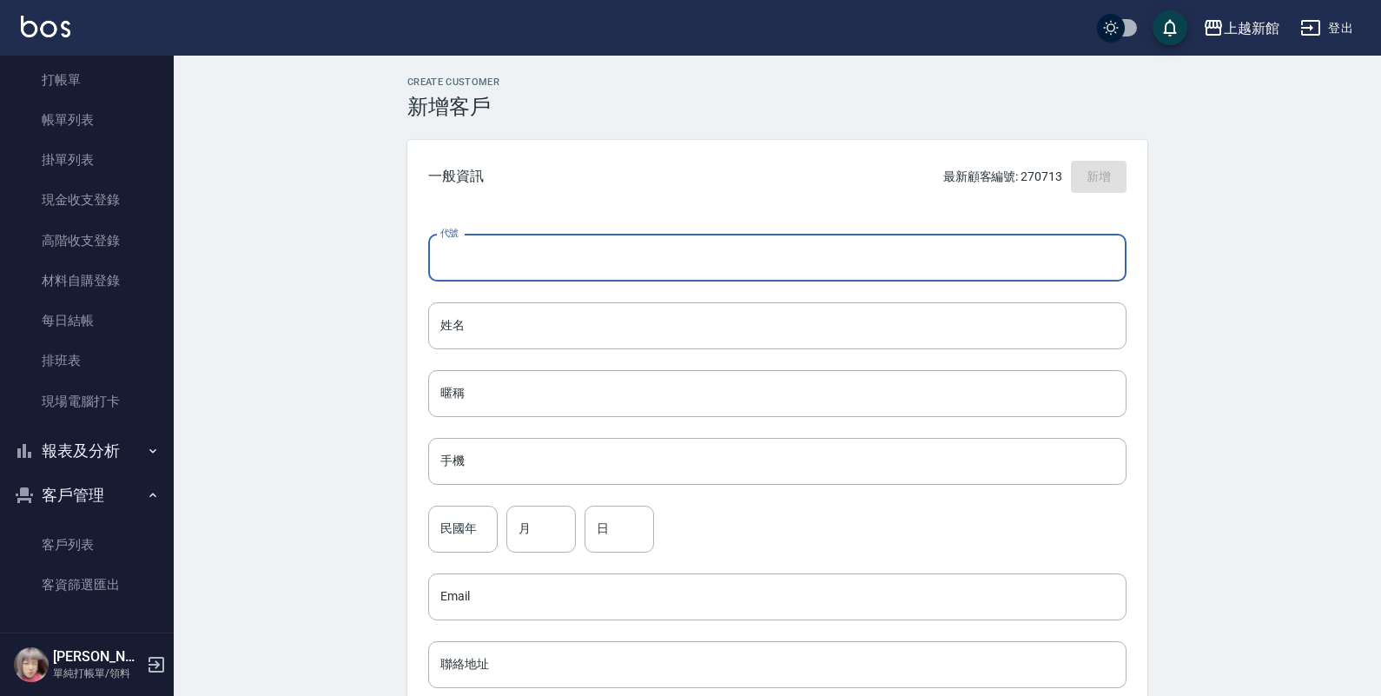
click at [1095, 245] on input "代號" at bounding box center [777, 258] width 698 height 47
type input "241020"
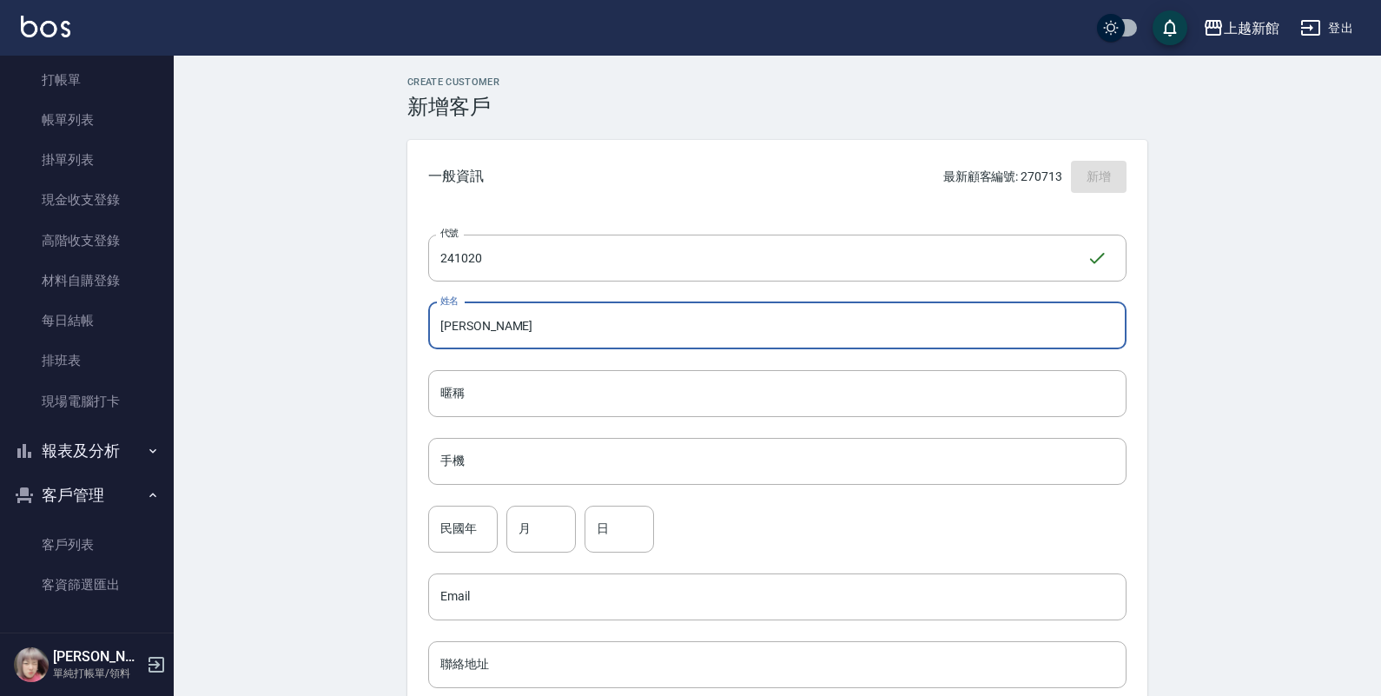
type input "吳淑鈴"
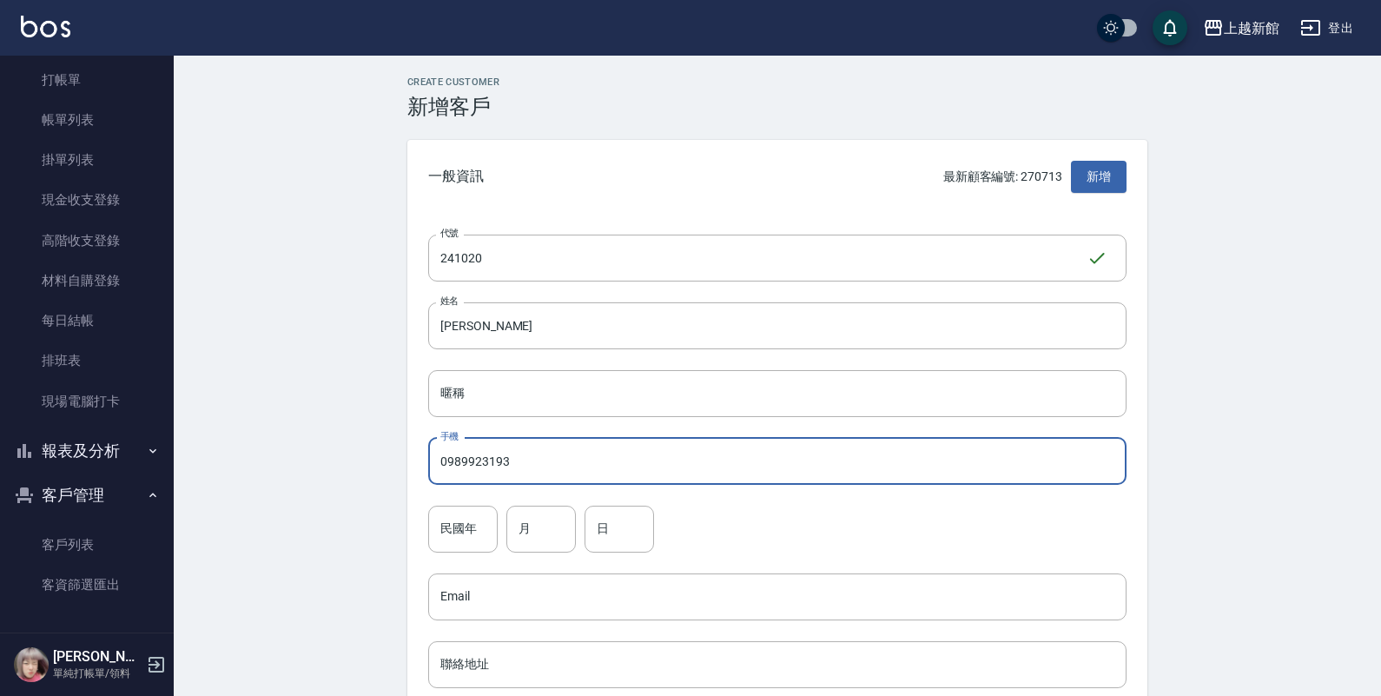
type input "0989923193"
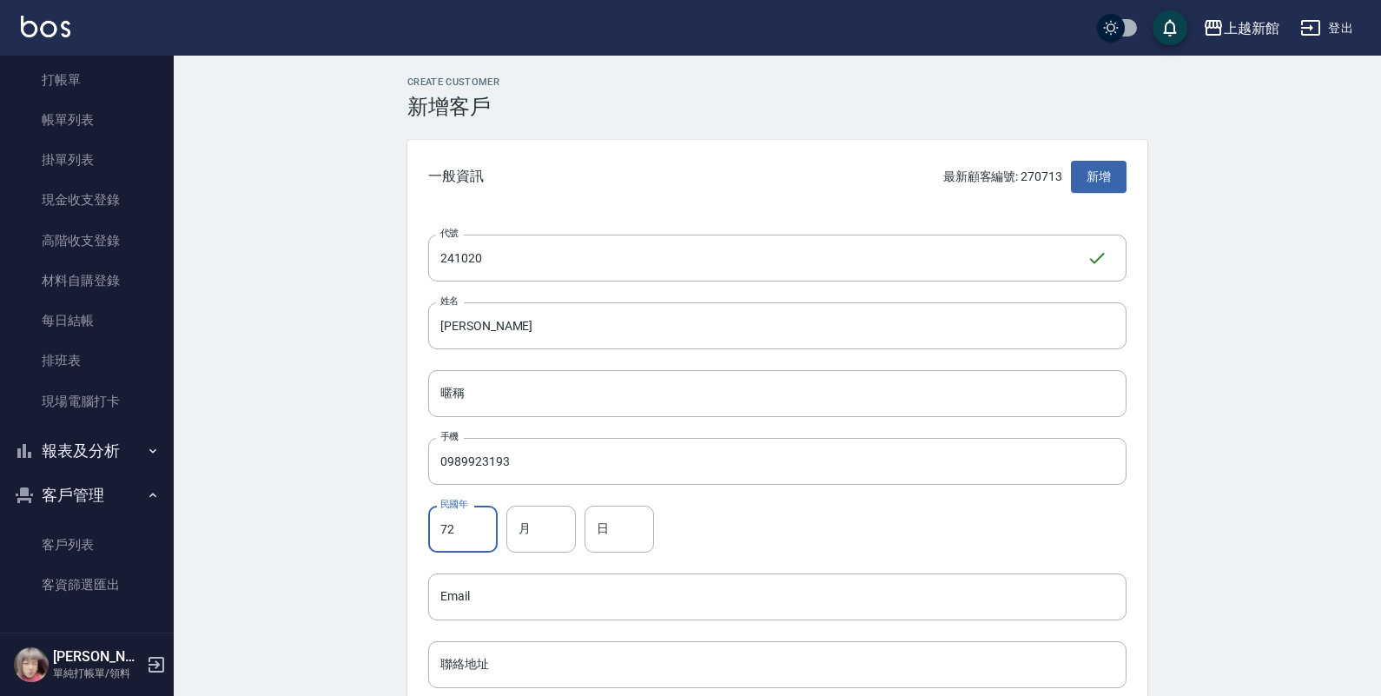
type input "72"
type input "10"
type input "20"
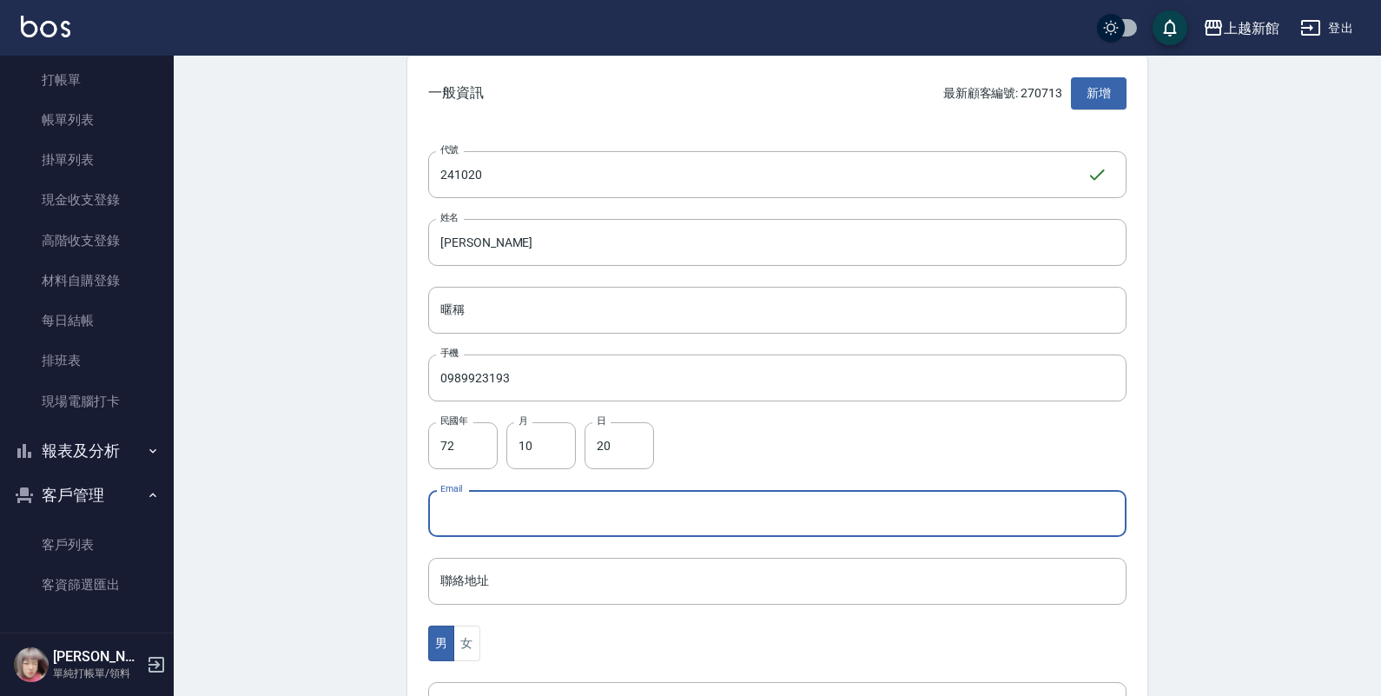
scroll to position [434, 0]
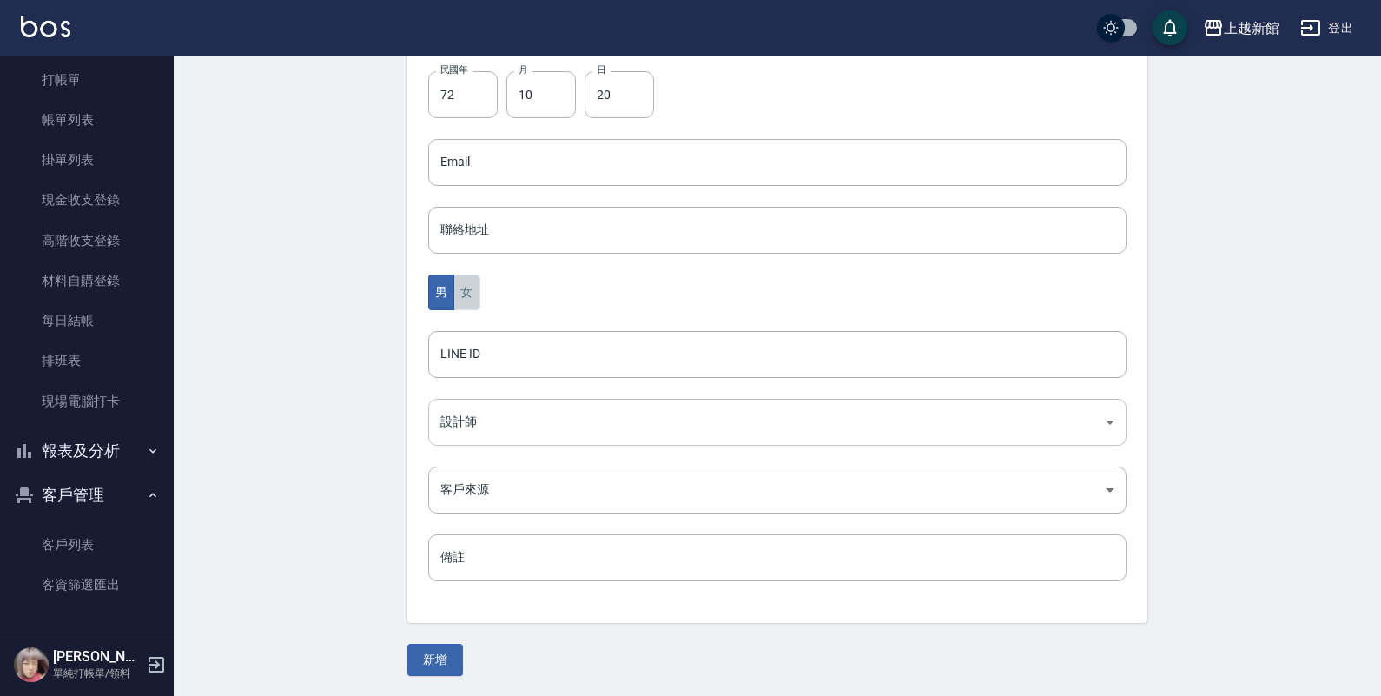
drag, startPoint x: 466, startPoint y: 283, endPoint x: 502, endPoint y: 414, distance: 136.2
click at [466, 298] on button "女" at bounding box center [466, 293] width 26 height 36
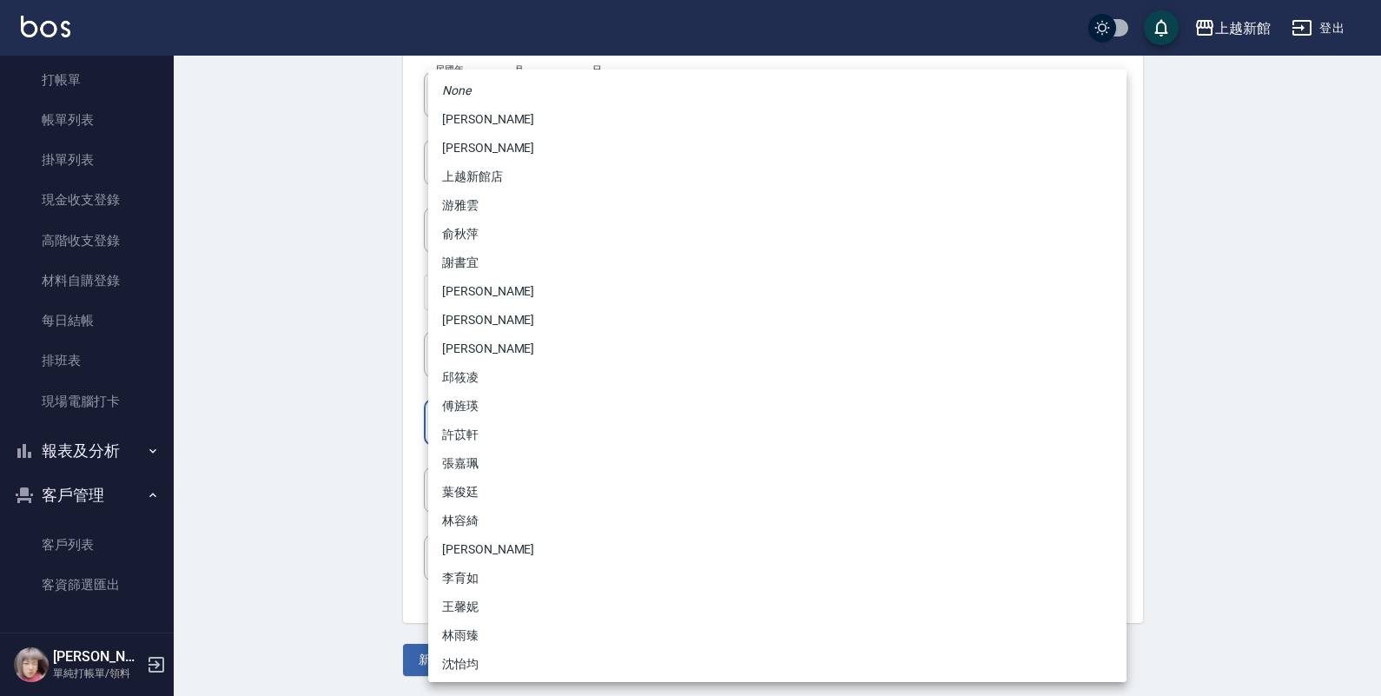
click at [502, 417] on body "上越新館 登出 櫃檯作業 打帳單 帳單列表 掛單列表 現金收支登錄 高階收支登錄 材料自購登錄 每日結帳 排班表 現場電腦打卡 報表及分析 報表目錄 店家日報…" at bounding box center [690, 131] width 1381 height 1131
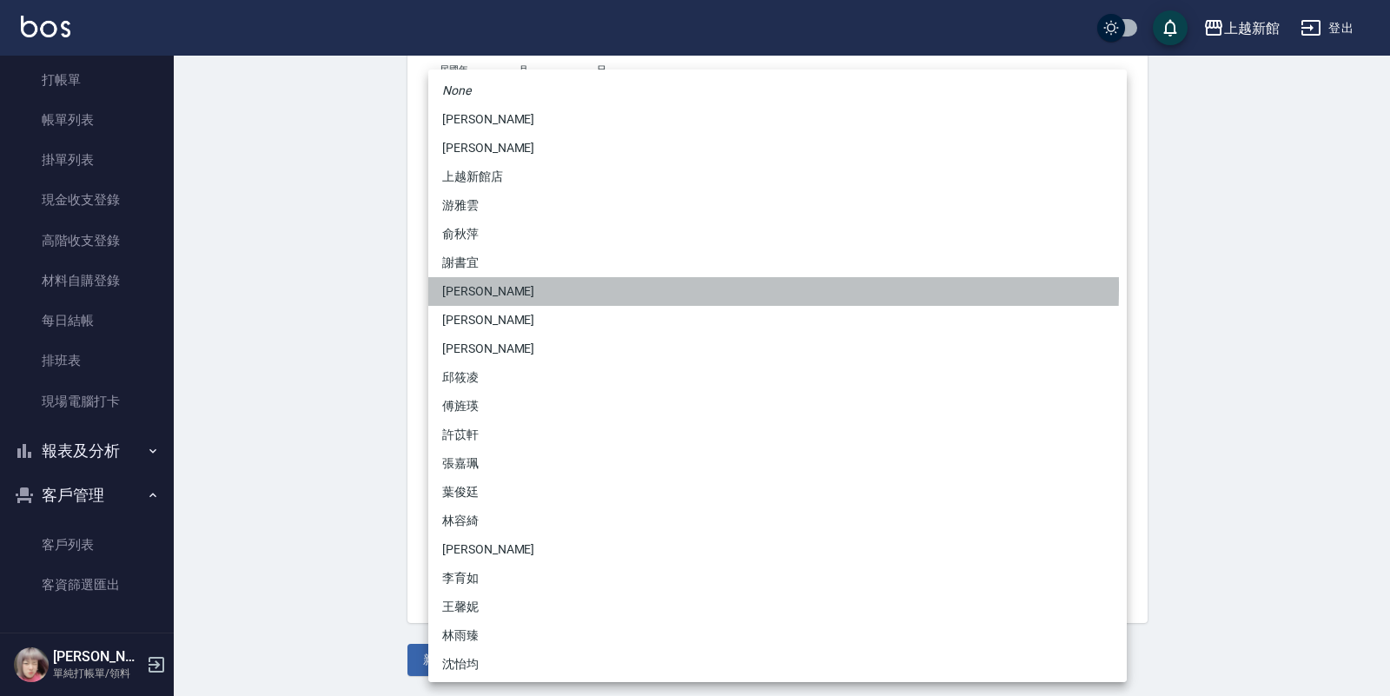
click at [476, 287] on li "劉名儀" at bounding box center [777, 291] width 698 height 29
type input "f2df2d98-d013-4630-b475-e8e0bdc1e845"
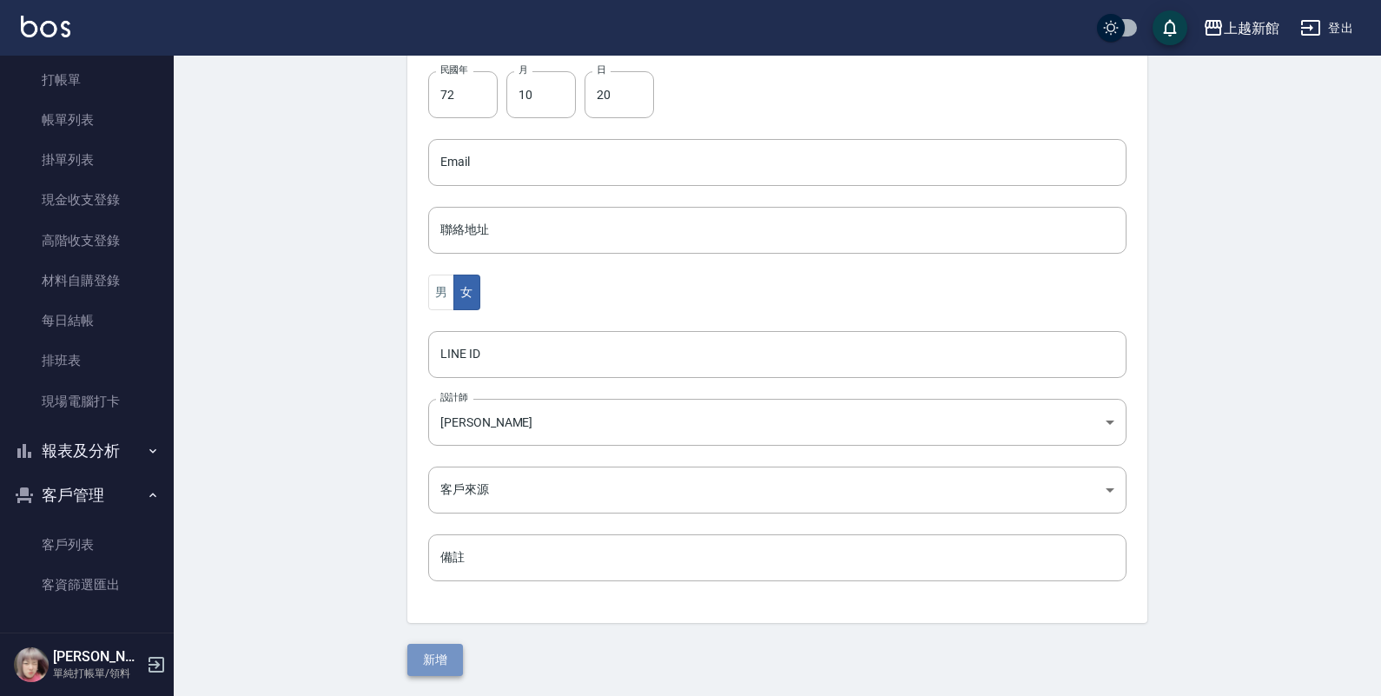
click at [444, 656] on button "新增" at bounding box center [435, 660] width 56 height 32
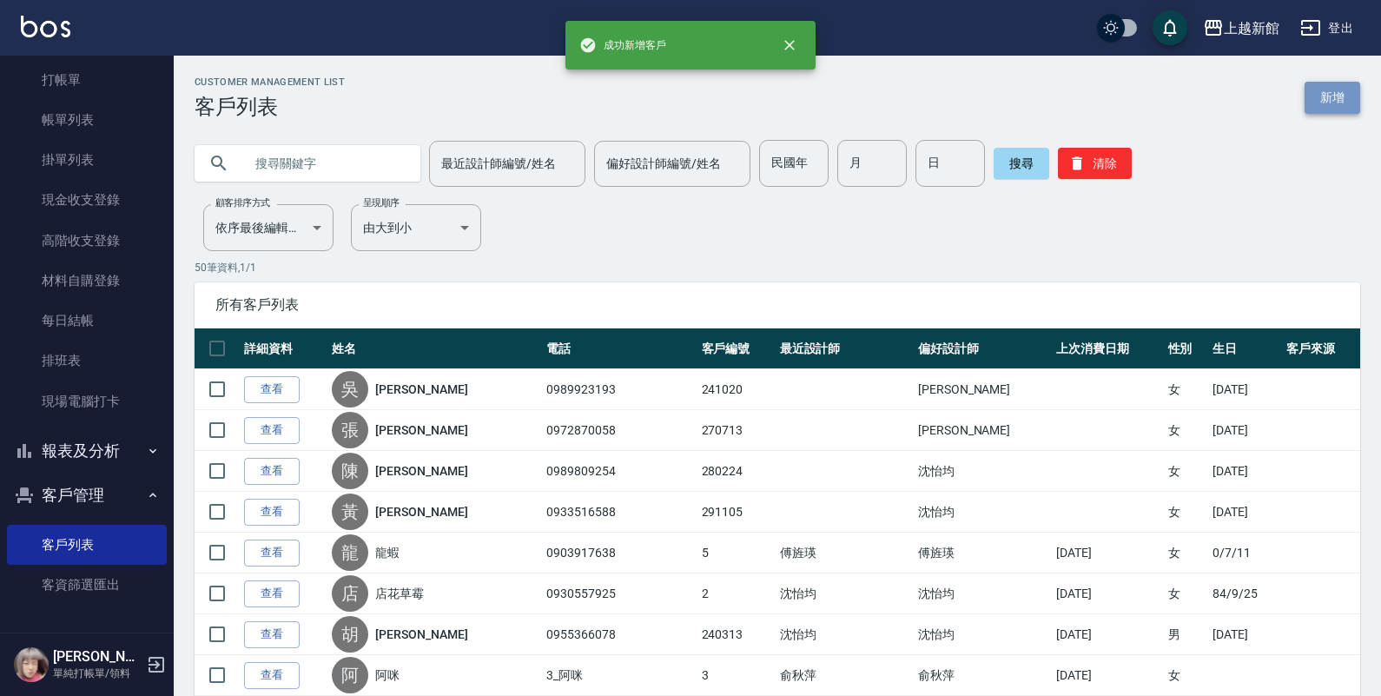
click at [1327, 109] on link "新增" at bounding box center [1333, 98] width 56 height 32
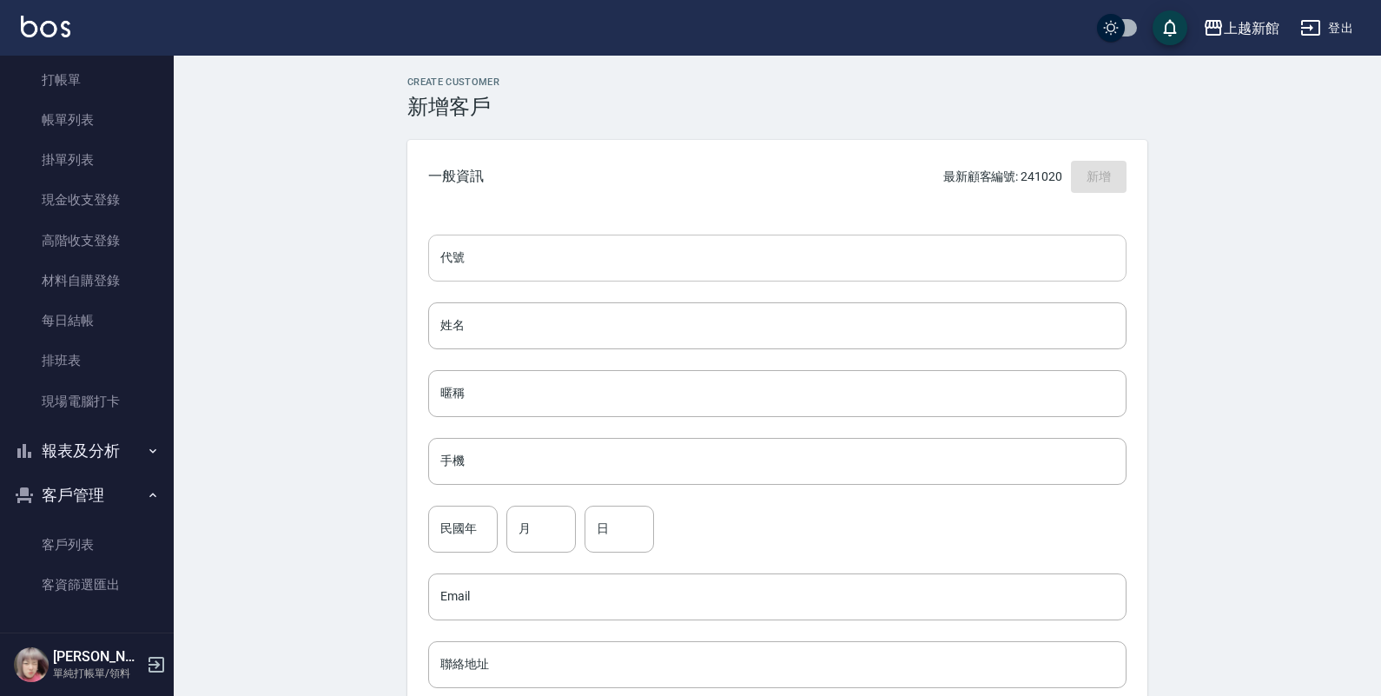
click at [1091, 256] on input "代號" at bounding box center [777, 258] width 698 height 47
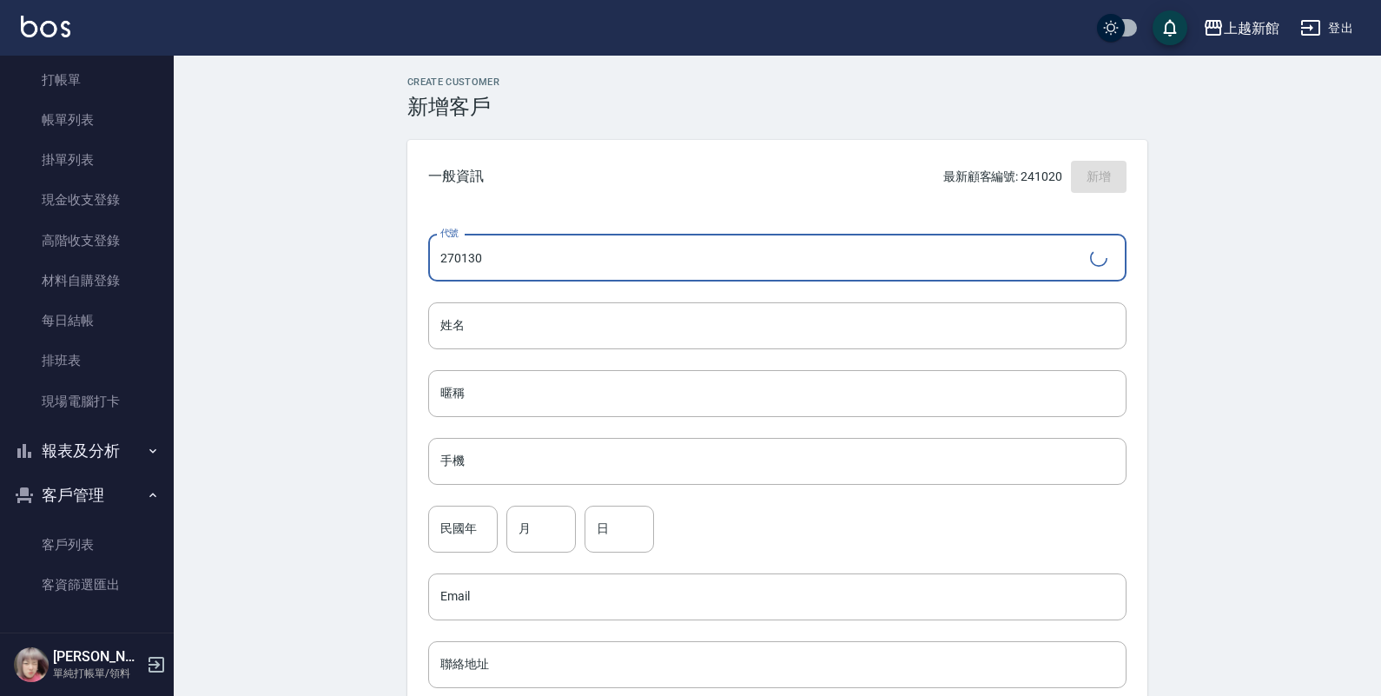
type input "270130"
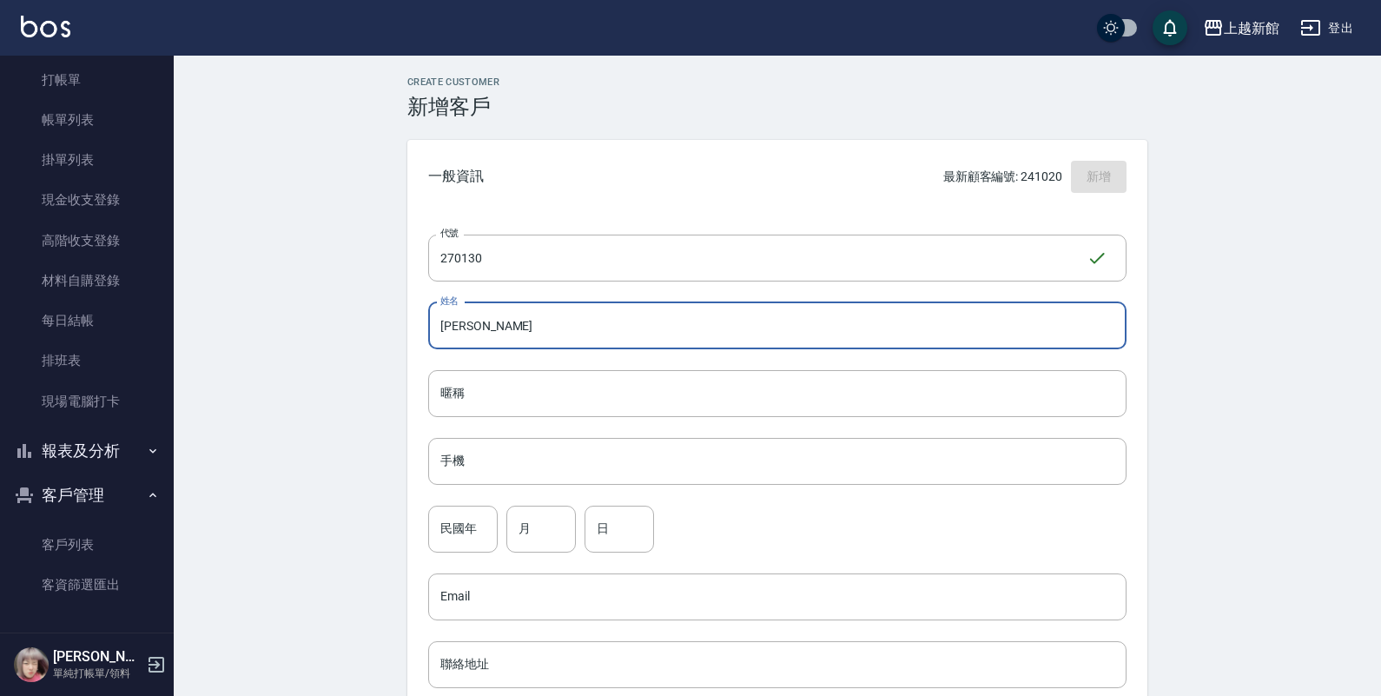
type input "呂婷琳"
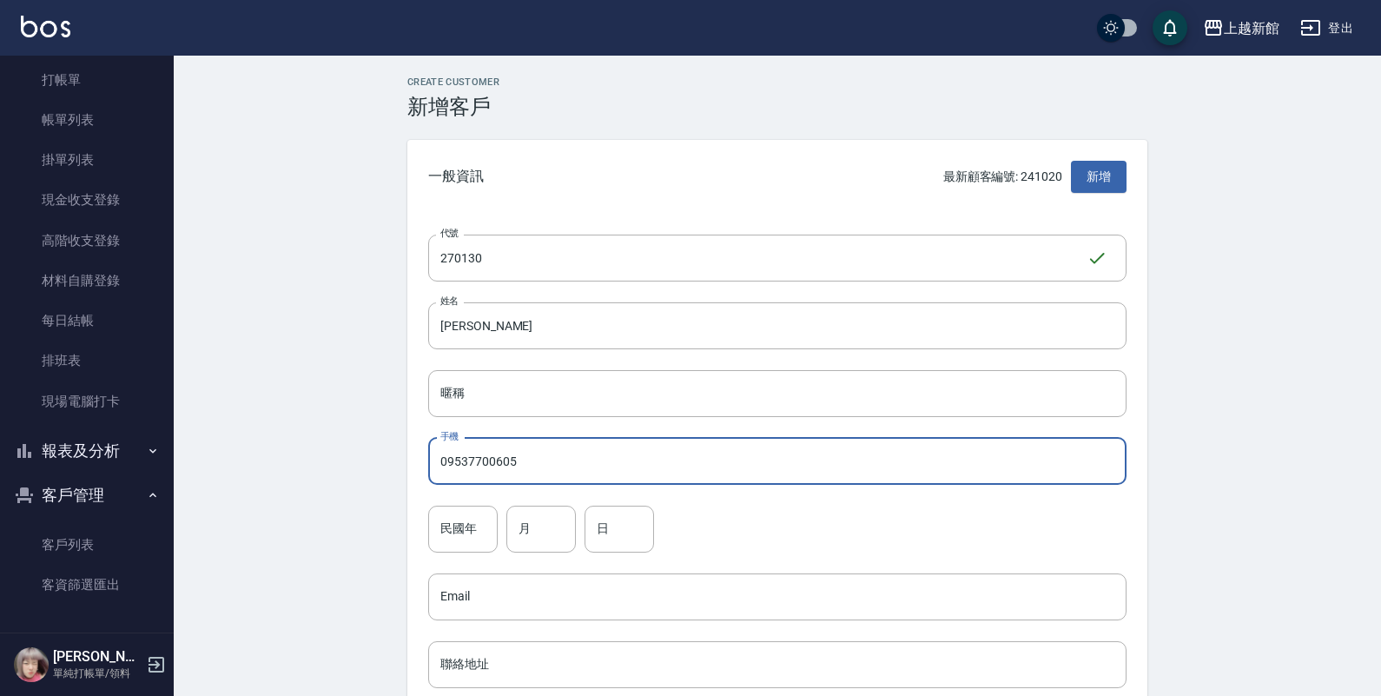
type input "09537700605"
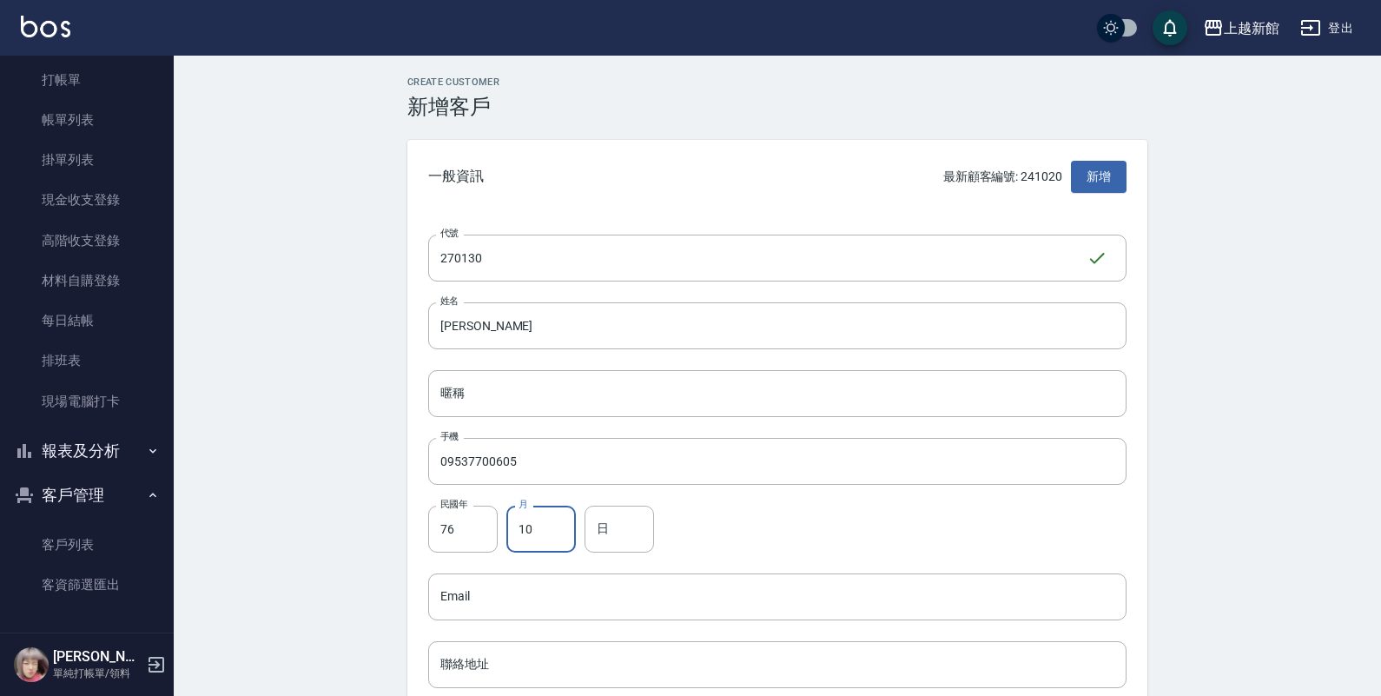
click at [554, 524] on input "10" at bounding box center [540, 529] width 69 height 47
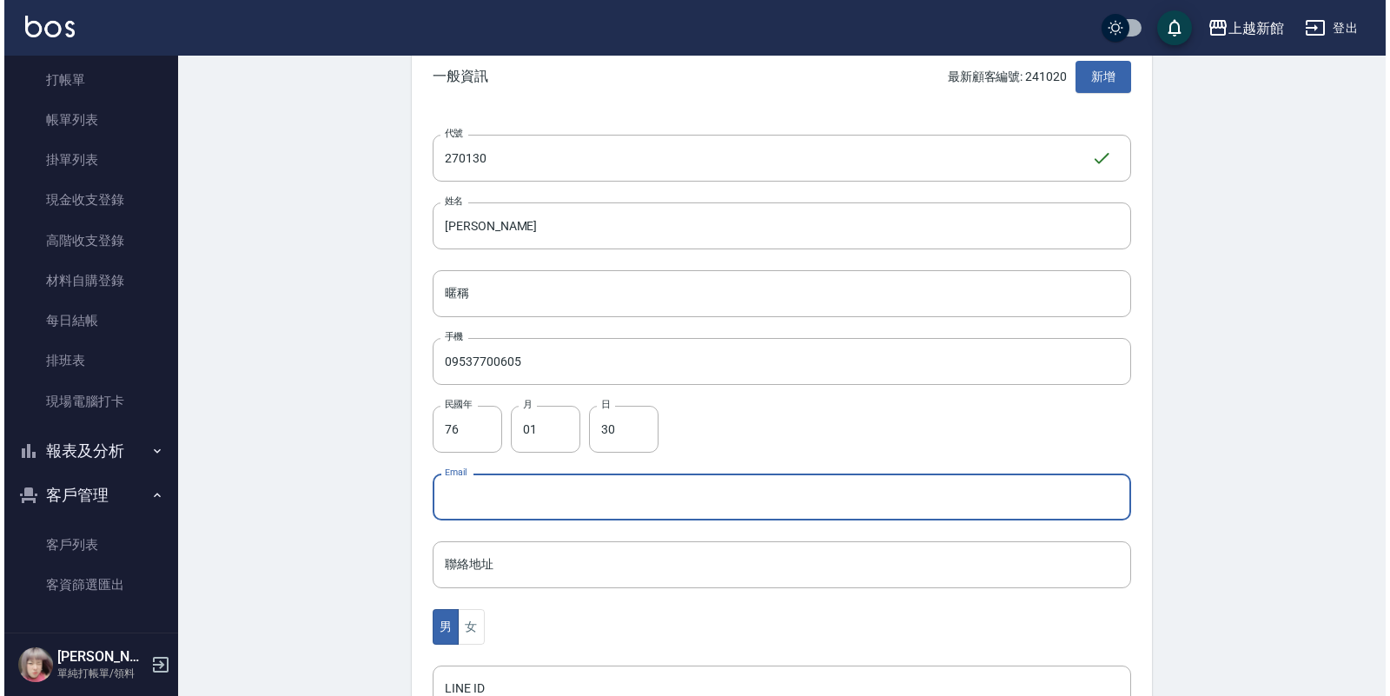
scroll to position [434, 0]
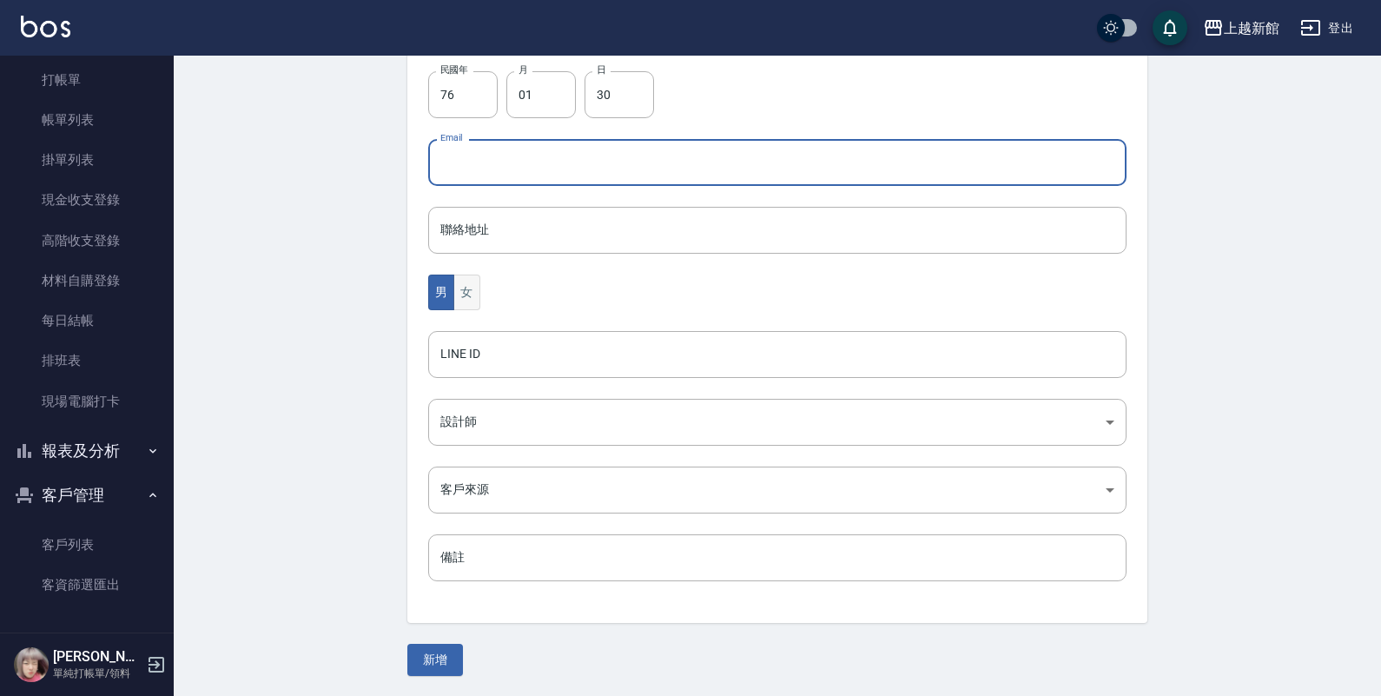
click at [478, 295] on button "女" at bounding box center [466, 293] width 26 height 36
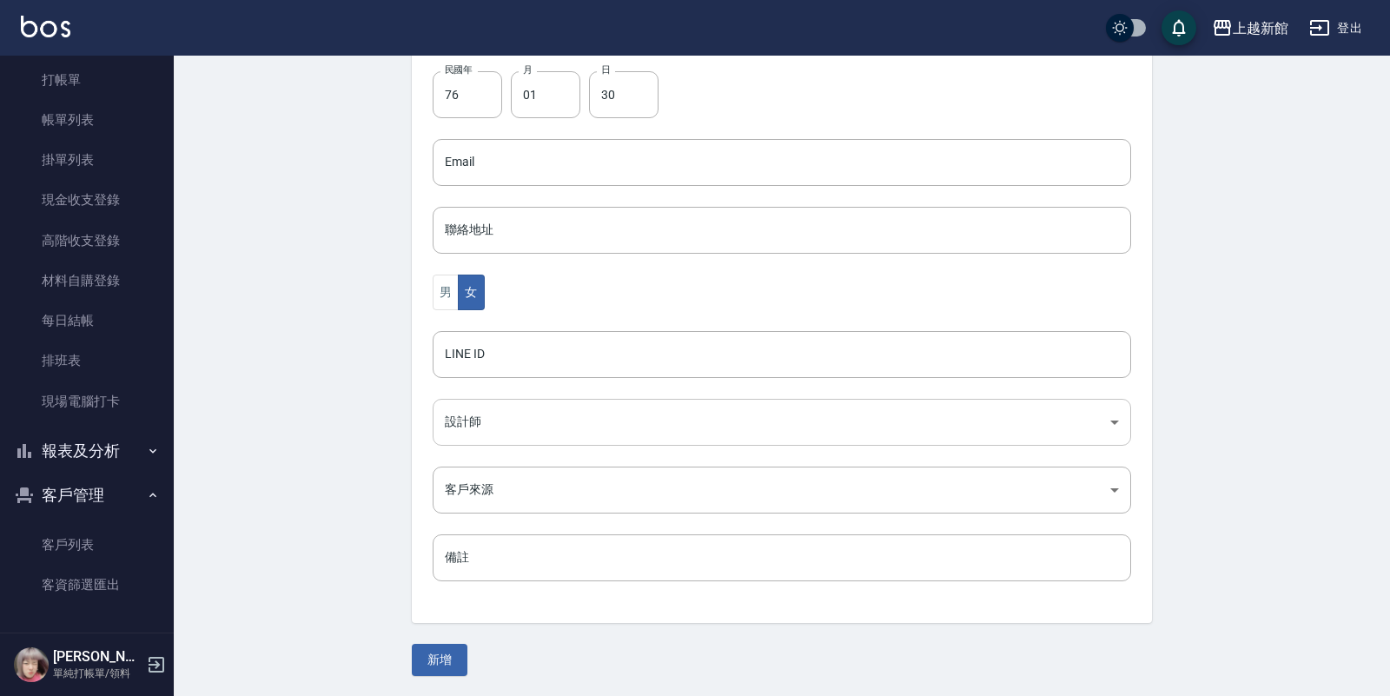
click at [488, 410] on body "上越新館 登出 櫃檯作業 打帳單 帳單列表 掛單列表 現金收支登錄 高階收支登錄 材料自購登錄 每日結帳 排班表 現場電腦打卡 報表及分析 報表目錄 店家日報…" at bounding box center [695, 131] width 1390 height 1131
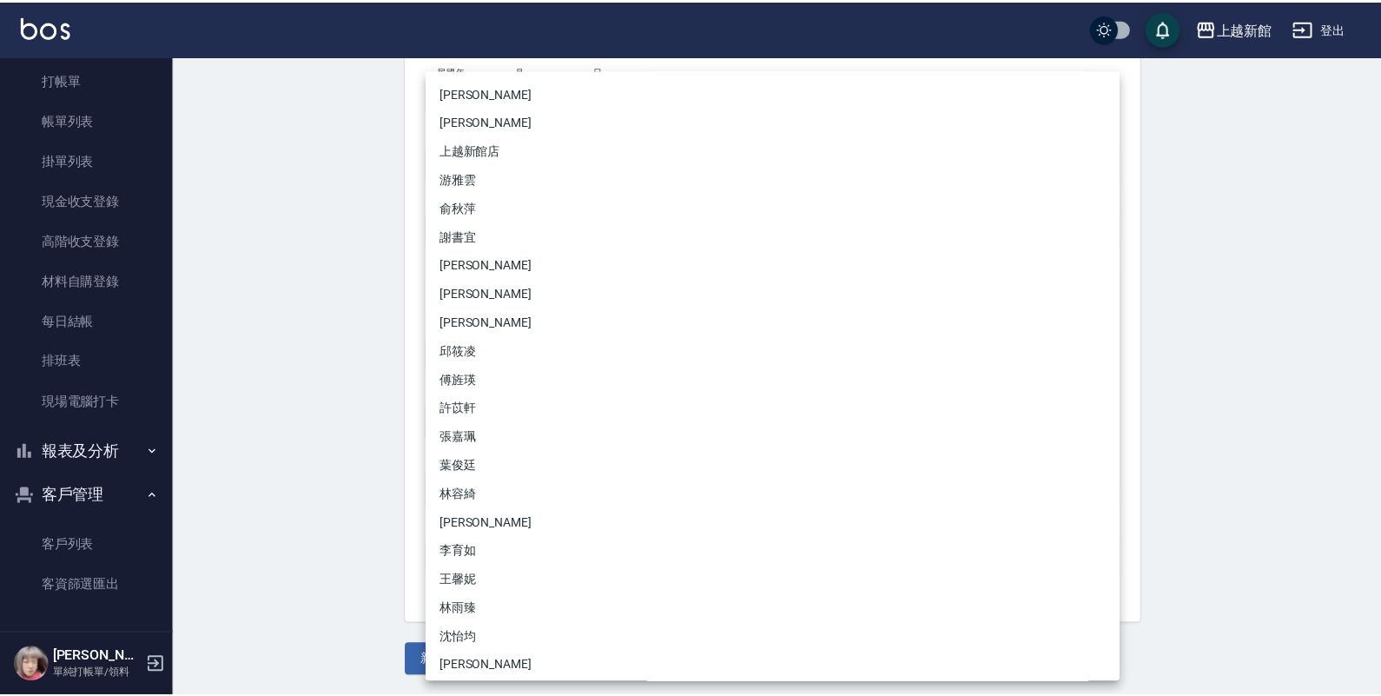
scroll to position [109, 0]
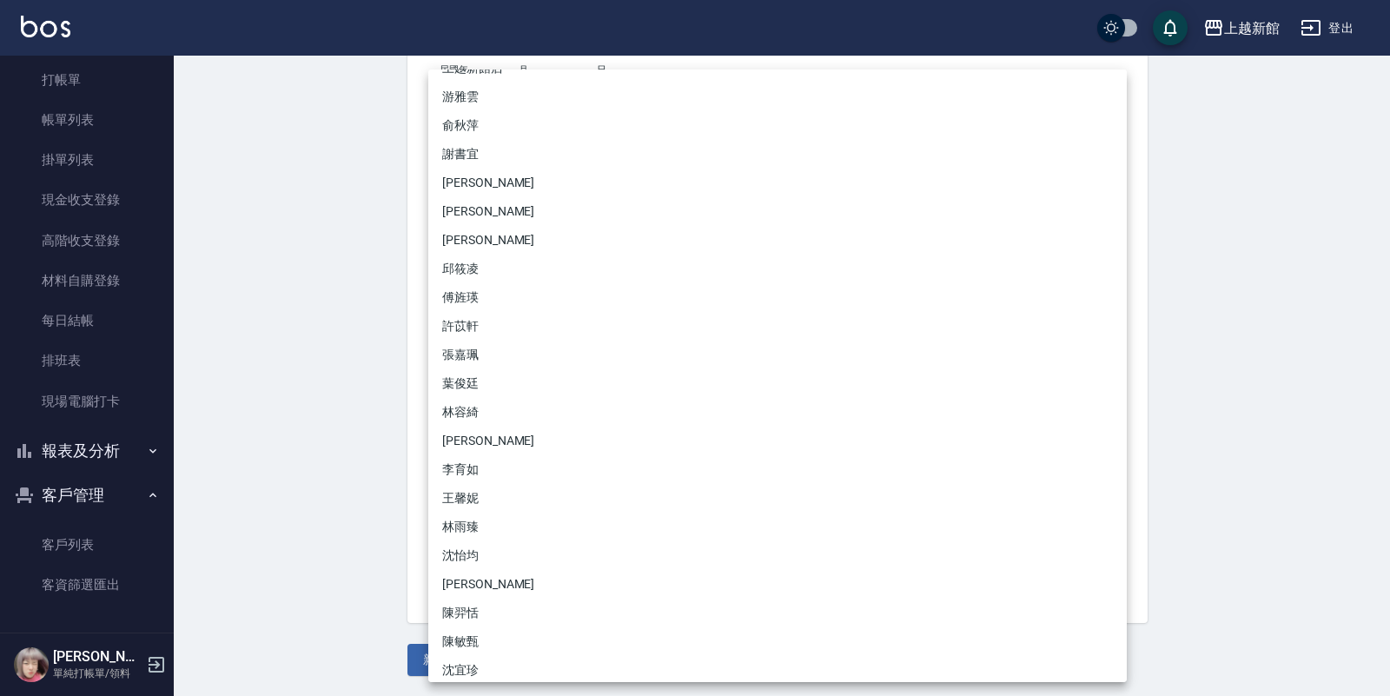
click at [482, 561] on li "沈怡均" at bounding box center [777, 555] width 698 height 29
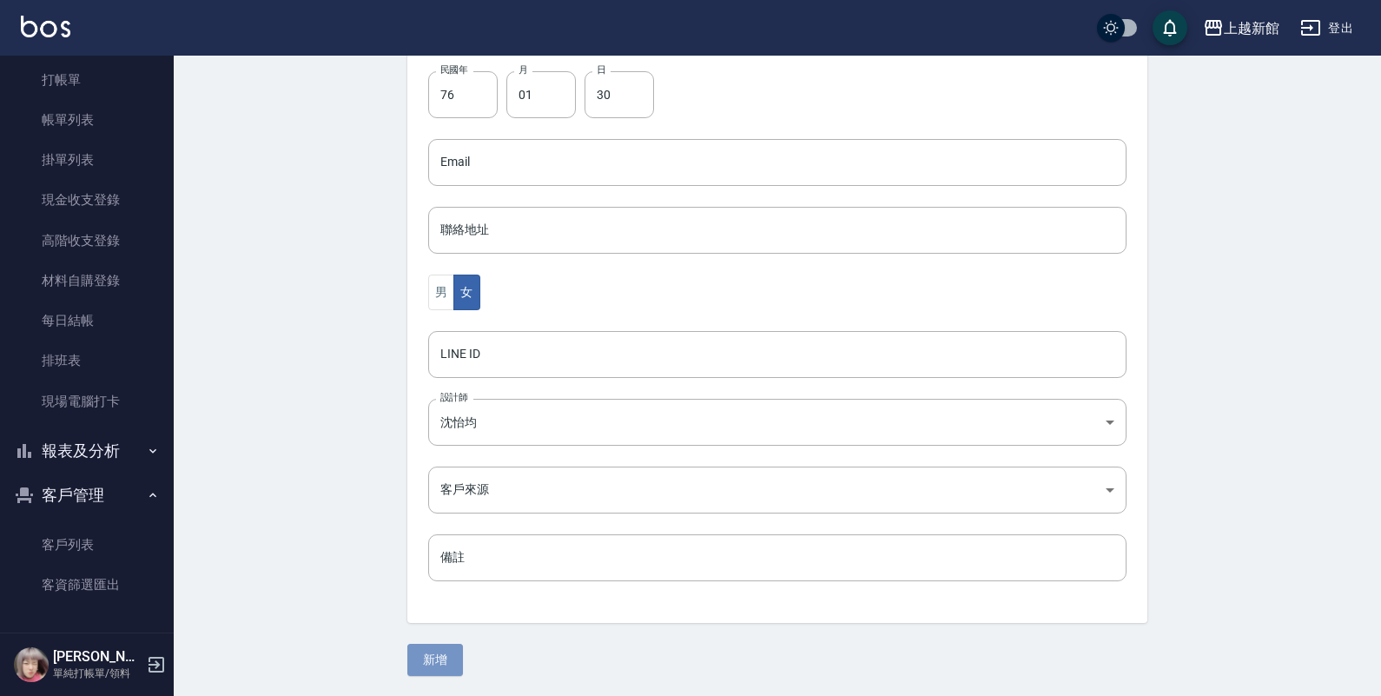
click at [435, 652] on button "新增" at bounding box center [435, 660] width 56 height 32
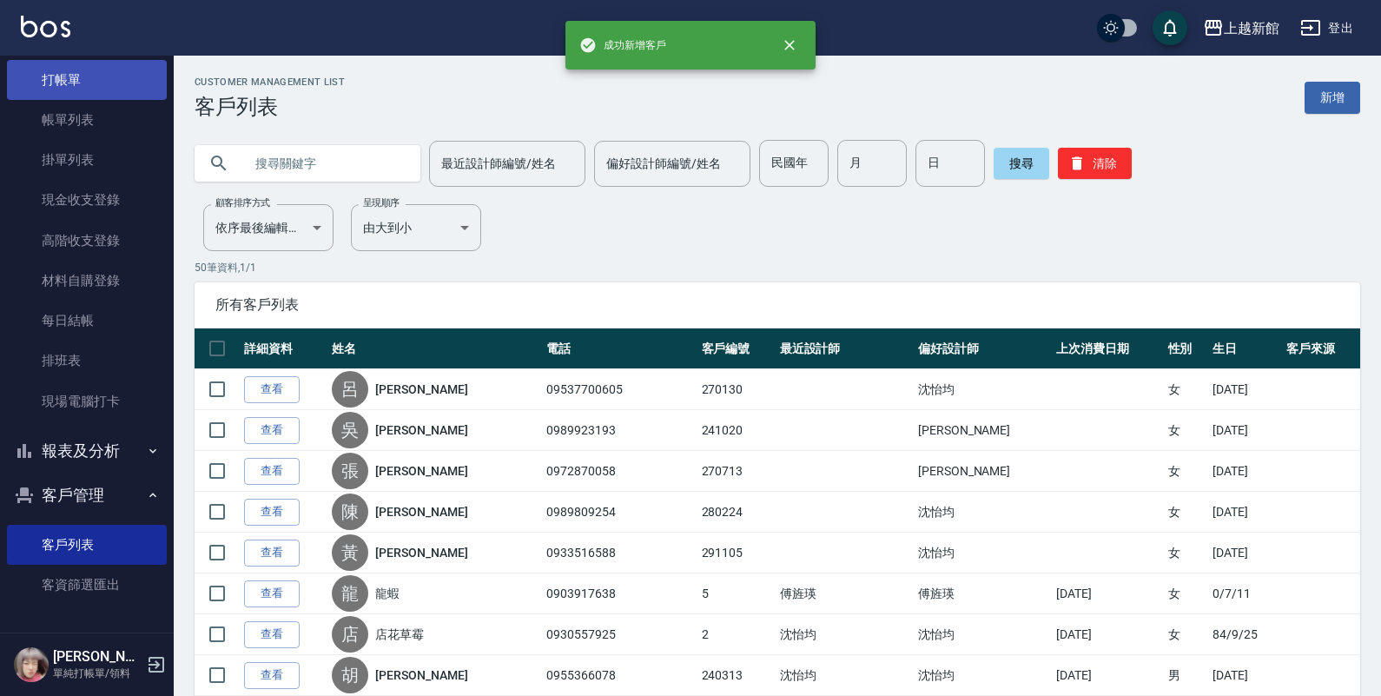
click at [87, 68] on link "打帳單" at bounding box center [87, 80] width 160 height 40
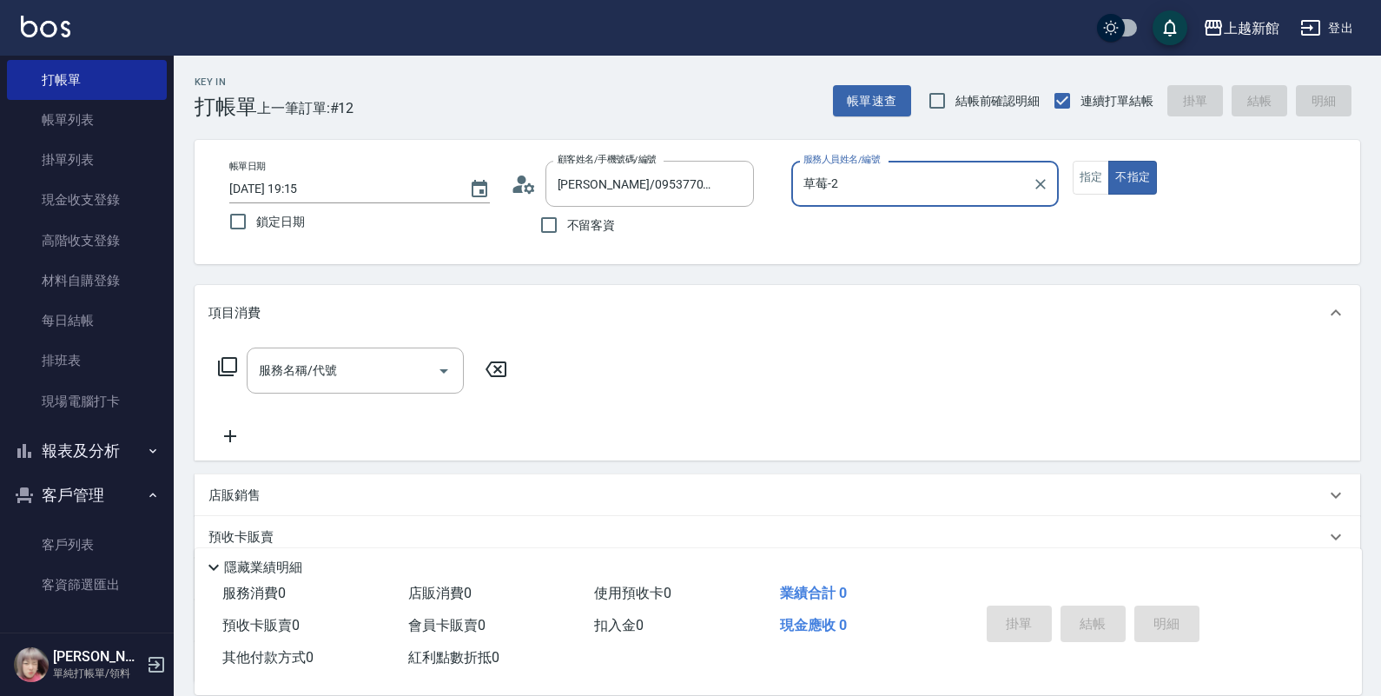
click at [1109, 161] on button "不指定" at bounding box center [1133, 178] width 49 height 34
click at [1073, 161] on button "指定" at bounding box center [1091, 178] width 37 height 34
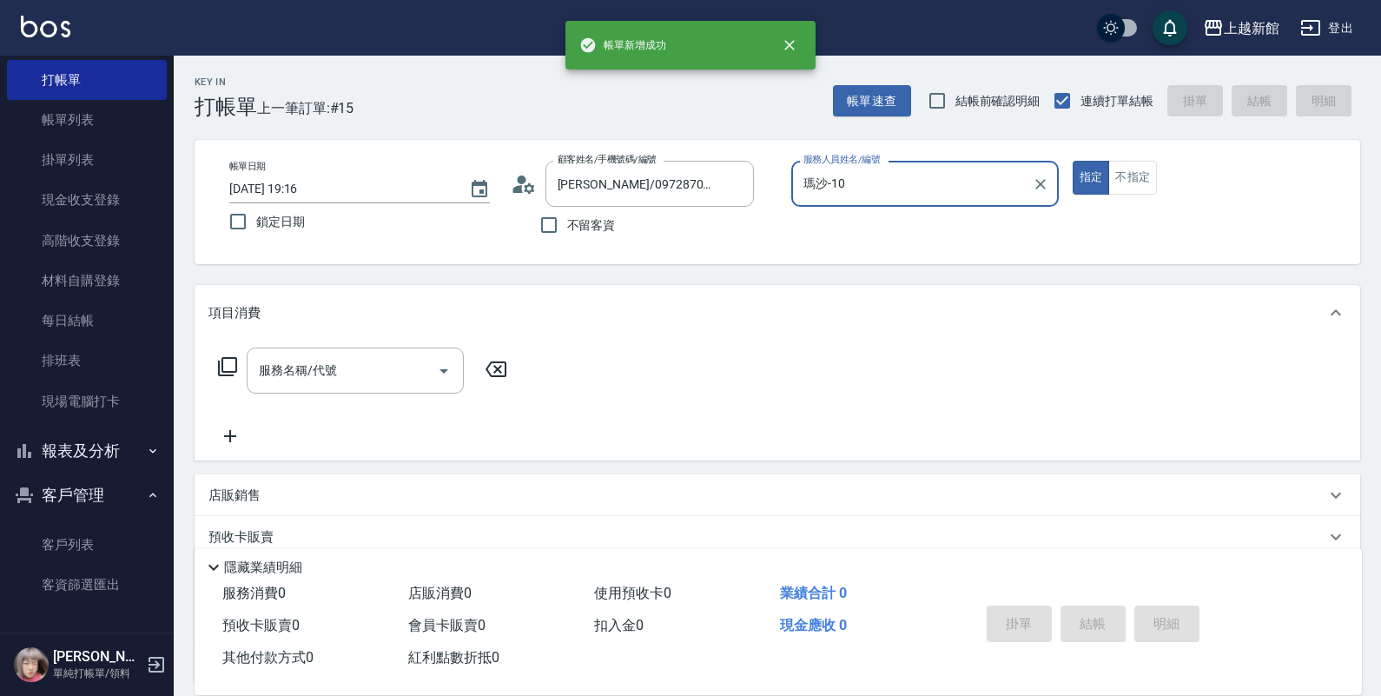
click at [1073, 161] on button "指定" at bounding box center [1091, 178] width 37 height 34
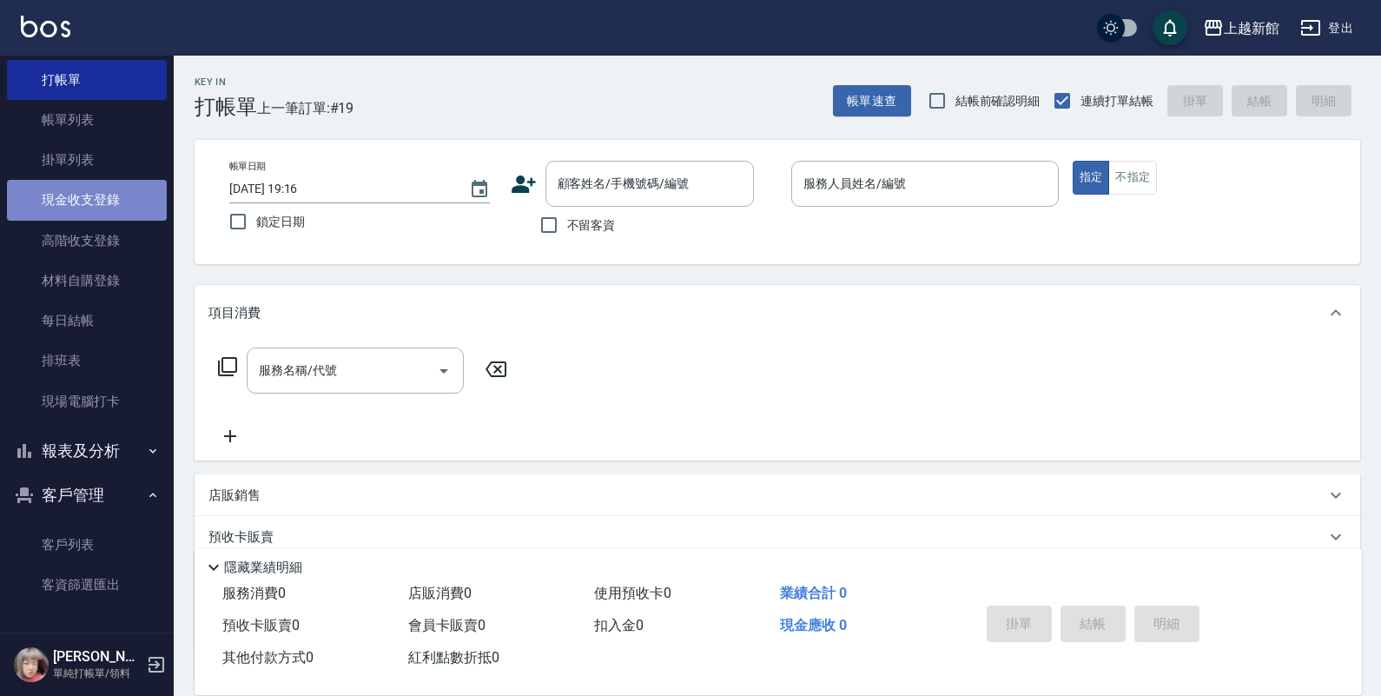
click at [122, 207] on link "現金收支登錄" at bounding box center [87, 200] width 160 height 40
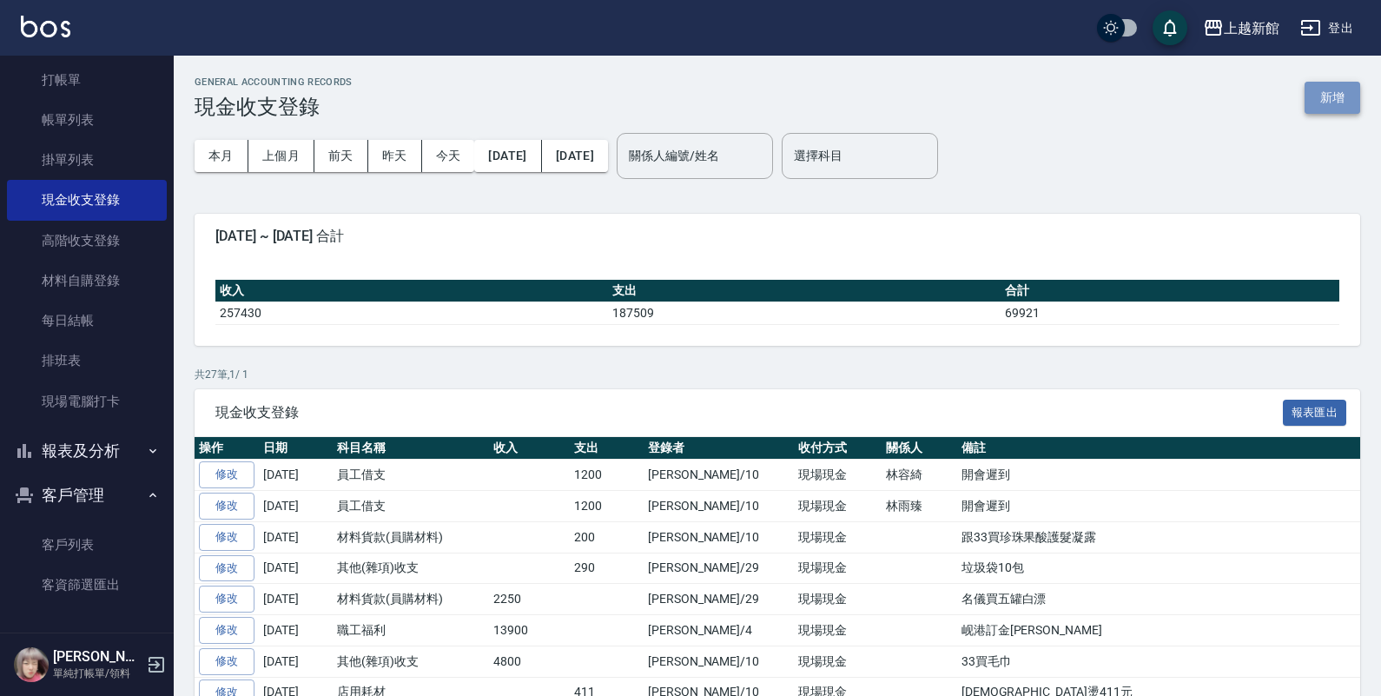
click at [1319, 92] on button "新增" at bounding box center [1333, 98] width 56 height 32
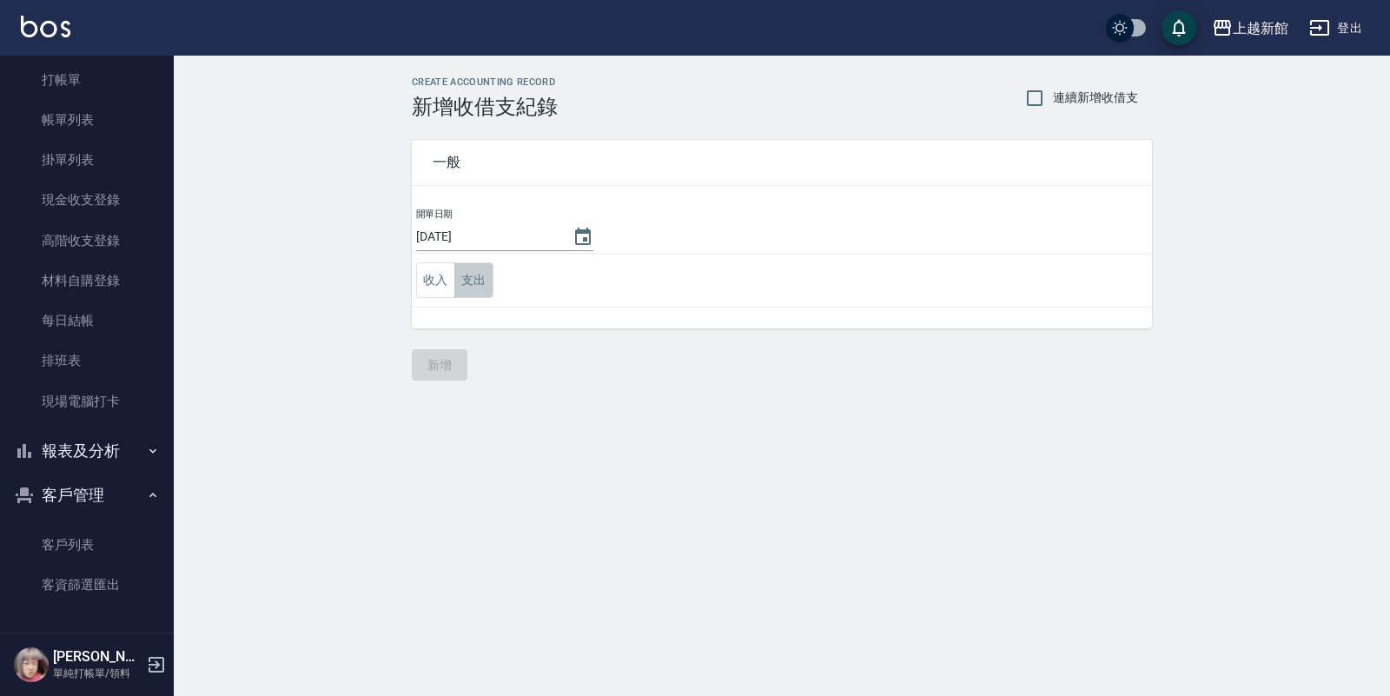
click at [476, 284] on button "支出" at bounding box center [473, 280] width 39 height 36
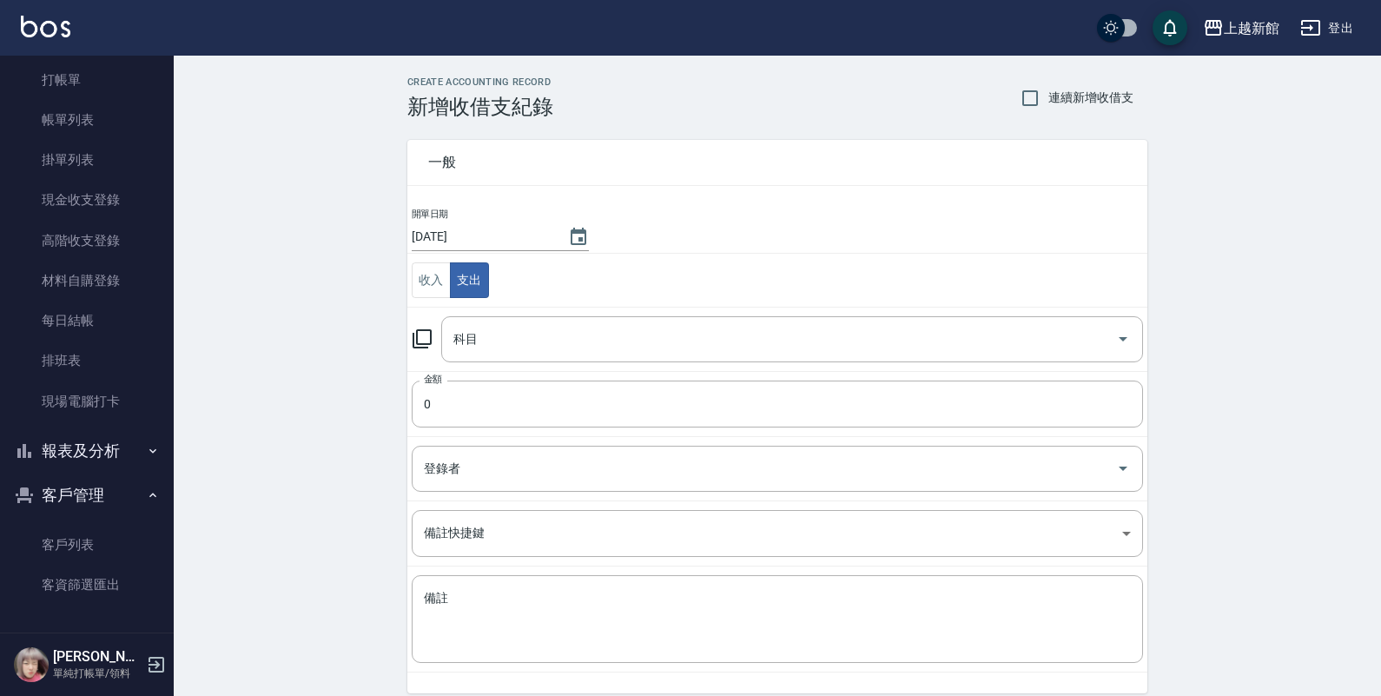
click at [424, 336] on icon at bounding box center [422, 338] width 21 height 21
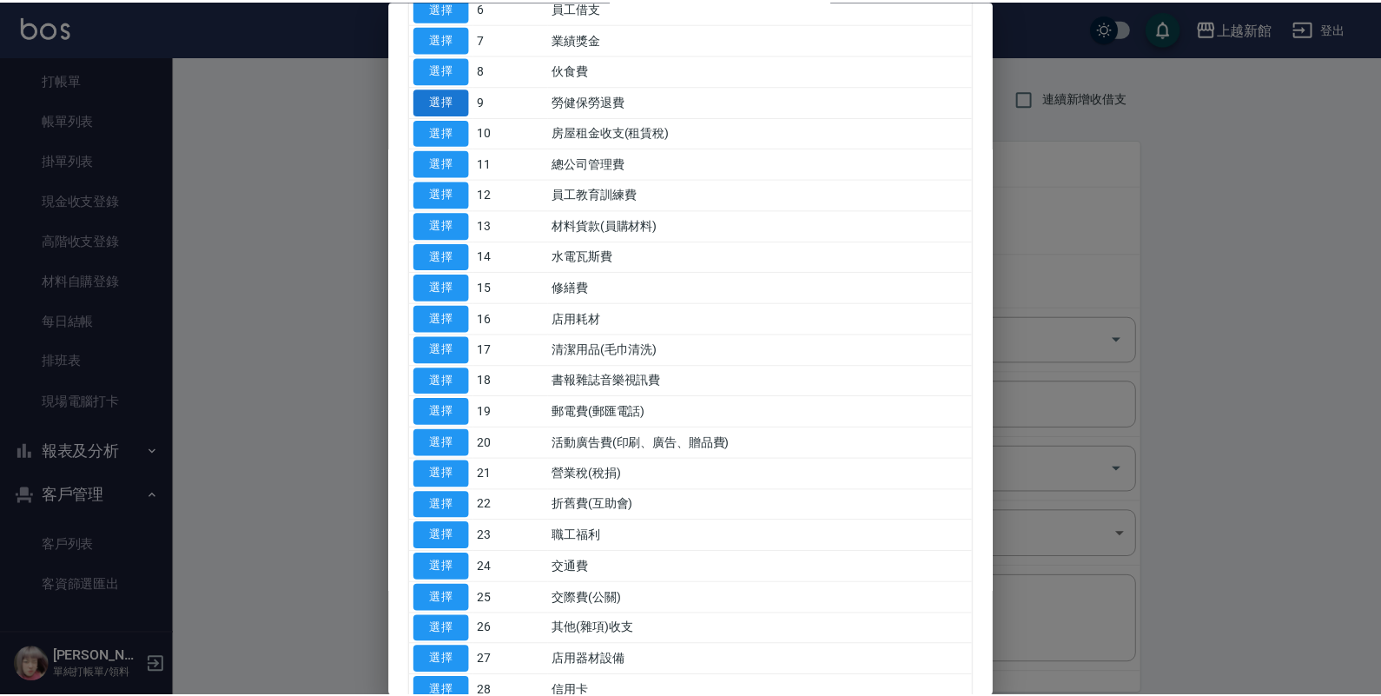
scroll to position [326, 0]
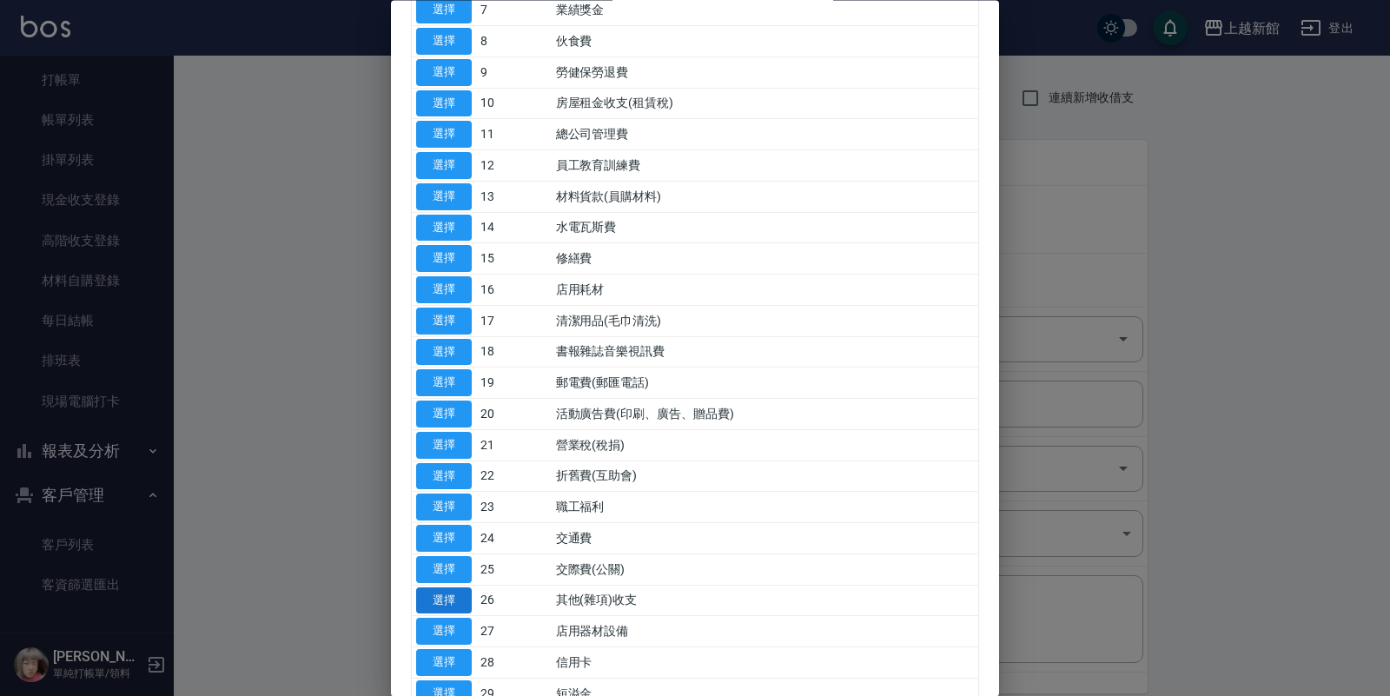
click at [470, 605] on button "選擇" at bounding box center [444, 600] width 56 height 27
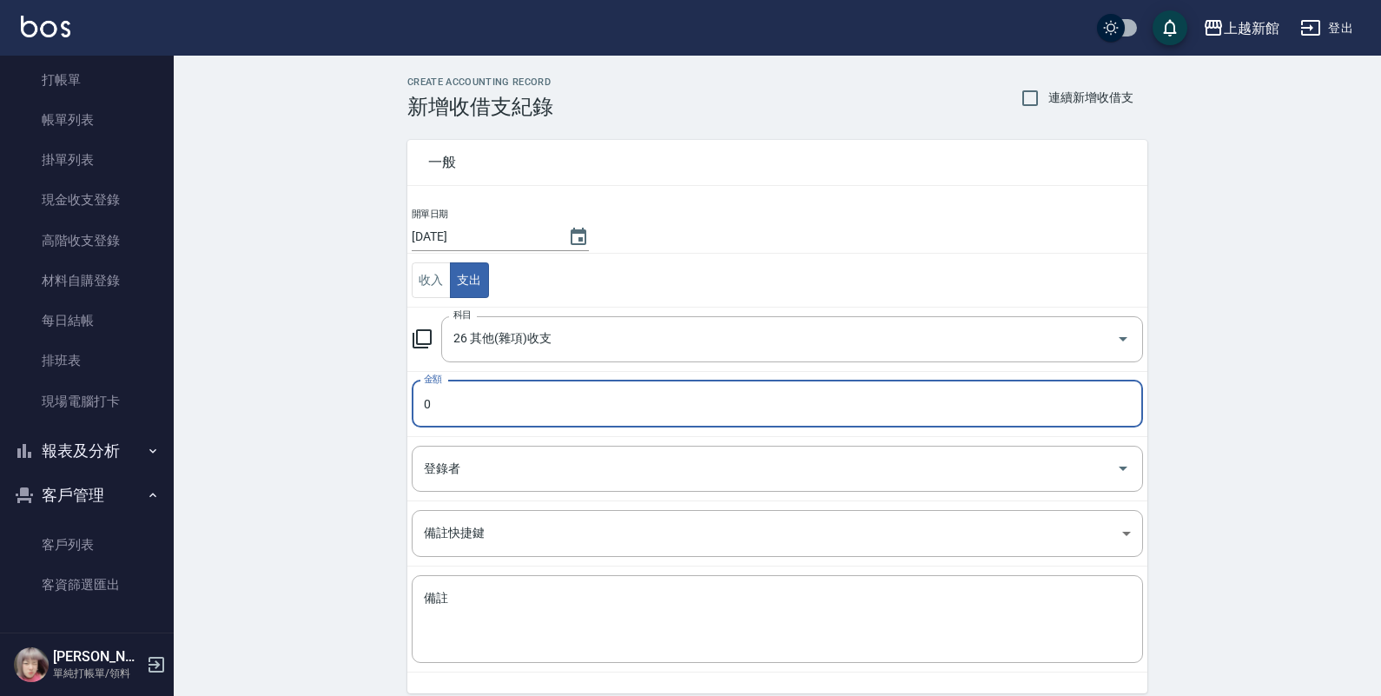
click at [472, 396] on input "0" at bounding box center [777, 404] width 731 height 47
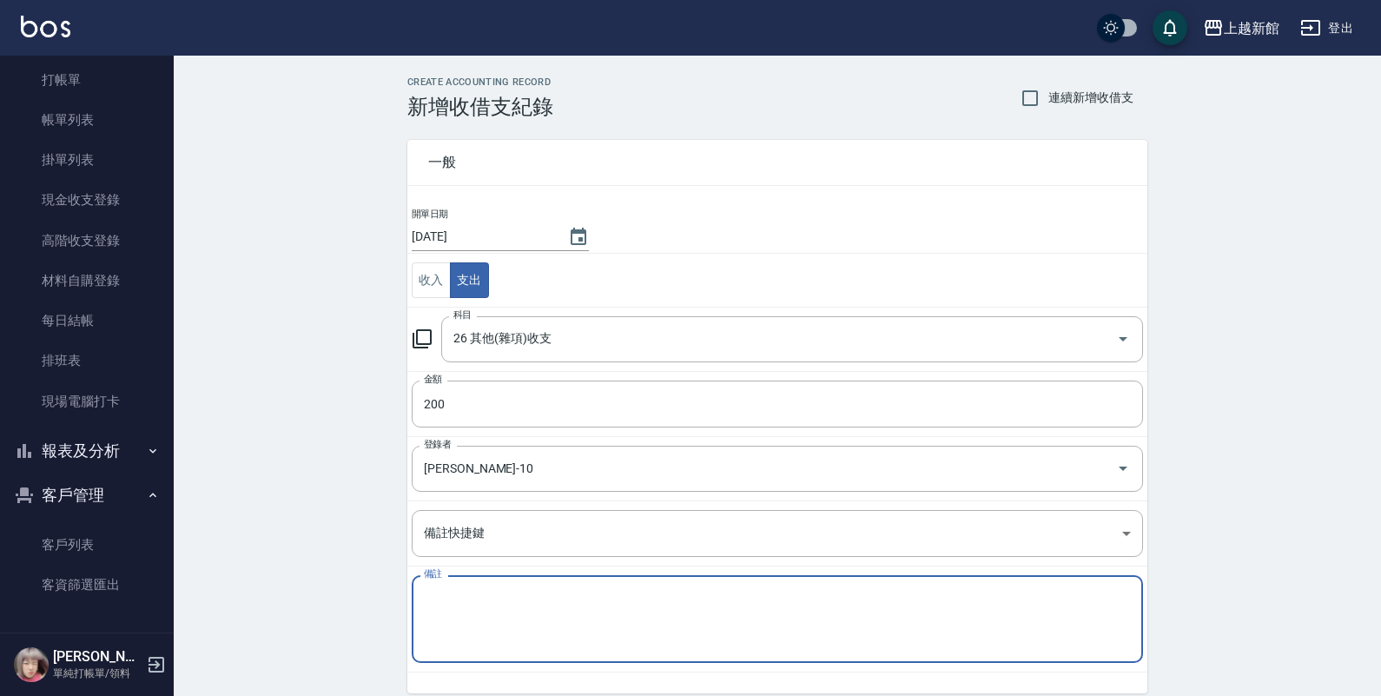
click at [961, 622] on textarea "備註" at bounding box center [777, 619] width 707 height 59
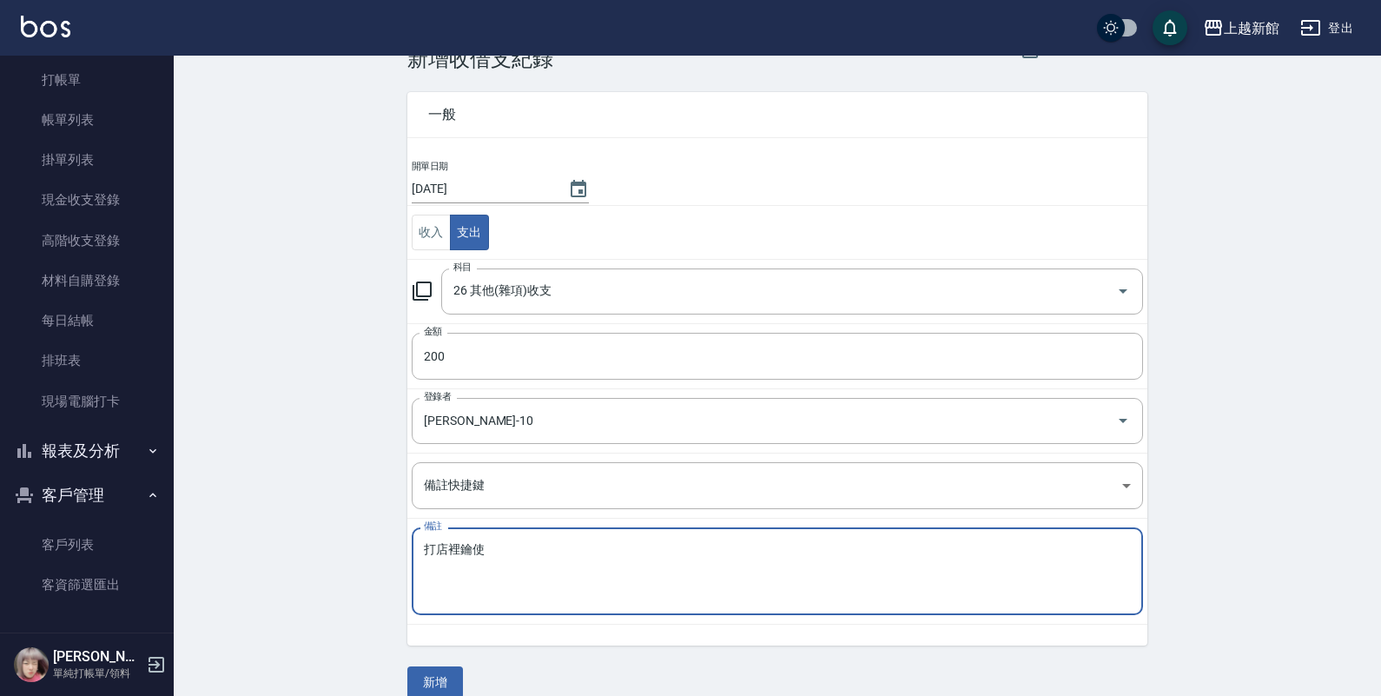
scroll to position [72, 0]
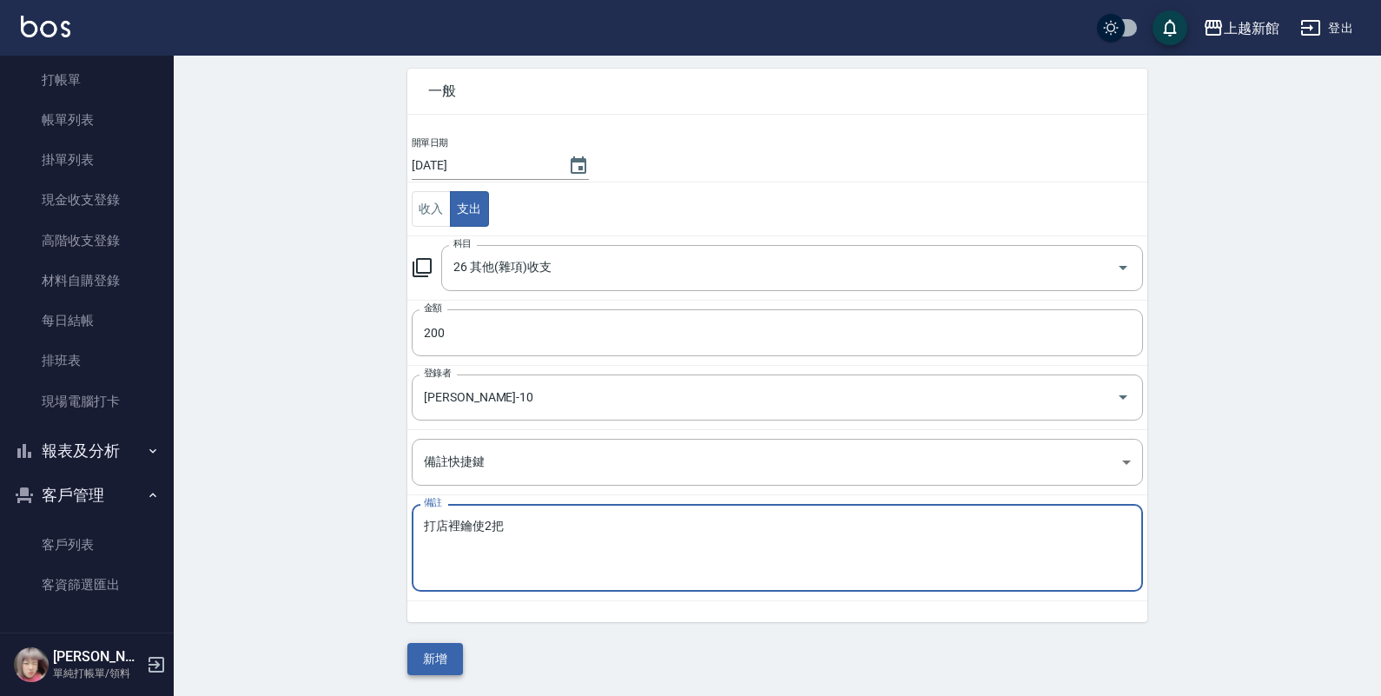
click at [421, 661] on button "新增" at bounding box center [435, 659] width 56 height 32
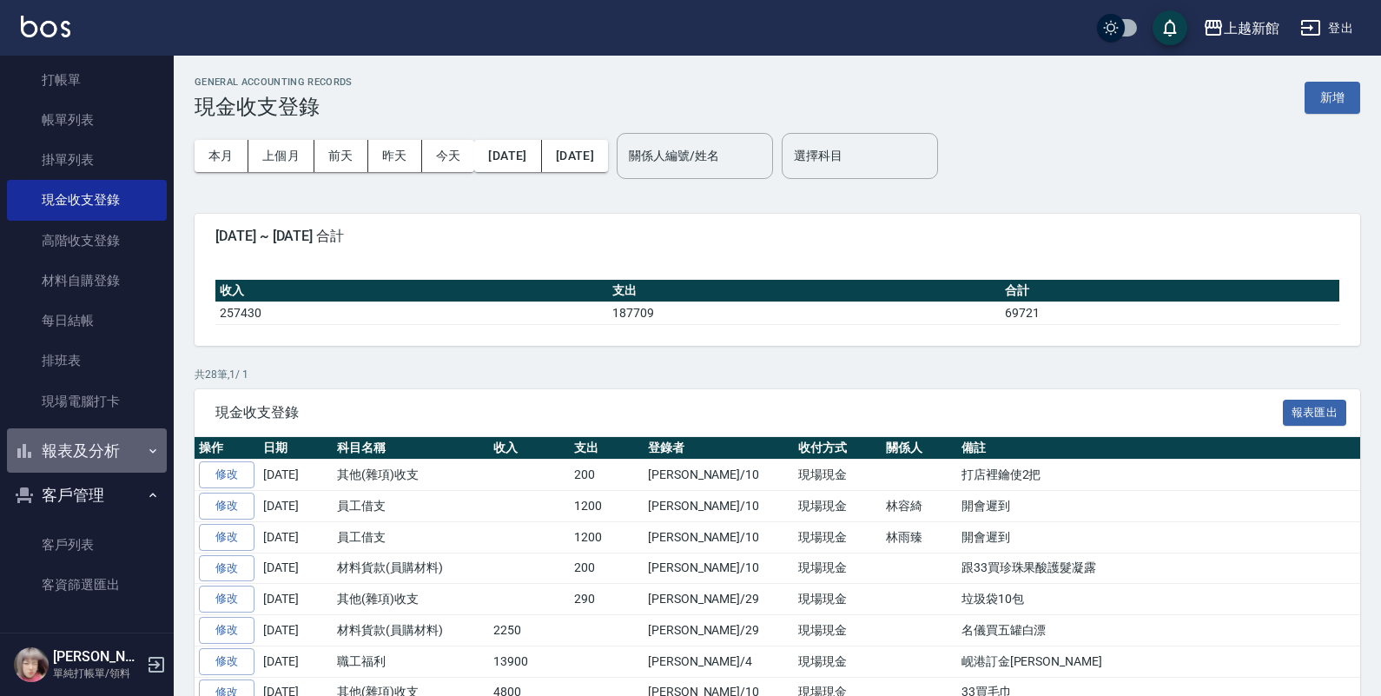
click at [110, 428] on button "報表及分析" at bounding box center [87, 450] width 160 height 45
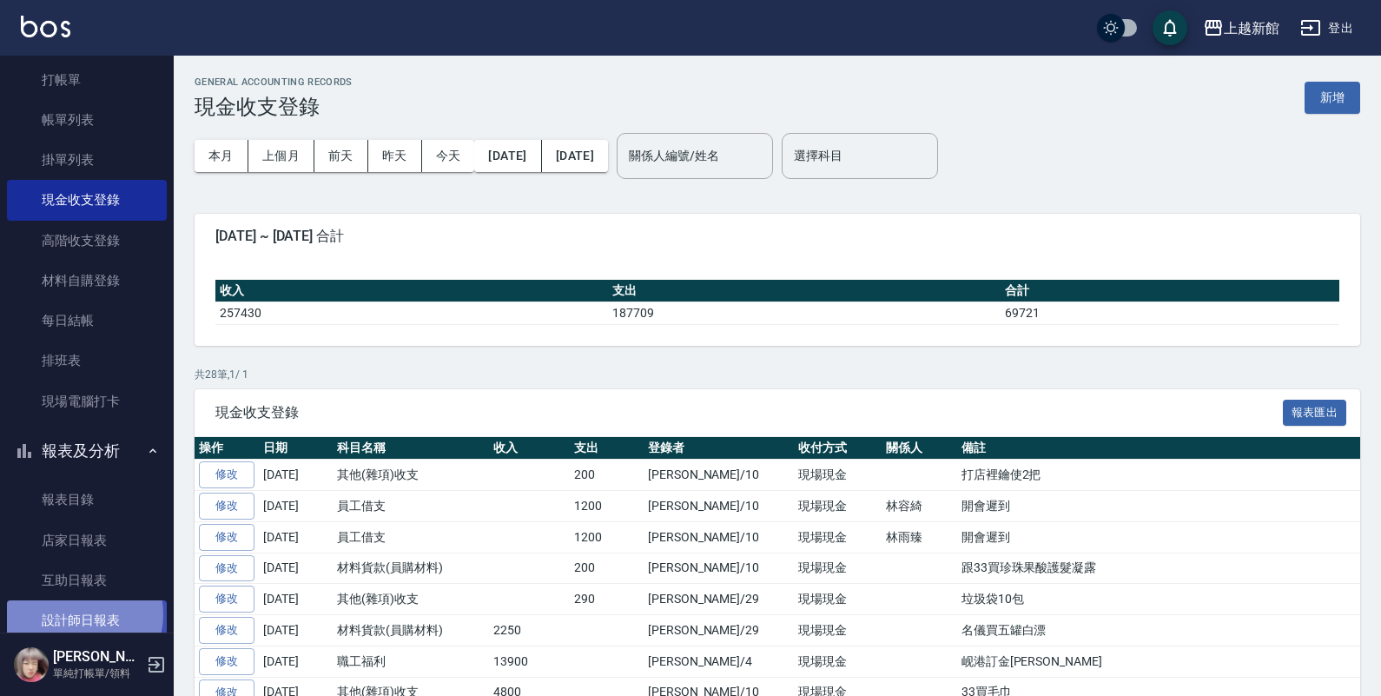
click at [78, 613] on link "設計師日報表" at bounding box center [87, 620] width 160 height 40
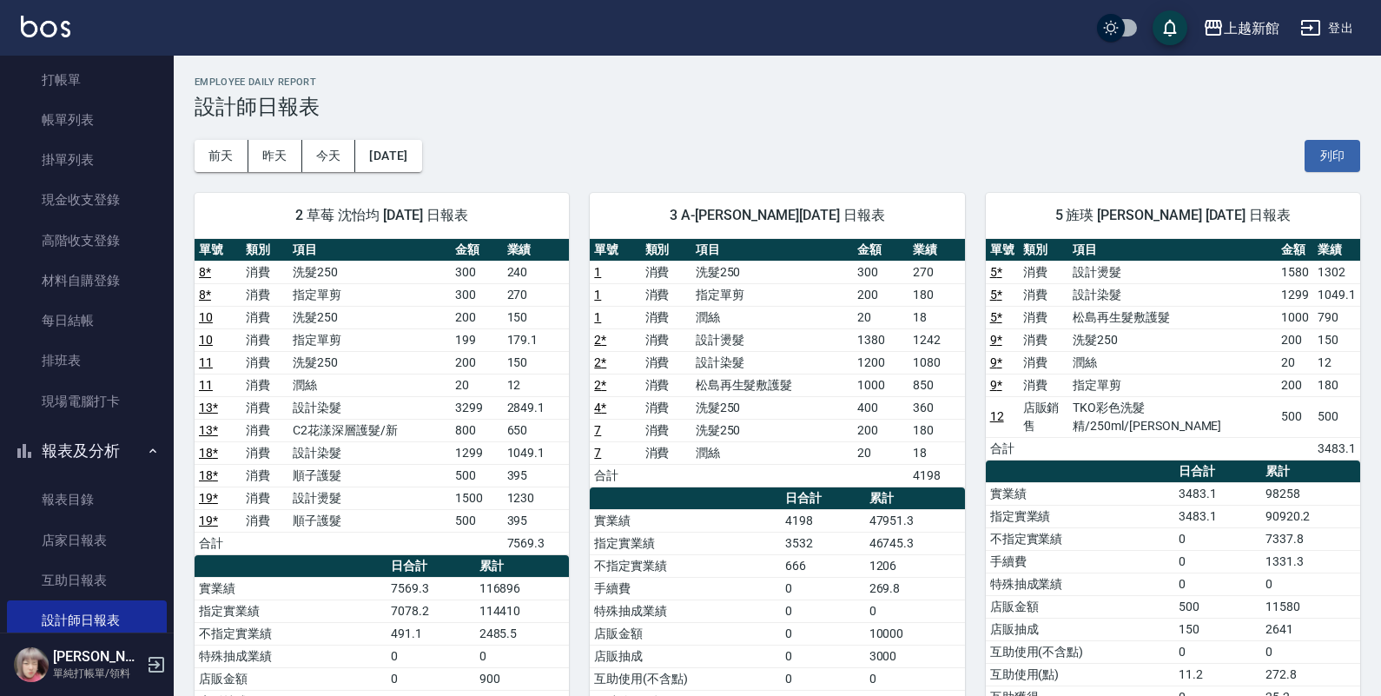
click at [153, 658] on icon "button" at bounding box center [157, 665] width 16 height 16
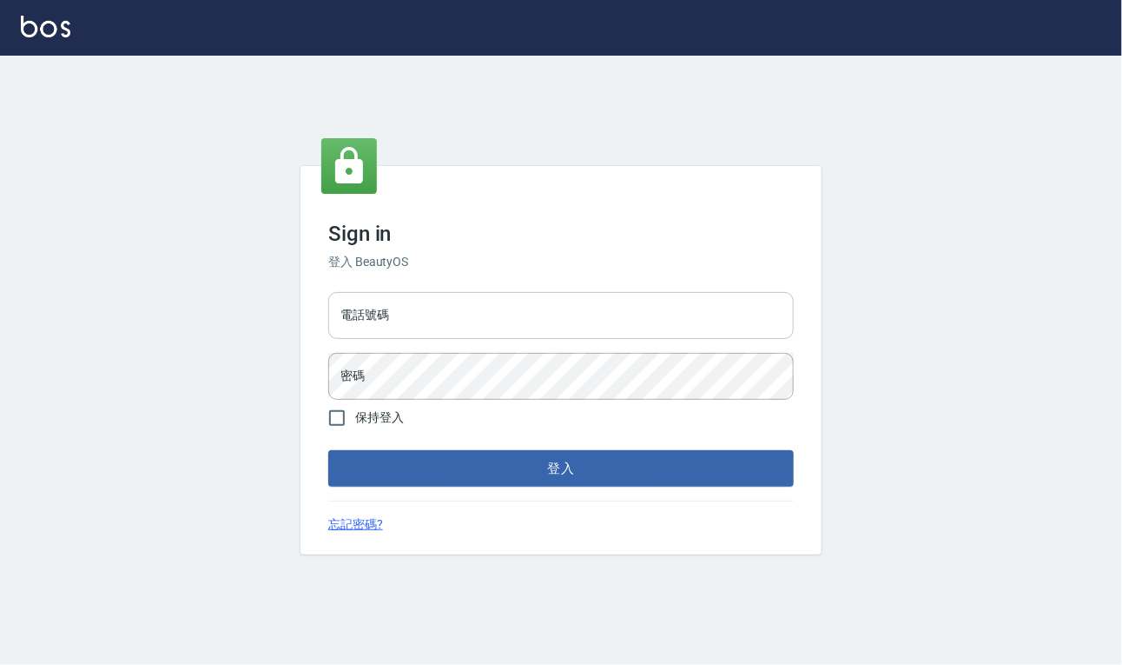
click at [414, 302] on input "電話號碼" at bounding box center [561, 315] width 466 height 47
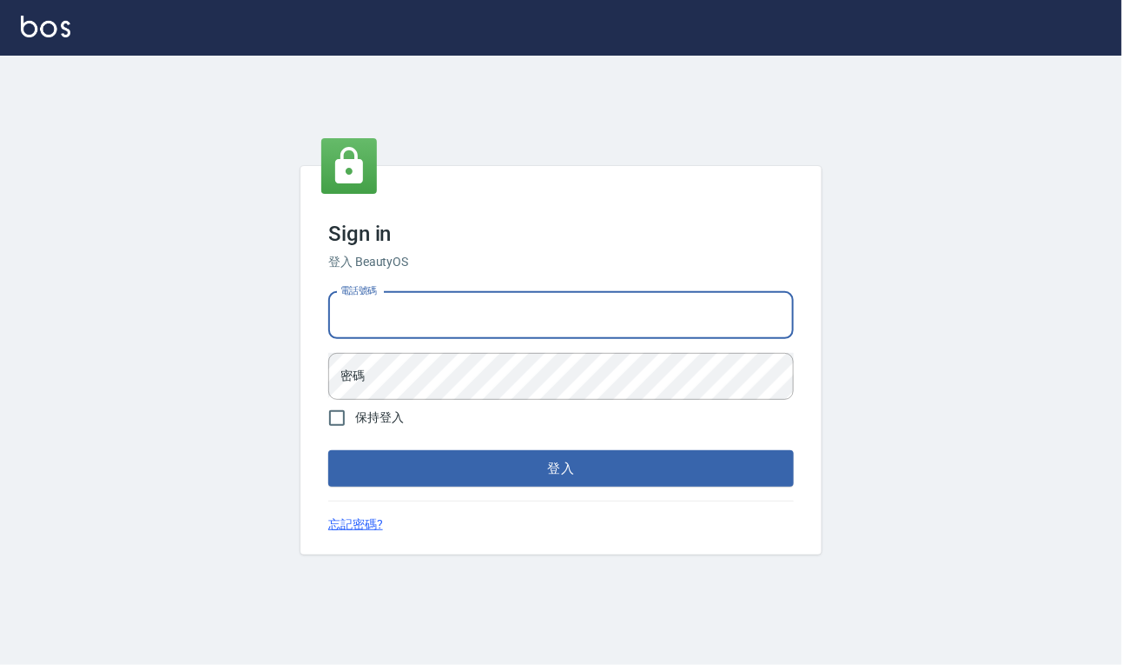
type input "4265909"
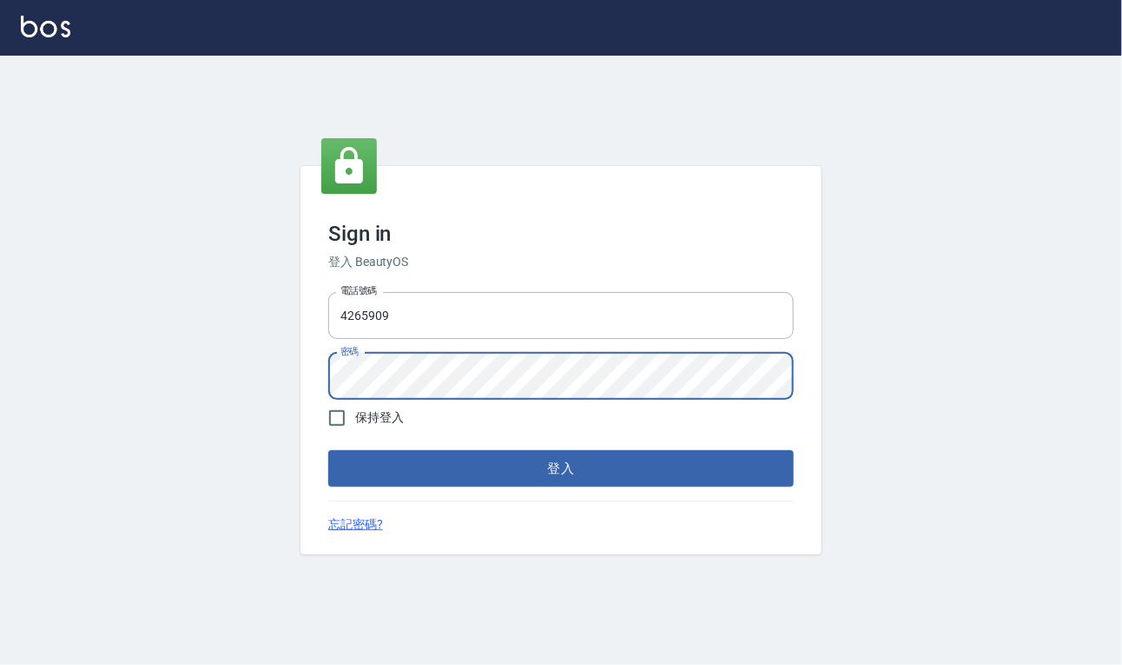
click at [328, 450] on button "登入" at bounding box center [561, 468] width 466 height 36
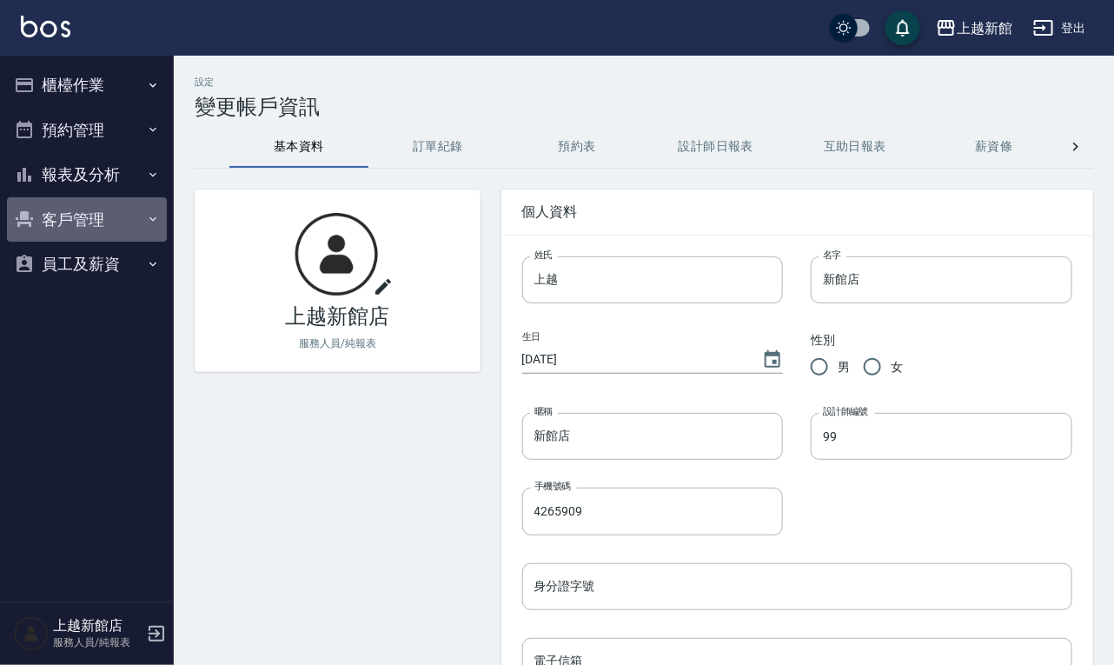
click at [96, 201] on button "客戶管理" at bounding box center [87, 219] width 160 height 45
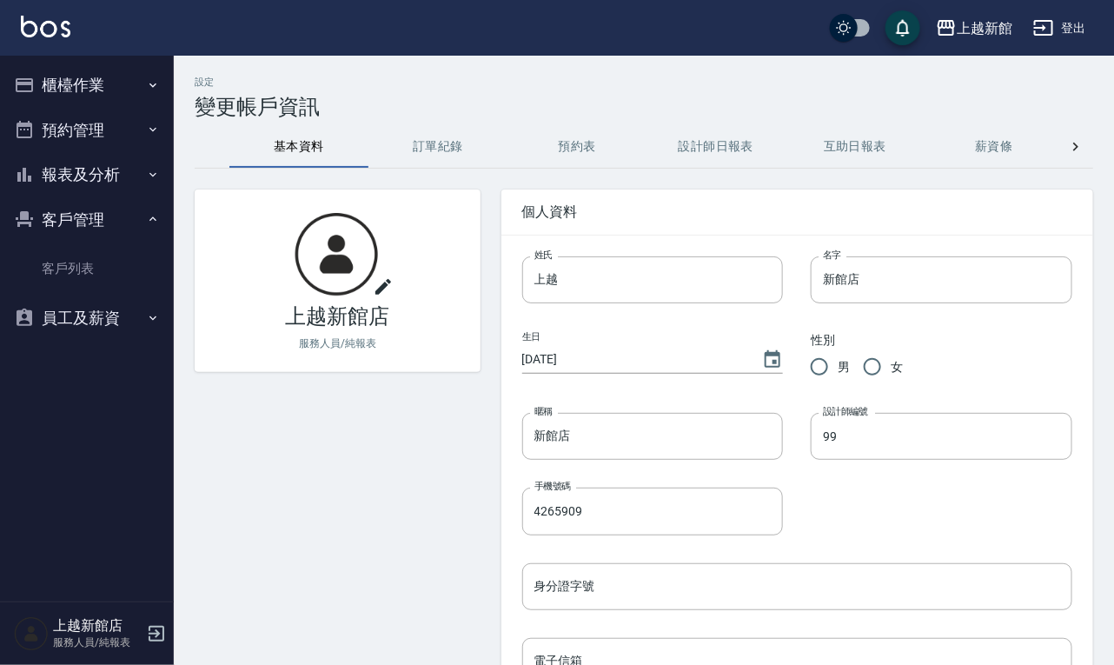
click at [103, 168] on button "報表及分析" at bounding box center [87, 174] width 160 height 45
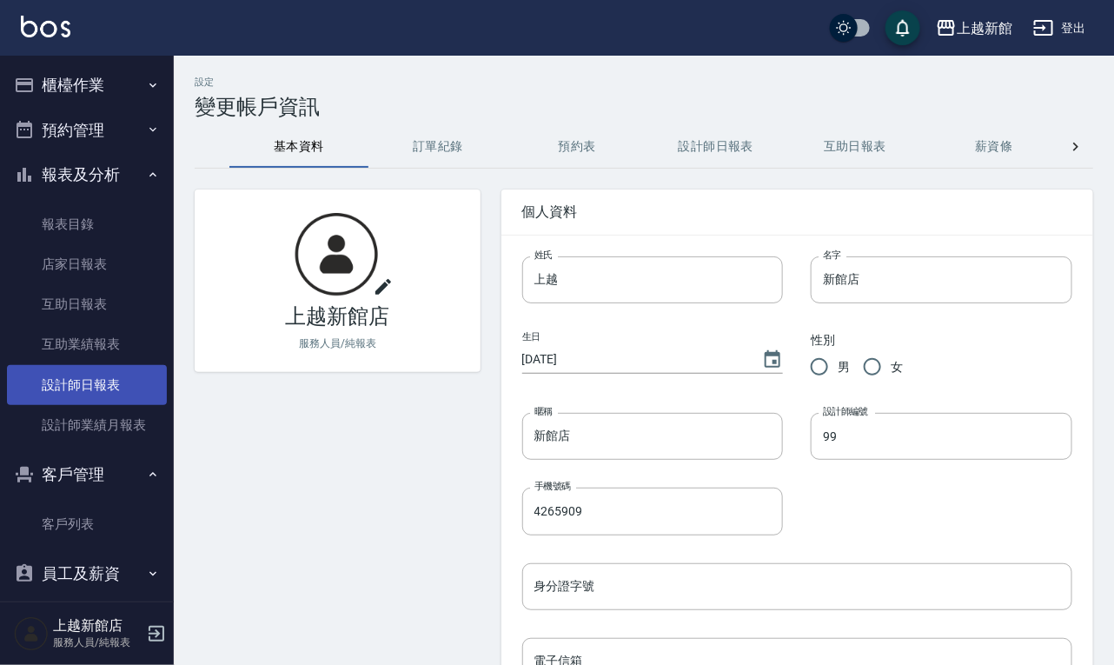
click at [103, 381] on link "設計師日報表" at bounding box center [87, 385] width 160 height 40
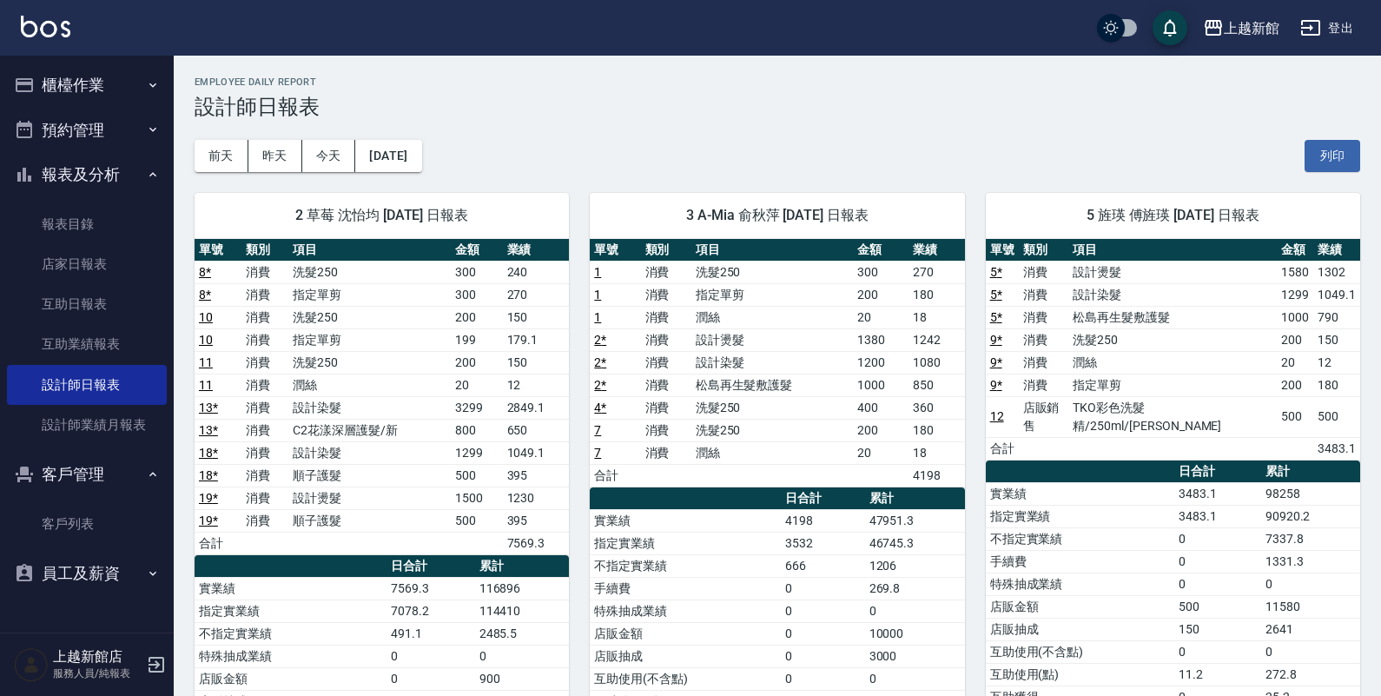
click at [158, 669] on icon "button" at bounding box center [156, 664] width 21 height 21
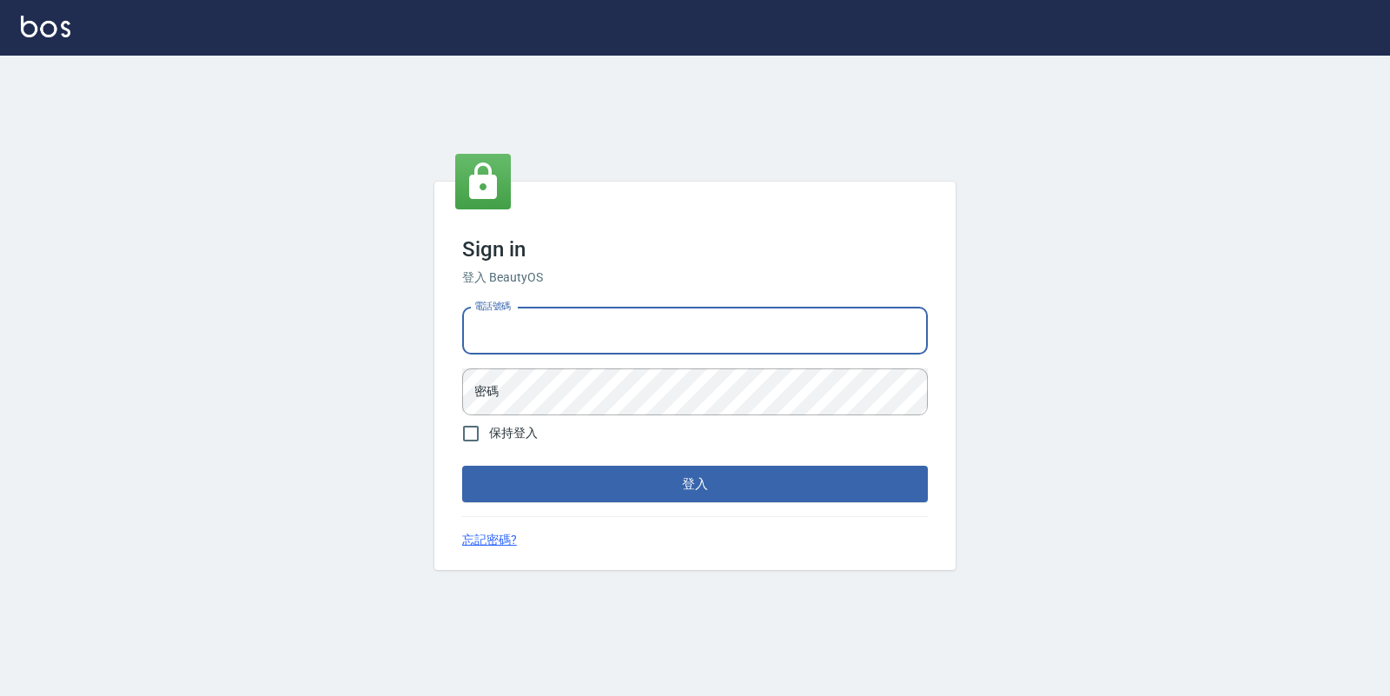
click at [676, 344] on input "電話號碼" at bounding box center [695, 331] width 466 height 47
type input "0974376310"
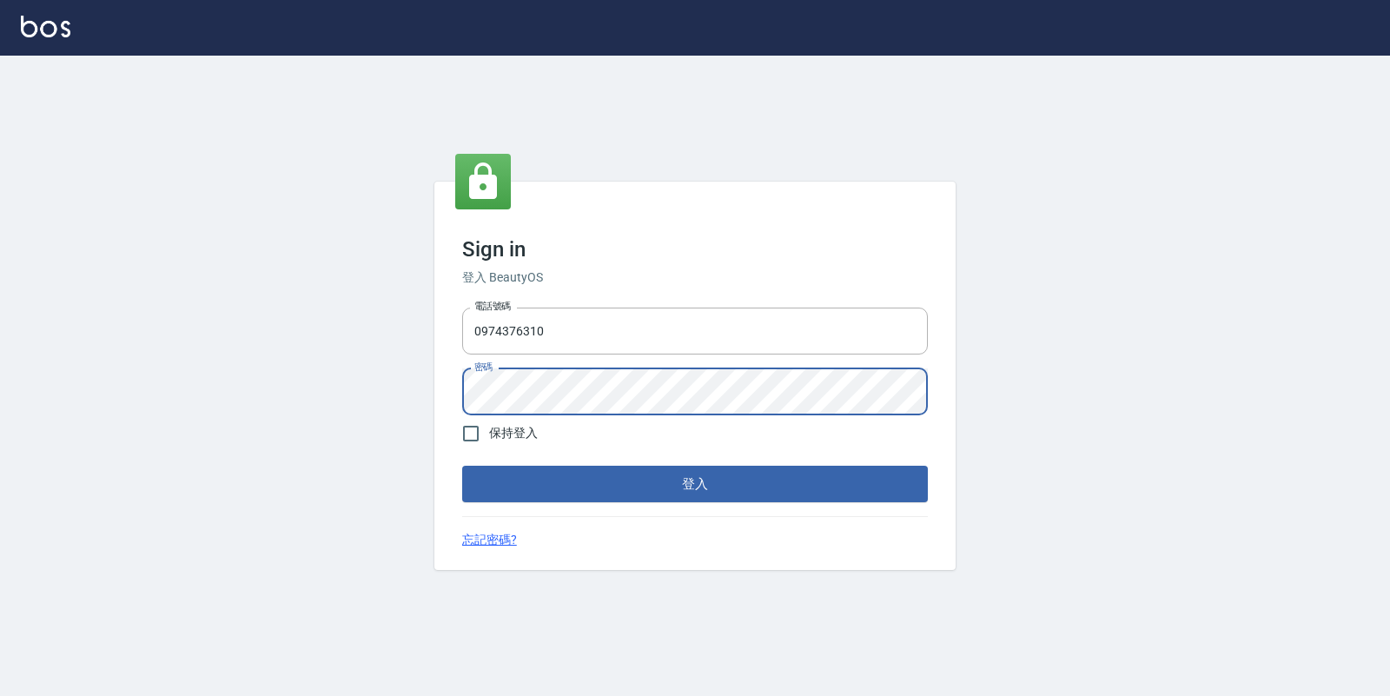
click at [462, 466] on button "登入" at bounding box center [695, 484] width 466 height 36
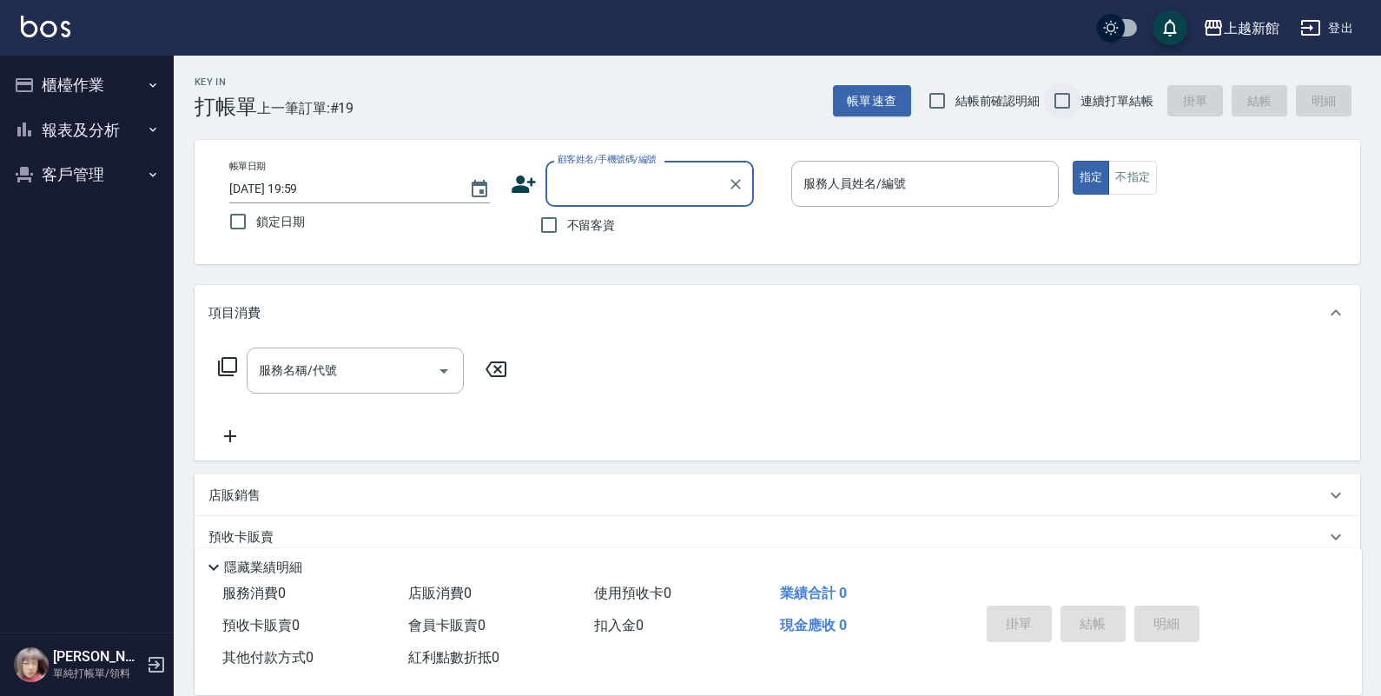
click at [1051, 96] on input "連續打單結帳" at bounding box center [1062, 101] width 36 height 36
checkbox input "true"
click at [652, 188] on input "顧客姓名/手機號碼/編號" at bounding box center [636, 184] width 167 height 30
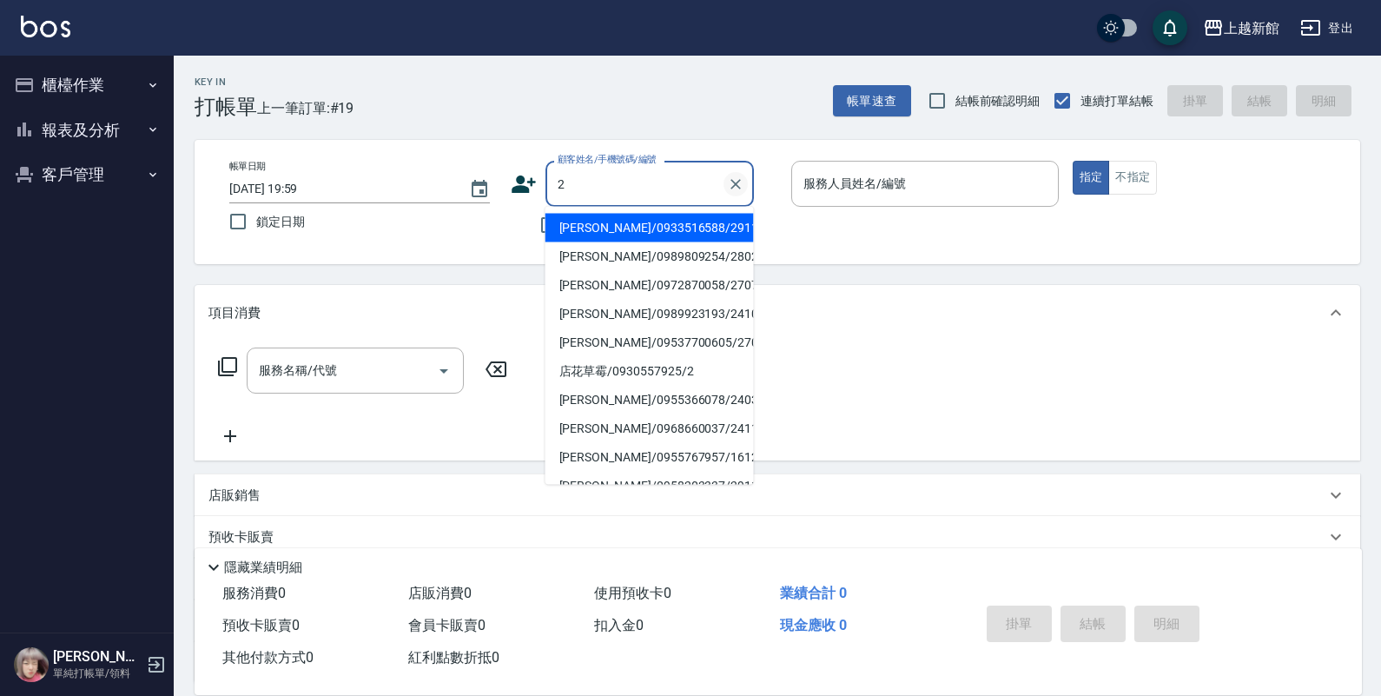
type input "黃惠萍/0933516588/291105"
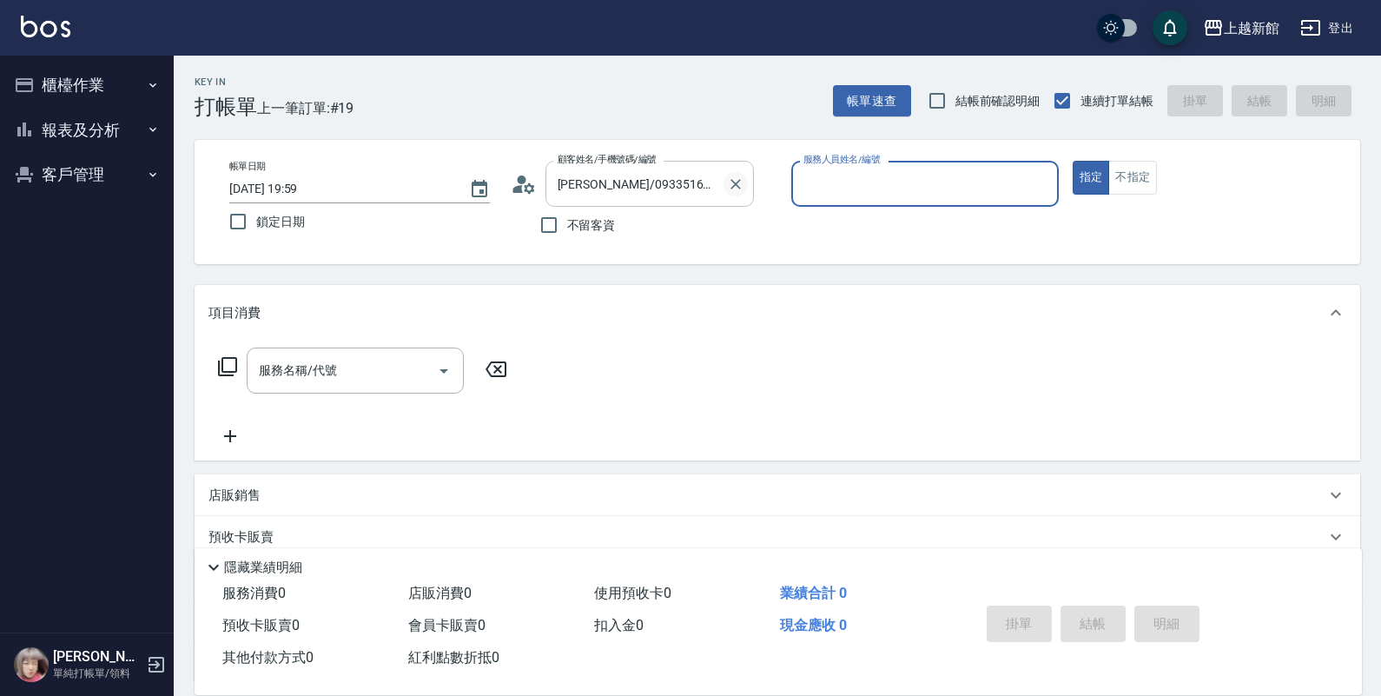
type input "草莓-2"
click at [1073, 161] on button "指定" at bounding box center [1091, 178] width 37 height 34
type button "true"
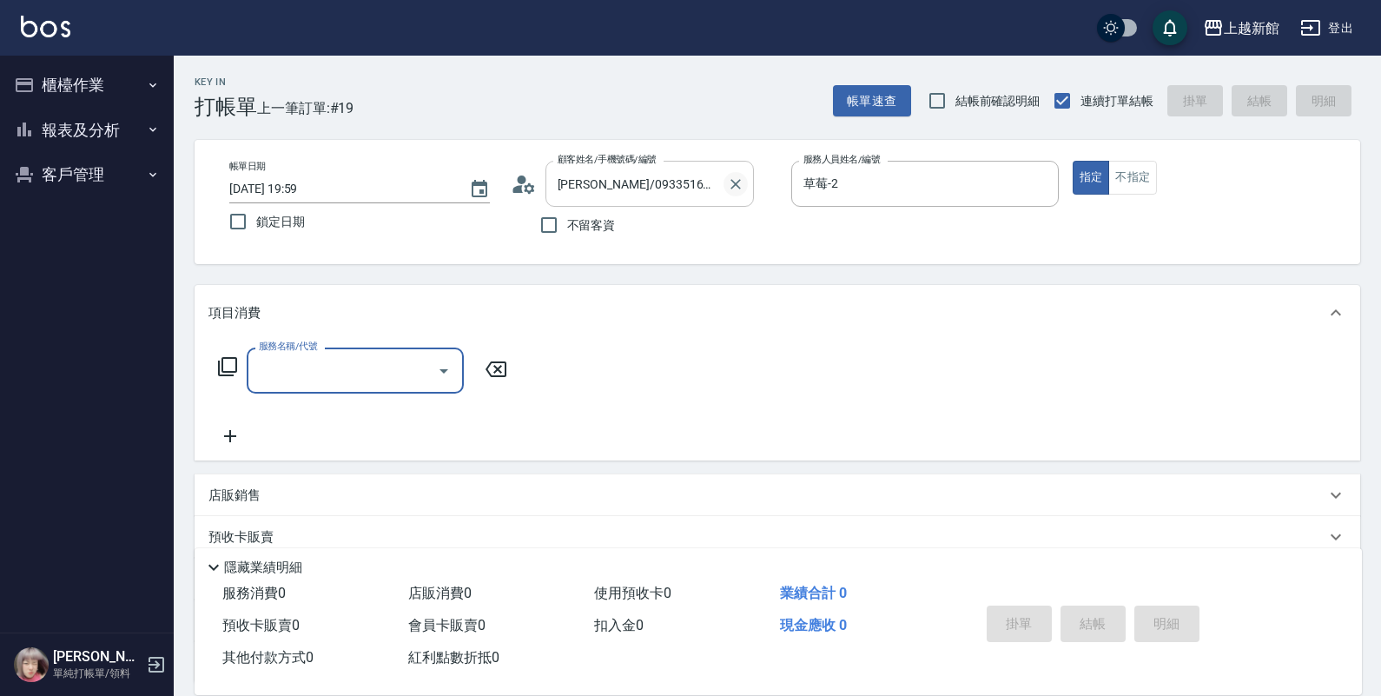
type input "店花草霉/0930557925/2"
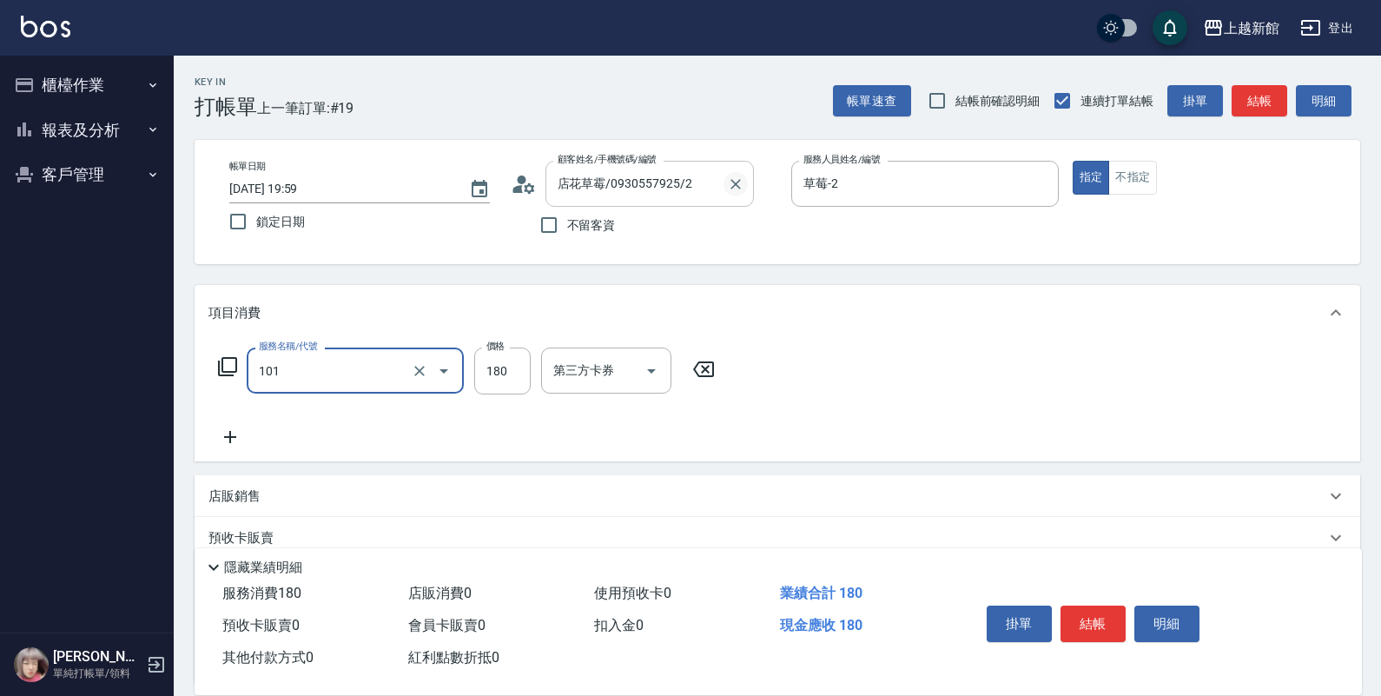
type input "洗髮250(101)"
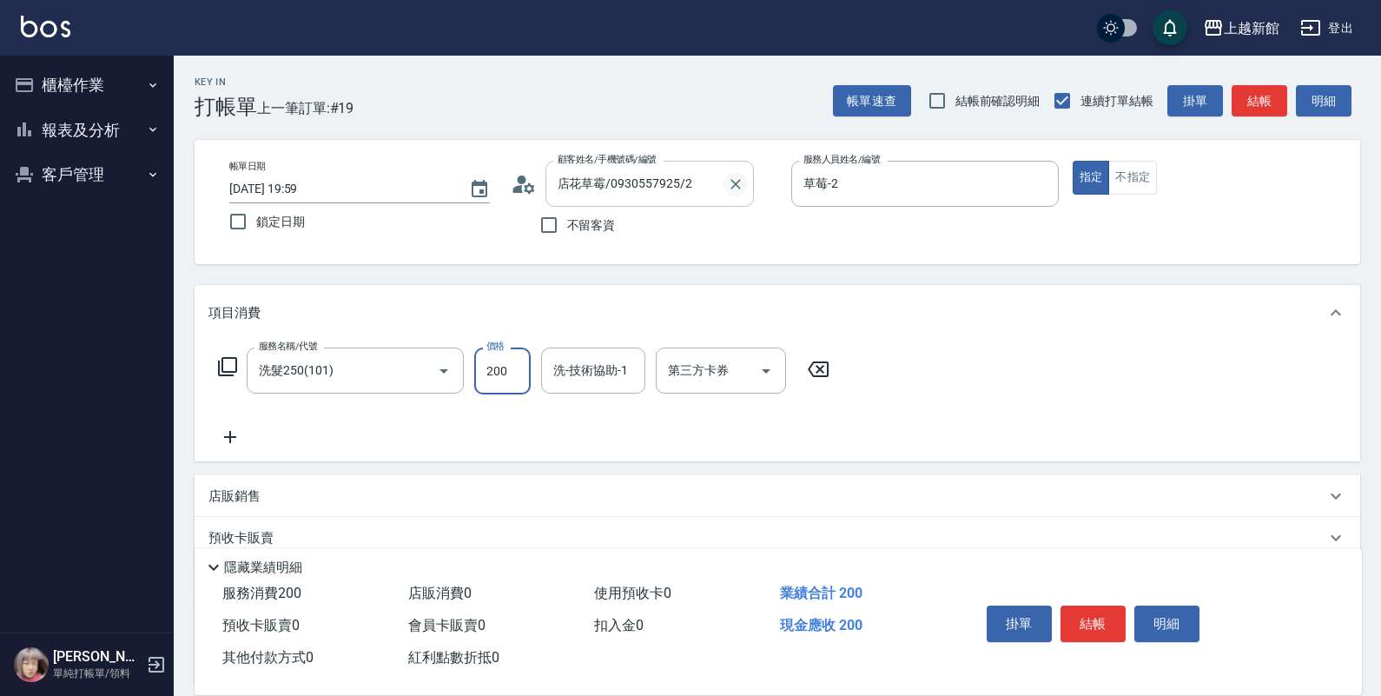
type input "200"
type input "小敏-24"
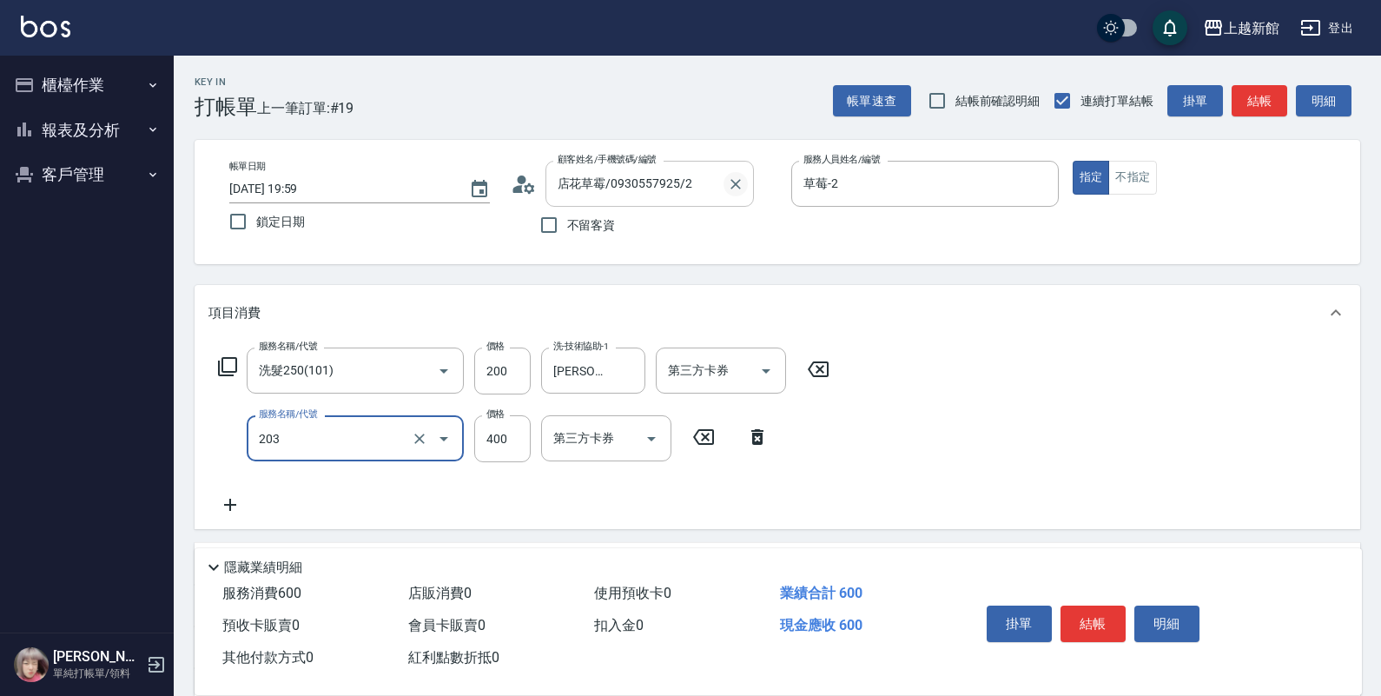
type input "指定單剪(203)"
type input "300"
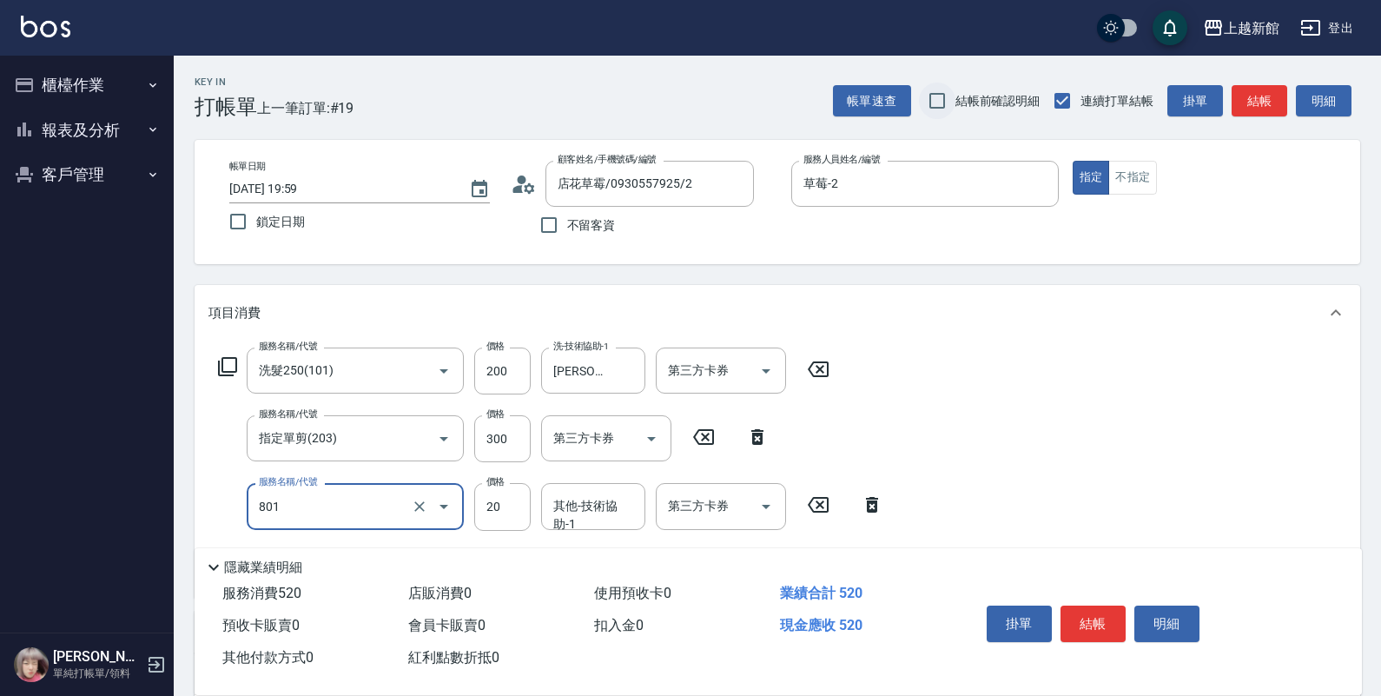
type input "潤絲(801)"
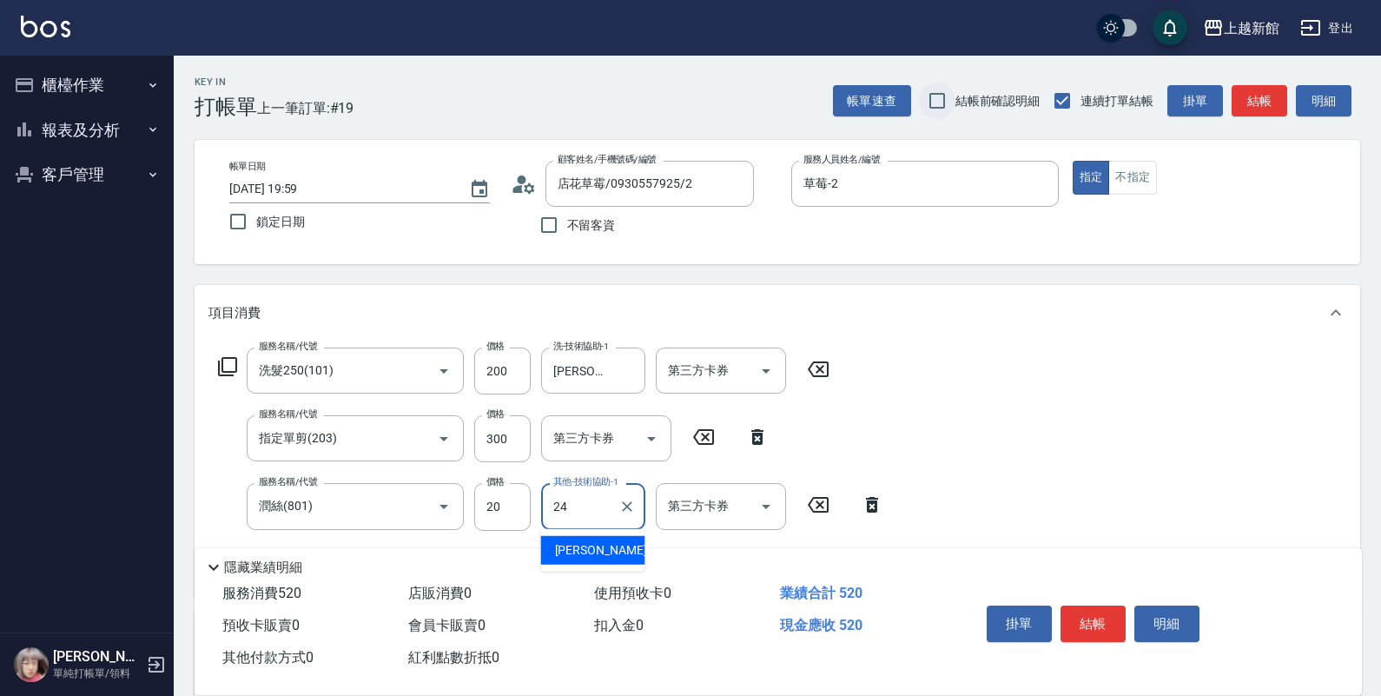
type input "小敏-24"
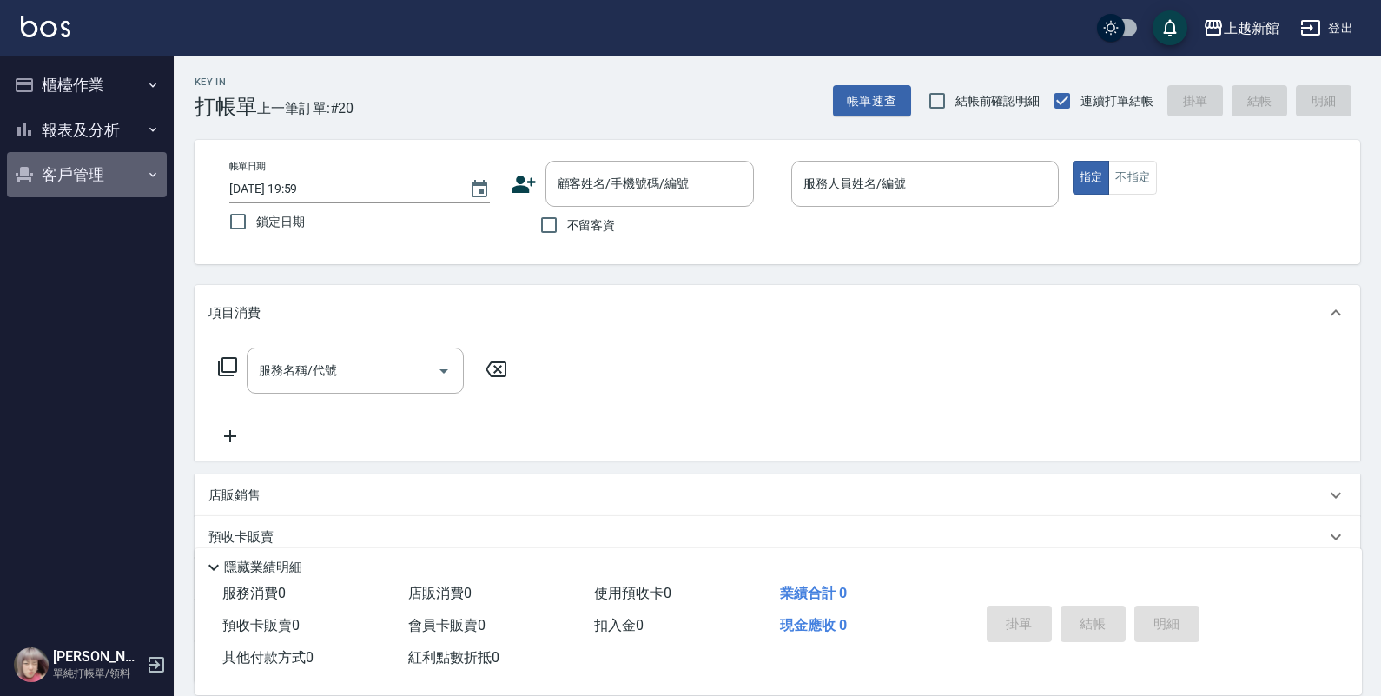
click at [97, 184] on button "客戶管理" at bounding box center [87, 174] width 160 height 45
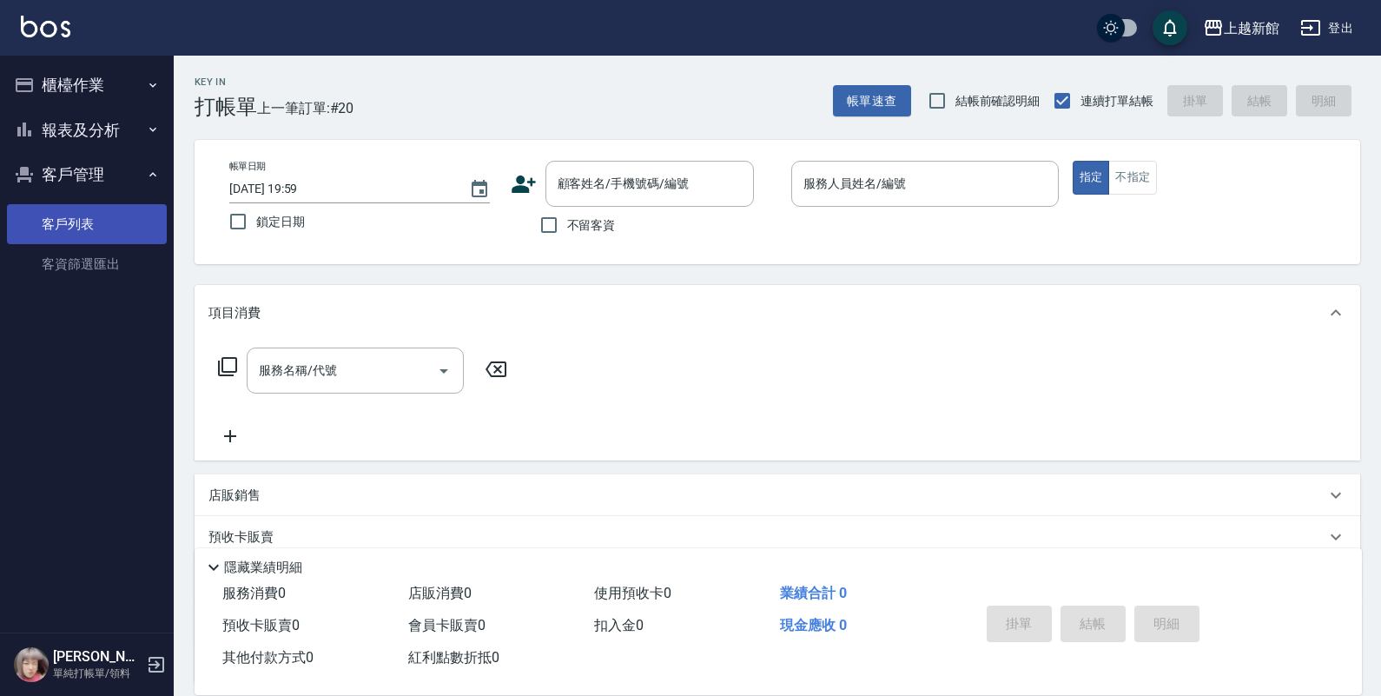
click at [94, 219] on link "客戶列表" at bounding box center [87, 224] width 160 height 40
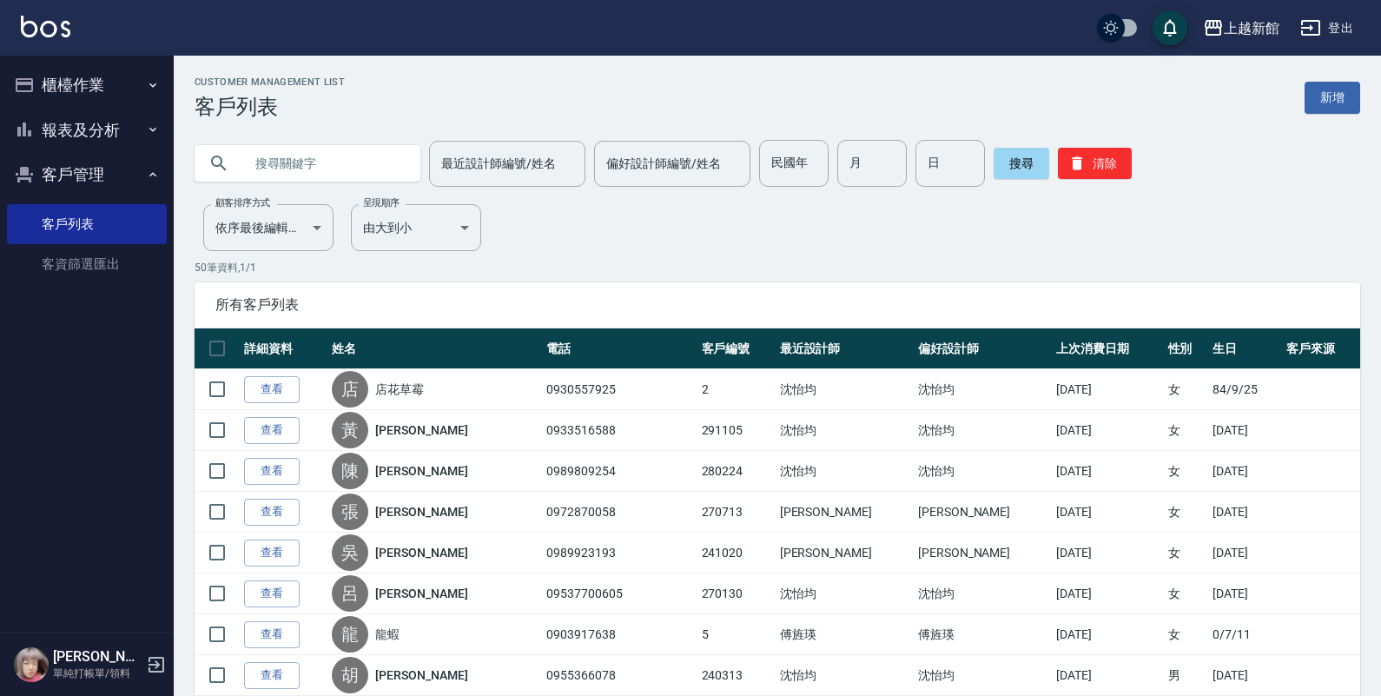
drag, startPoint x: 279, startPoint y: 159, endPoint x: 623, endPoint y: 224, distance: 350.1
click at [280, 158] on input "text" at bounding box center [324, 163] width 163 height 47
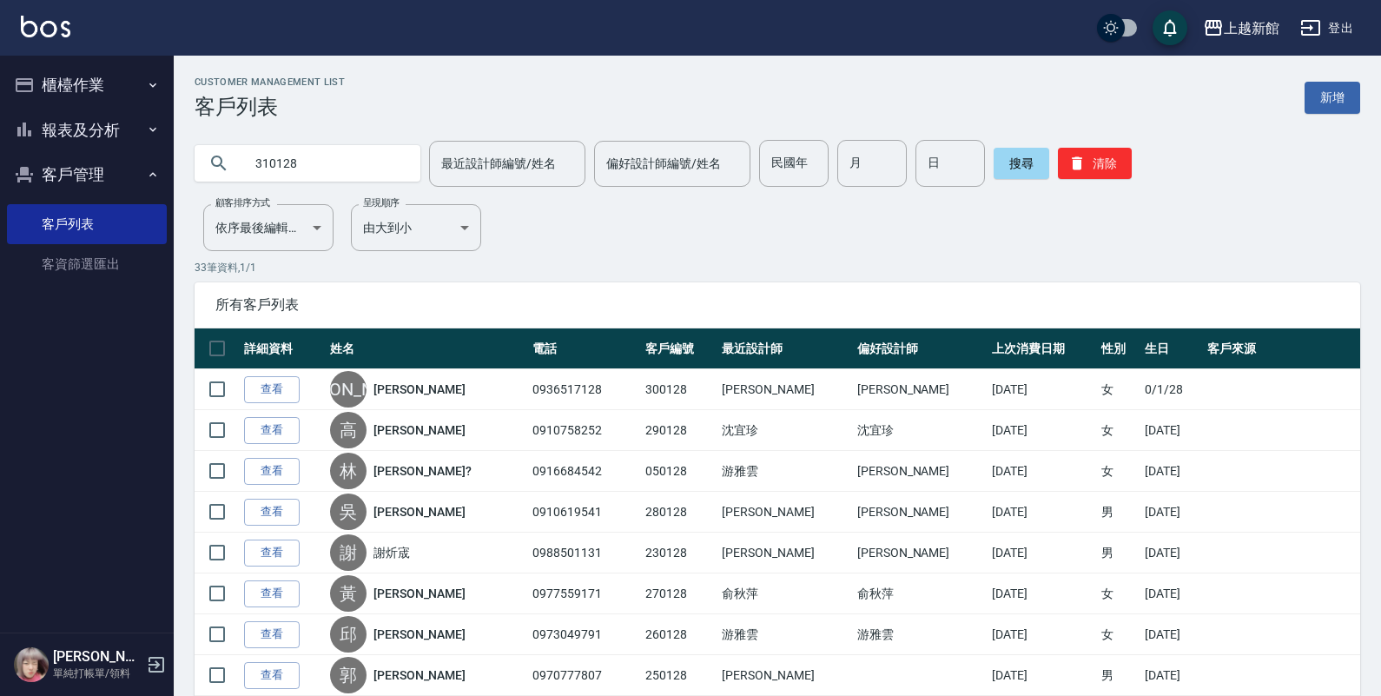
type input "310128"
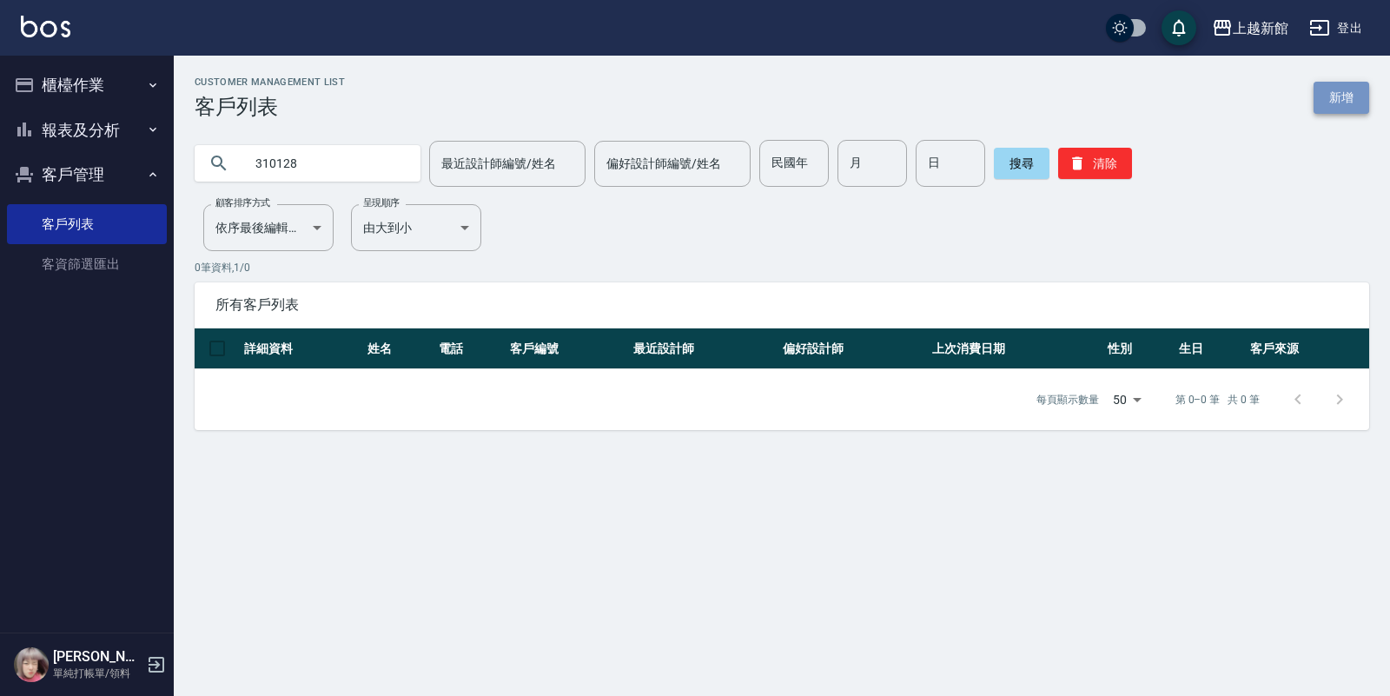
click at [1348, 100] on link "新增" at bounding box center [1342, 98] width 56 height 32
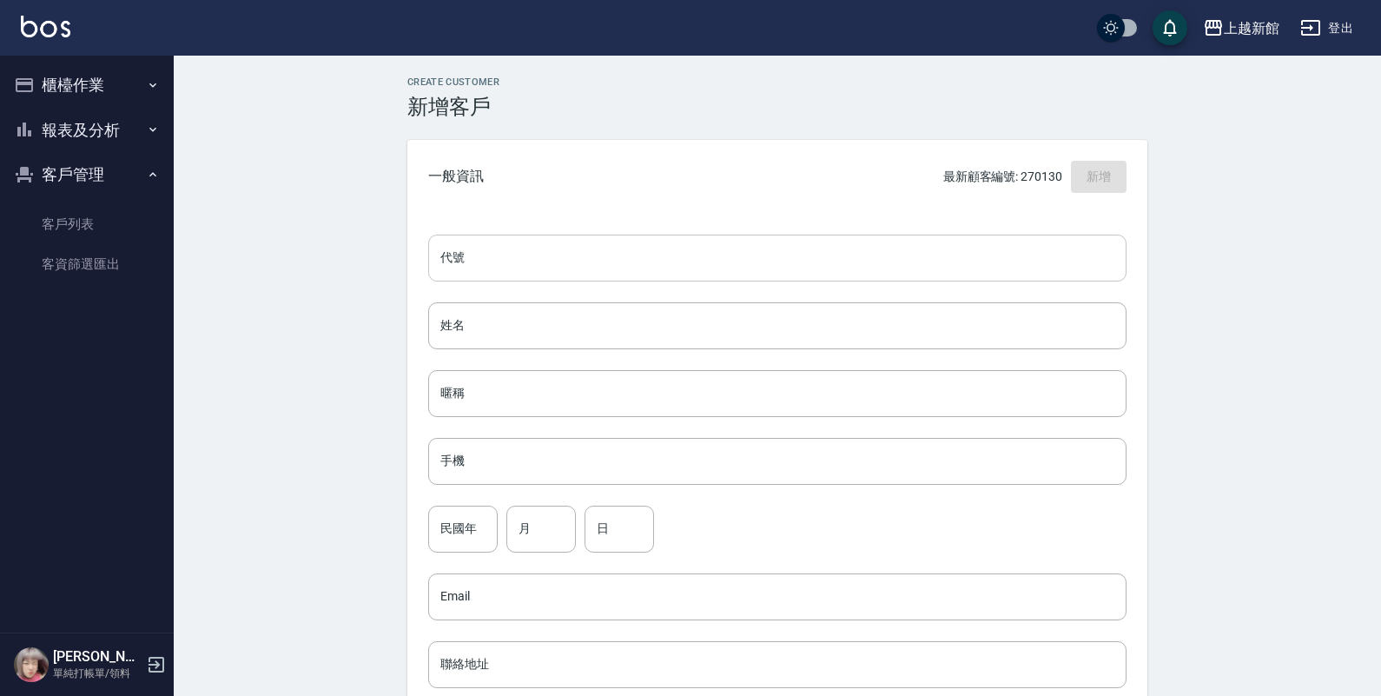
click at [875, 261] on input "代號" at bounding box center [777, 258] width 698 height 47
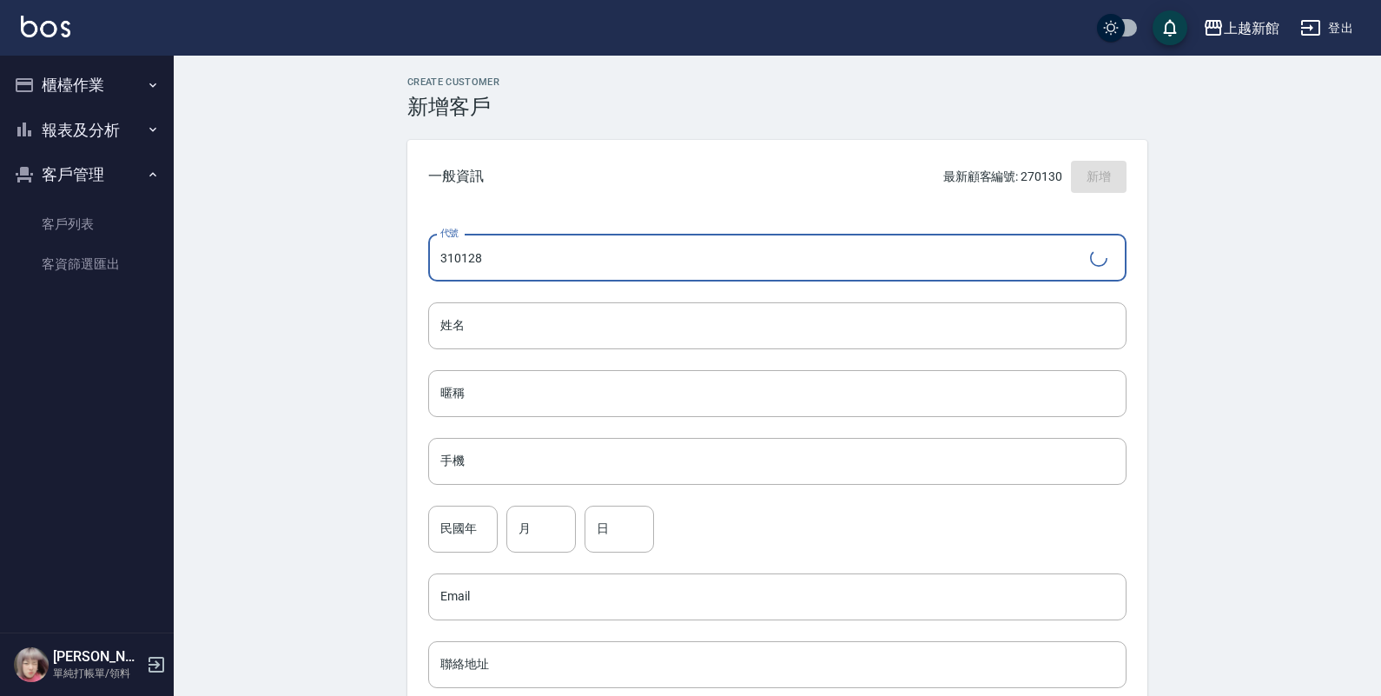
type input "310128"
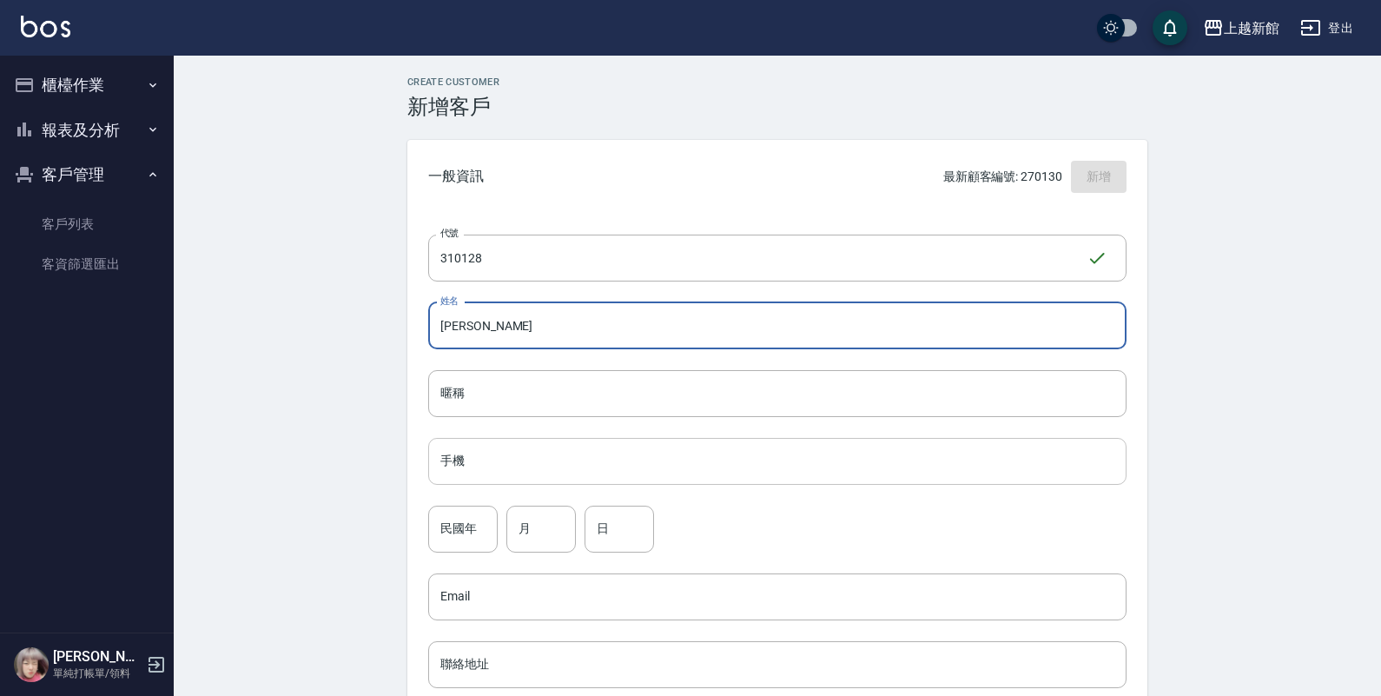
type input "林尚嫻"
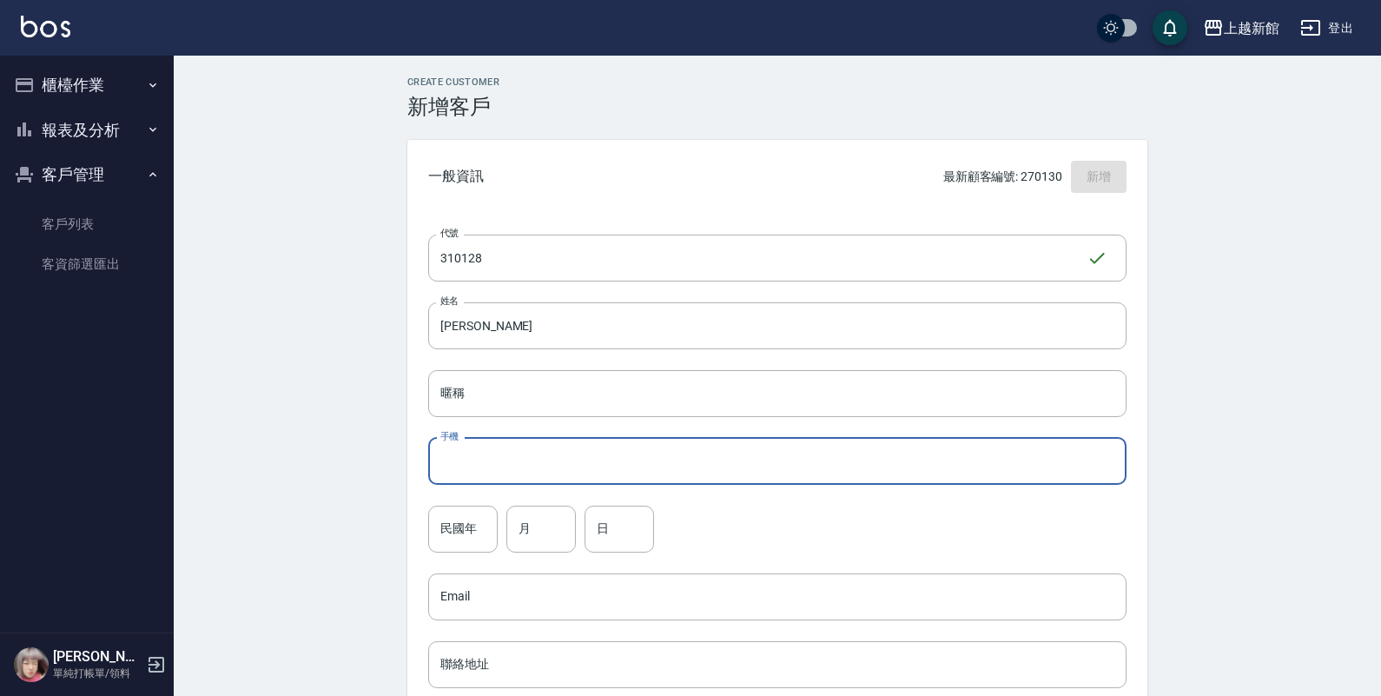
click at [526, 457] on input "手機" at bounding box center [777, 461] width 698 height 47
type input "0933080626"
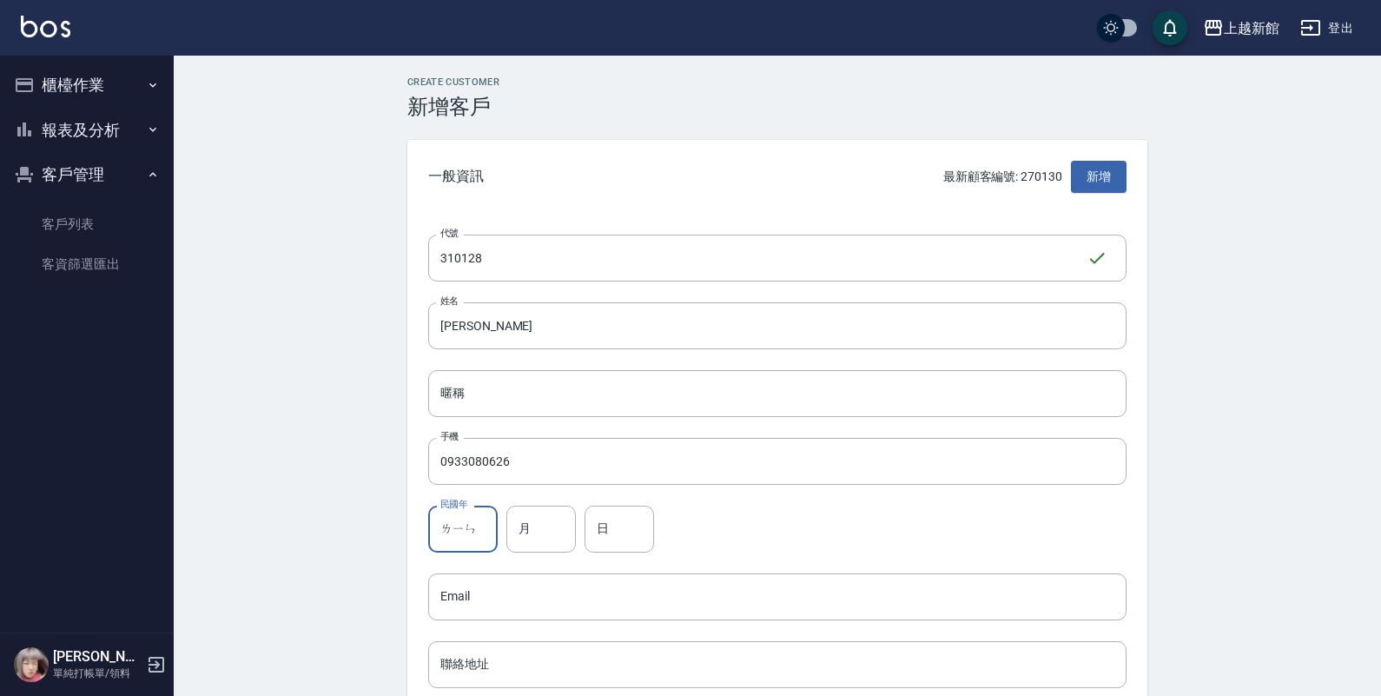
type input "林"
type input "79"
type input "1"
type input "28"
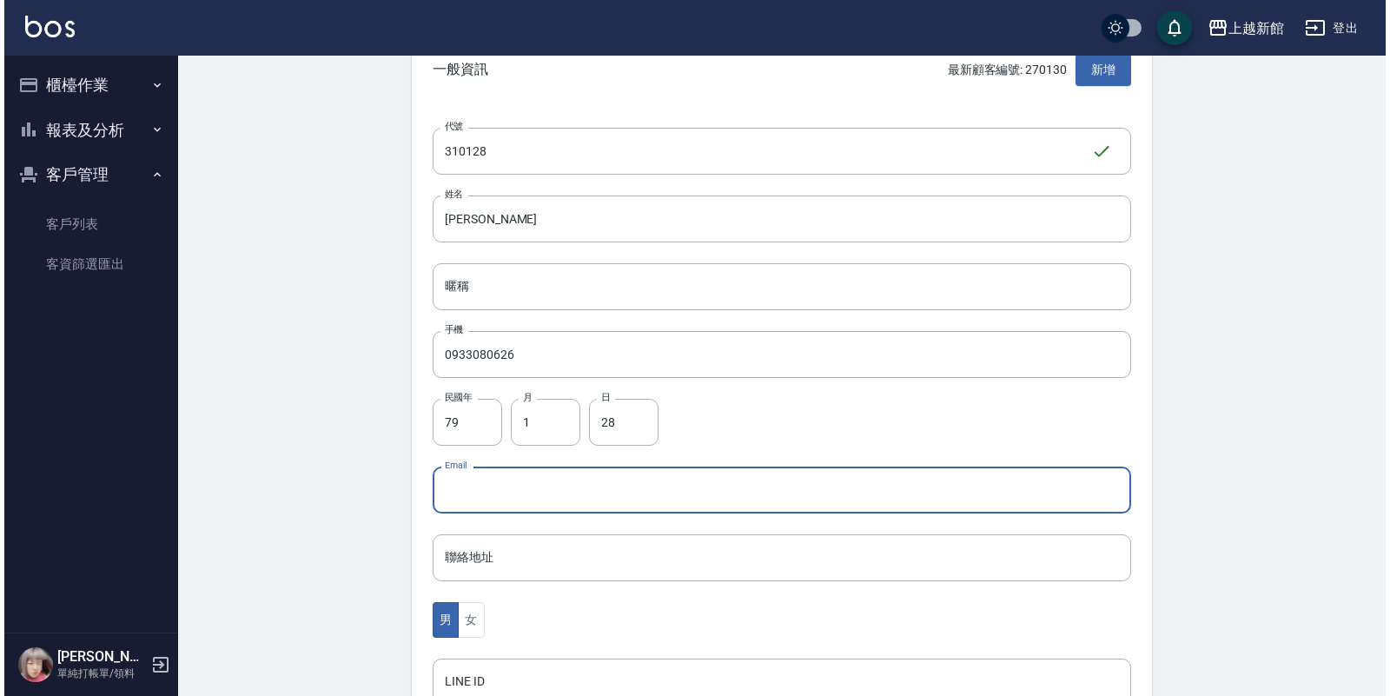
scroll to position [434, 0]
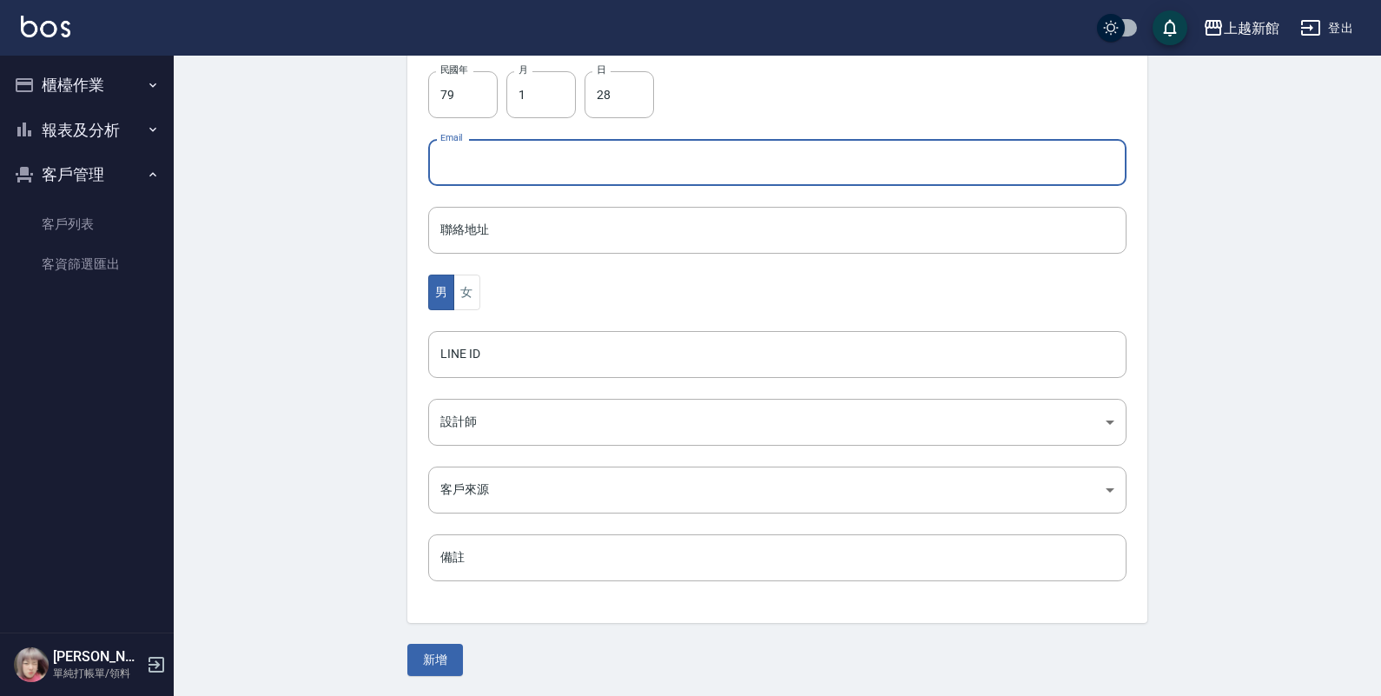
click at [469, 269] on div "代號 310128 ​ 代號 姓名 林尚嫻 姓名 暱稱 暱稱 手機 0933080626 手機 民國年 79 民國年 月 1 月 日 28 日 Email E…" at bounding box center [777, 201] width 740 height 844
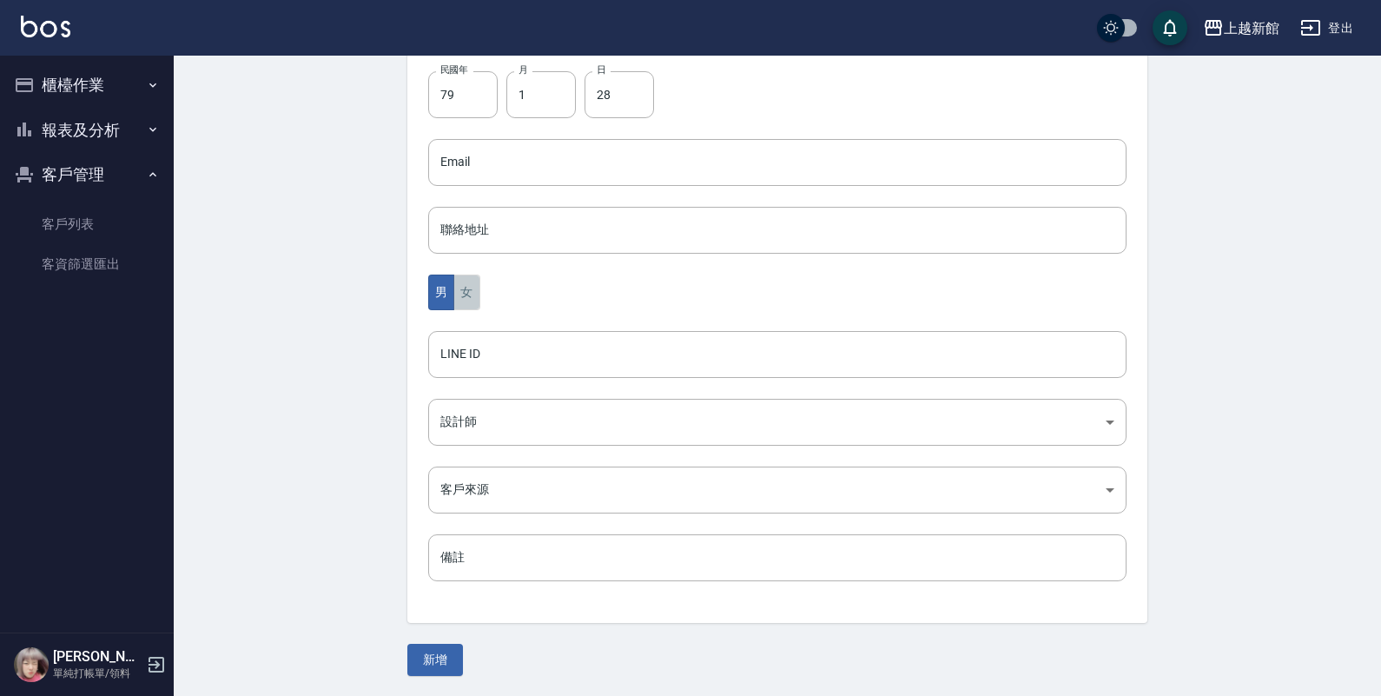
click at [456, 294] on button "女" at bounding box center [466, 293] width 26 height 36
click at [500, 427] on body "上越新館 登出 櫃檯作業 打帳單 帳單列表 掛單列表 現金收支登錄 高階收支登錄 材料自購登錄 每日結帳 排班表 現場電腦打卡 報表及分析 報表目錄 店家日報…" at bounding box center [690, 131] width 1381 height 1131
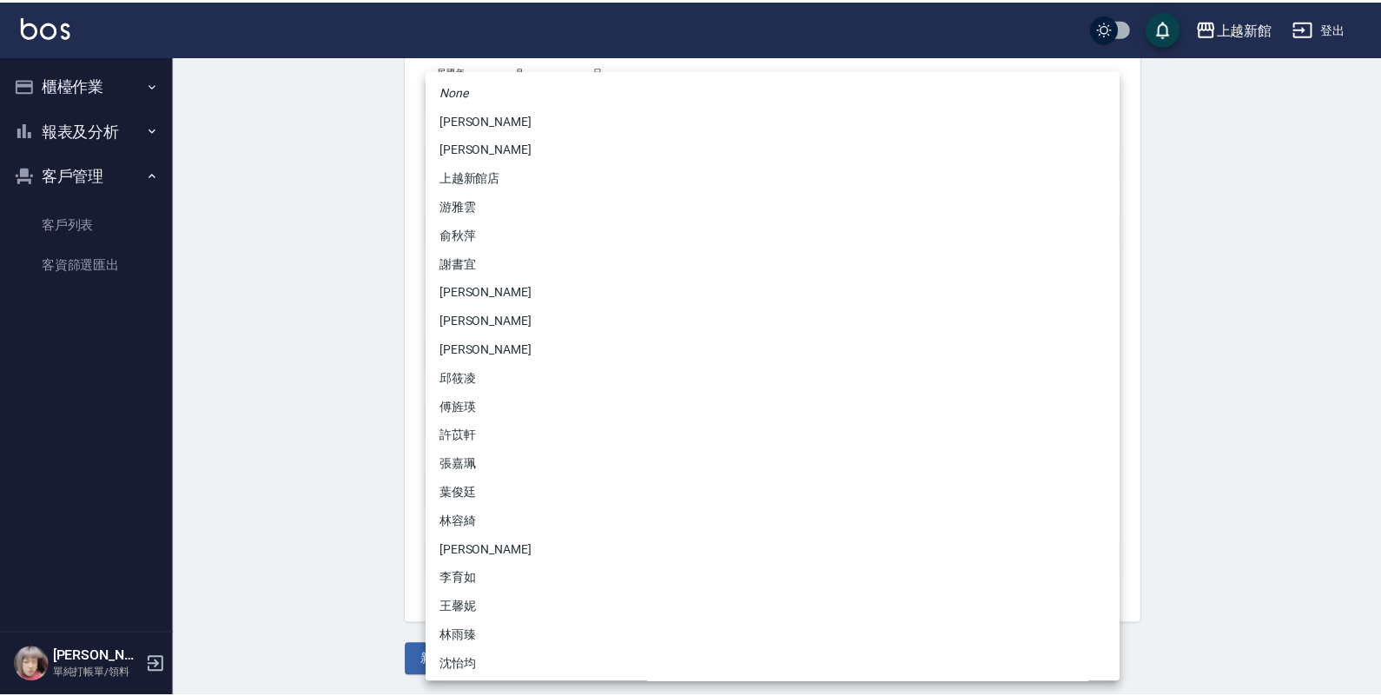
scroll to position [109, 0]
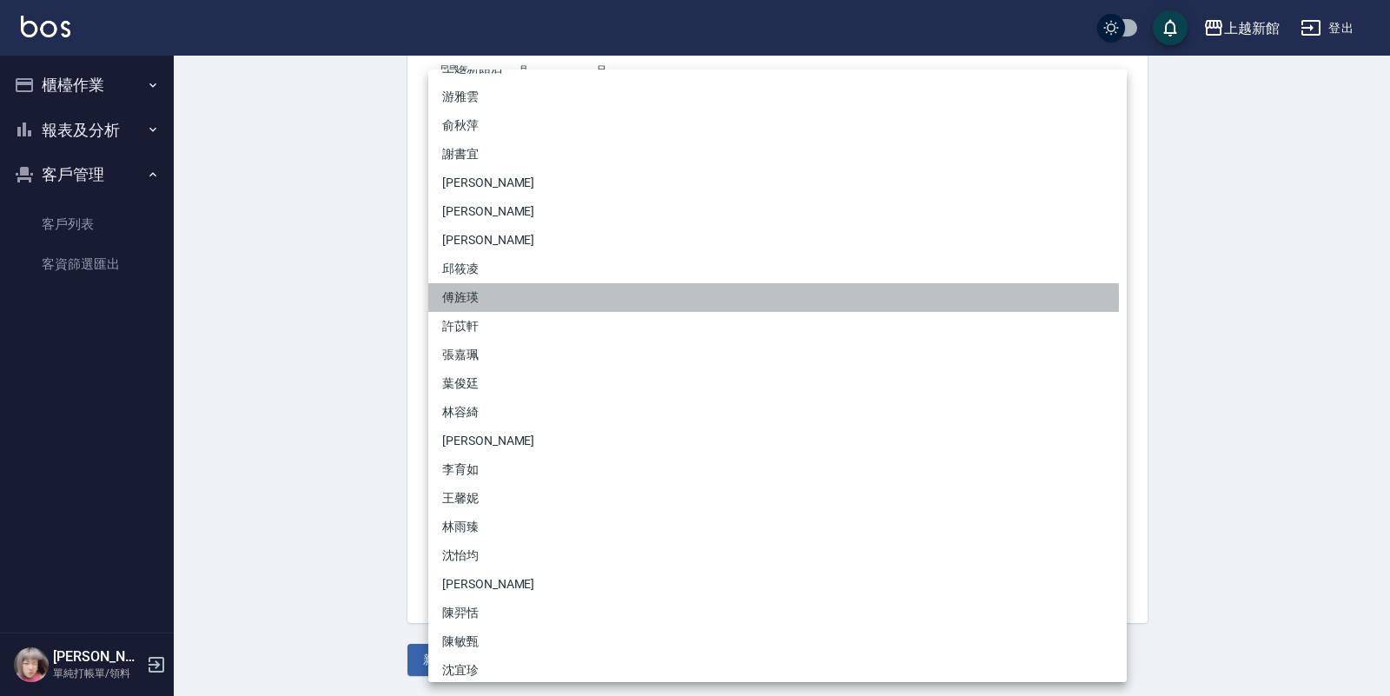
click at [463, 298] on li "傅旌瑛" at bounding box center [777, 297] width 698 height 29
type input "1211b317-6865-4b65-8ce4-66e34f8d1fd8"
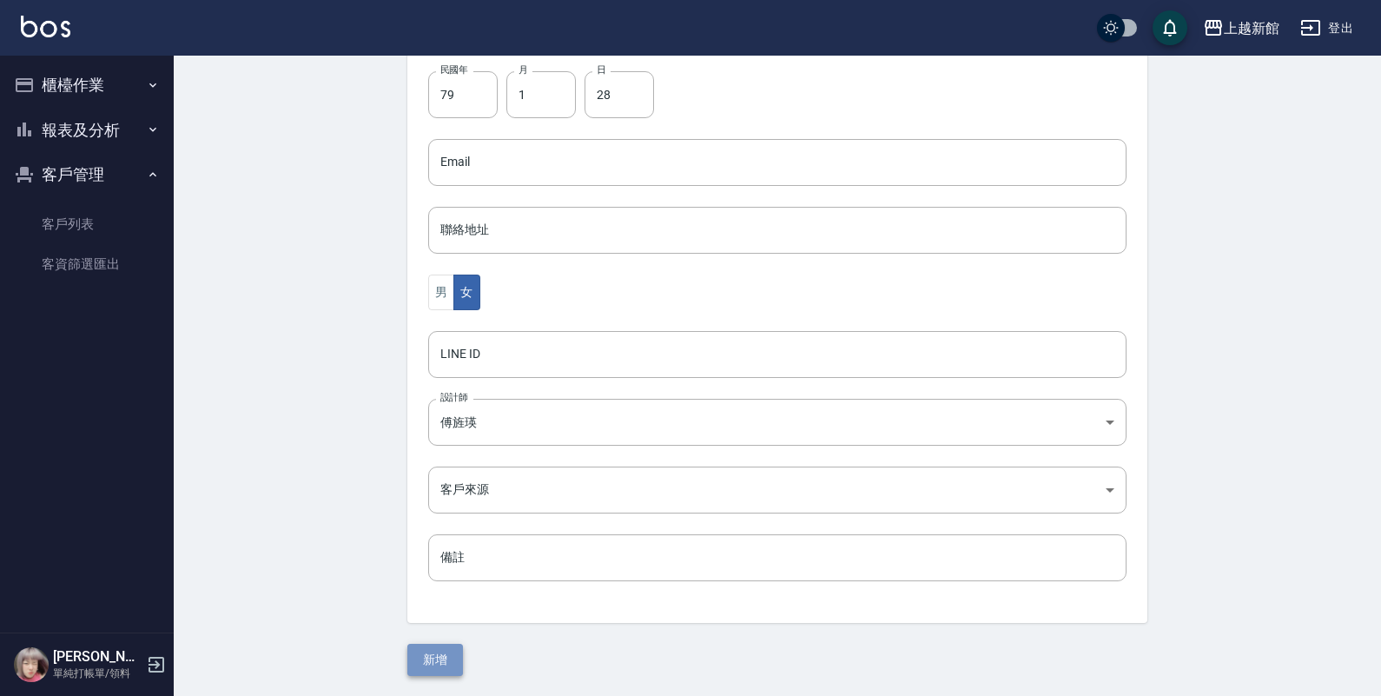
click at [430, 656] on button "新增" at bounding box center [435, 660] width 56 height 32
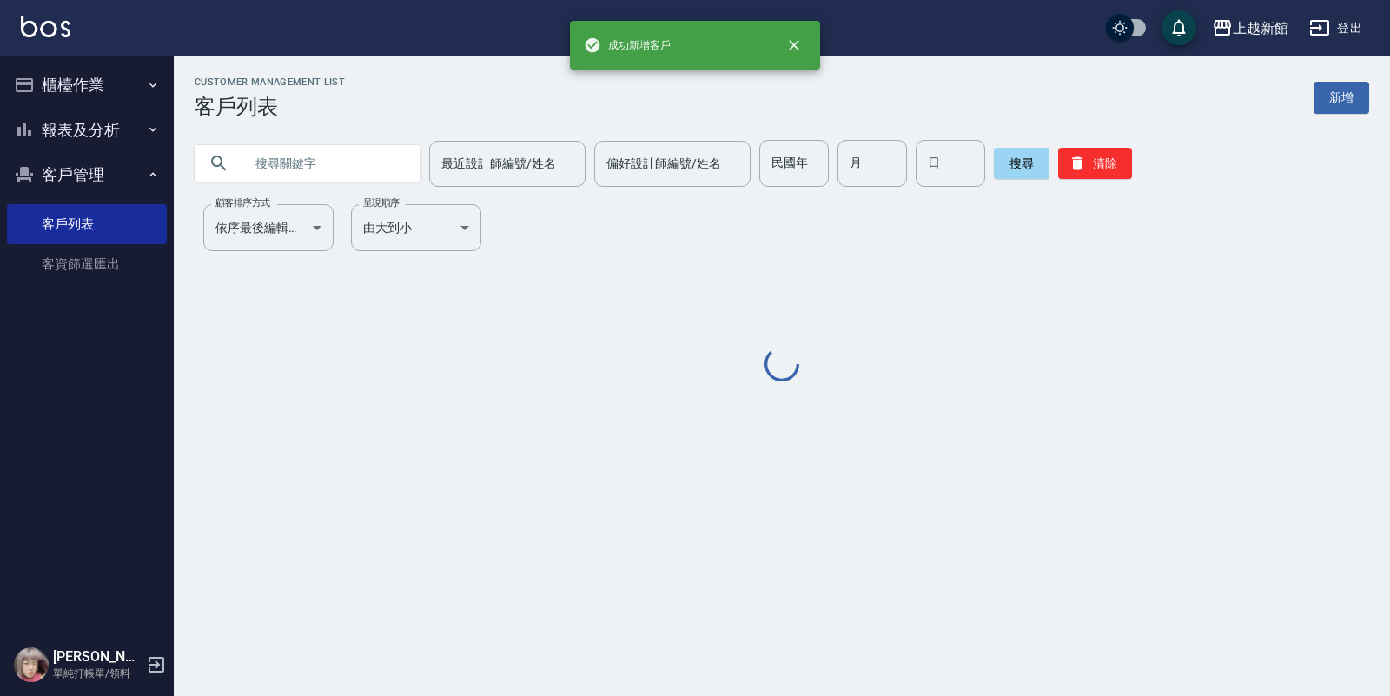
click at [88, 81] on button "櫃檯作業" at bounding box center [87, 85] width 160 height 45
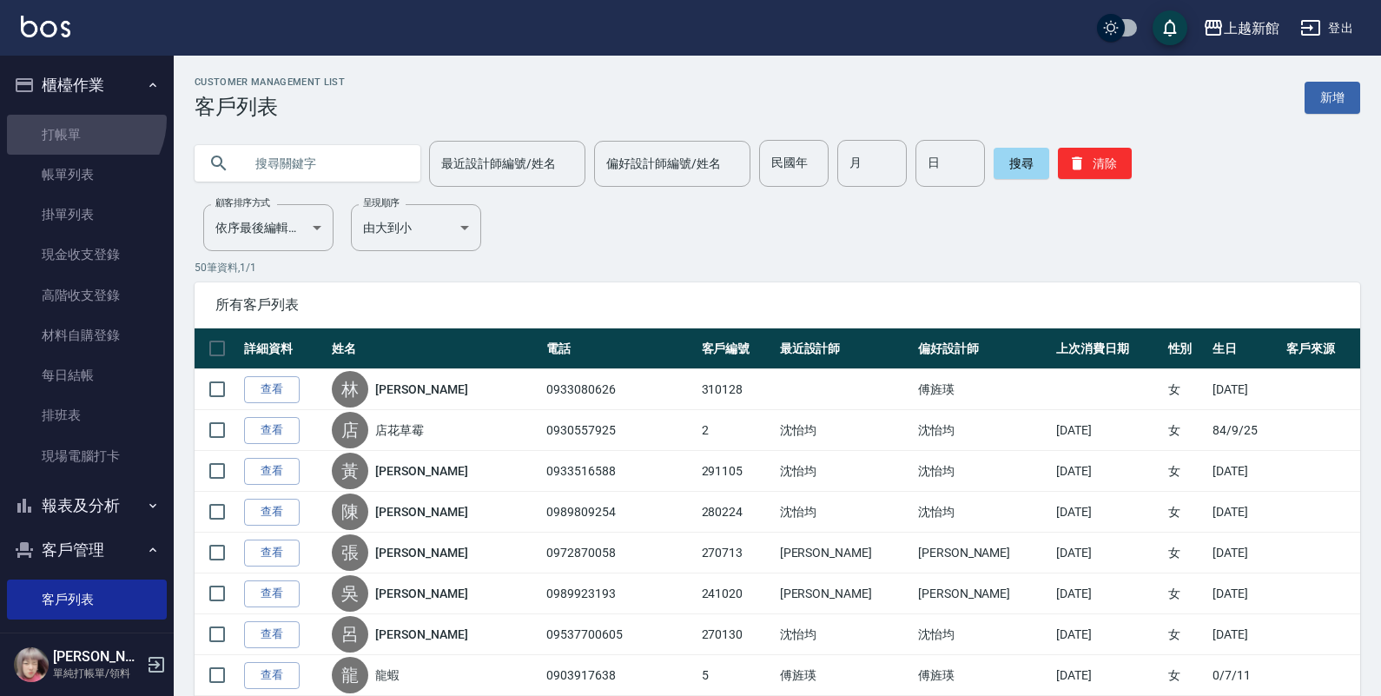
click at [80, 118] on link "打帳單" at bounding box center [87, 135] width 160 height 40
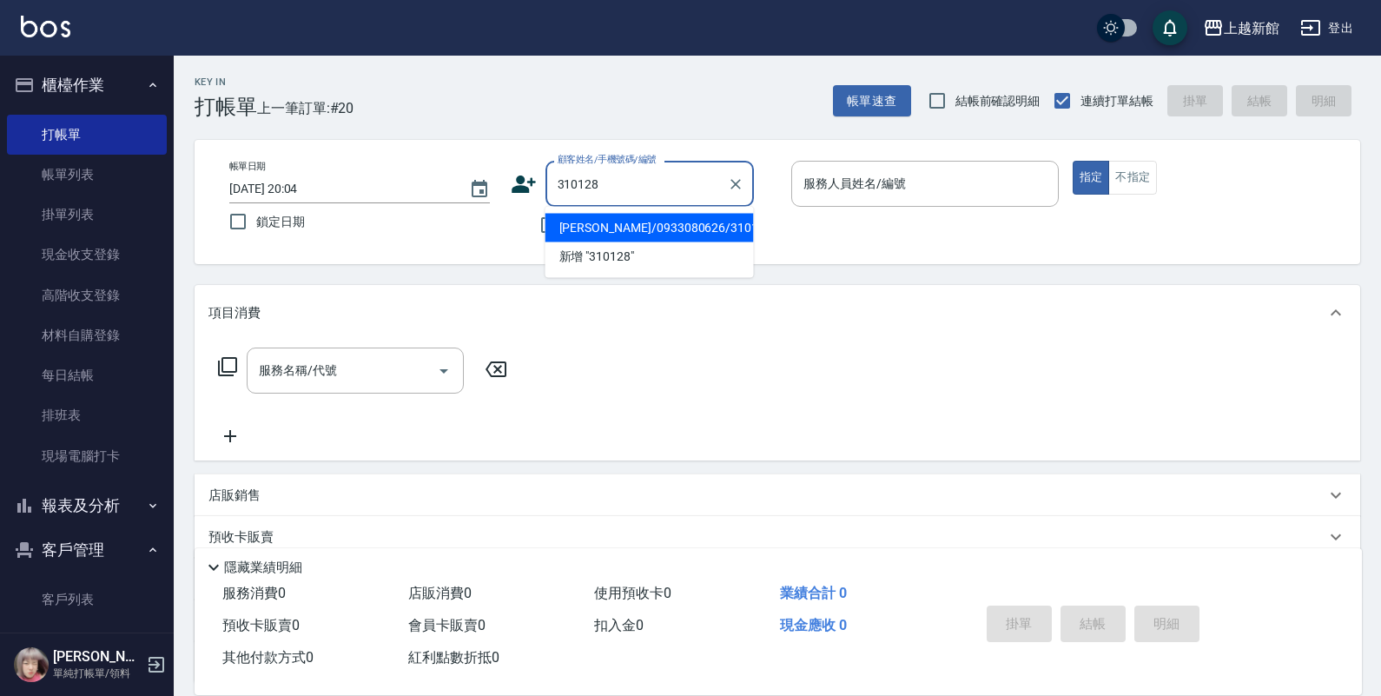
type input "林尚嫻/0933080626/310128"
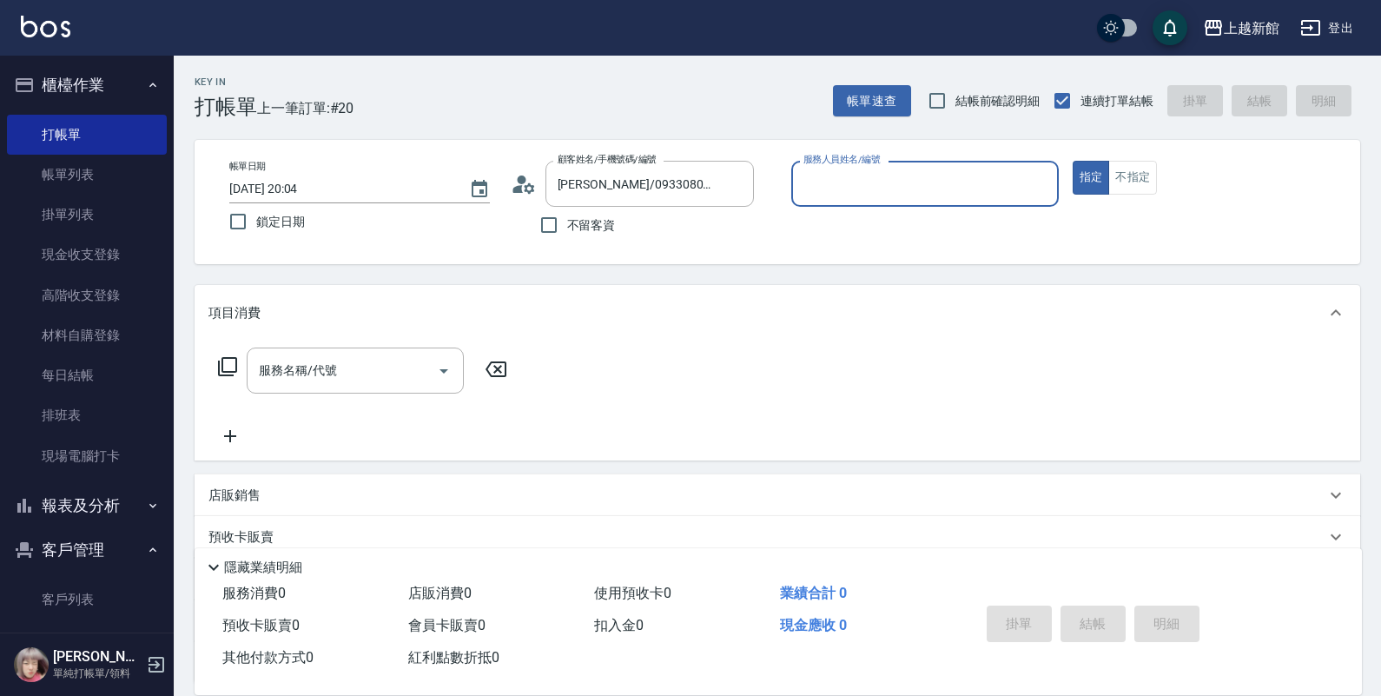
type input "旌瑛-5"
click at [1073, 161] on button "指定" at bounding box center [1091, 178] width 37 height 34
type button "true"
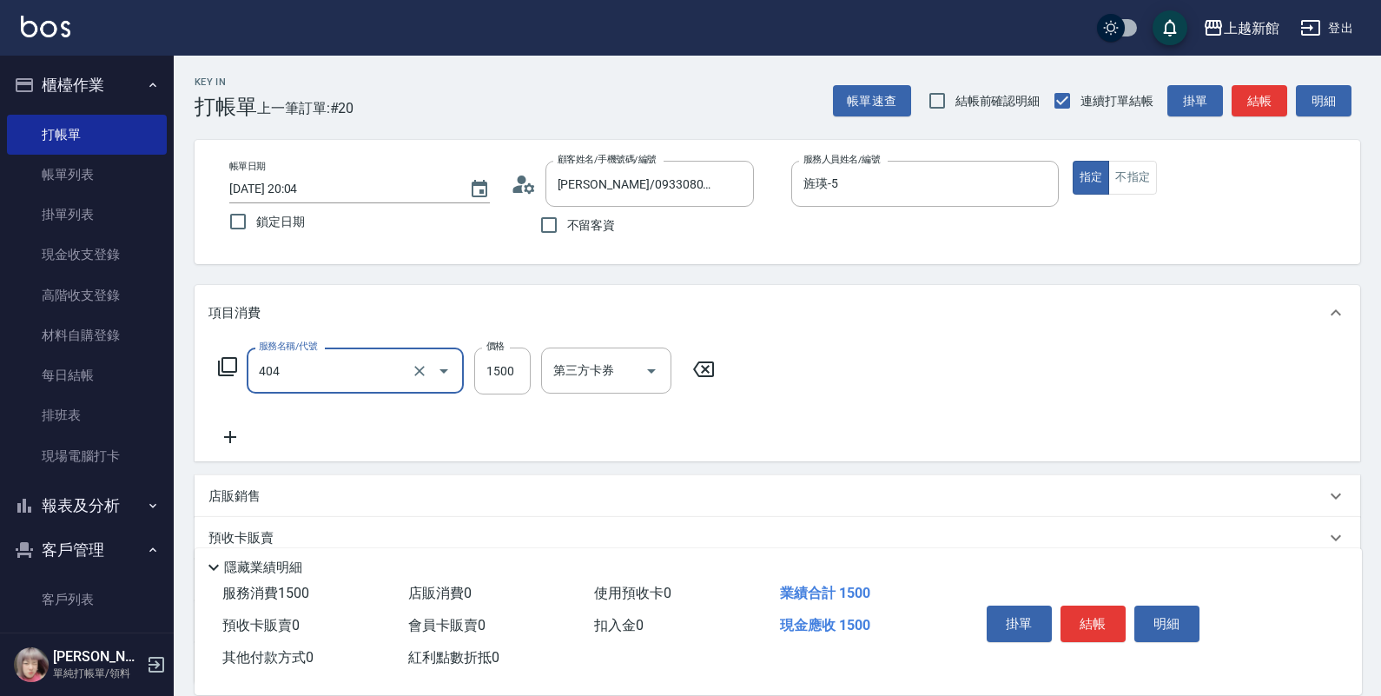
type input "設計染髮(404)"
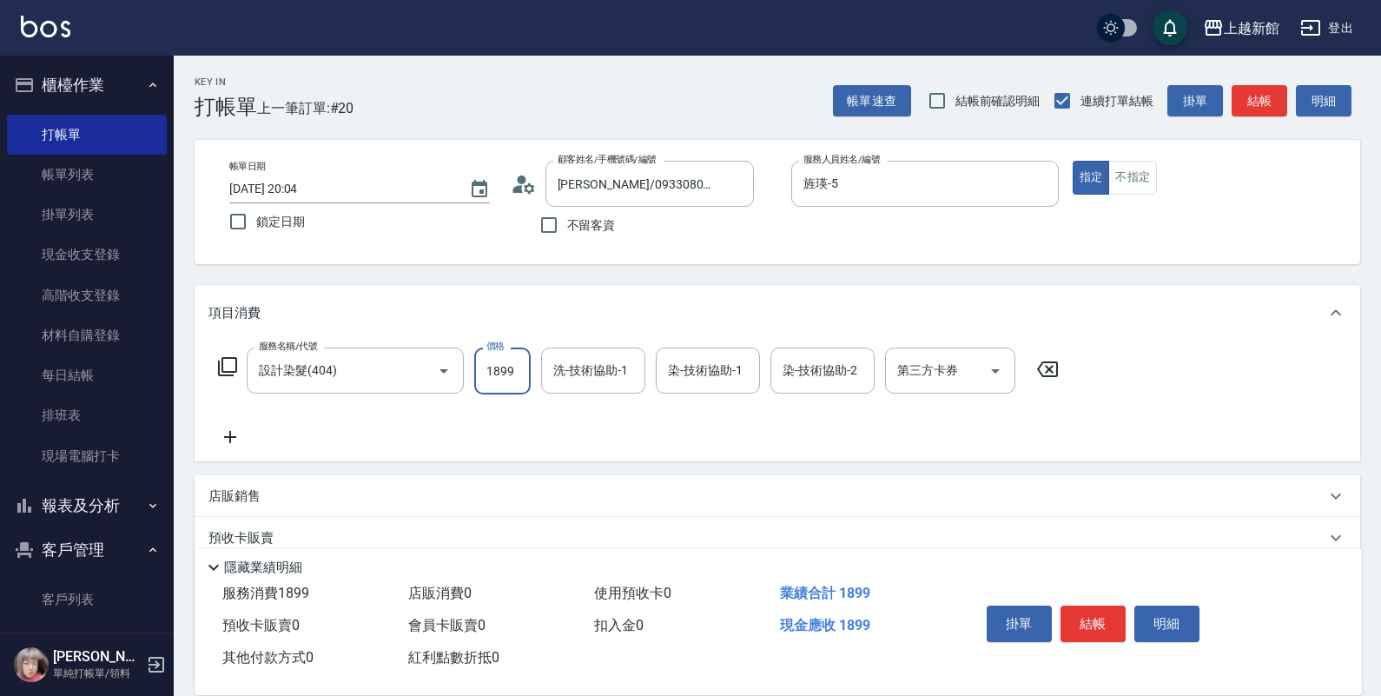
type input "1899"
type input "馨妮-29"
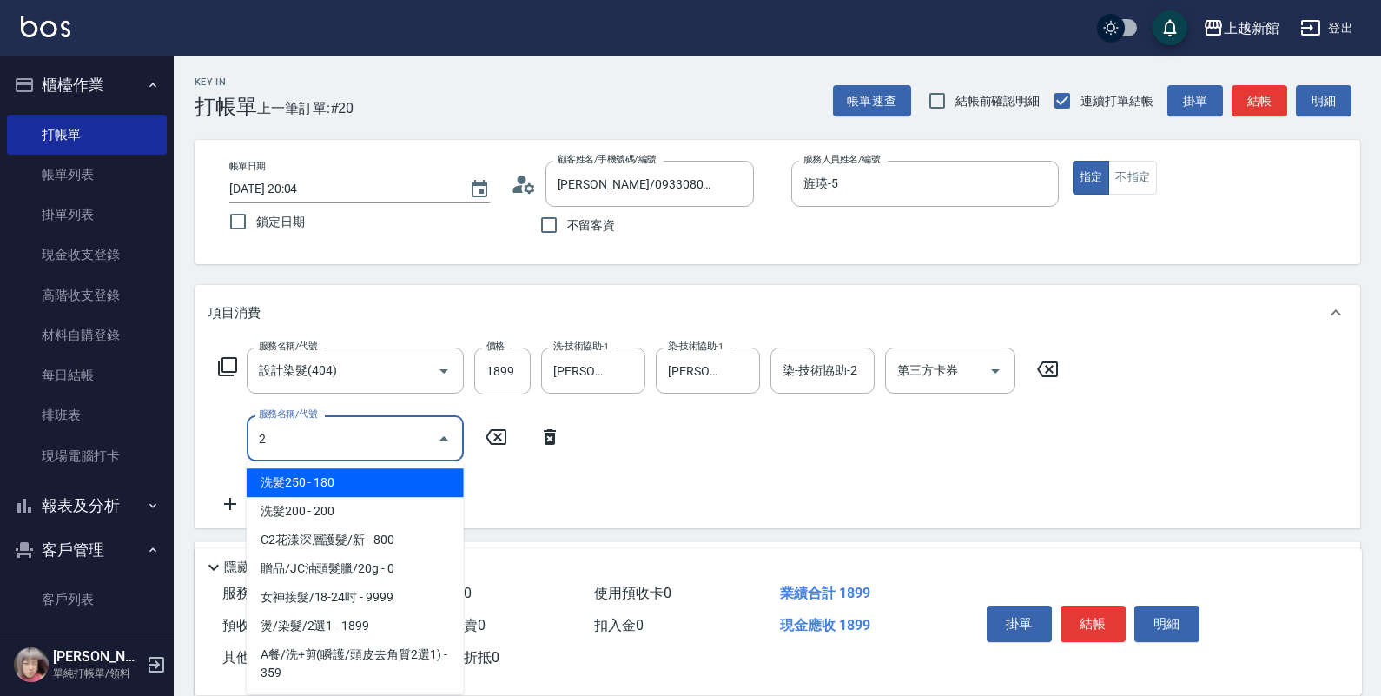
type input "洗髮250(101)"
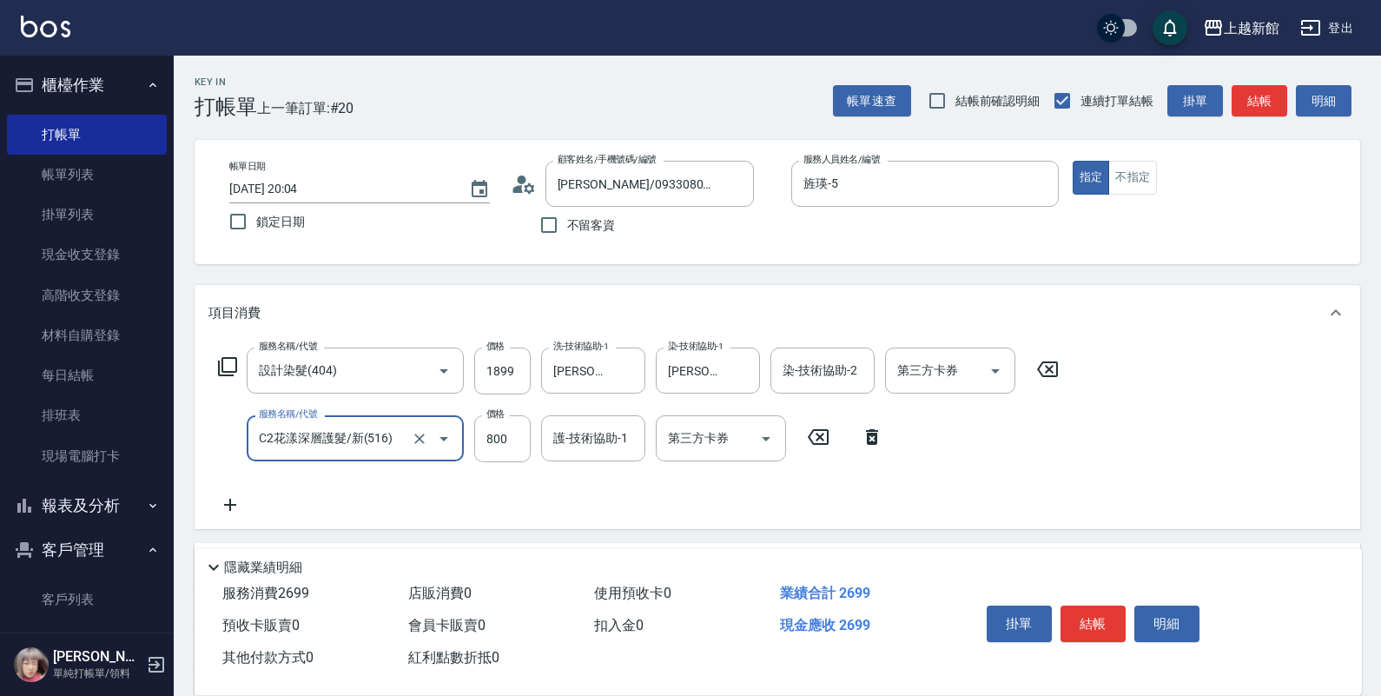
type input "C2花漾深層護髮/新(516)"
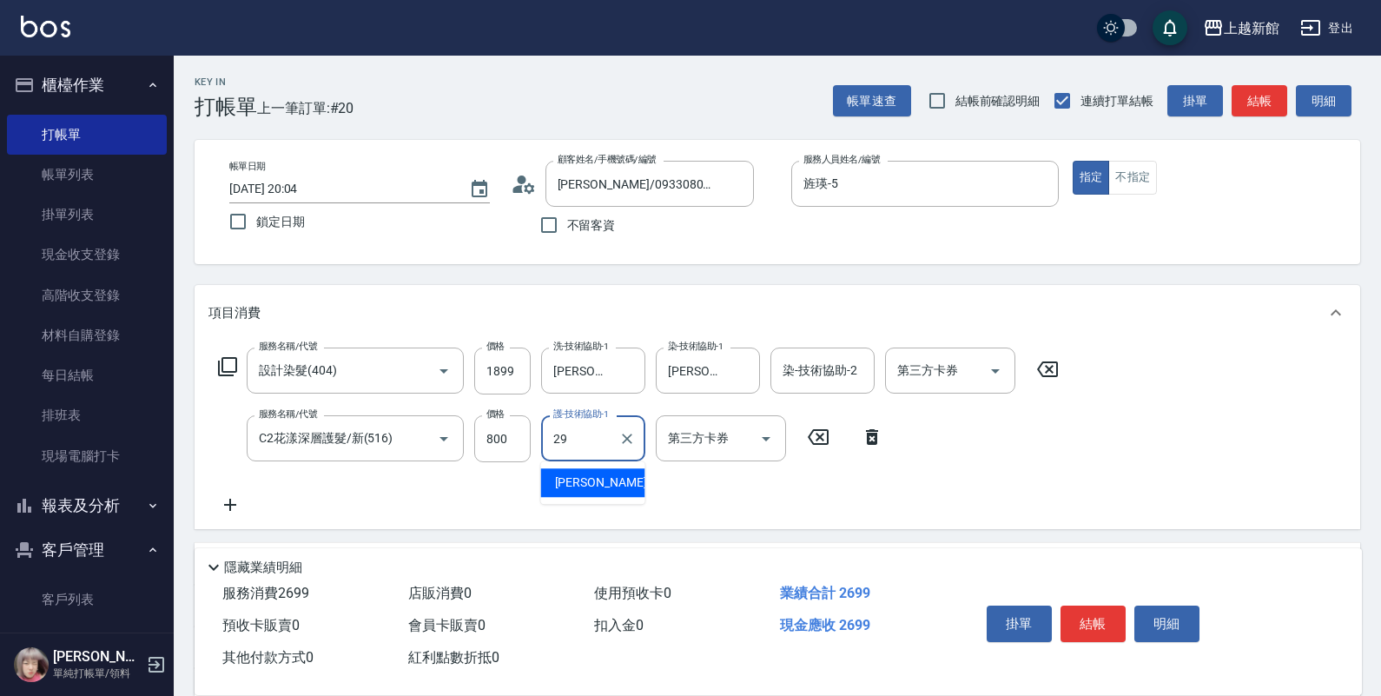
type input "馨妮-29"
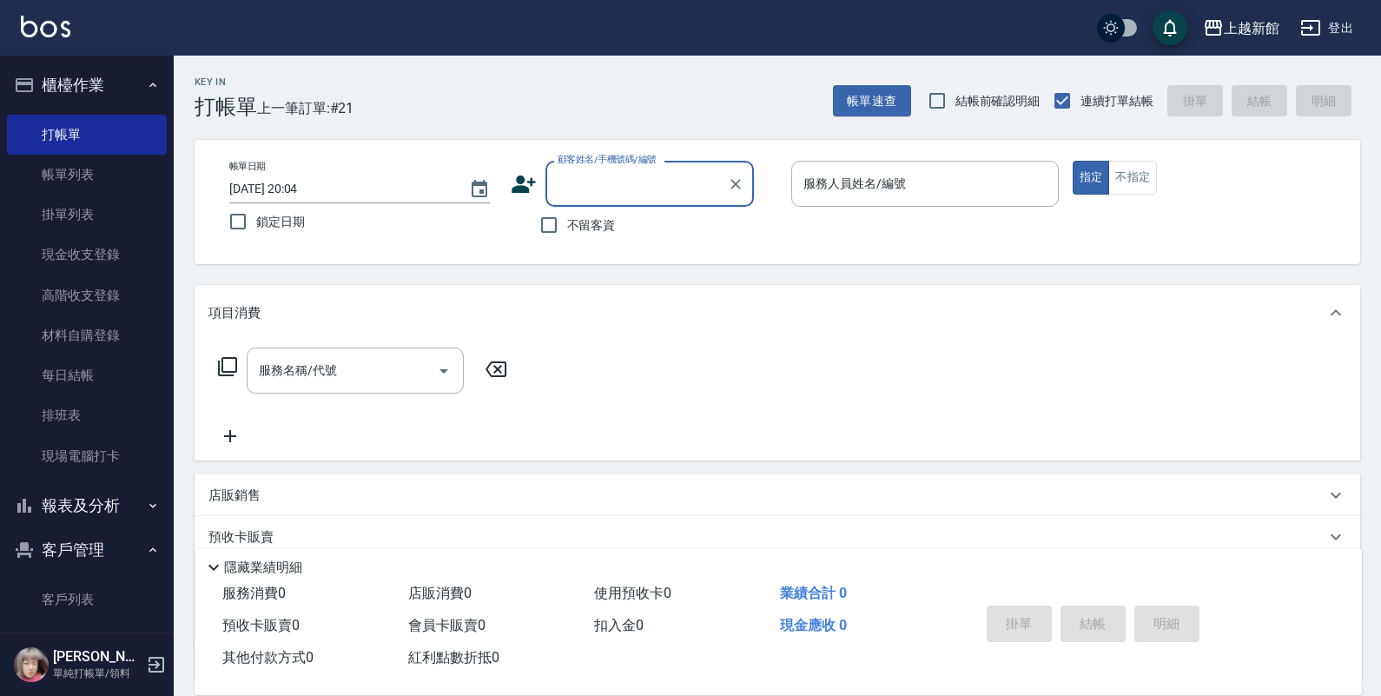
click at [127, 502] on button "報表及分析" at bounding box center [87, 505] width 160 height 45
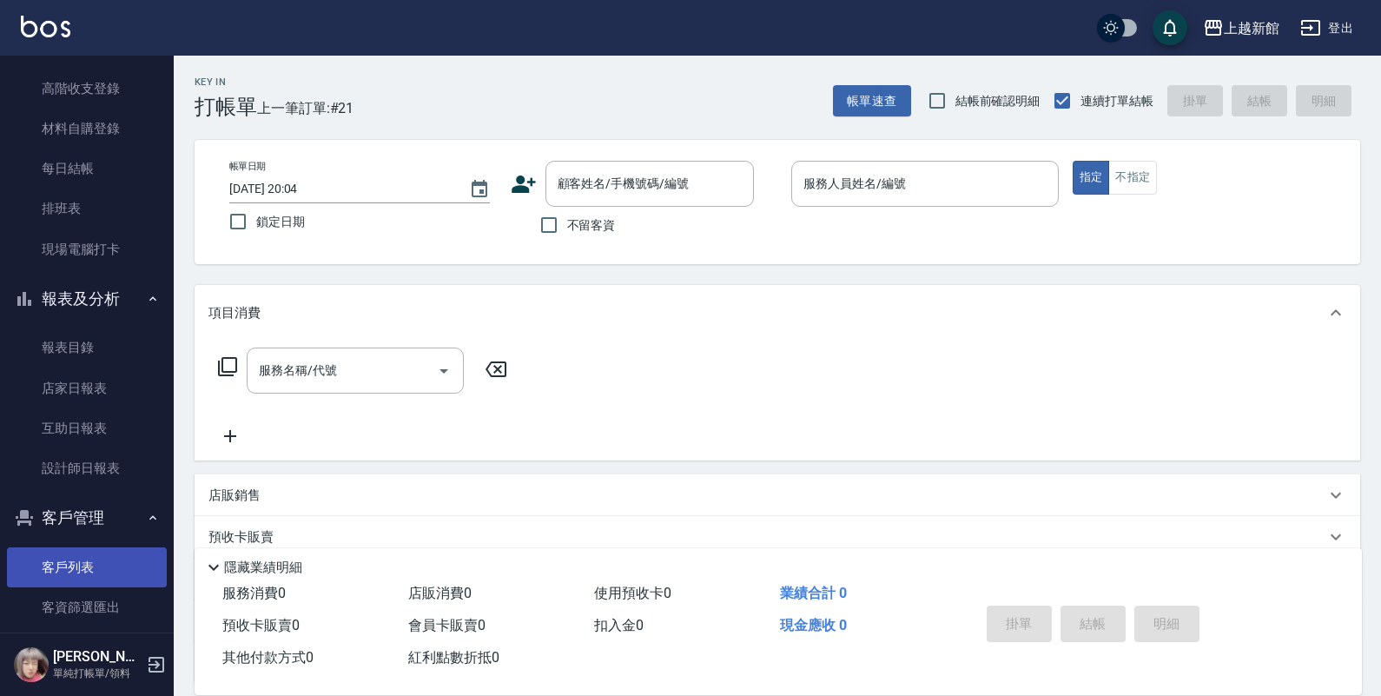
scroll to position [217, 0]
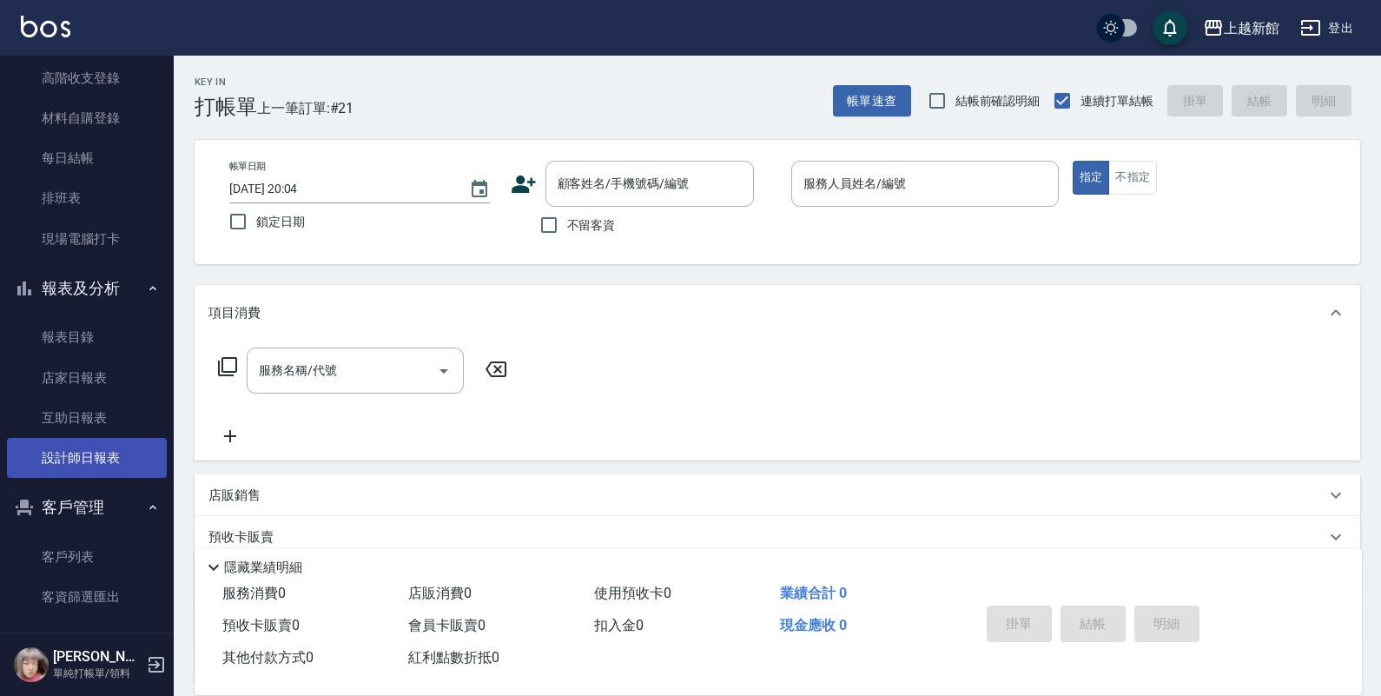
click at [100, 447] on link "設計師日報表" at bounding box center [87, 458] width 160 height 40
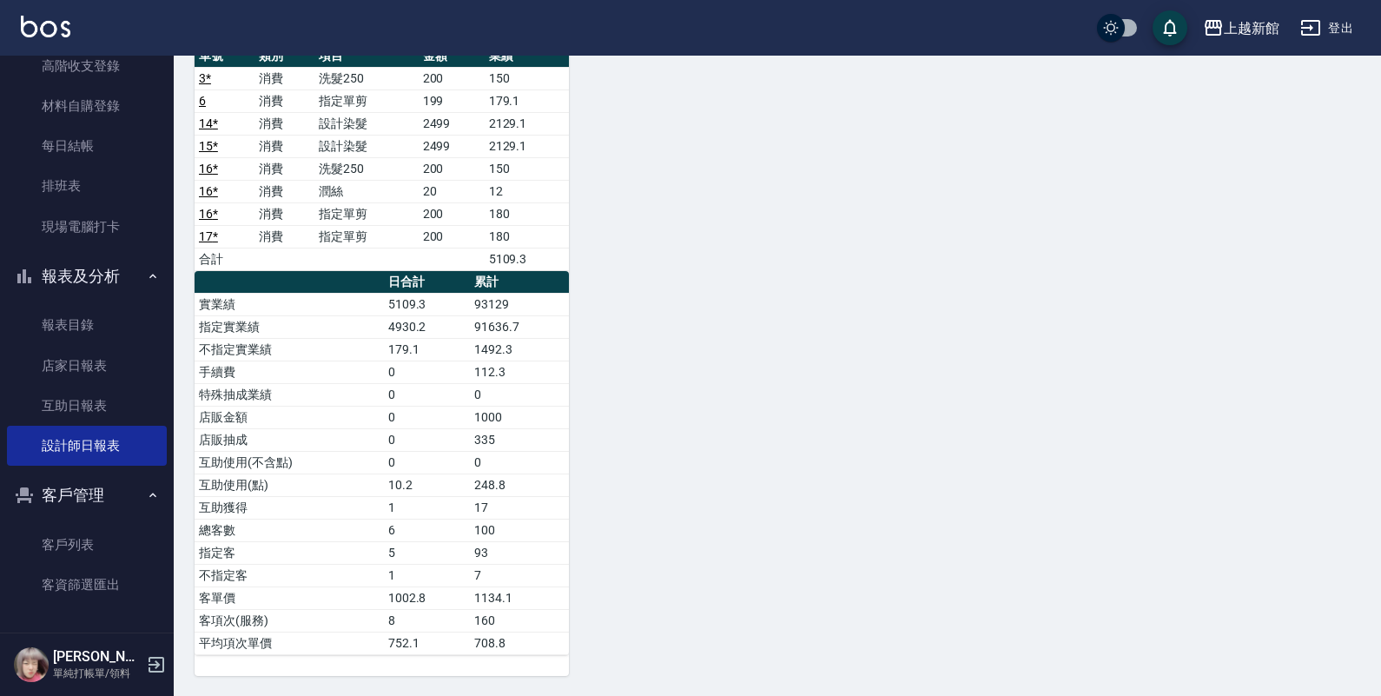
scroll to position [1039, 0]
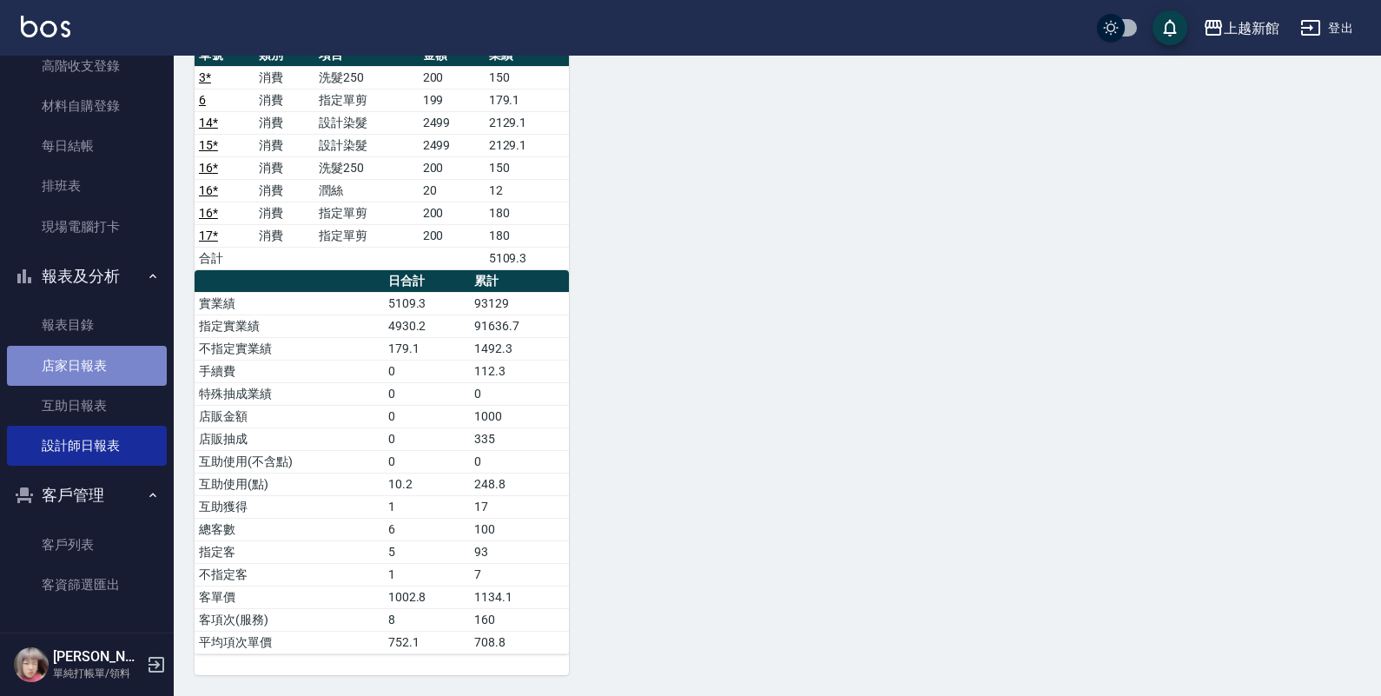
click at [124, 366] on link "店家日報表" at bounding box center [87, 366] width 160 height 40
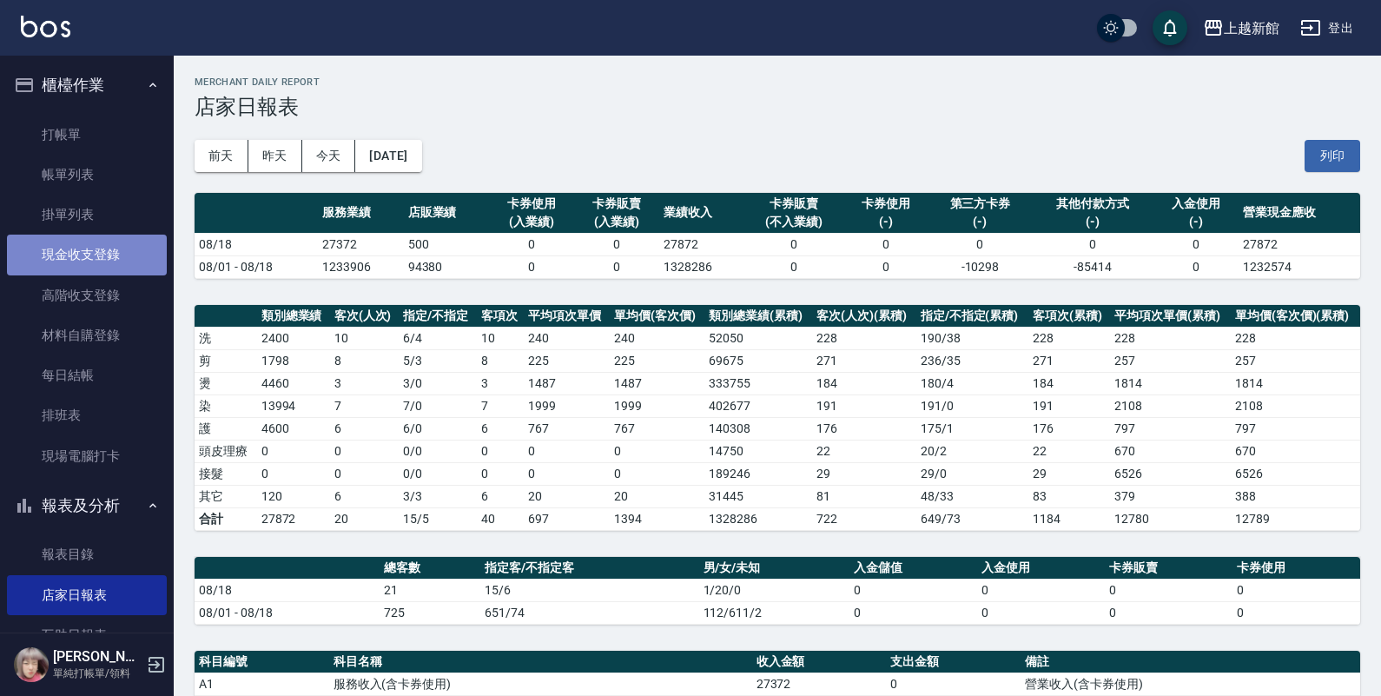
click at [94, 250] on link "現金收支登錄" at bounding box center [87, 255] width 160 height 40
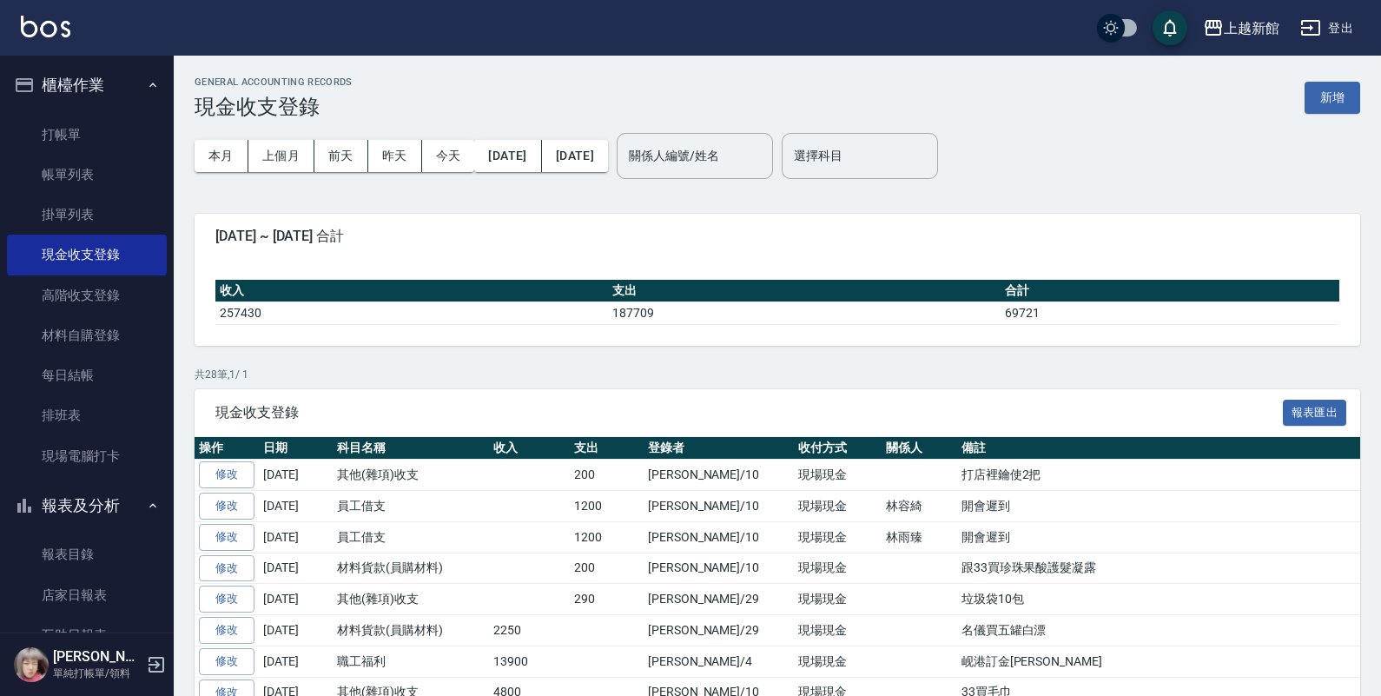
click at [1294, 107] on div "GENERAL ACCOUNTING RECORDS 現金收支登錄 新增" at bounding box center [778, 97] width 1166 height 43
click at [1303, 105] on div "GENERAL ACCOUNTING RECORDS 現金收支登錄 新增" at bounding box center [778, 97] width 1166 height 43
click at [1310, 105] on button "新增" at bounding box center [1333, 98] width 56 height 32
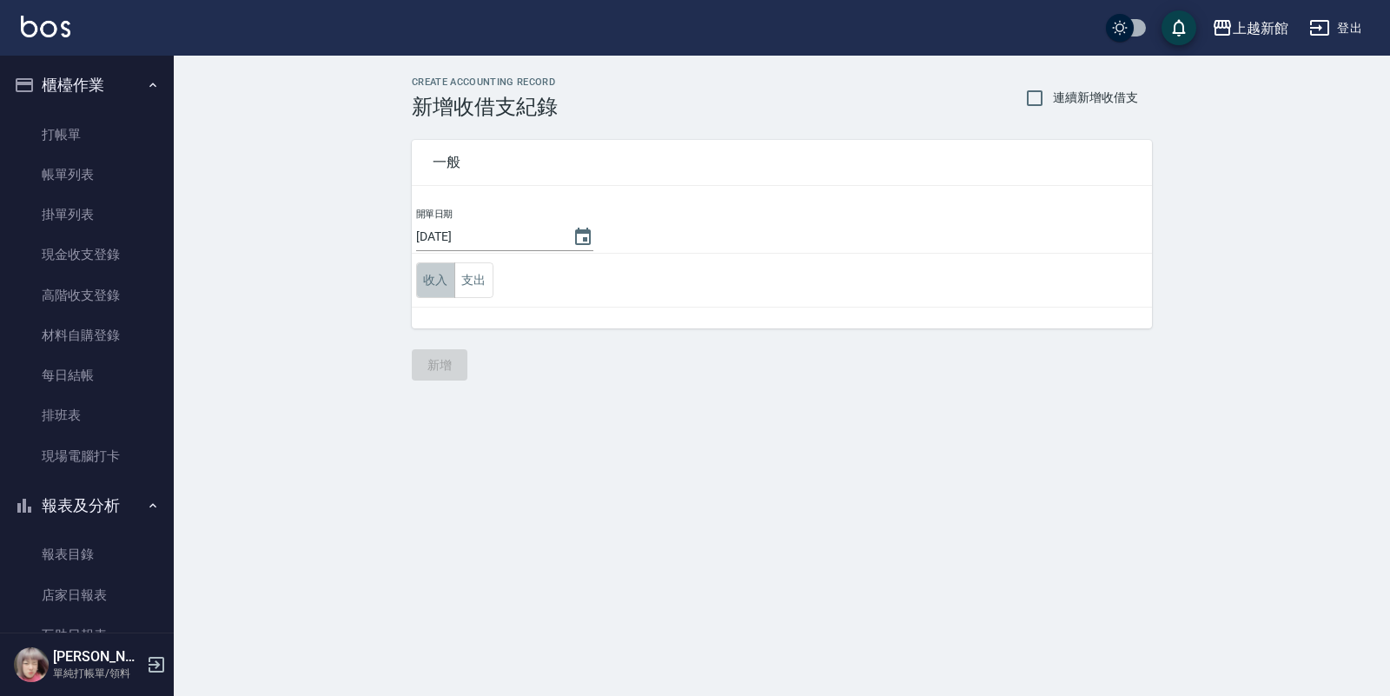
click at [424, 291] on button "收入" at bounding box center [435, 280] width 39 height 36
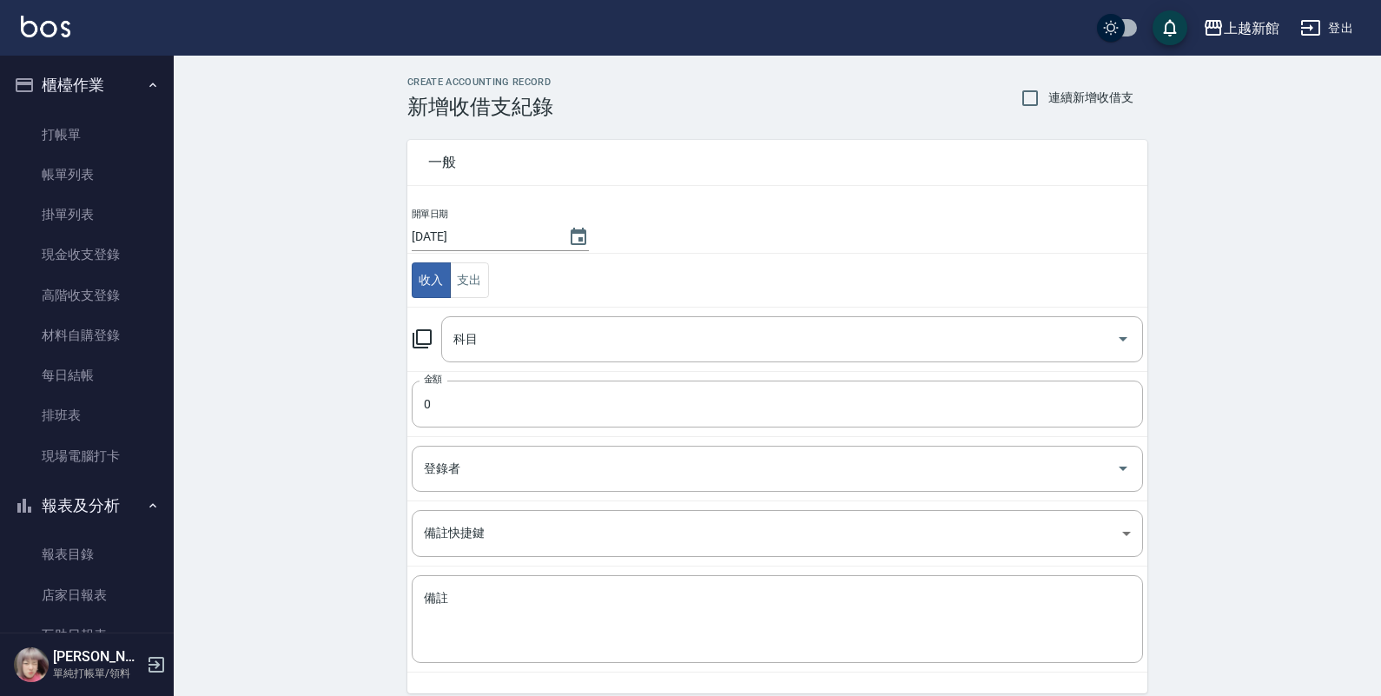
click at [428, 334] on icon at bounding box center [422, 338] width 21 height 21
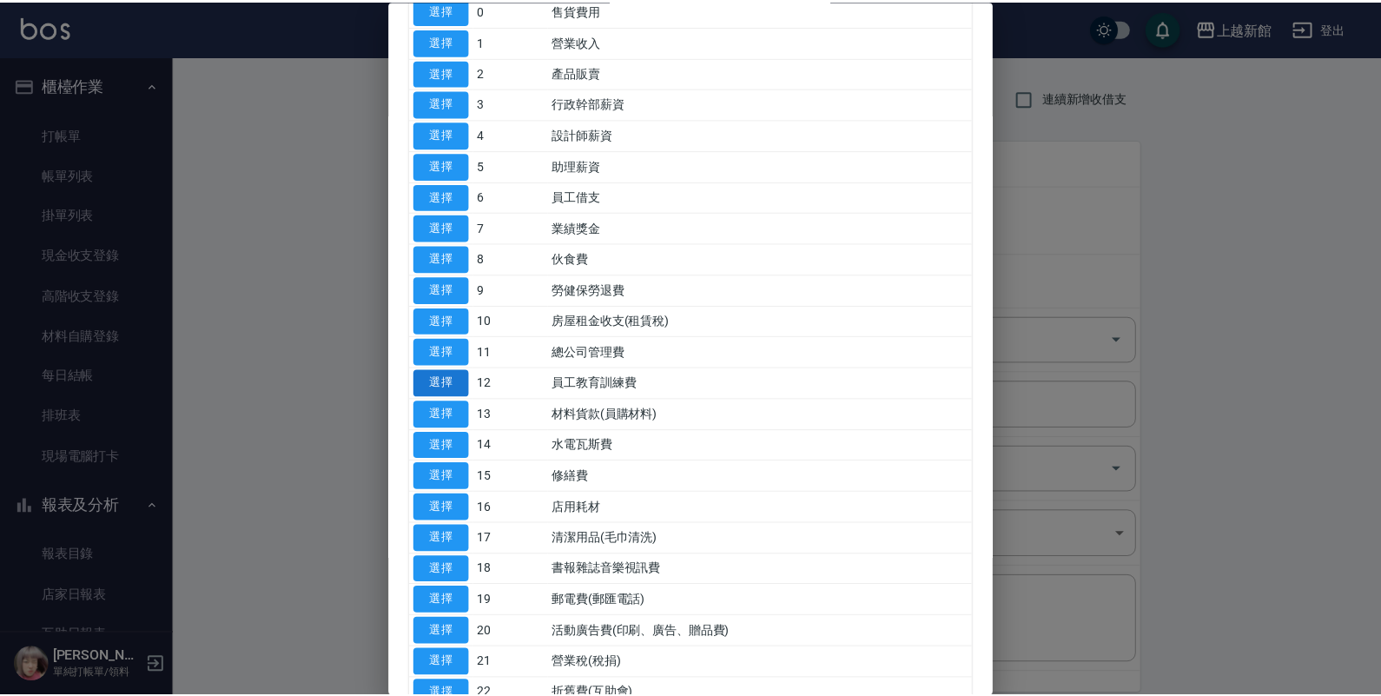
scroll to position [217, 0]
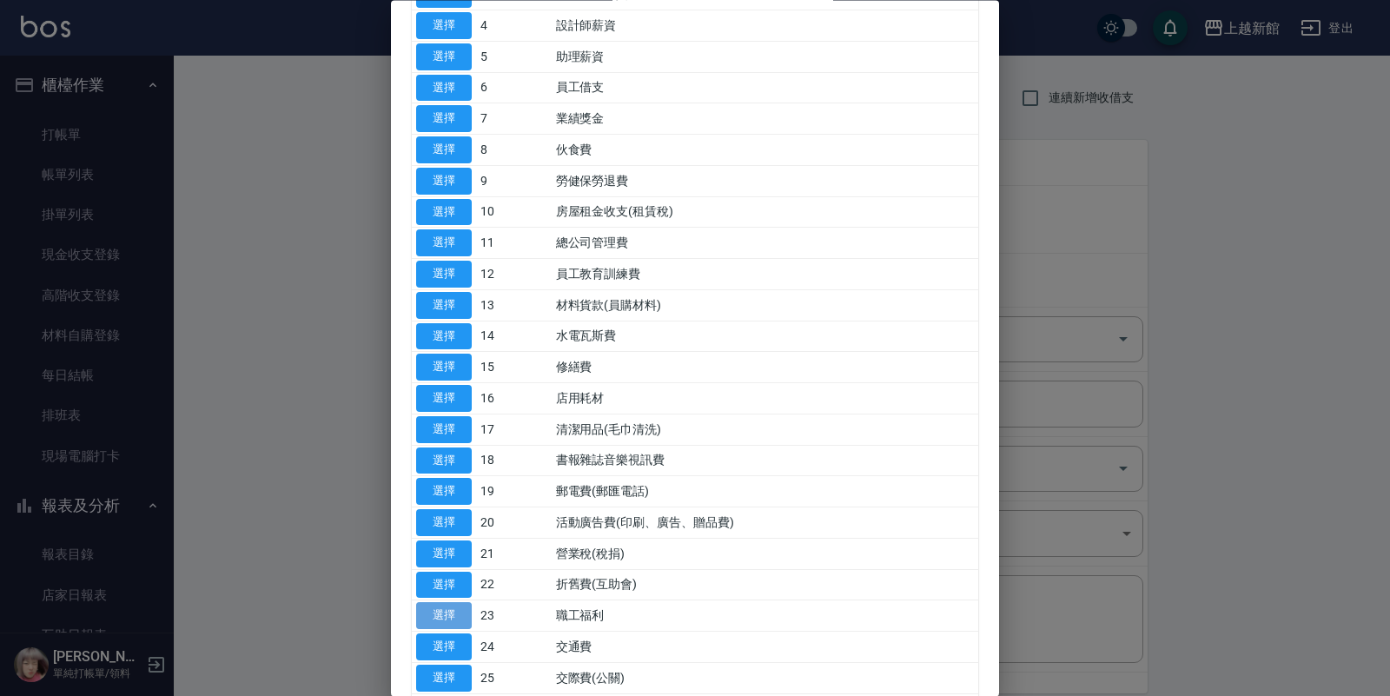
click at [440, 613] on button "選擇" at bounding box center [444, 616] width 56 height 27
type input "23 職工福利"
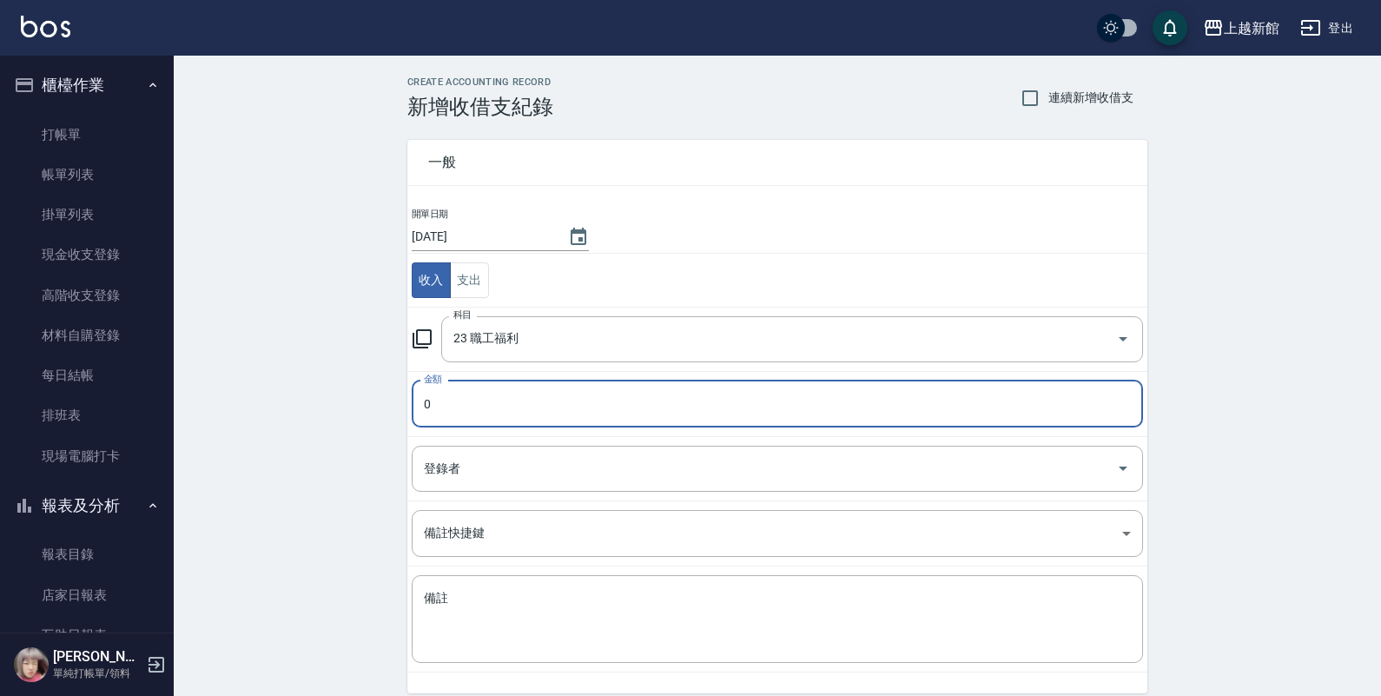
click at [465, 400] on input "0" at bounding box center [777, 404] width 731 height 47
type input "55600"
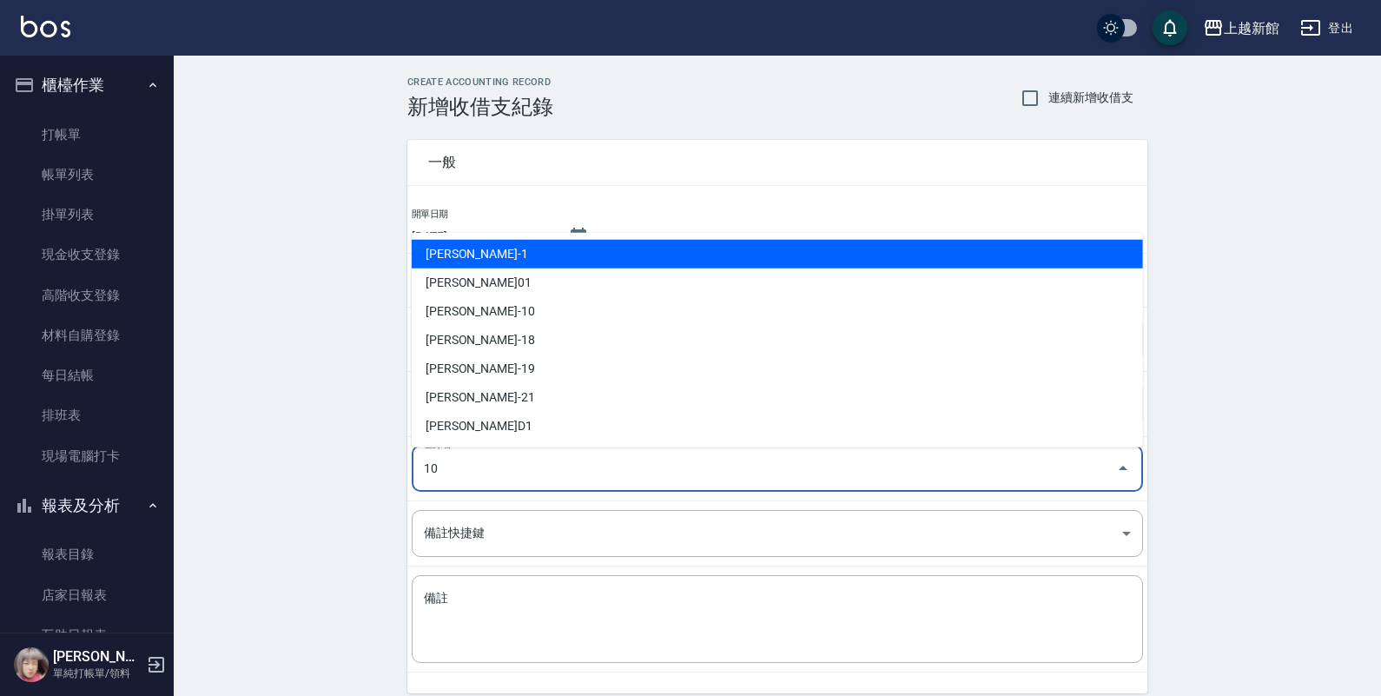
type input "劉名儀-10"
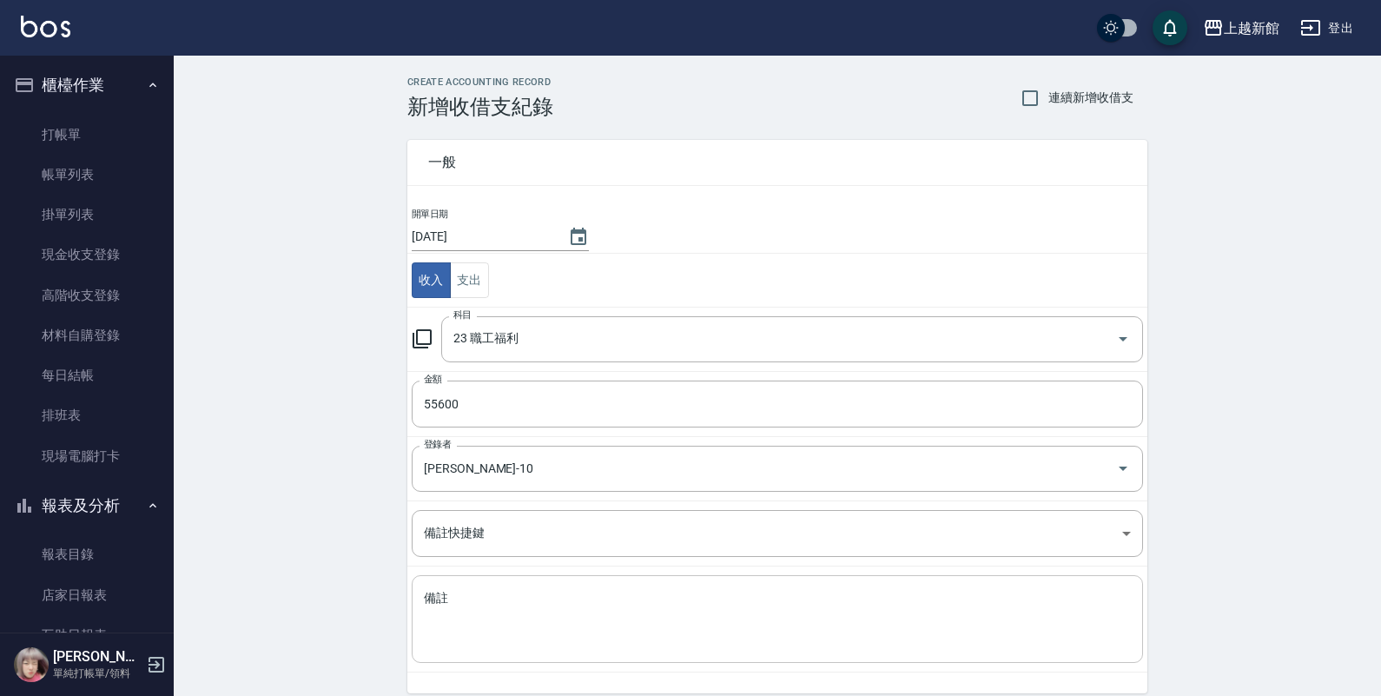
click at [466, 583] on div "x 備註" at bounding box center [777, 619] width 731 height 88
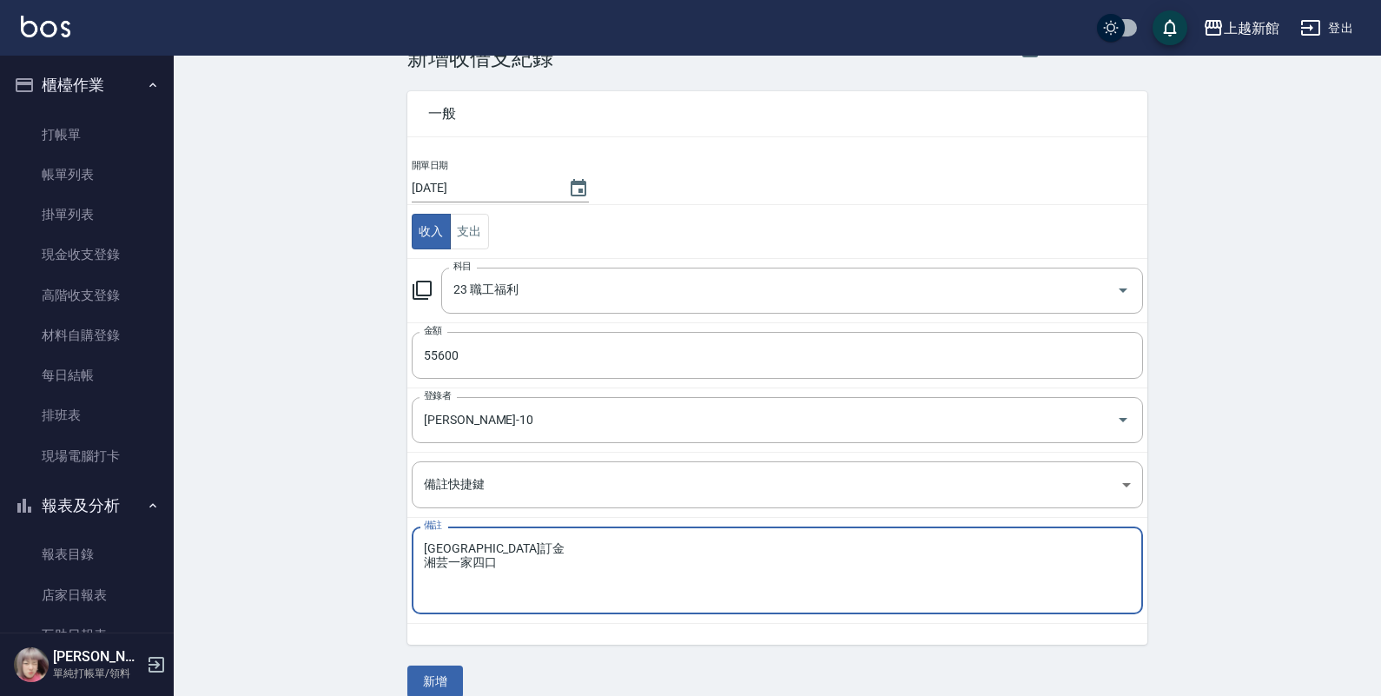
scroll to position [72, 0]
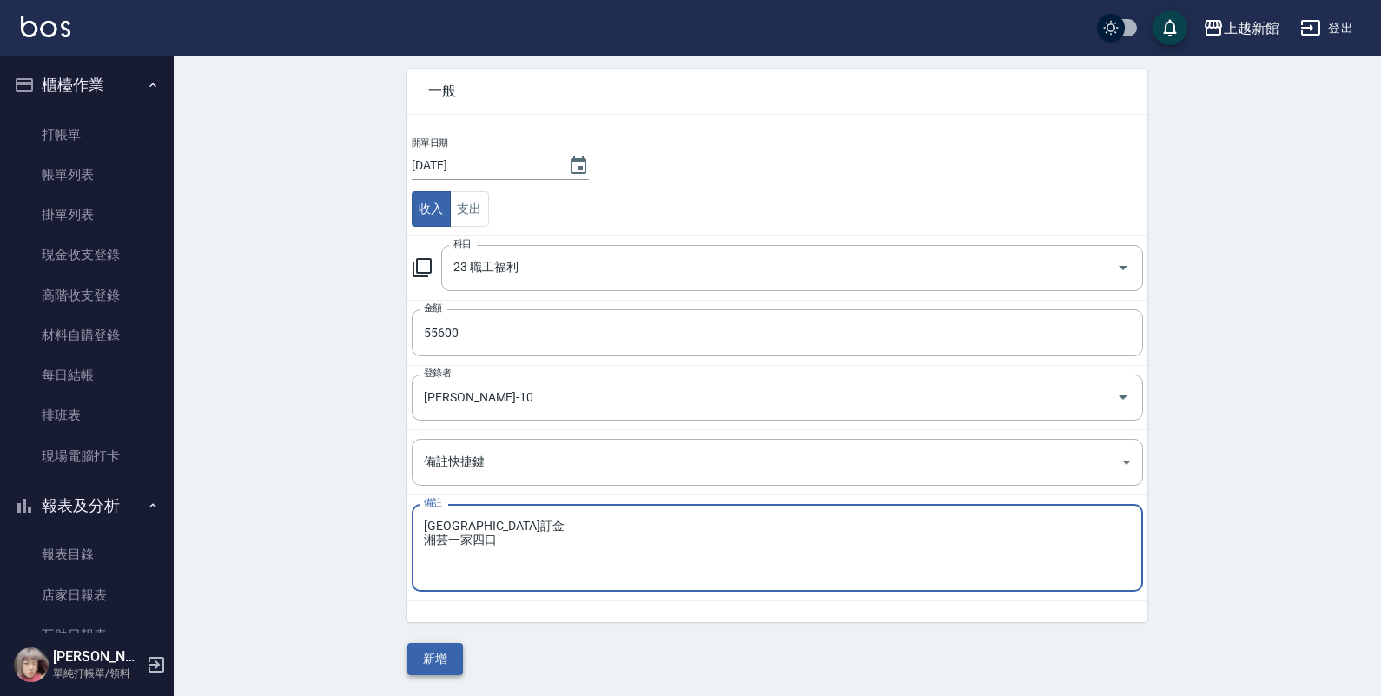
type textarea "峴港訂金 湘芸一家四口"
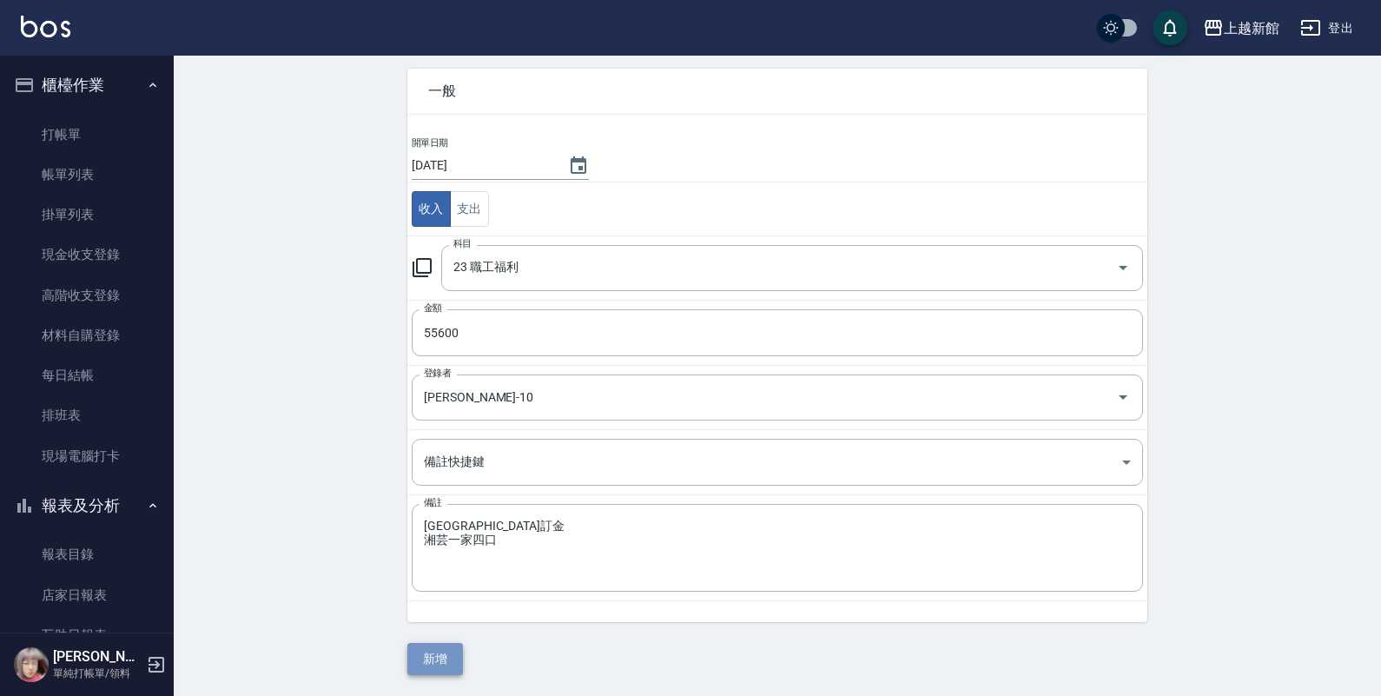
click at [430, 652] on button "新增" at bounding box center [435, 659] width 56 height 32
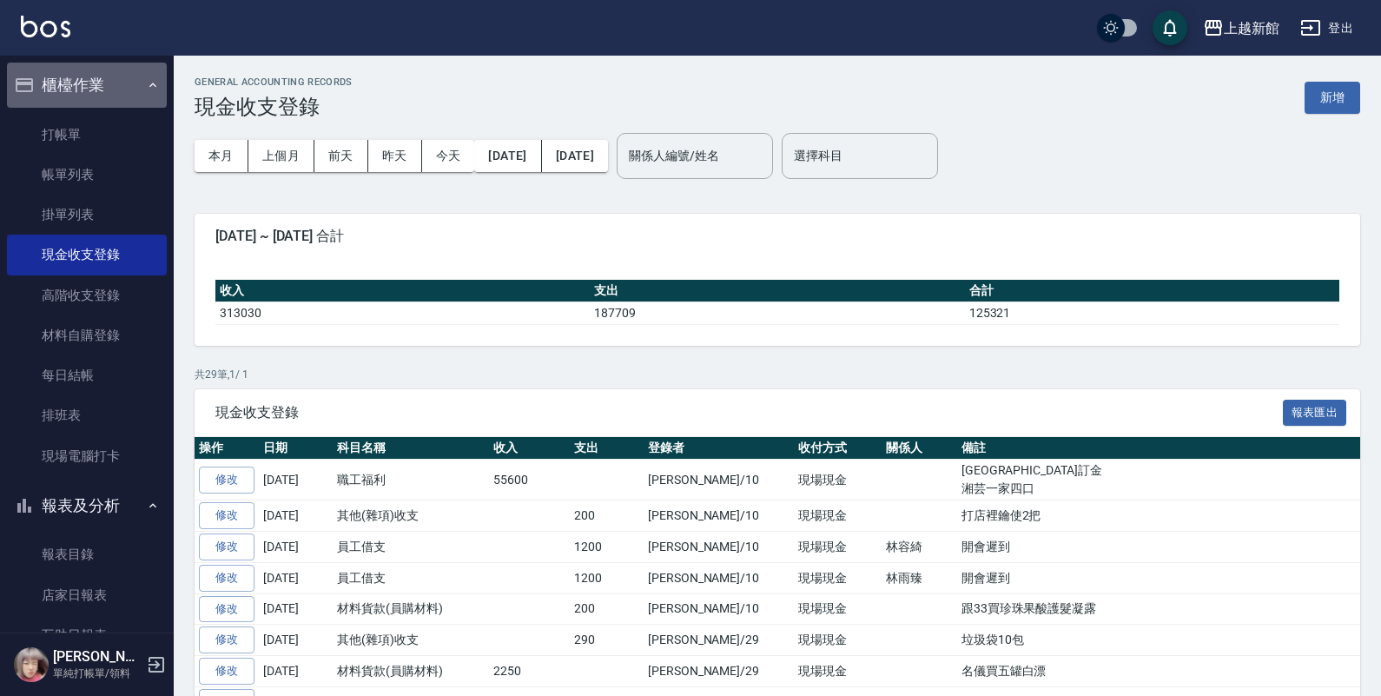
click at [89, 85] on button "櫃檯作業" at bounding box center [87, 85] width 160 height 45
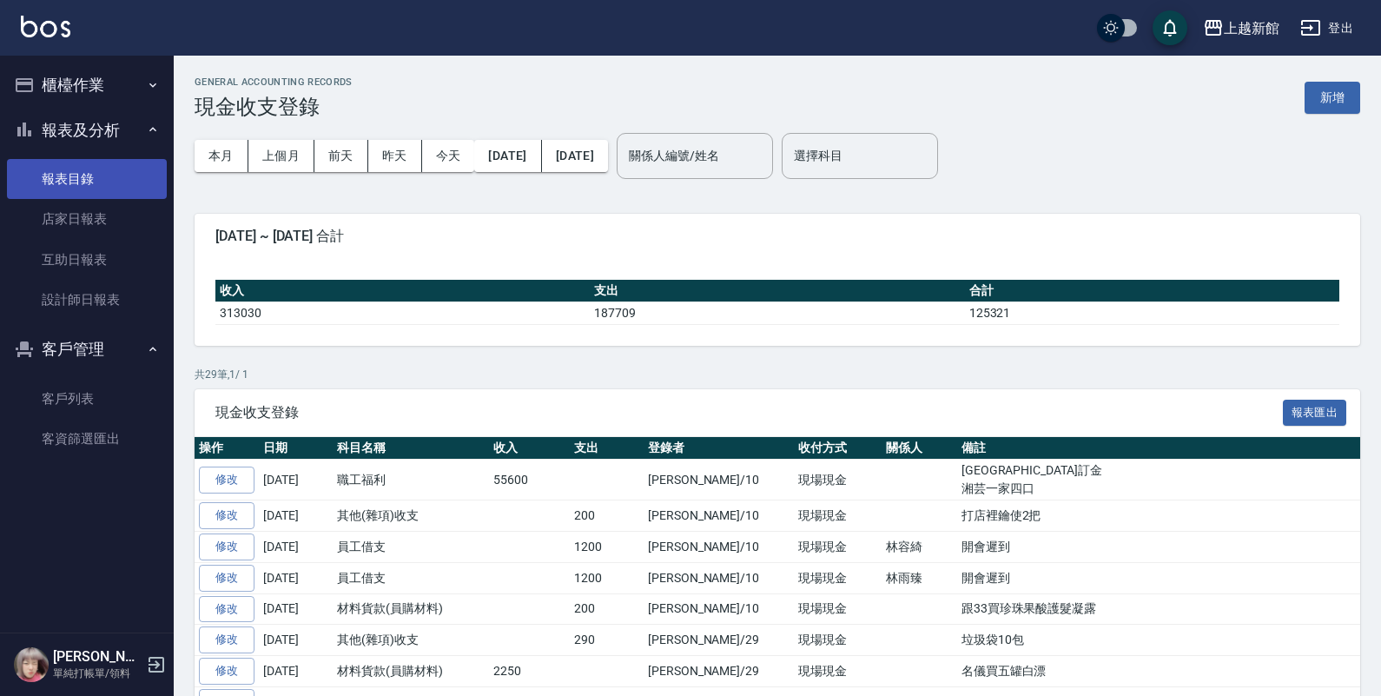
click at [89, 182] on link "報表目錄" at bounding box center [87, 179] width 160 height 40
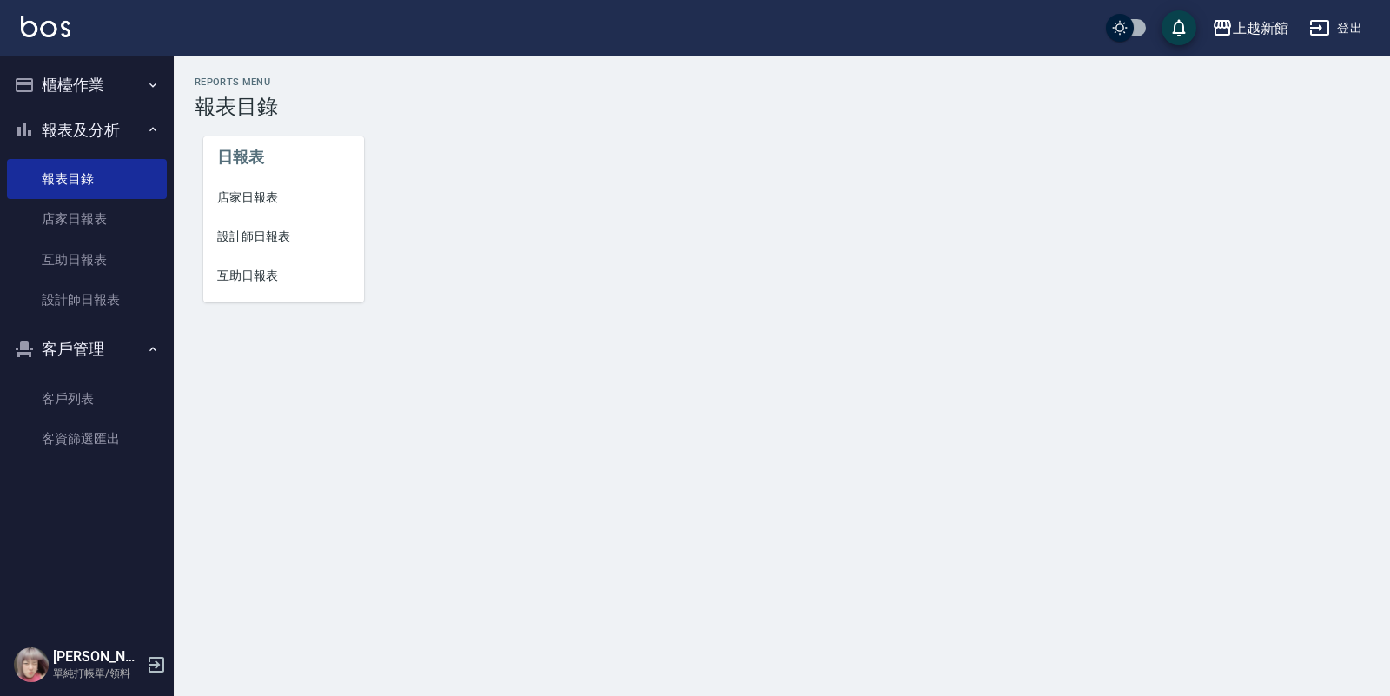
click at [266, 202] on span "店家日報表" at bounding box center [283, 198] width 133 height 18
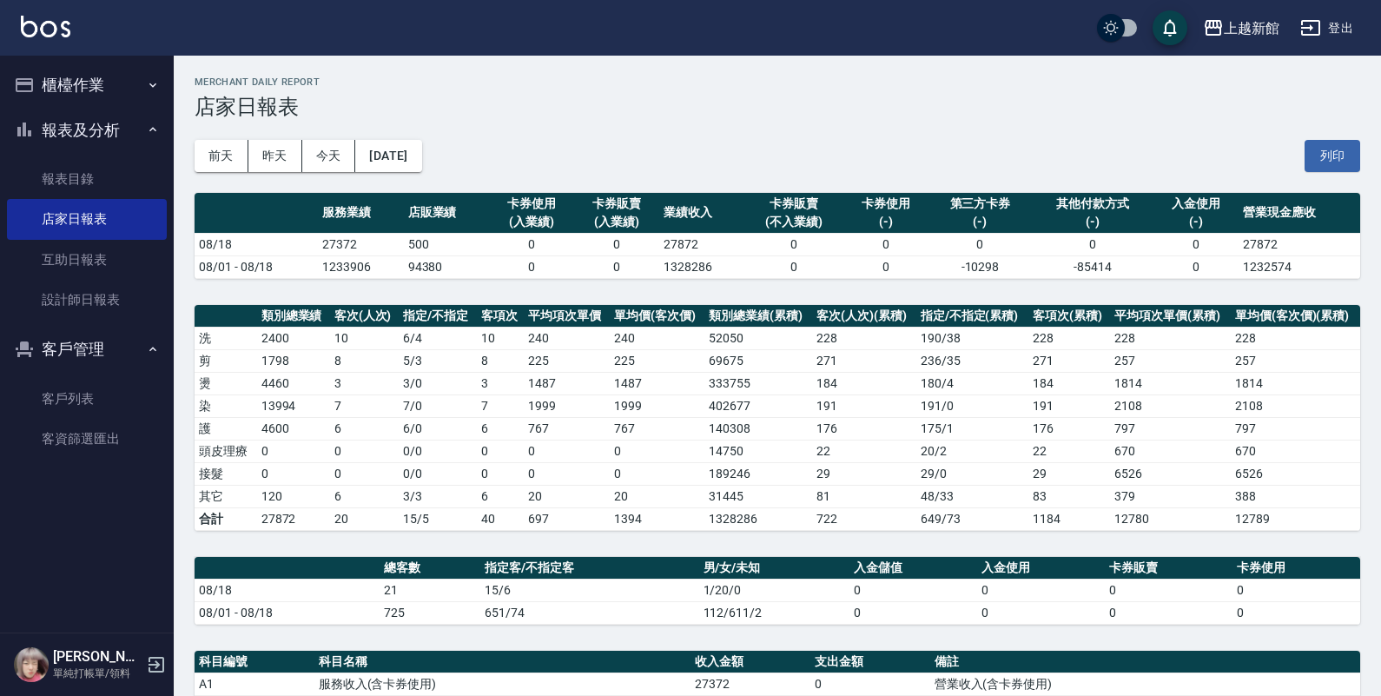
click at [495, 148] on div "前天 昨天 今天 2025/08/18 列印" at bounding box center [778, 156] width 1166 height 74
drag, startPoint x: 97, startPoint y: 63, endPoint x: 98, endPoint y: 80, distance: 17.4
click at [97, 66] on button "櫃檯作業" at bounding box center [87, 85] width 160 height 45
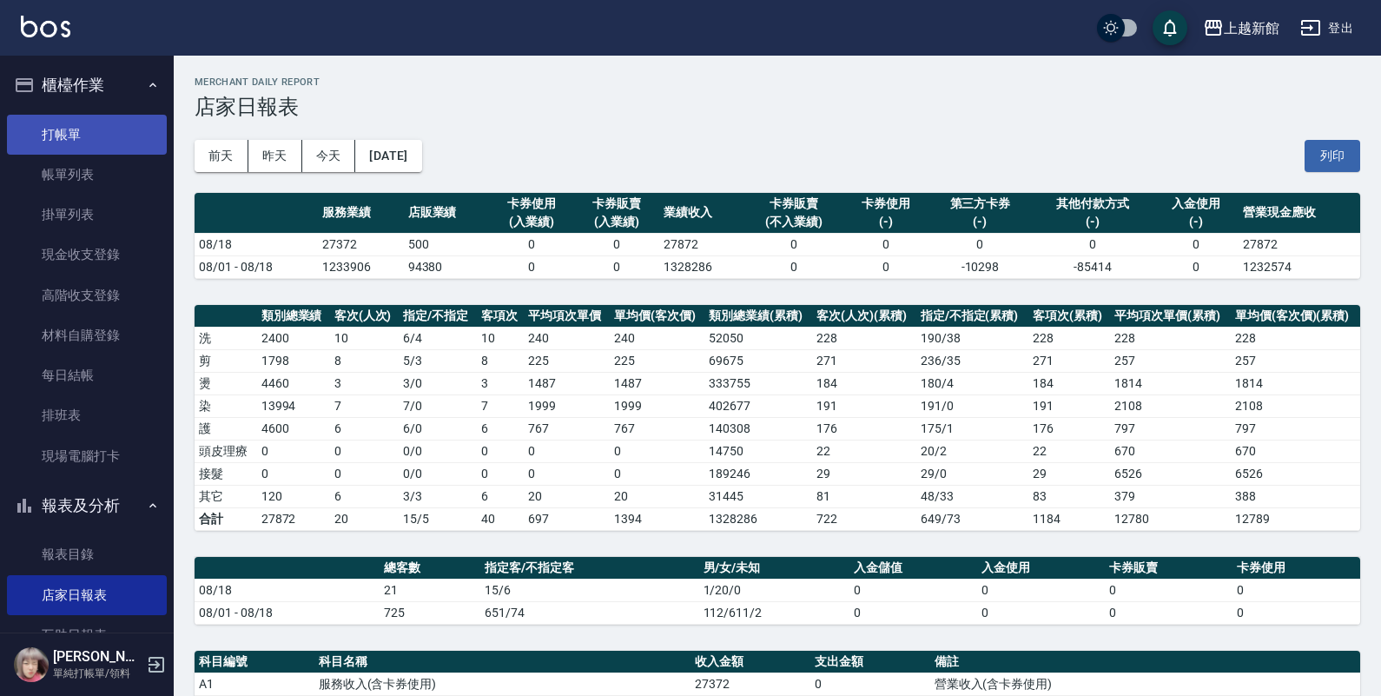
click at [96, 135] on link "打帳單" at bounding box center [87, 135] width 160 height 40
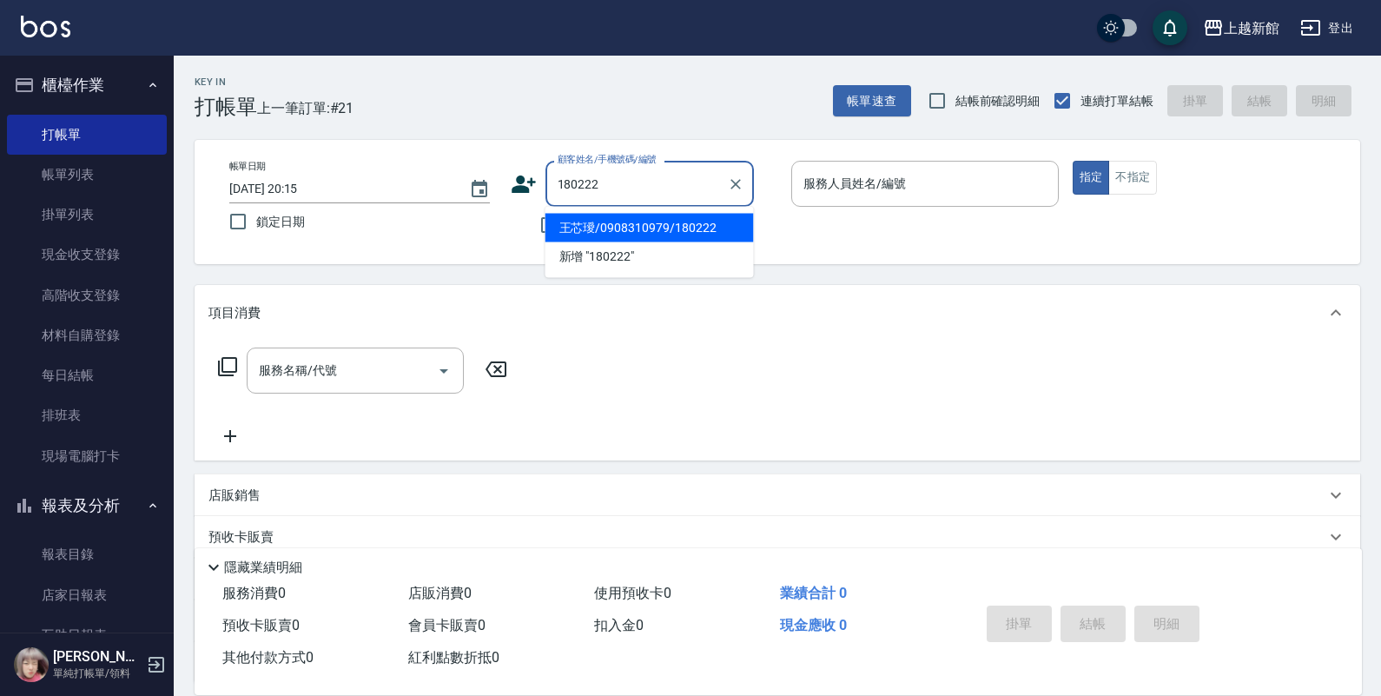
type input "王芯璦/0908310979/180222"
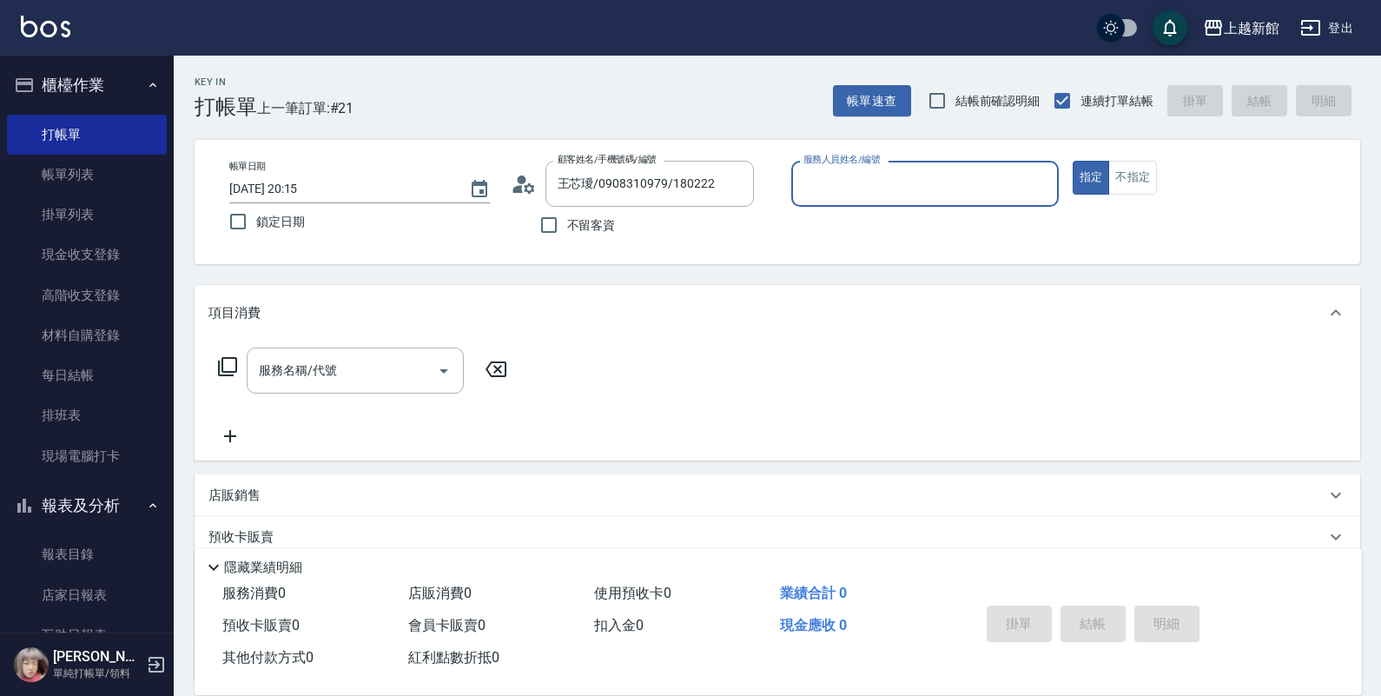
type input "旌瑛-5"
click at [1073, 161] on button "指定" at bounding box center [1091, 178] width 37 height 34
type button "true"
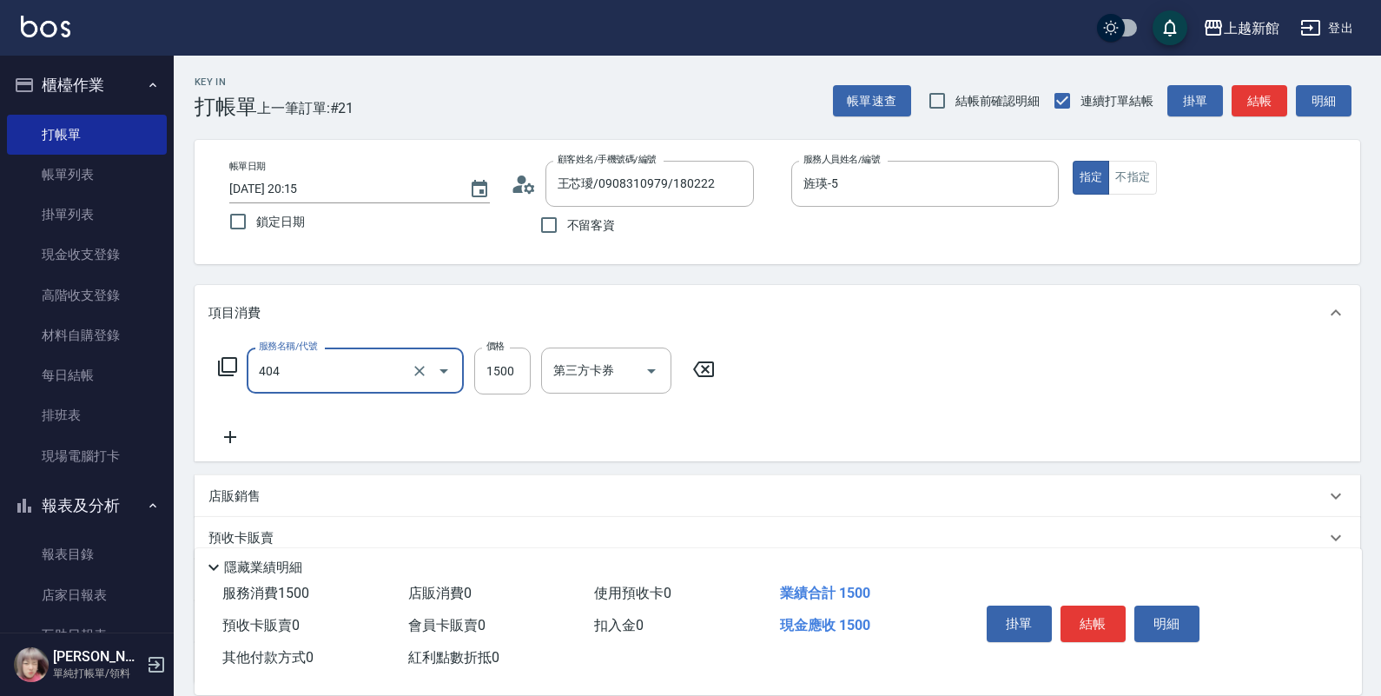
type input "設計染髮(404)"
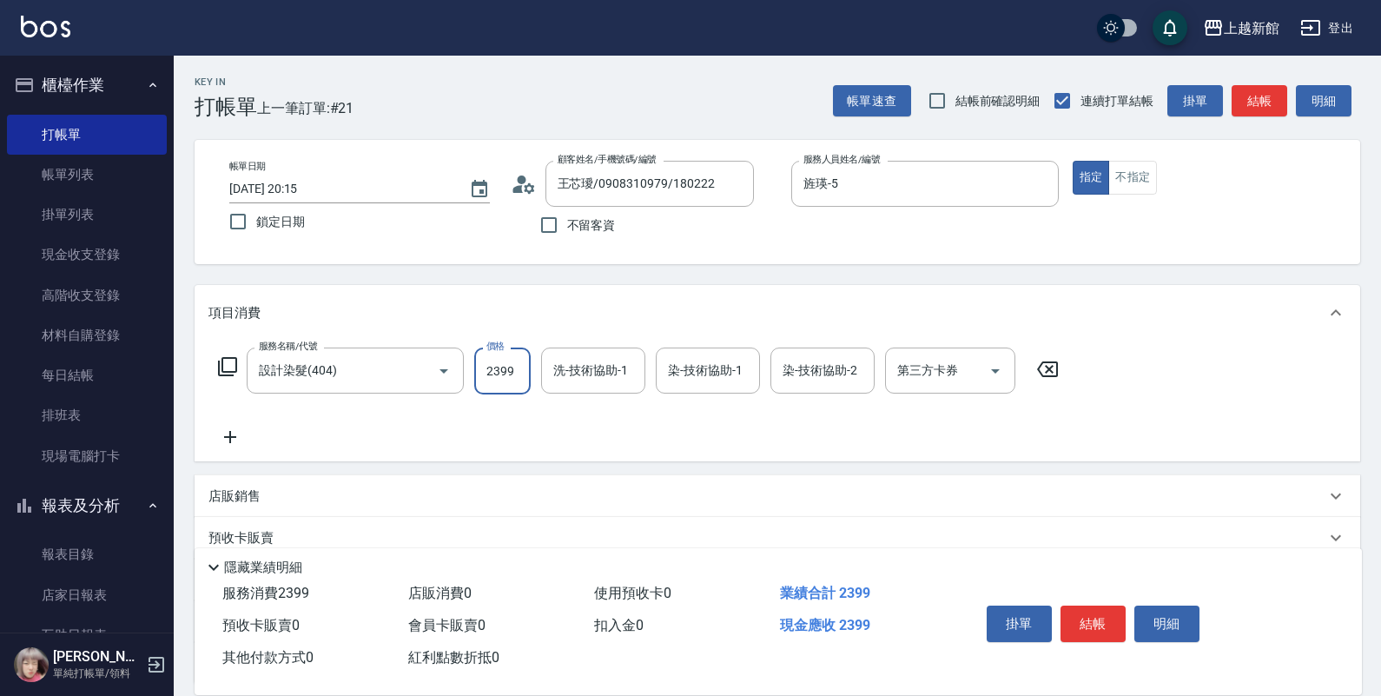
type input "2399"
type input "馨妮-29"
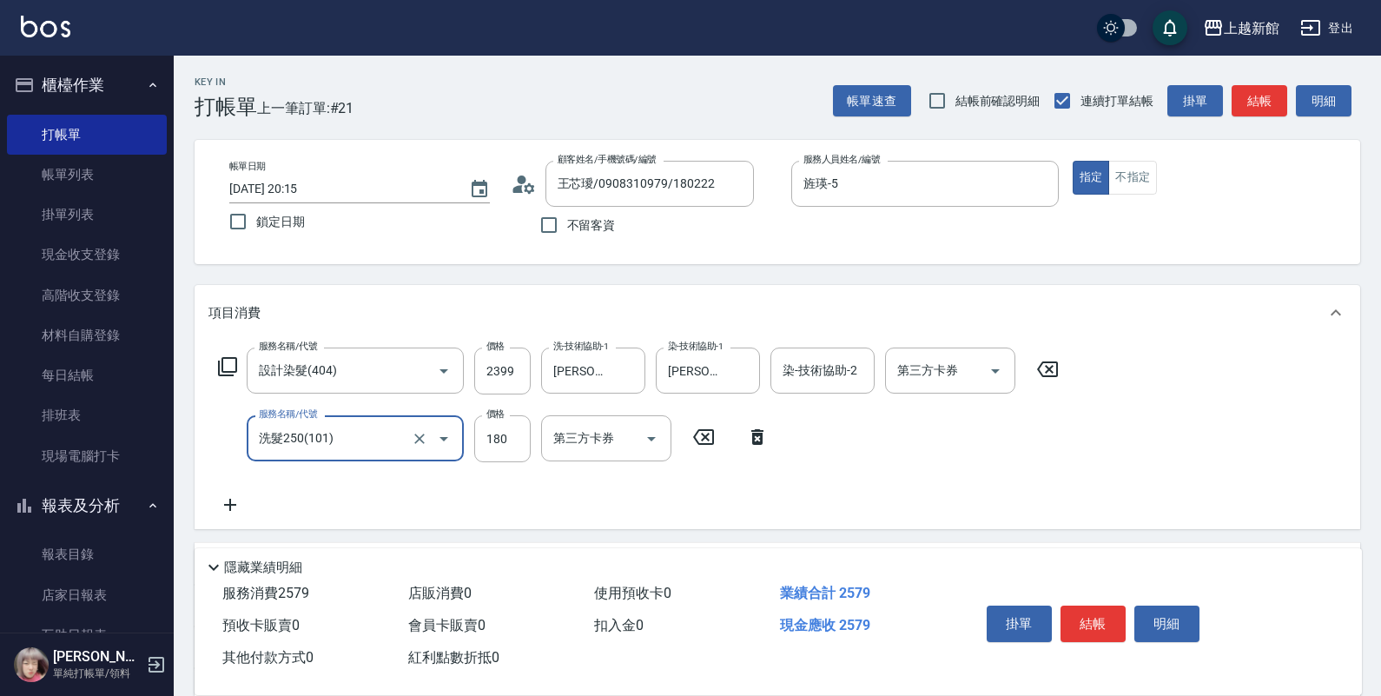
type input "洗髮250(101)"
click at [430, 439] on button "Open" at bounding box center [444, 439] width 28 height 28
type input "0"
click at [413, 444] on icon "Clear" at bounding box center [419, 438] width 17 height 17
type input "C2花漾深層護髮/新(516)"
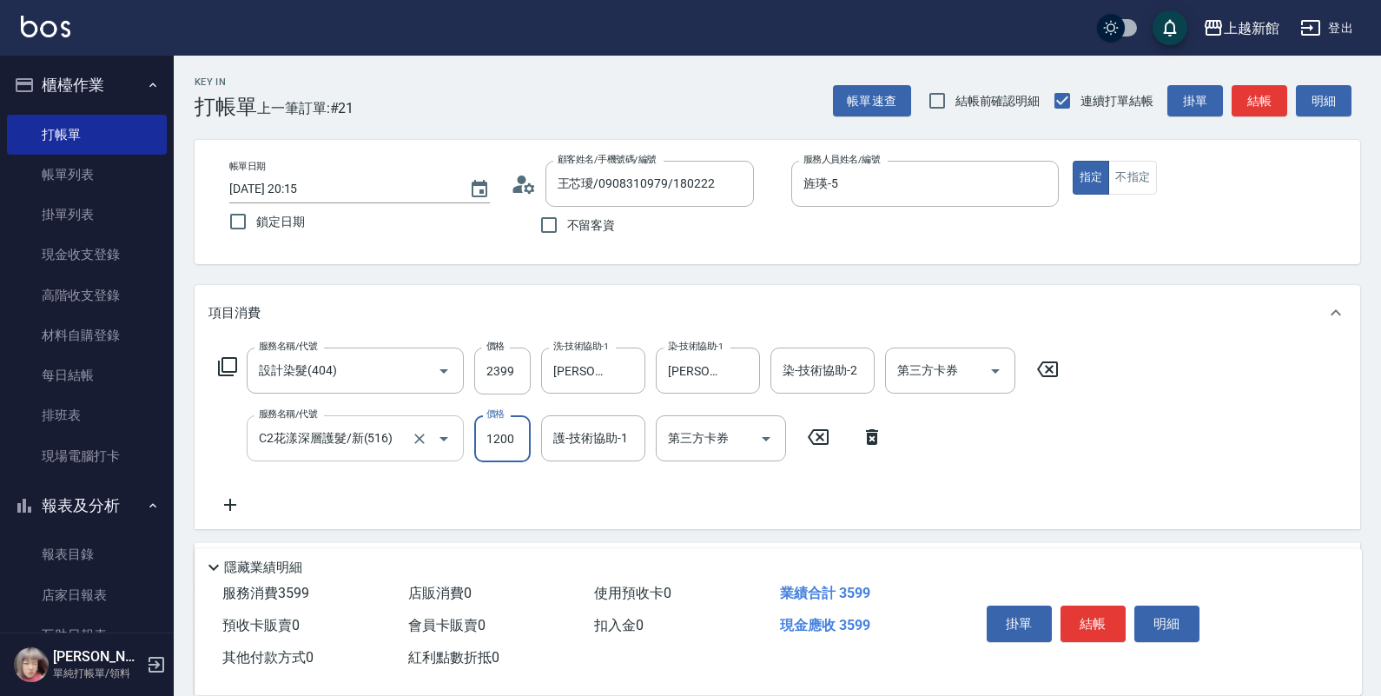
type input "1200"
type input "馨妮-29"
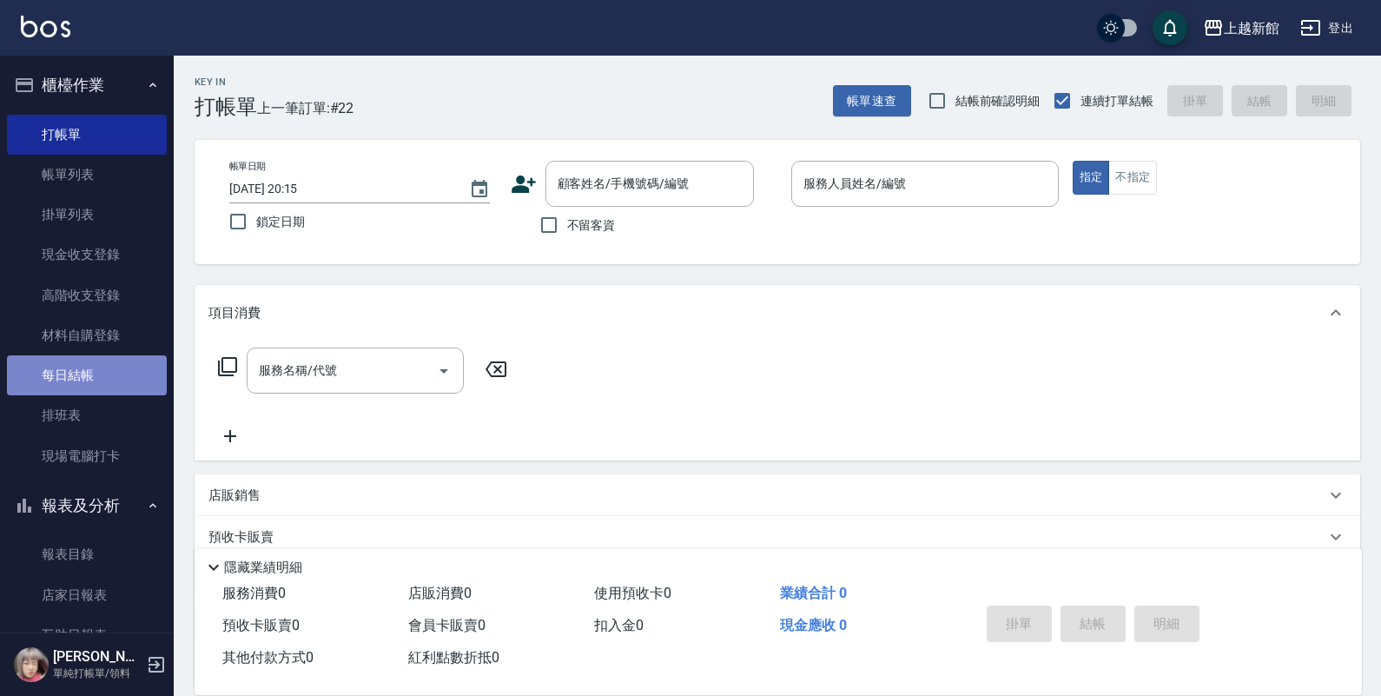
click at [100, 380] on link "每日結帳" at bounding box center [87, 375] width 160 height 40
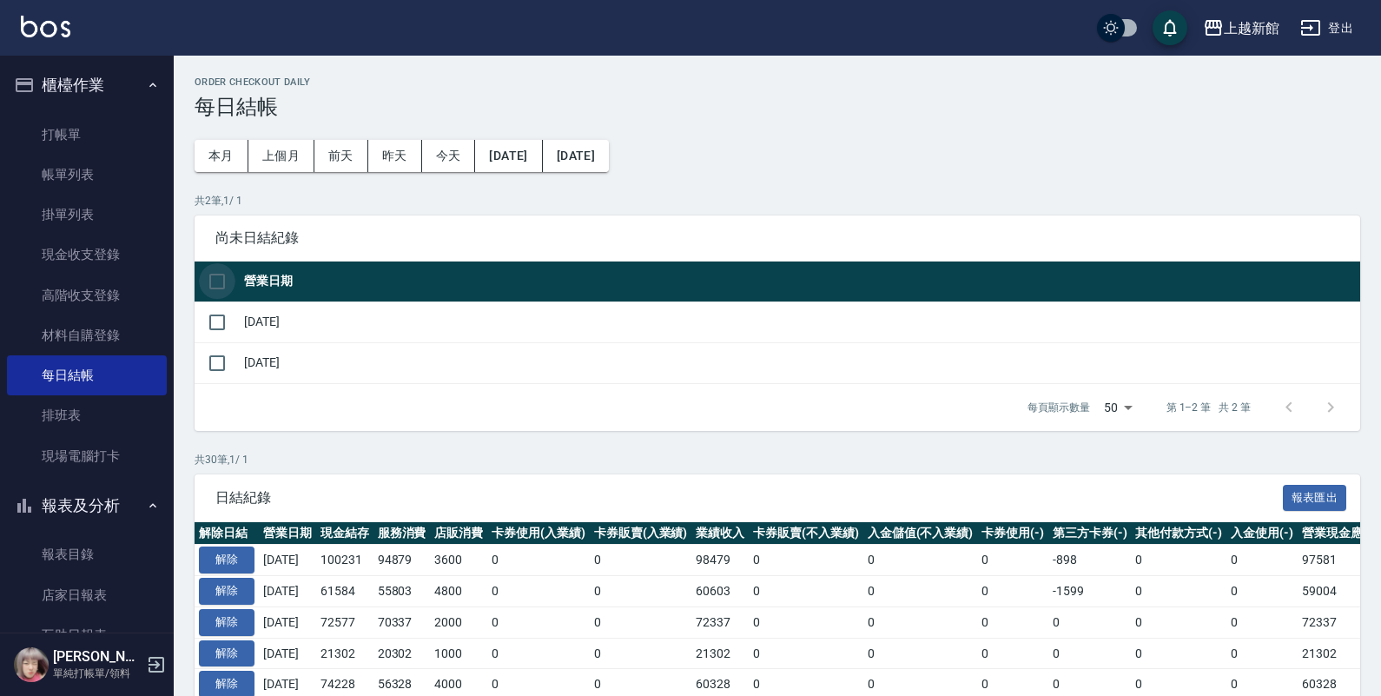
click at [214, 280] on input "checkbox" at bounding box center [217, 281] width 36 height 36
checkbox input "true"
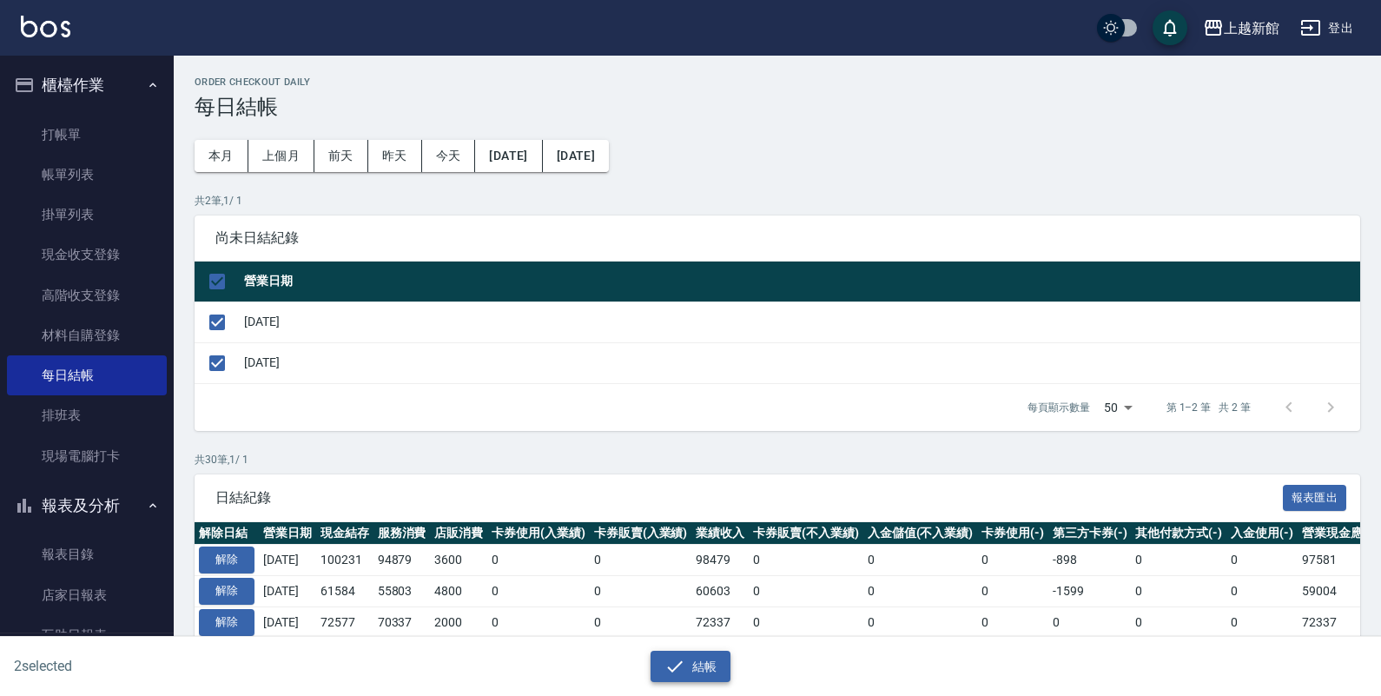
click at [682, 652] on button "結帳" at bounding box center [691, 667] width 81 height 32
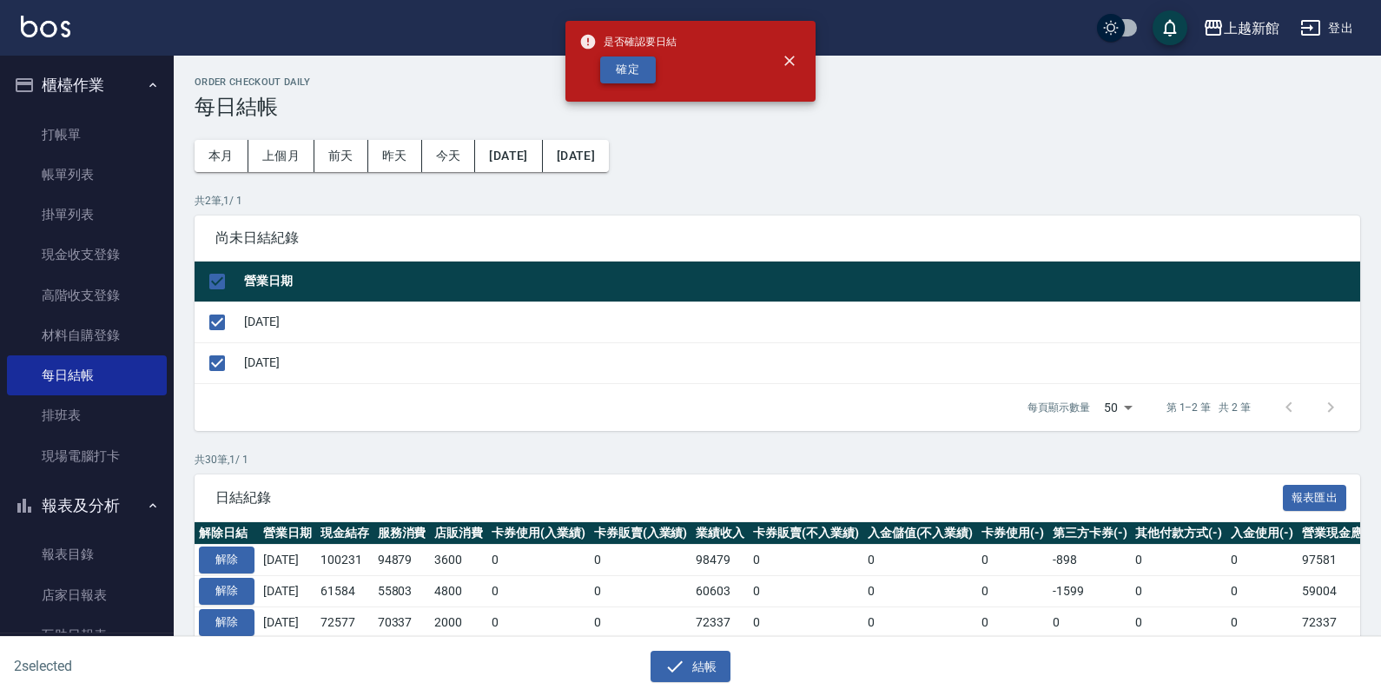
click at [640, 66] on button "確定" at bounding box center [628, 69] width 56 height 27
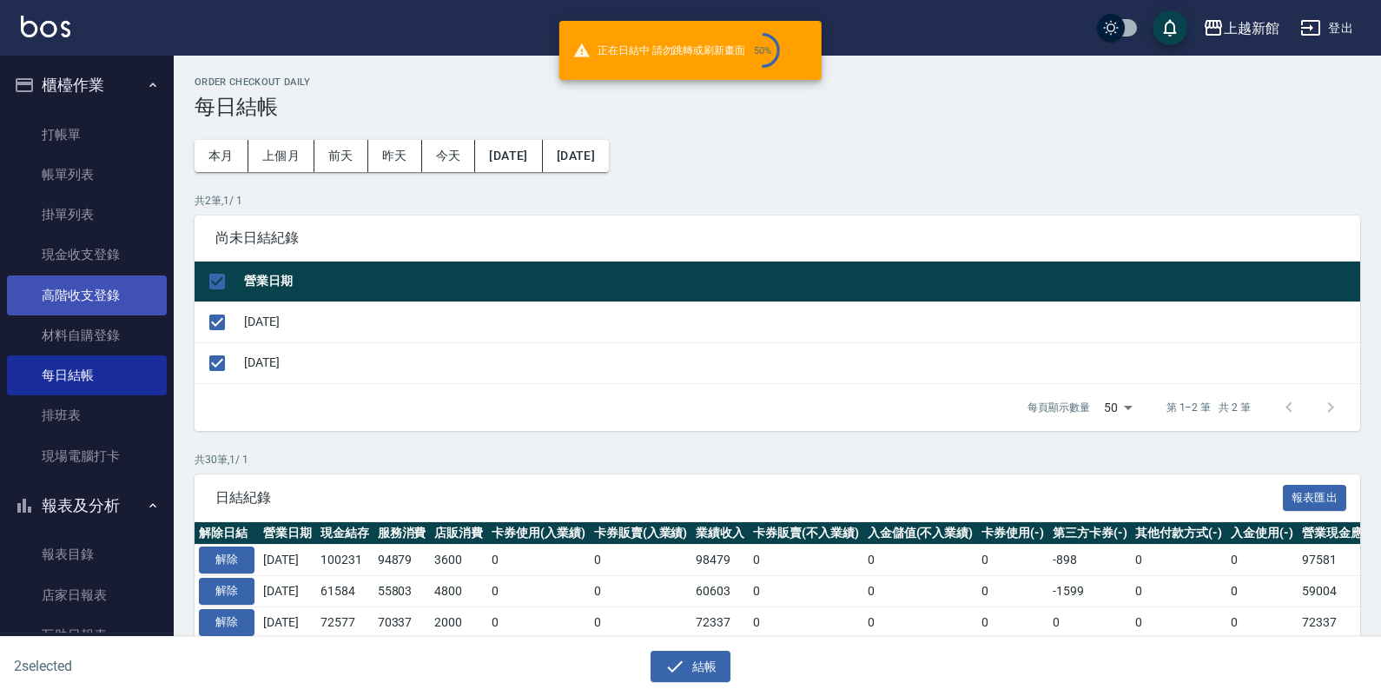
checkbox input "false"
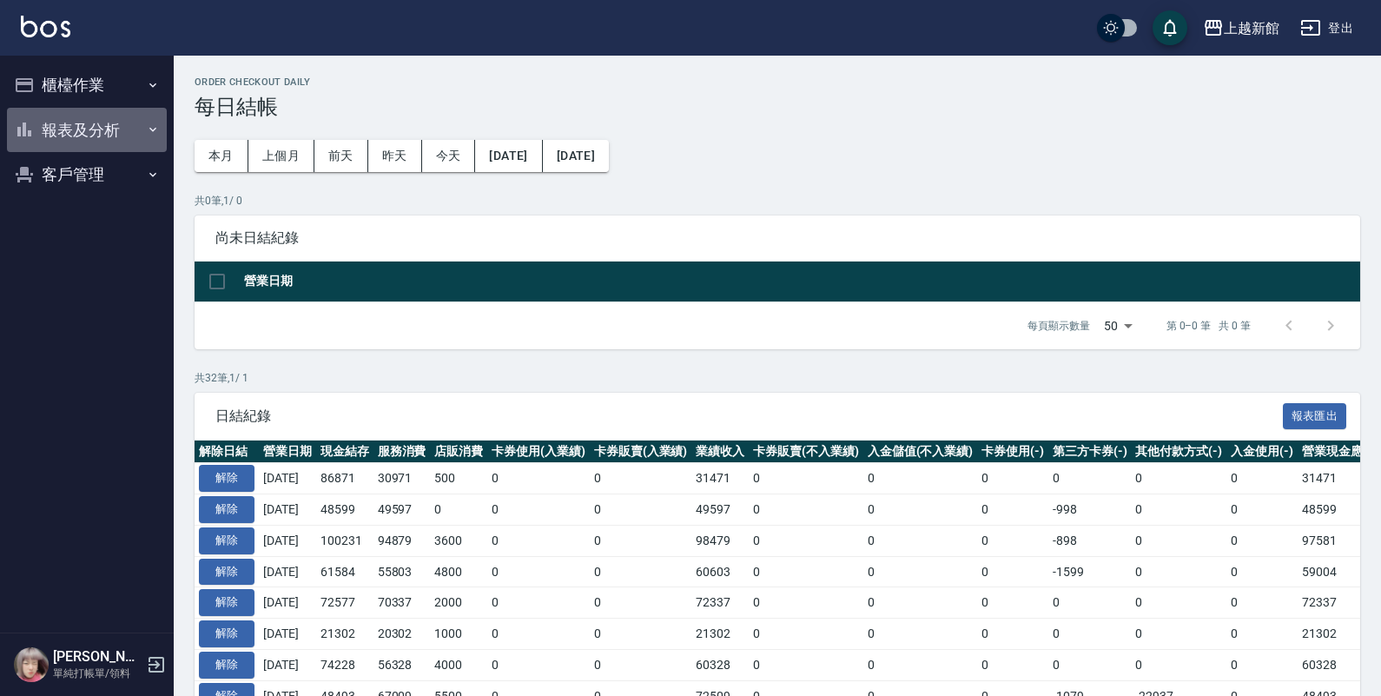
drag, startPoint x: 114, startPoint y: 122, endPoint x: 116, endPoint y: 204, distance: 82.5
click at [114, 124] on button "報表及分析" at bounding box center [87, 130] width 160 height 45
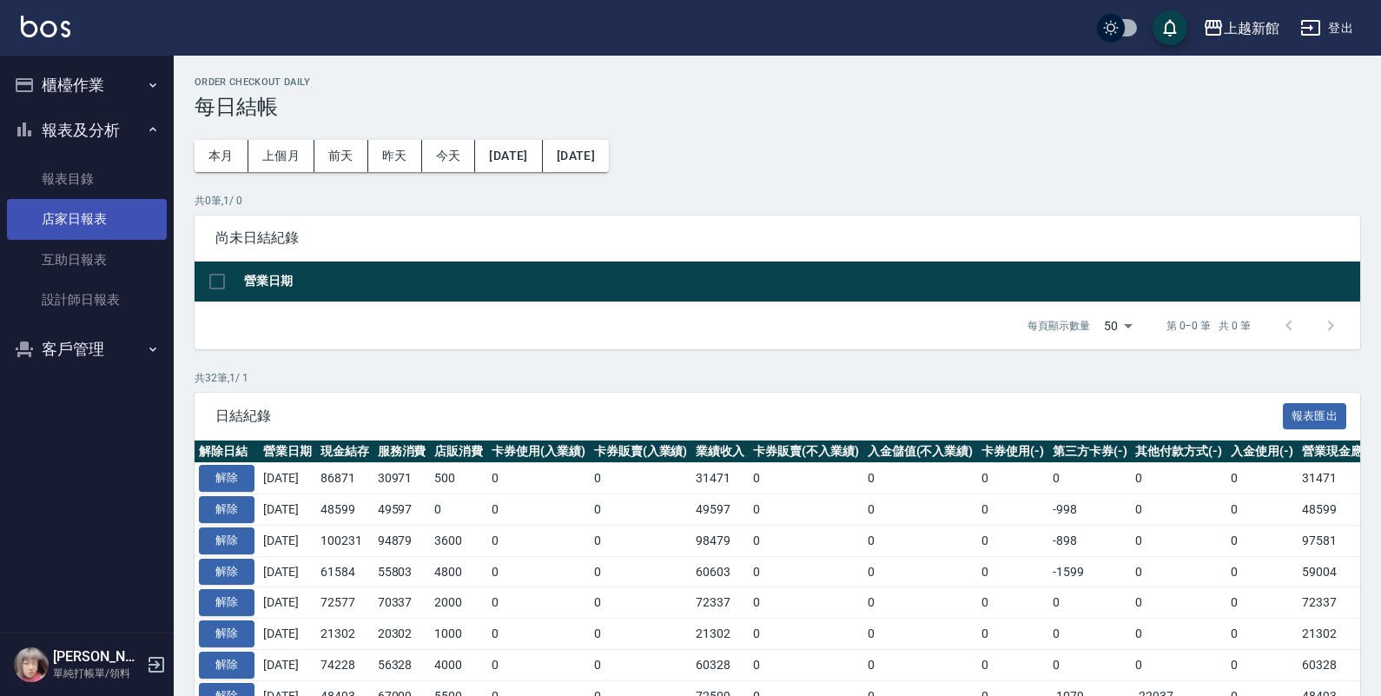
click at [102, 215] on link "店家日報表" at bounding box center [87, 219] width 160 height 40
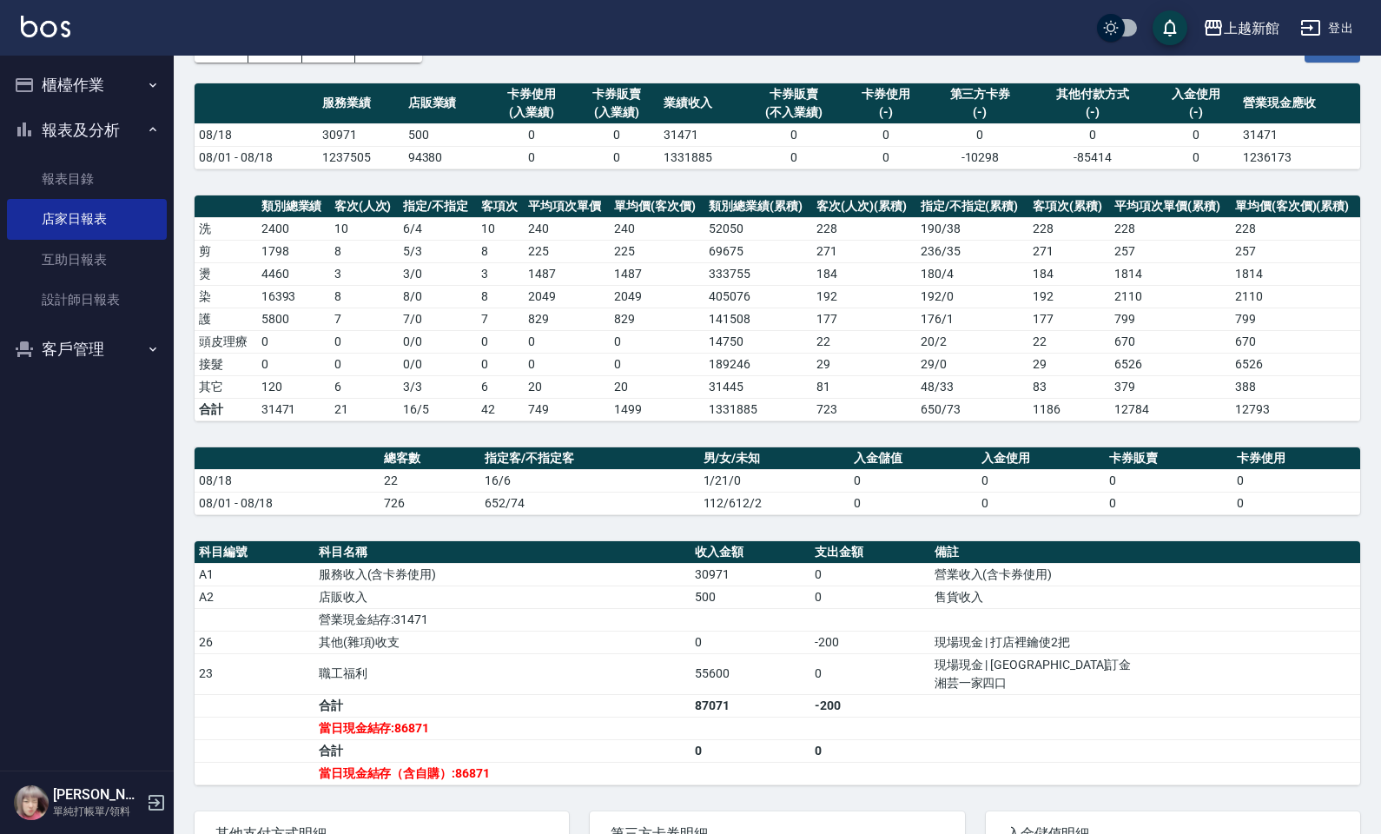
scroll to position [107, 0]
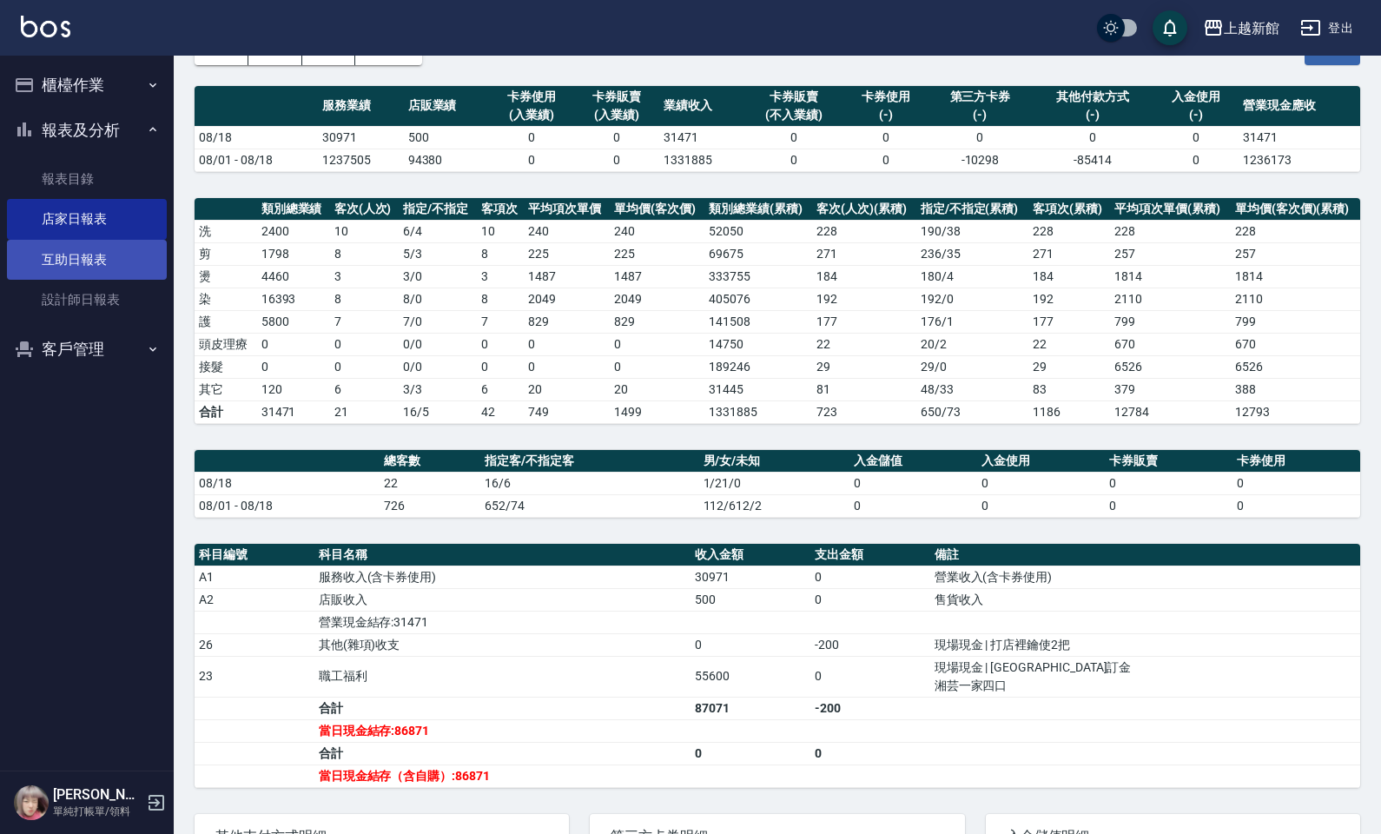
click at [72, 253] on link "互助日報表" at bounding box center [87, 260] width 160 height 40
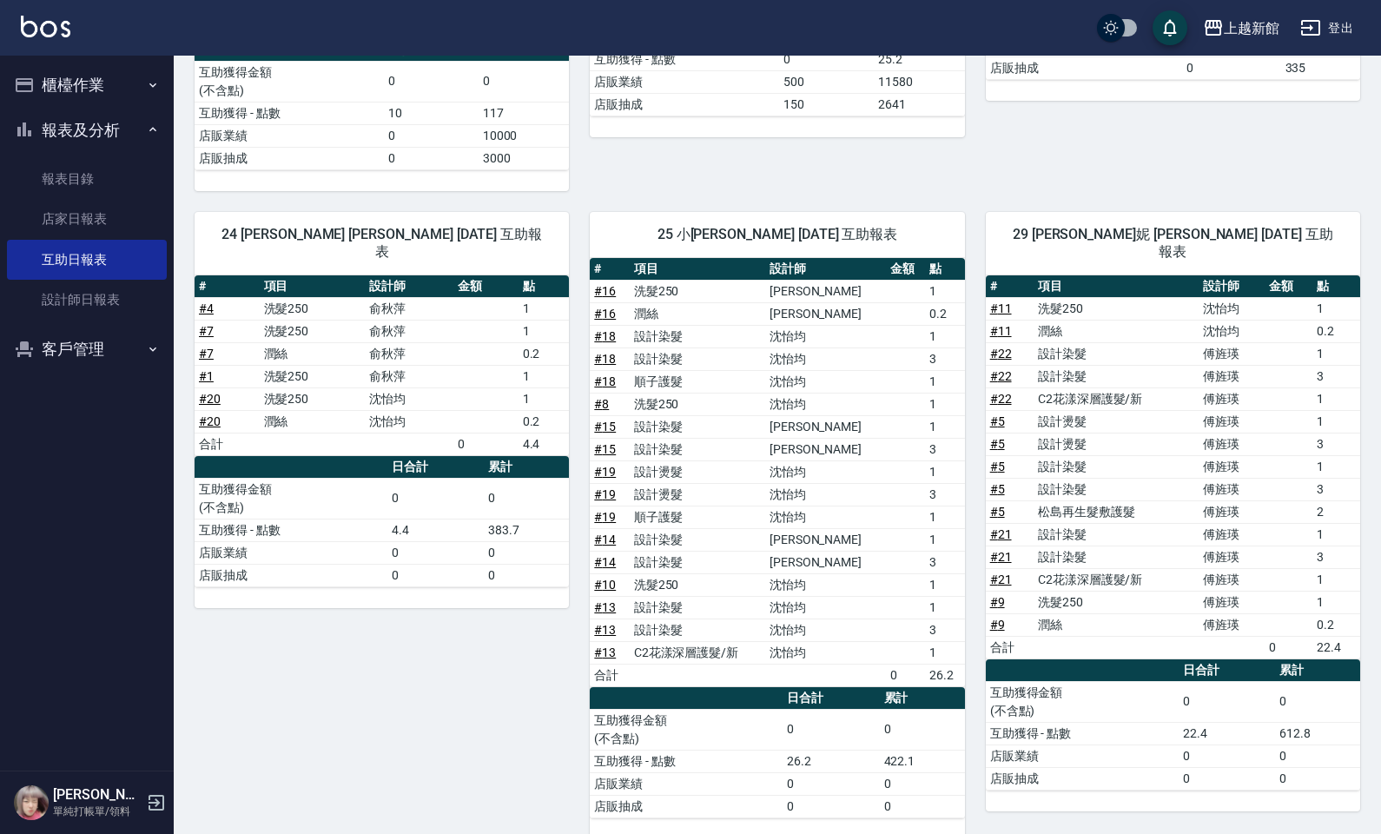
scroll to position [454, 0]
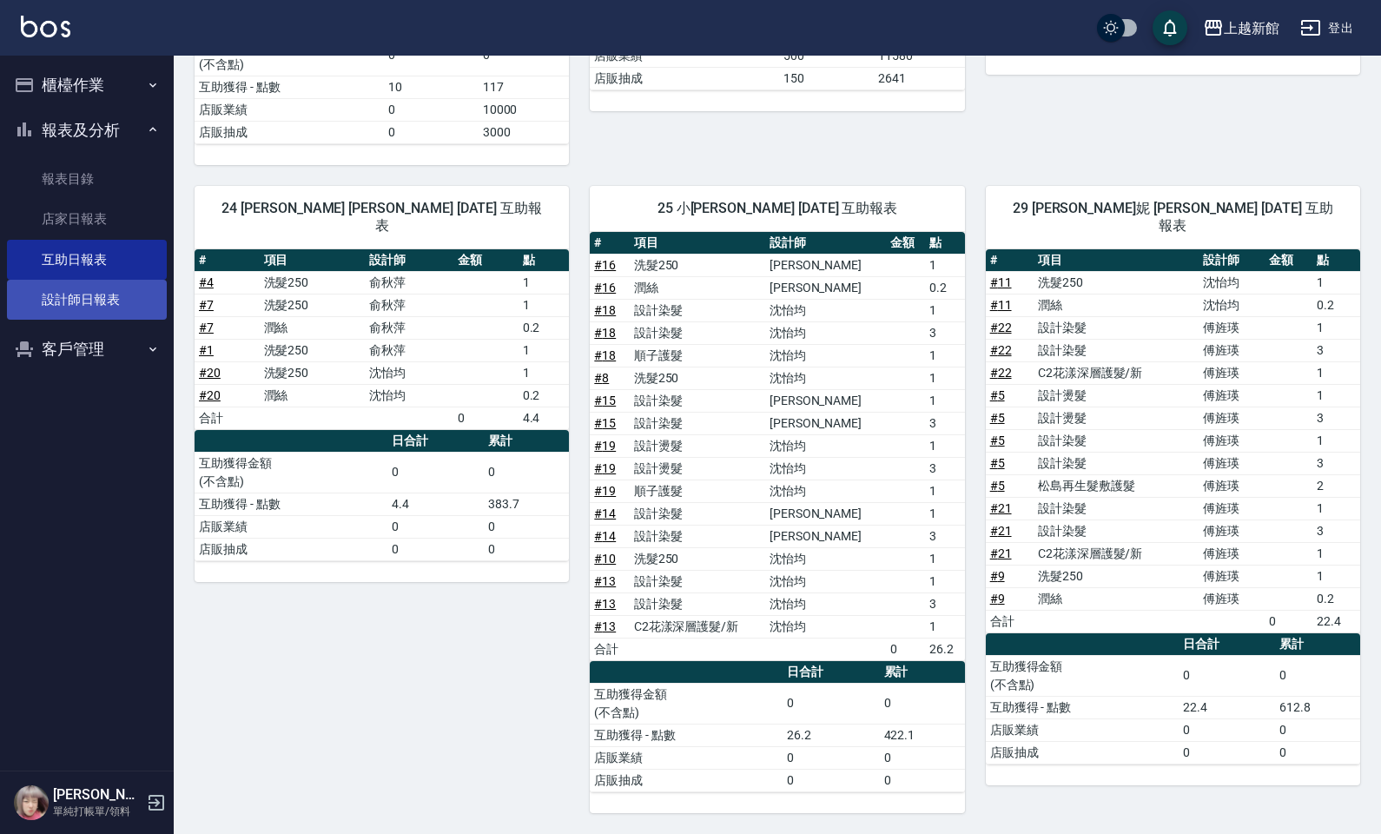
click at [87, 306] on link "設計師日報表" at bounding box center [87, 300] width 160 height 40
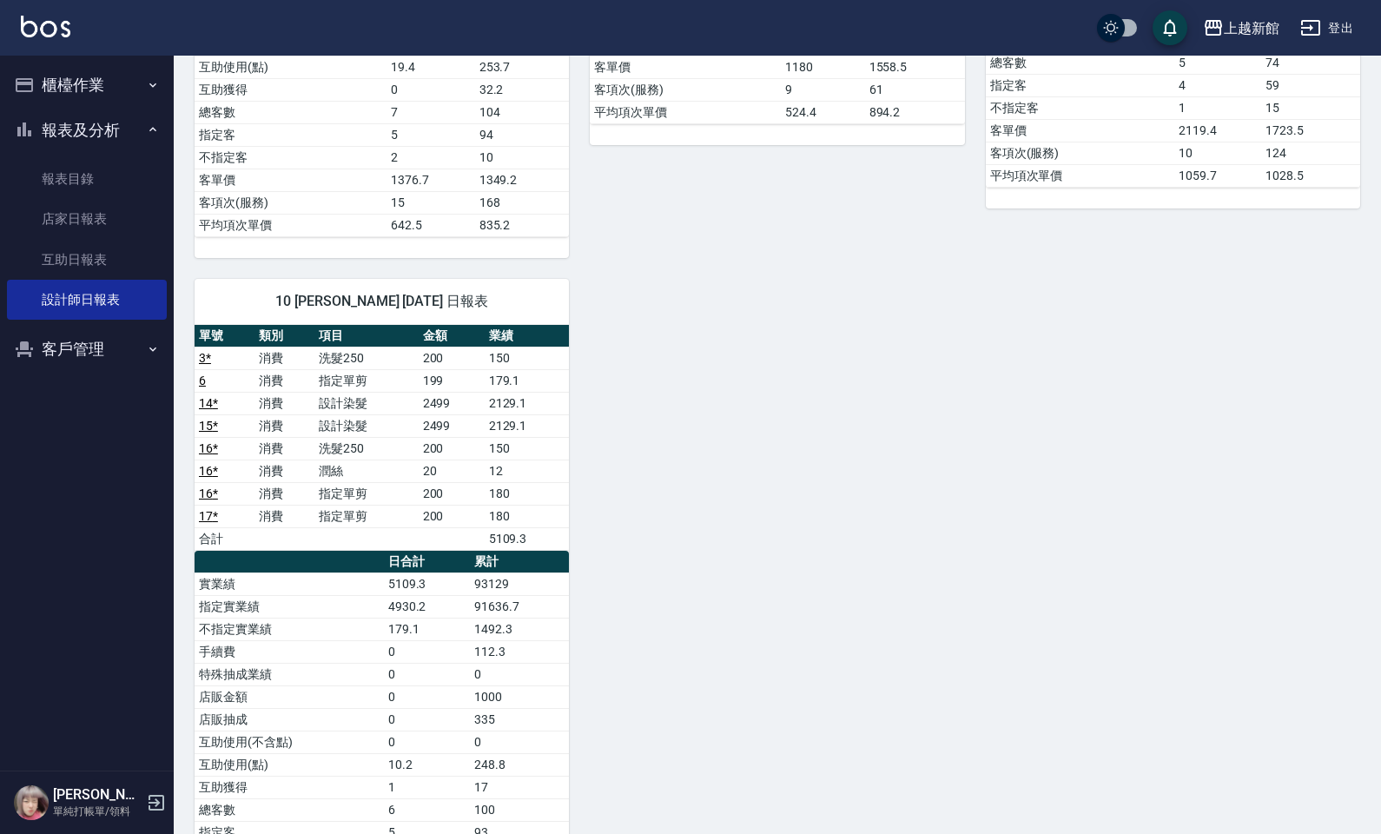
scroll to position [901, 0]
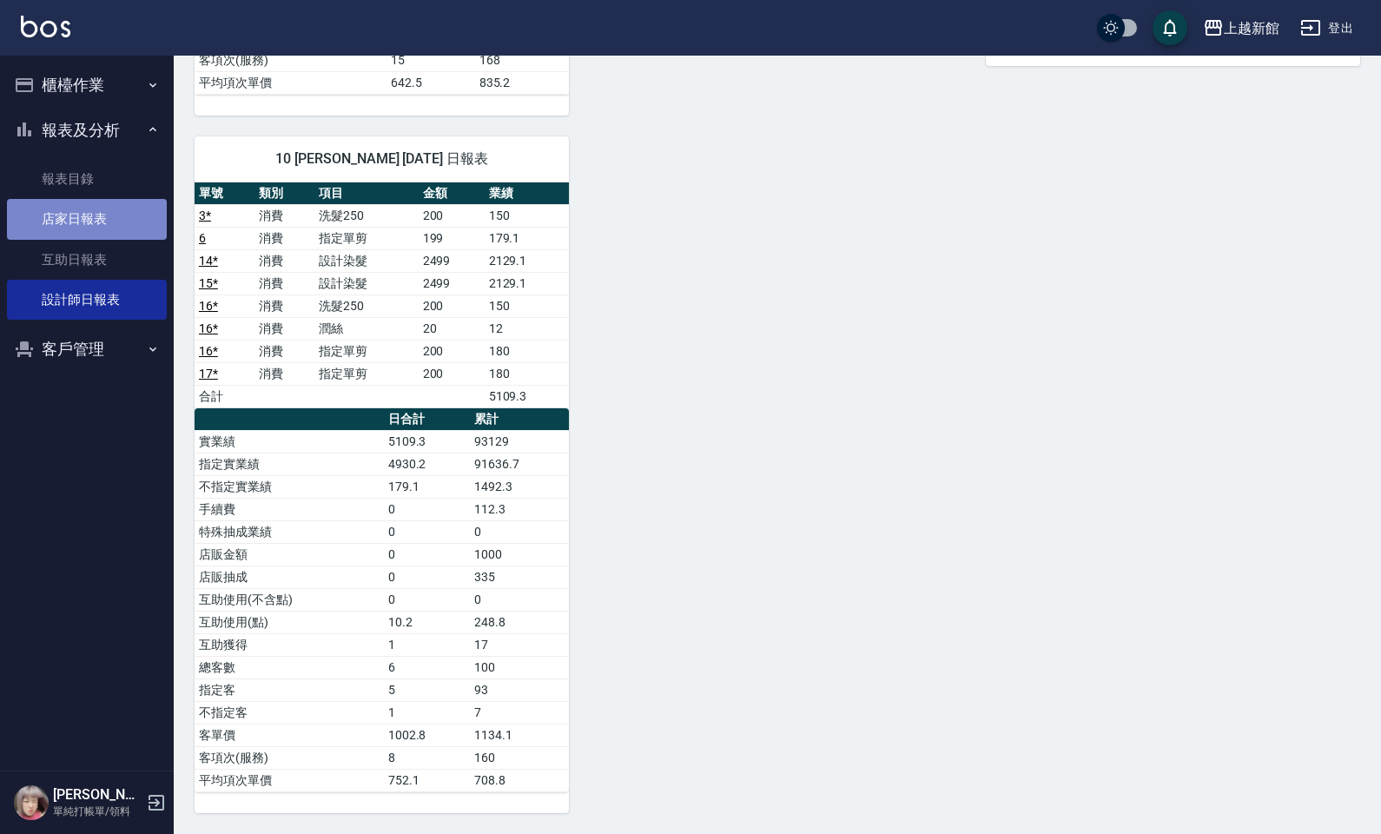
click at [72, 230] on link "店家日報表" at bounding box center [87, 219] width 160 height 40
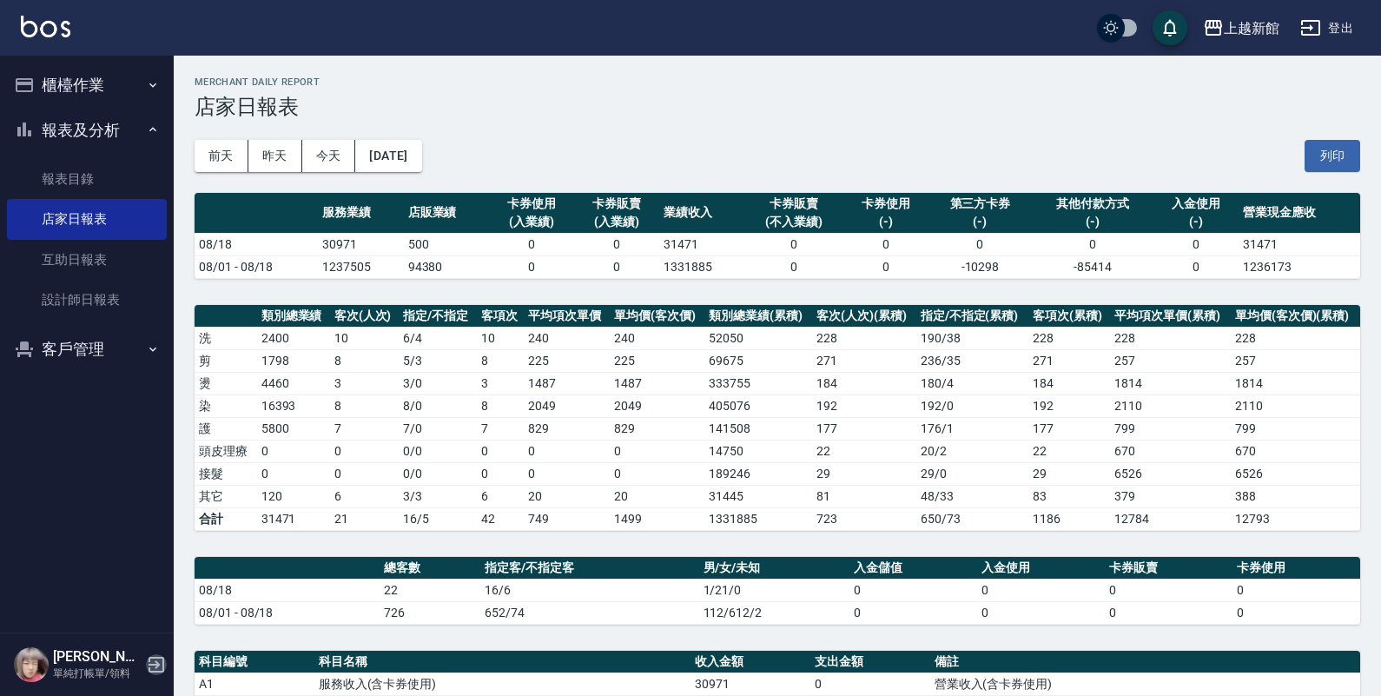
click at [155, 665] on icon "button" at bounding box center [157, 665] width 16 height 16
